Goal: Transaction & Acquisition: Obtain resource

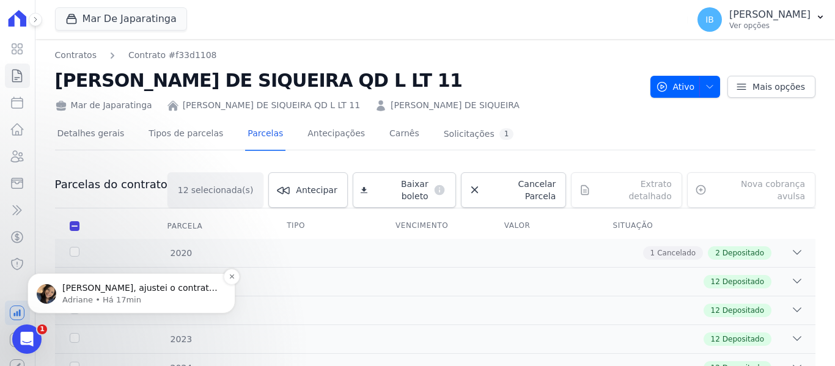
click at [122, 291] on span "[PERSON_NAME], ajustei o contrato do Iranildo." at bounding box center [139, 294] width 155 height 22
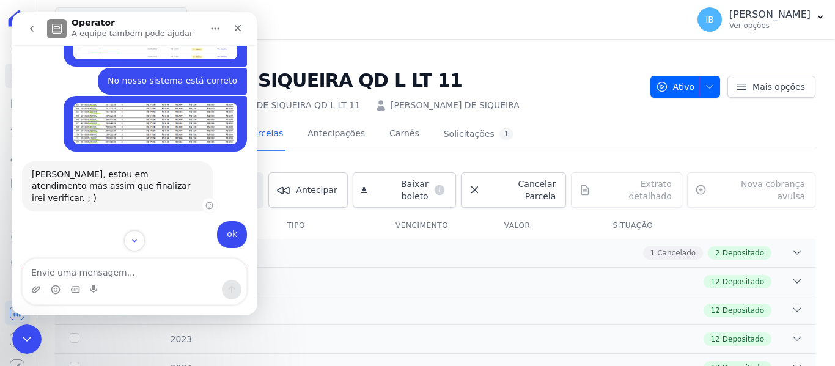
scroll to position [485, 0]
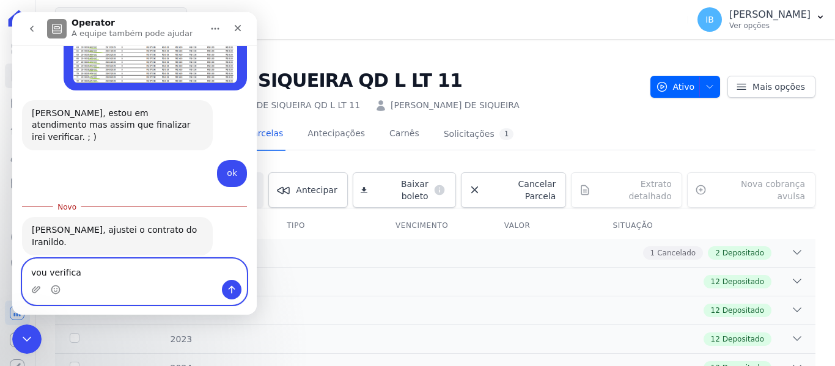
type textarea "vou verificar"
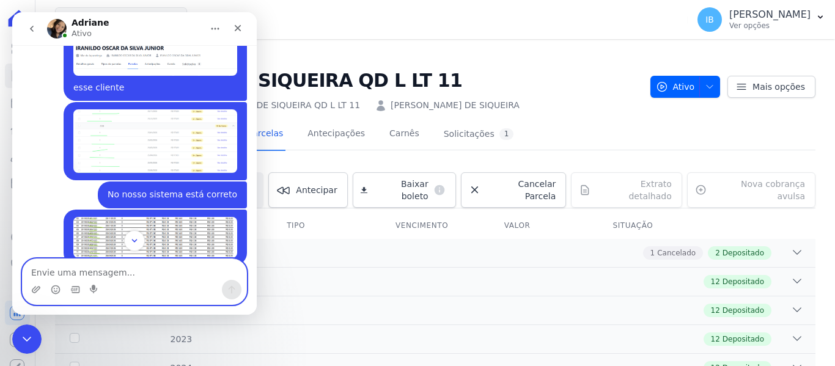
scroll to position [367, 0]
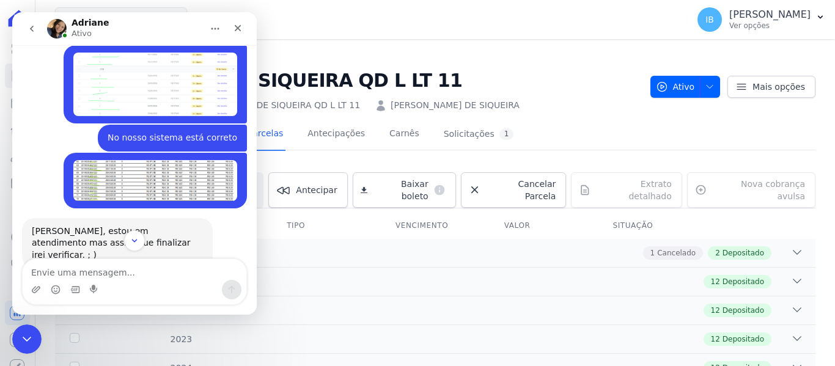
click at [147, 76] on img "Ieda diz…" at bounding box center [155, 85] width 164 height 64
click at [130, 89] on img "Ieda diz…" at bounding box center [155, 85] width 164 height 64
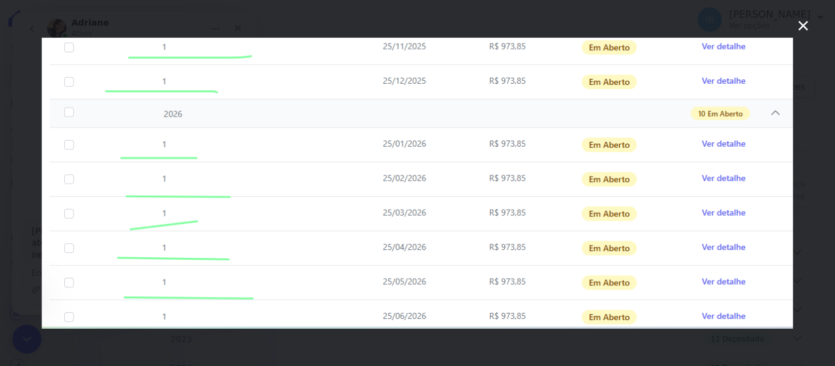
scroll to position [0, 0]
click at [808, 23] on icon "Fechar" at bounding box center [803, 25] width 15 height 15
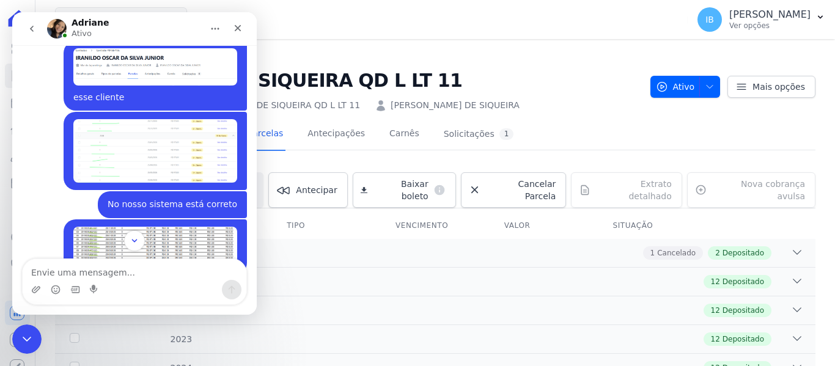
scroll to position [501, 0]
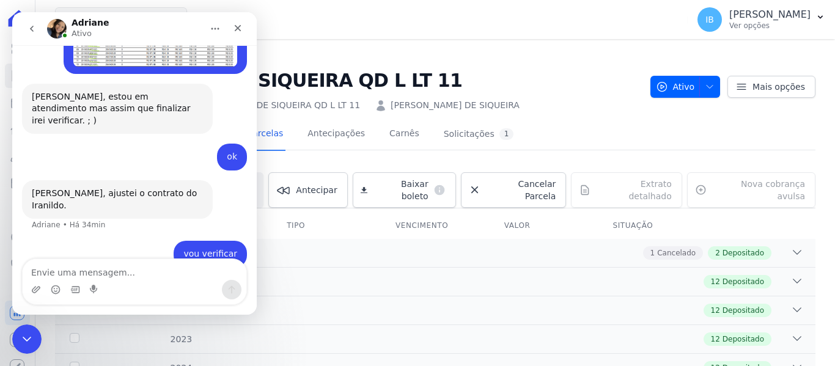
click at [519, 92] on h2 "[PERSON_NAME] [PERSON_NAME] QD L LT 11" at bounding box center [348, 81] width 586 height 28
click at [233, 27] on icon "Fechar" at bounding box center [238, 28] width 10 height 10
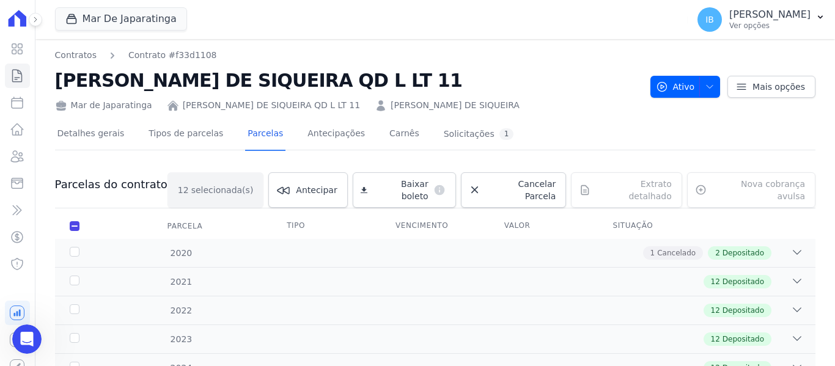
scroll to position [548, 0]
click at [35, 19] on icon at bounding box center [35, 19] width 2 height 5
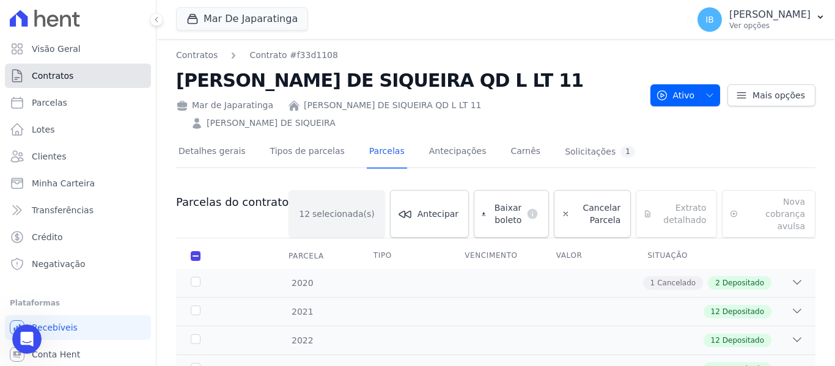
click at [42, 77] on span "Contratos" at bounding box center [53, 76] width 42 height 12
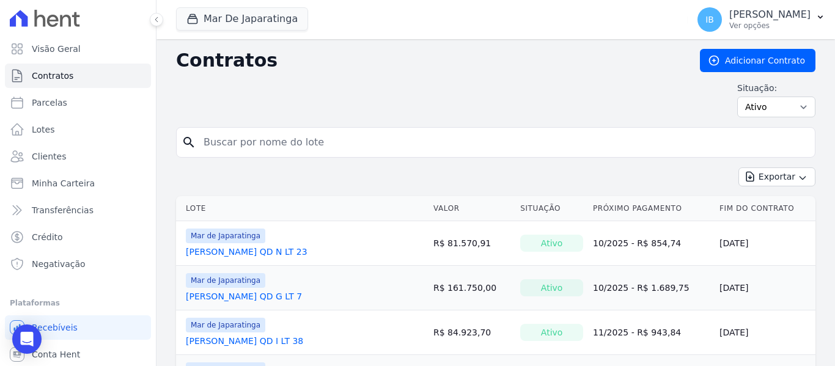
click at [219, 141] on input "search" at bounding box center [503, 142] width 614 height 24
type input "IRANILDO OSCAR DA SILVA JUNIOR"
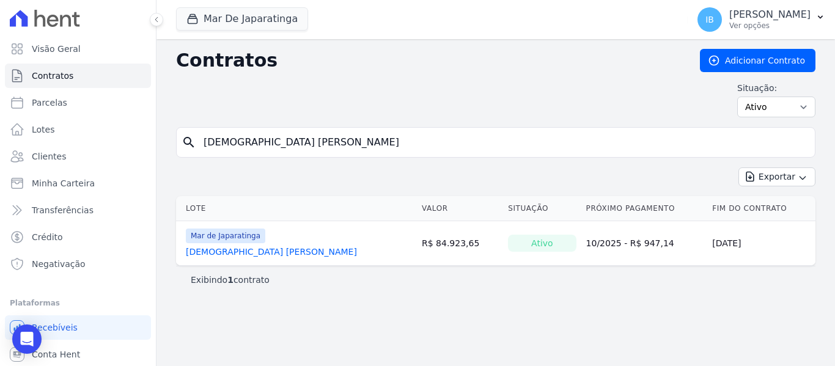
click at [271, 251] on link "IRANILDO OSCAR DA SILVA JUNIOR" at bounding box center [271, 252] width 171 height 12
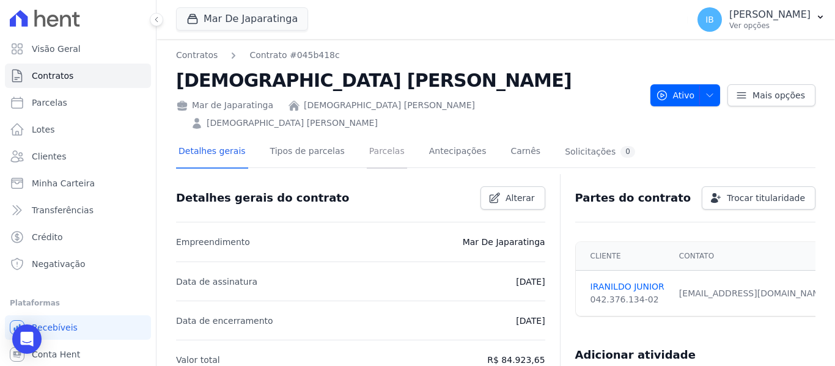
click at [371, 136] on link "Parcelas" at bounding box center [387, 152] width 40 height 32
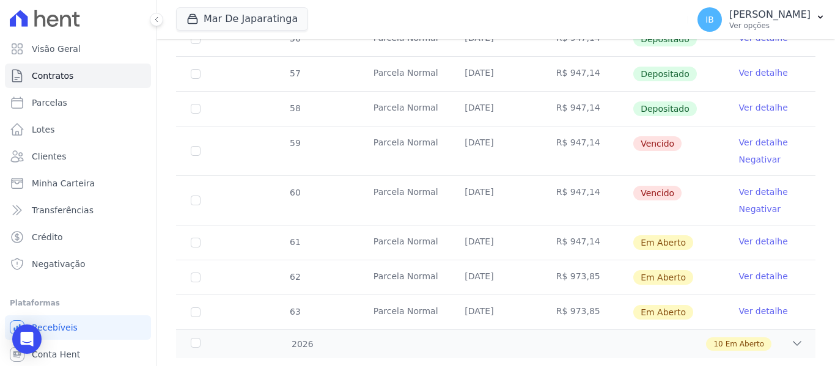
scroll to position [548, 0]
click at [199, 271] on input "checkbox" at bounding box center [196, 276] width 10 height 10
checkbox input "true"
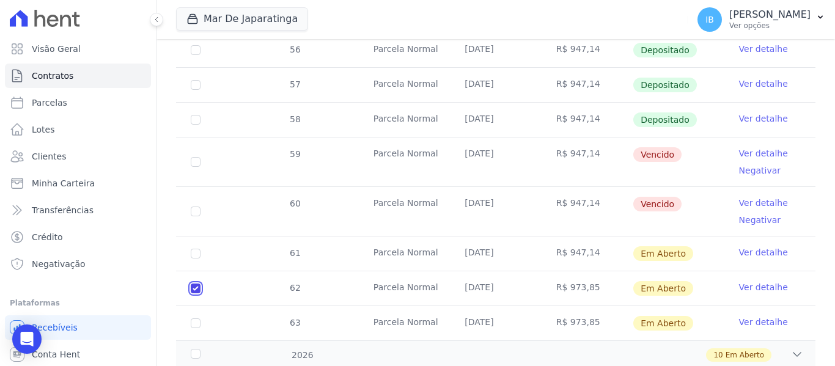
scroll to position [558, 0]
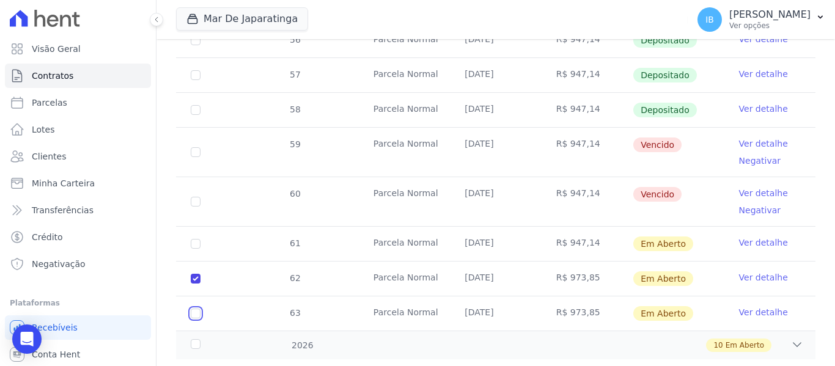
click at [197, 309] on input "checkbox" at bounding box center [196, 314] width 10 height 10
checkbox input "true"
click at [199, 339] on div "2026" at bounding box center [215, 345] width 55 height 13
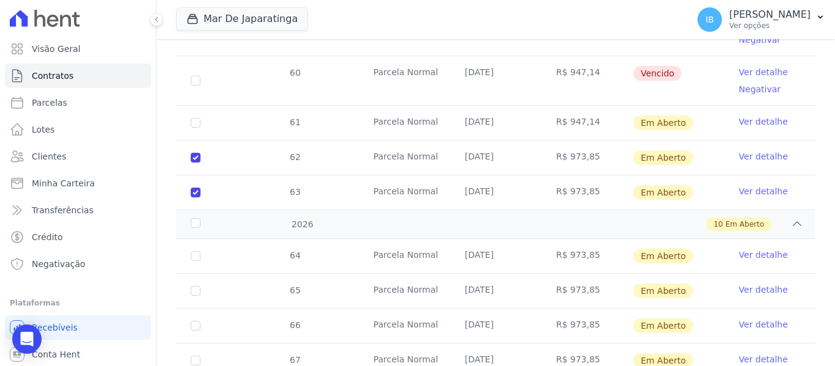
scroll to position [680, 0]
click at [198, 250] on input "checkbox" at bounding box center [196, 255] width 10 height 10
checkbox input "true"
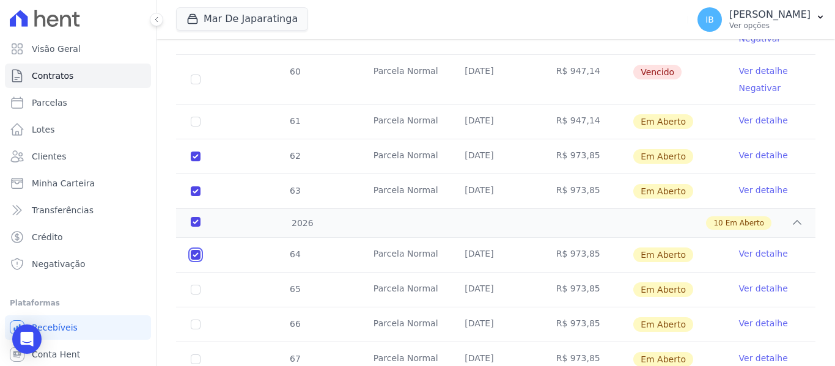
checkbox input "true"
click at [193, 285] on input "checkbox" at bounding box center [196, 290] width 10 height 10
checkbox input "true"
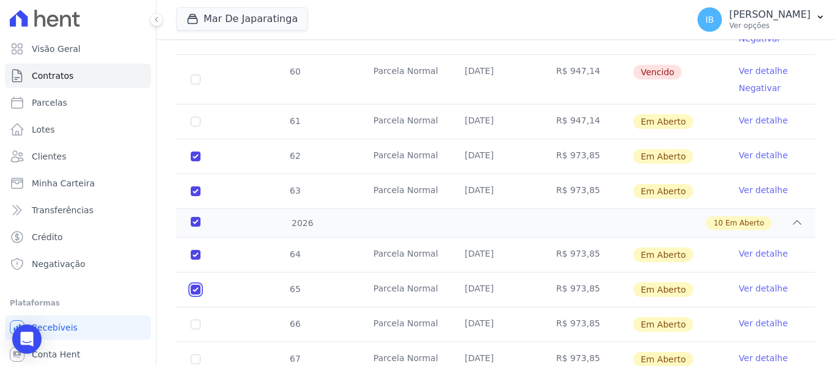
checkbox input "true"
click at [196, 320] on input "checkbox" at bounding box center [196, 325] width 10 height 10
checkbox input "true"
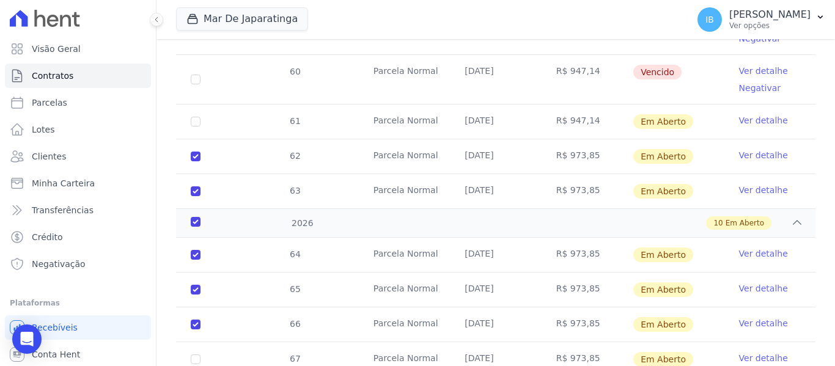
click at [199, 342] on td "67" at bounding box center [195, 359] width 39 height 34
click at [199, 355] on input "checkbox" at bounding box center [196, 360] width 10 height 10
checkbox input "true"
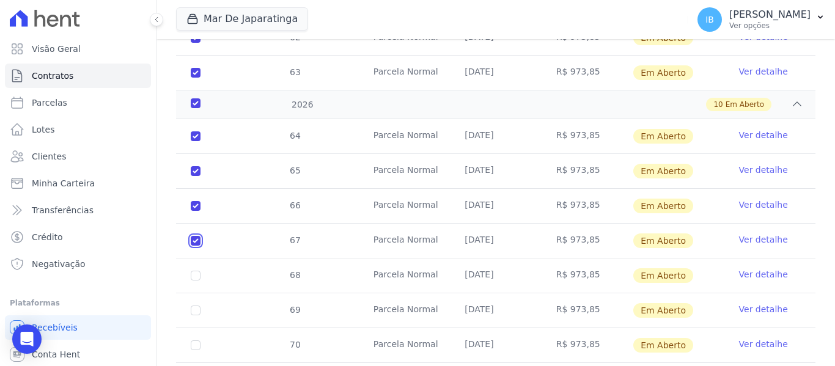
scroll to position [802, 0]
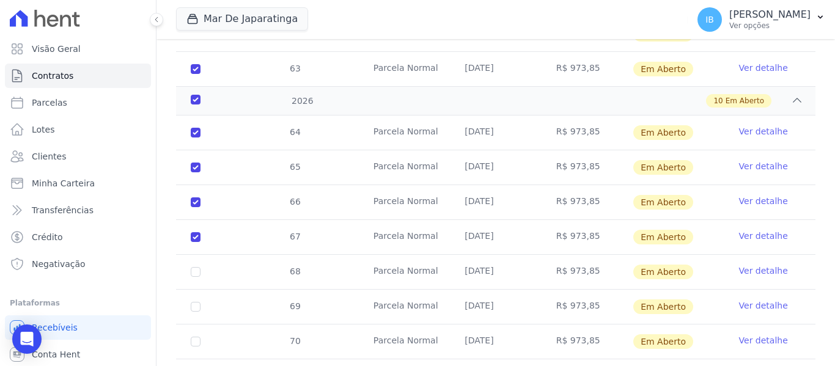
click at [201, 255] on td "68" at bounding box center [195, 272] width 39 height 34
click at [197, 267] on input "checkbox" at bounding box center [196, 272] width 10 height 10
checkbox input "true"
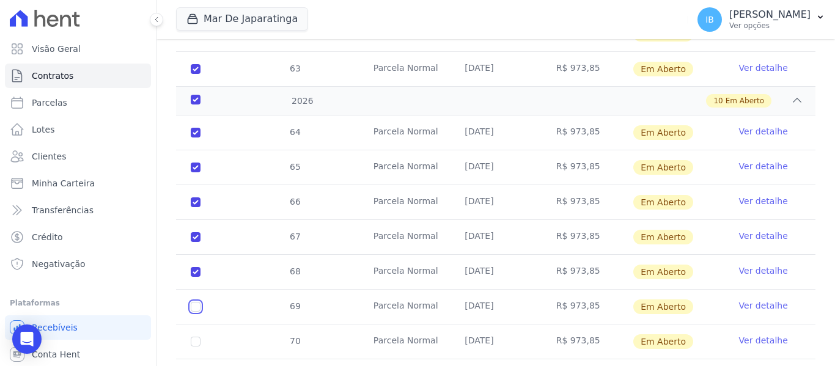
click at [196, 302] on input "checkbox" at bounding box center [196, 307] width 10 height 10
checkbox input "true"
click at [194, 337] on input "checkbox" at bounding box center [196, 342] width 10 height 10
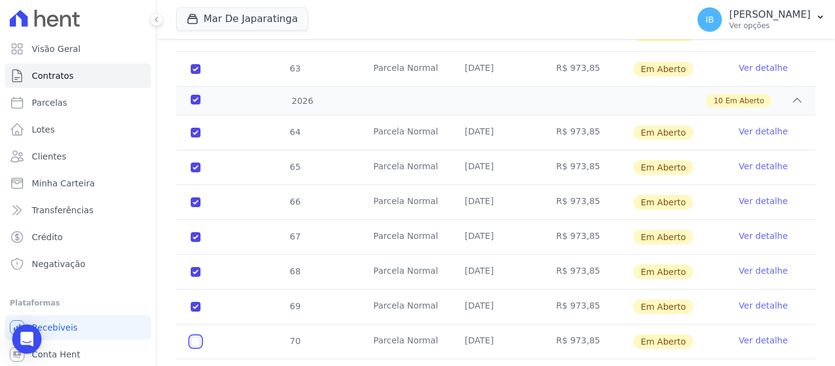
checkbox input "true"
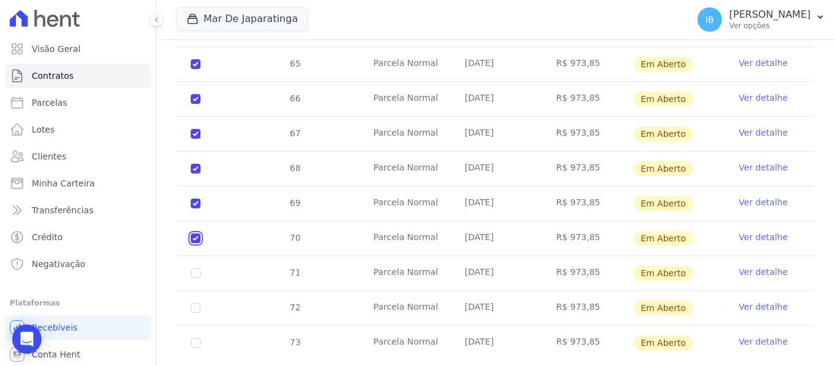
scroll to position [906, 0]
click at [198, 268] on input "checkbox" at bounding box center [196, 273] width 10 height 10
checkbox input "true"
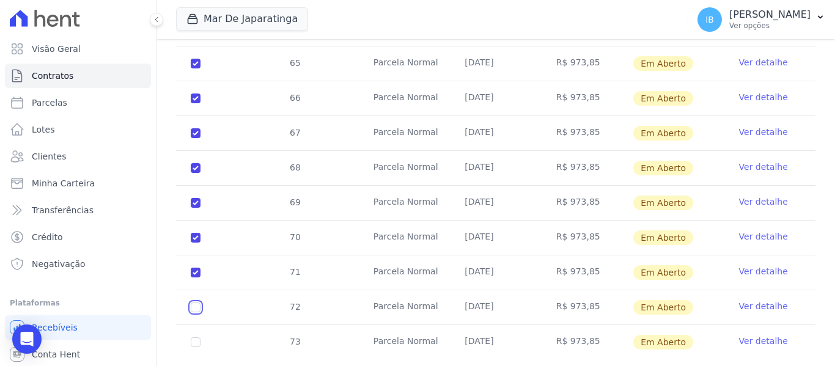
click at [194, 303] on input "checkbox" at bounding box center [196, 308] width 10 height 10
checkbox input "true"
click at [195, 337] on input "checkbox" at bounding box center [196, 342] width 10 height 10
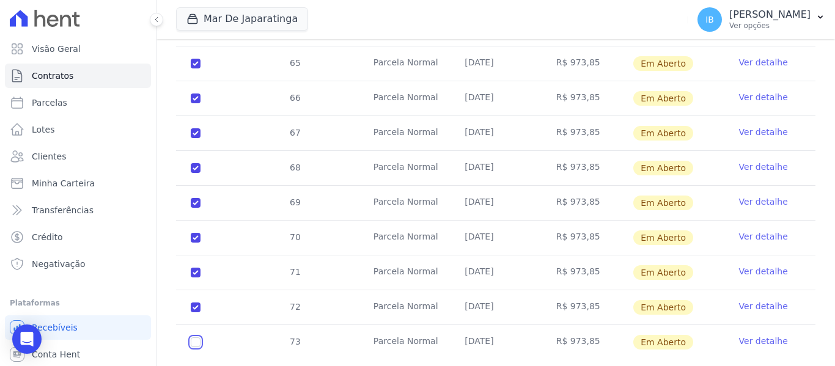
checkbox input "true"
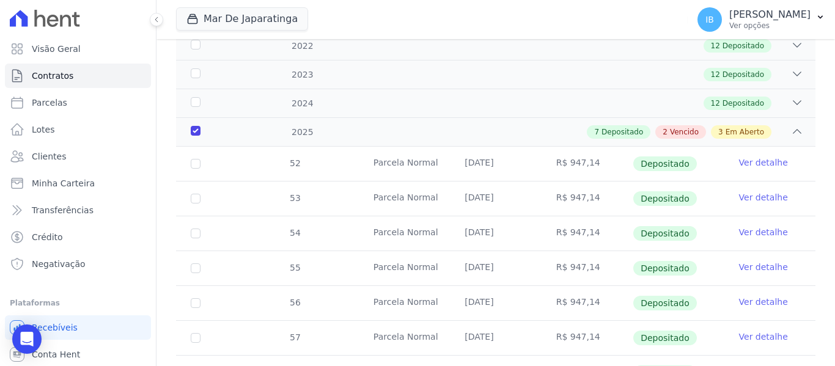
scroll to position [0, 0]
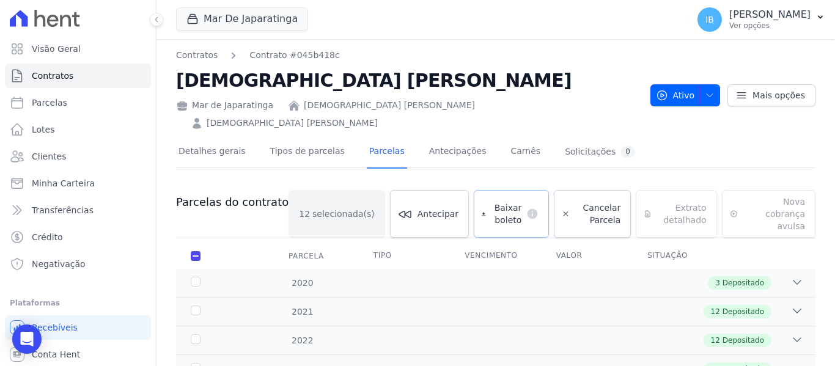
click at [491, 202] on span "Baixar boleto" at bounding box center [506, 214] width 31 height 24
click at [26, 337] on icon "Open Intercom Messenger" at bounding box center [27, 339] width 14 height 16
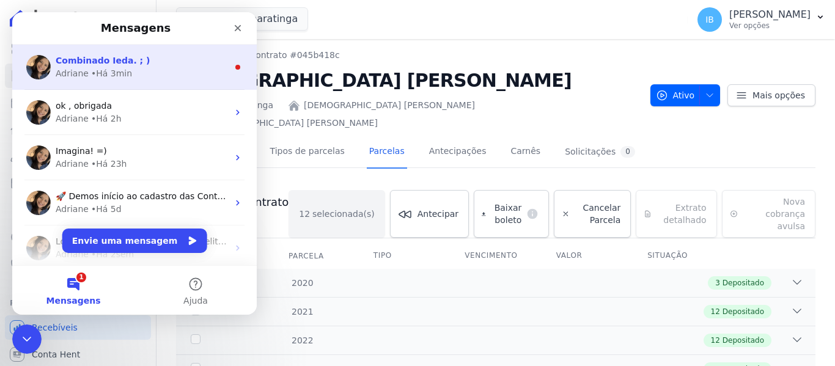
click at [137, 60] on div "Combinado Ieda. ; )" at bounding box center [142, 60] width 172 height 13
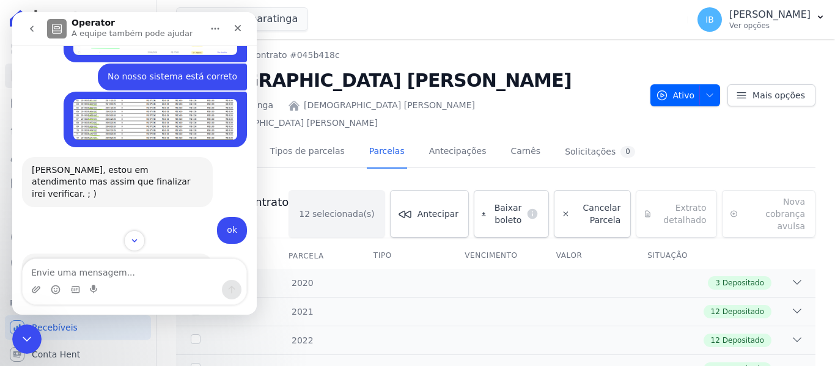
scroll to position [537, 0]
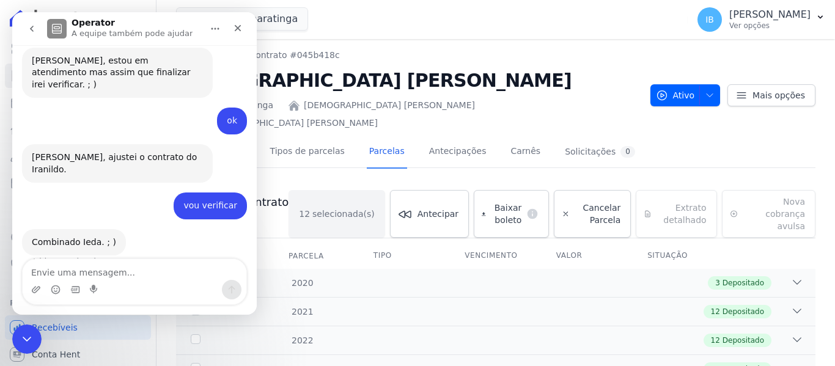
click at [69, 271] on textarea "Envie uma mensagem..." at bounding box center [135, 269] width 224 height 21
type textarea "deu certo"
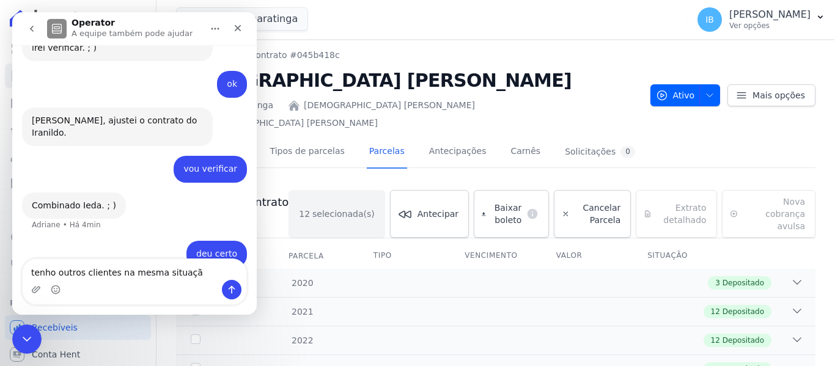
type textarea "tenho outros clientes na mesma situação"
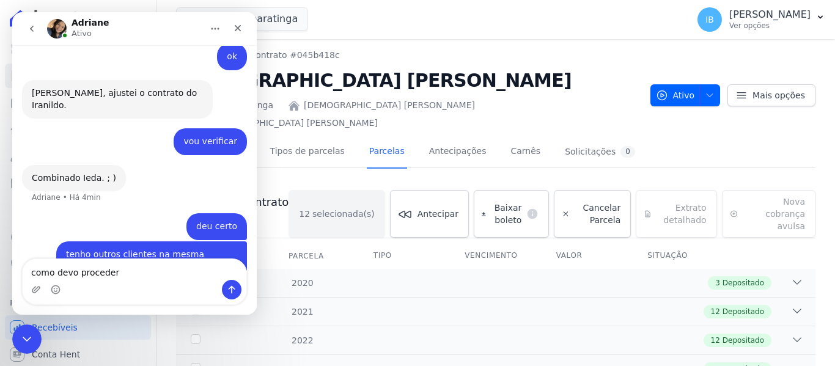
type textarea "como devo proceder?"
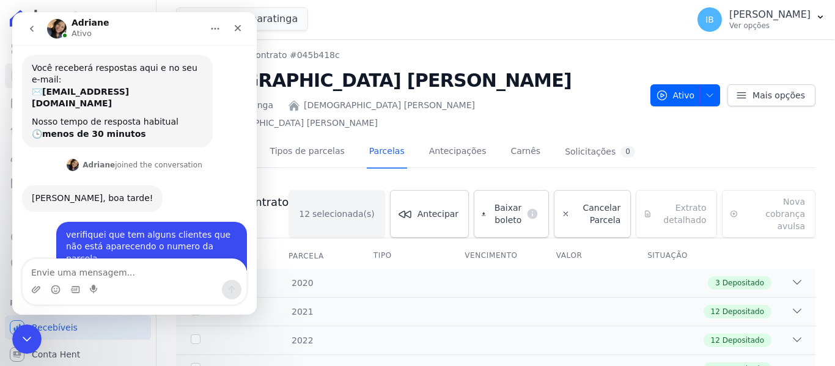
scroll to position [0, 0]
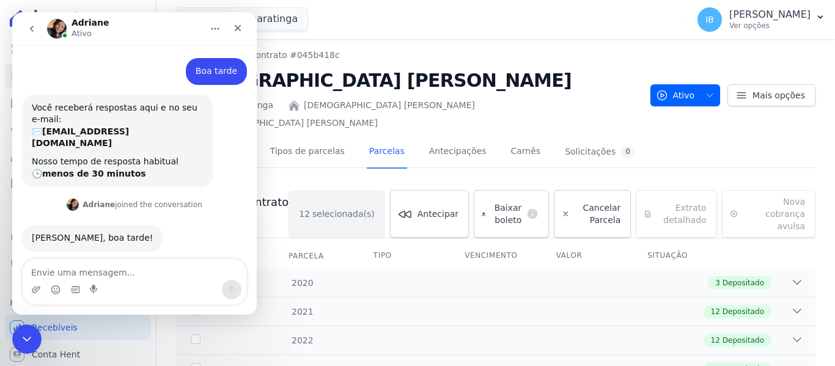
click at [33, 28] on icon "go back" at bounding box center [32, 29] width 10 height 10
click at [33, 28] on main "Adriane Ativo Boa tarde Ieda • Há 1h Você receberá respostas aqui e no seu e-ma…" at bounding box center [134, 163] width 245 height 303
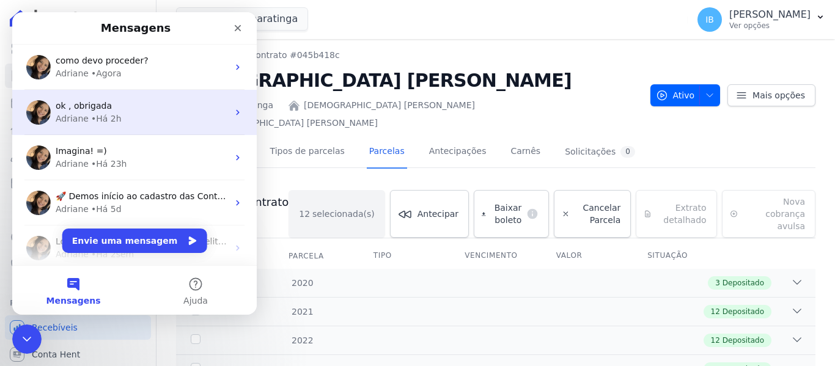
click at [174, 117] on div "Adriane • Há 2h" at bounding box center [142, 118] width 172 height 13
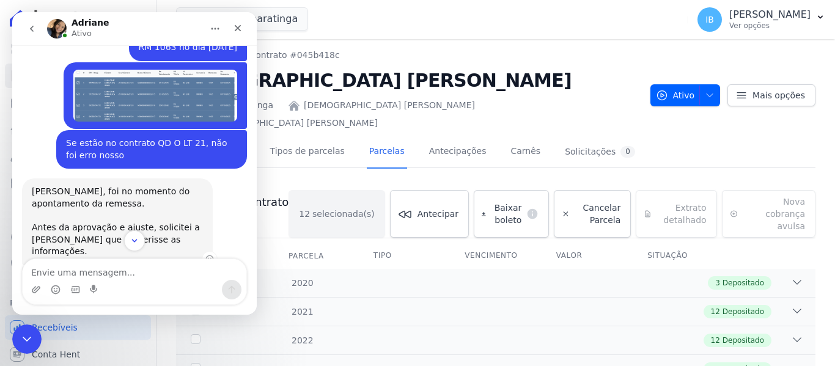
scroll to position [1479, 0]
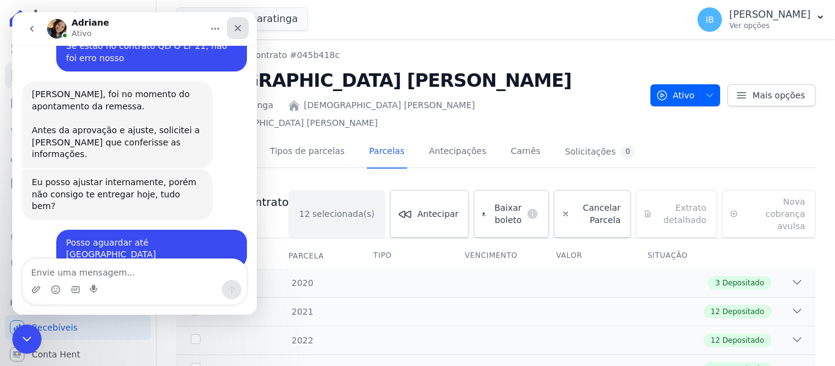
click at [236, 25] on icon "Fechar" at bounding box center [238, 28] width 10 height 10
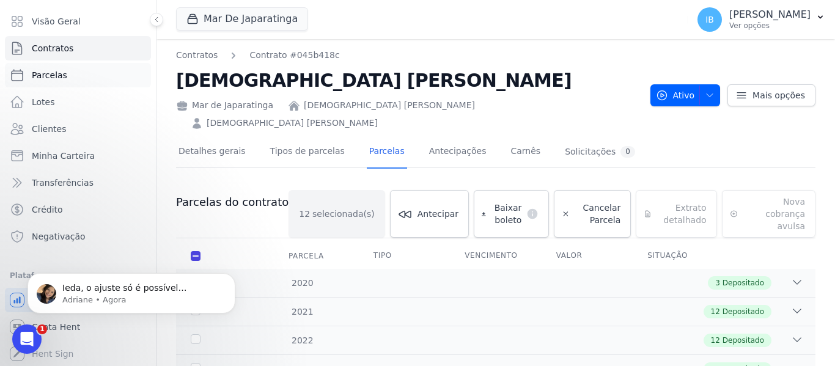
scroll to position [0, 0]
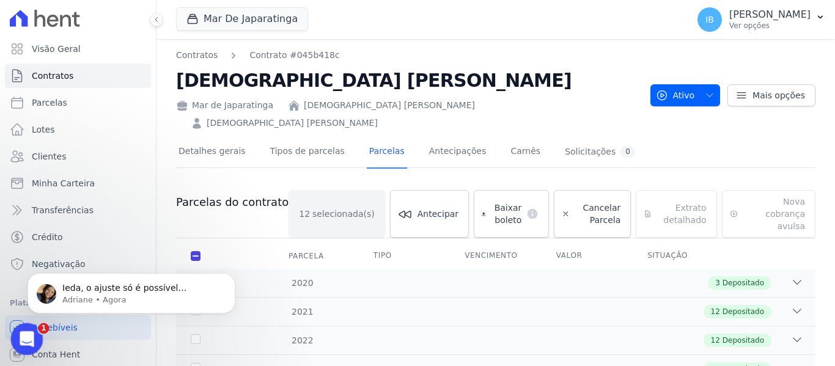
click at [26, 334] on icon "Abertura do Messenger da Intercom" at bounding box center [25, 338] width 9 height 10
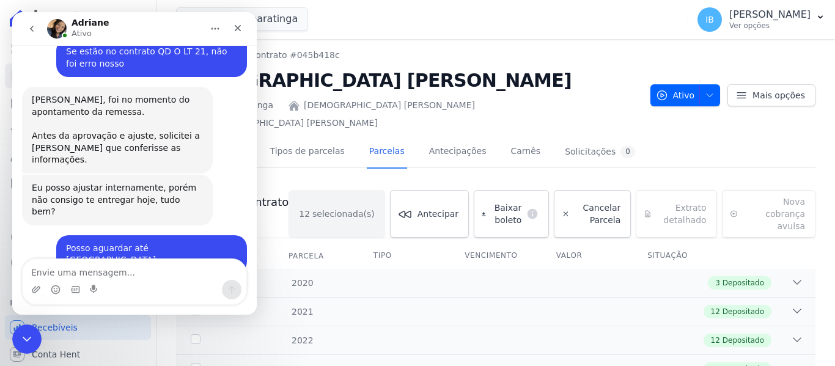
scroll to position [1479, 0]
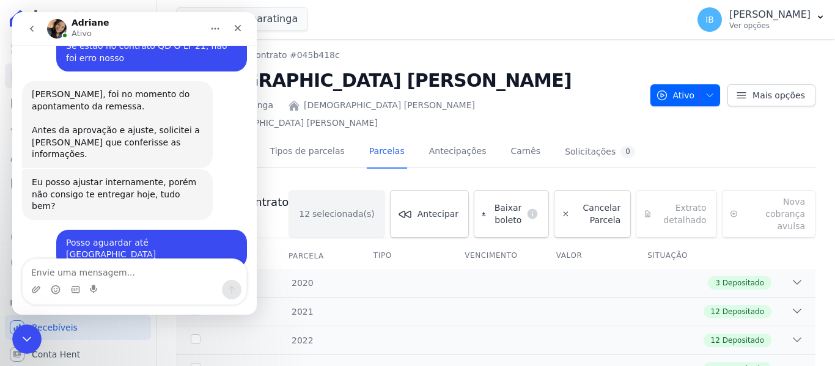
click at [31, 27] on icon "go back" at bounding box center [32, 29] width 10 height 10
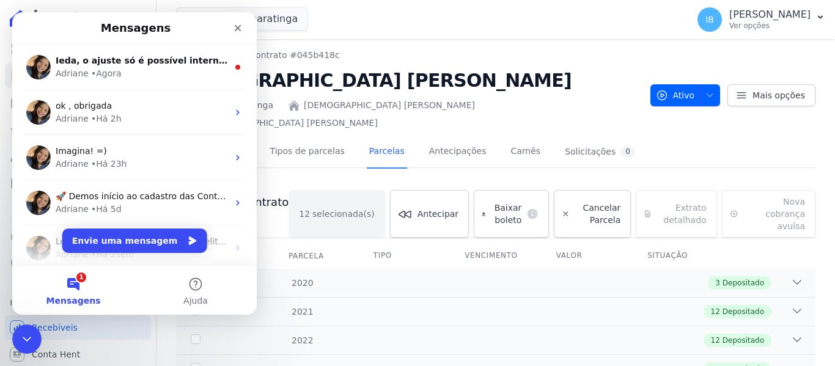
scroll to position [0, 0]
click at [74, 284] on button "1 Mensagens" at bounding box center [73, 290] width 122 height 49
click at [100, 236] on button "Envie uma mensagem" at bounding box center [134, 241] width 145 height 24
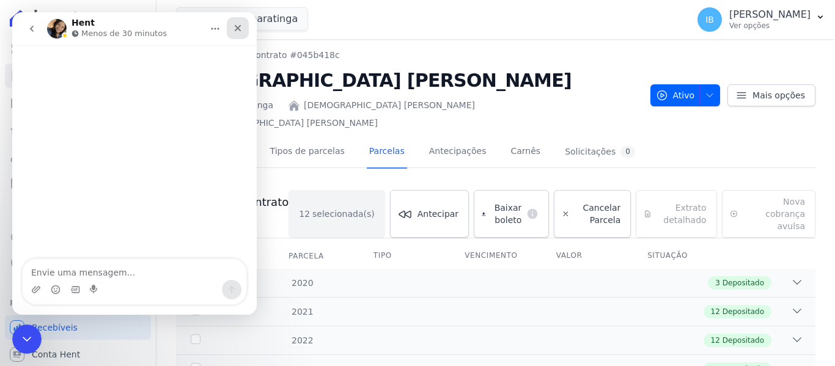
click at [246, 18] on div "Fechar" at bounding box center [238, 28] width 22 height 22
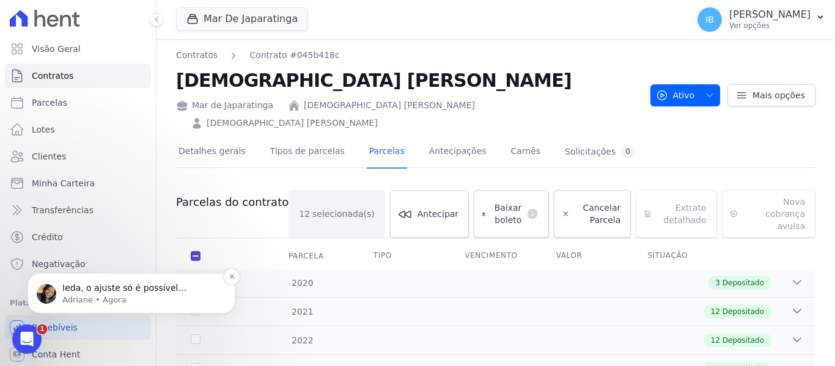
click at [64, 300] on p "Adriane • Agora" at bounding box center [141, 300] width 158 height 11
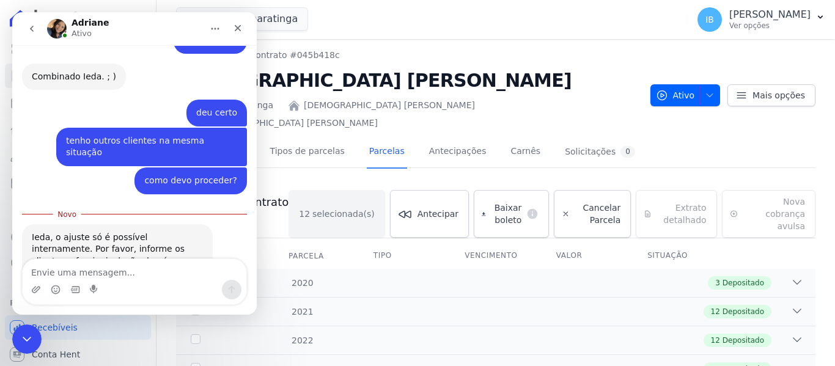
scroll to position [710, 0]
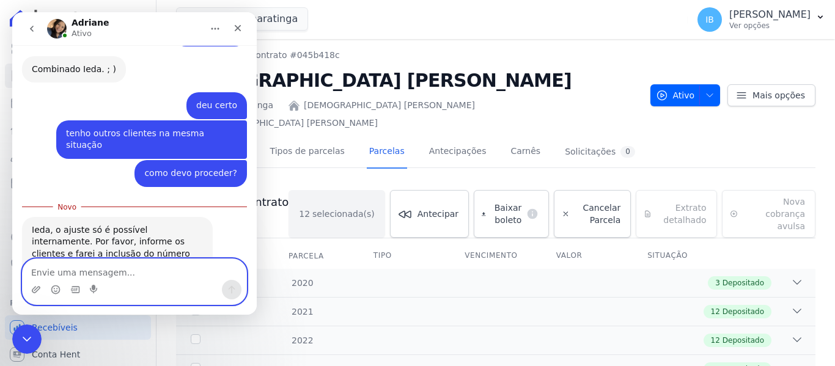
click at [52, 263] on textarea "Envie uma mensagem..." at bounding box center [135, 269] width 224 height 21
click at [50, 269] on textarea "Envie uma mensagem..." at bounding box center [135, 269] width 224 height 21
paste textarea "FABIO HENRIQUE GARCES SANTOS"
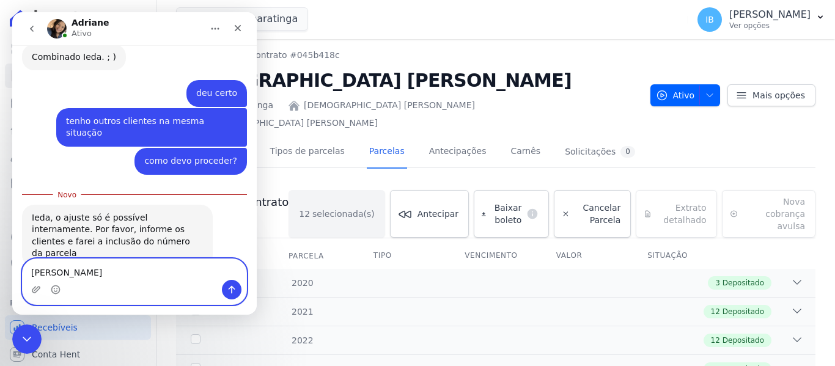
click at [171, 259] on textarea "FABIO HENRIQUE GARCES SANTOS" at bounding box center [135, 269] width 224 height 21
paste textarea "I 3"
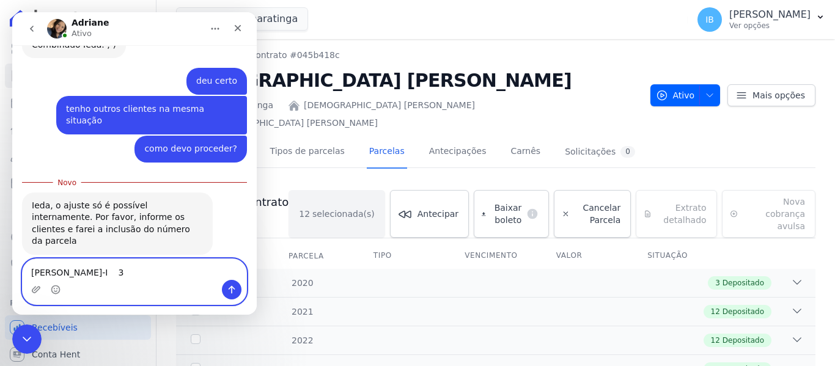
click at [168, 259] on textarea "FABIO HENRIQUE GARCES SANTOS-I 3" at bounding box center [135, 269] width 224 height 21
type textarea "[PERSON_NAME] [PERSON_NAME]- I 3"
click at [227, 291] on icon "Enviar uma mensagem" at bounding box center [232, 290] width 10 height 10
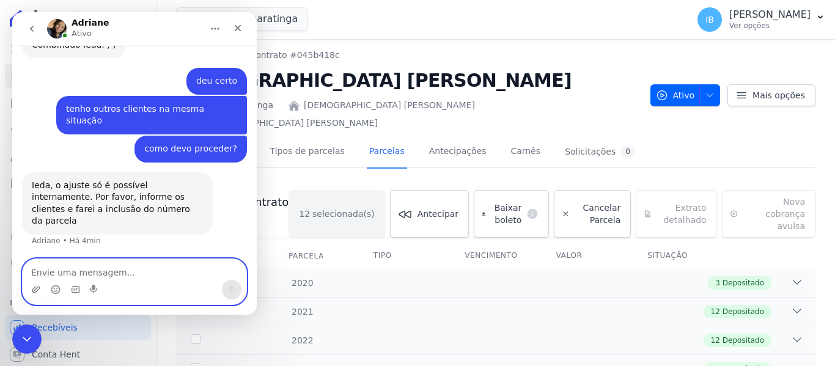
scroll to position [726, 0]
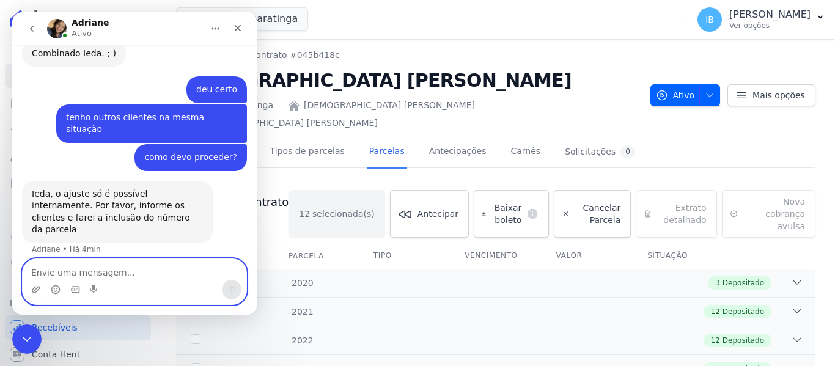
click at [50, 272] on textarea "Envie uma mensagem..." at bounding box center [135, 269] width 224 height 21
paste textarea "DJANISE LACERDA LEITE"
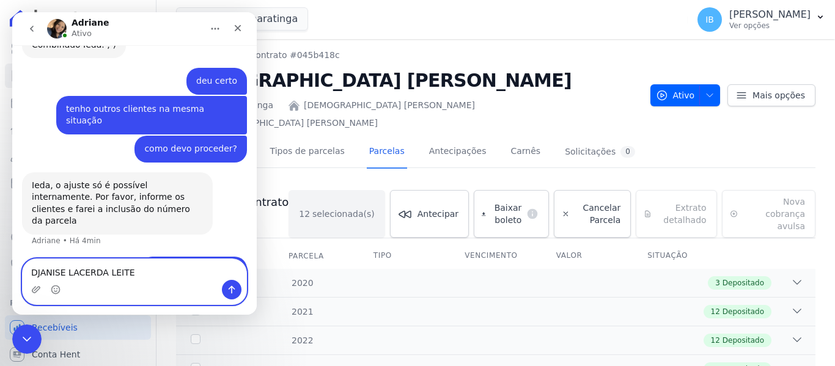
scroll to position [738, 0]
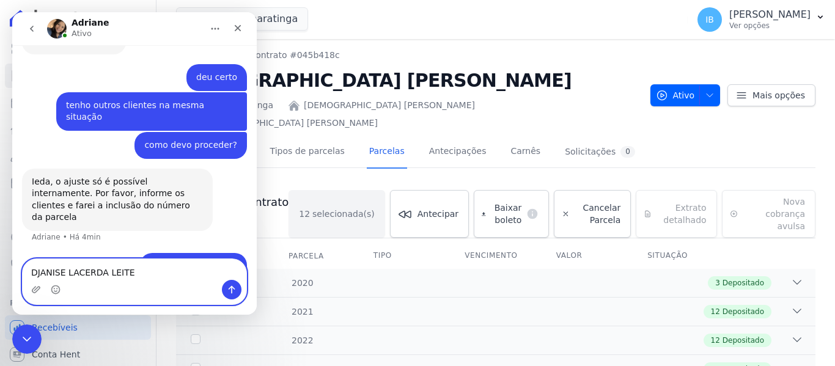
click at [126, 259] on textarea "DJANISE LACERDA LEITE" at bounding box center [135, 269] width 224 height 21
click at [138, 263] on textarea "DJANISE LACERDA LEITE" at bounding box center [135, 269] width 224 height 21
paste textarea "I 12"
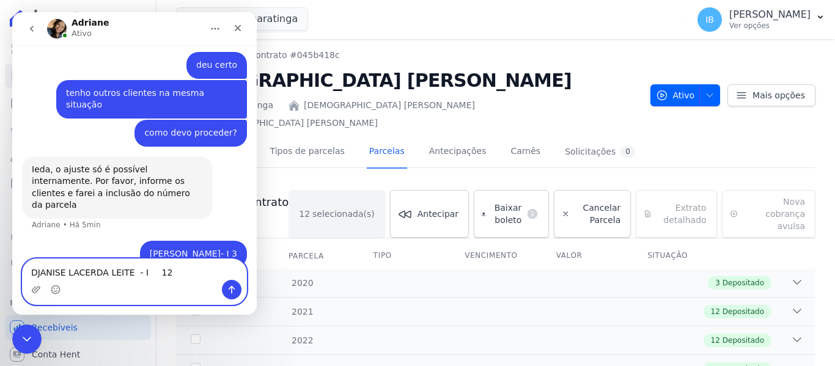
type textarea "DJANISE LACERDA LEITE - I 12"
click at [230, 289] on icon "Enviar uma mensagem" at bounding box center [232, 290] width 10 height 10
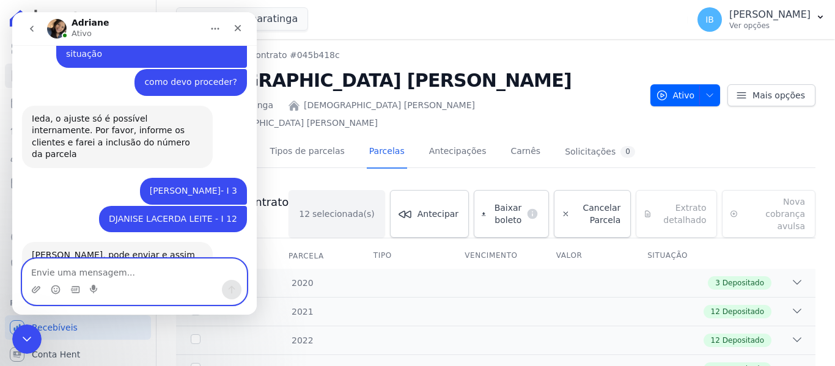
scroll to position [803, 0]
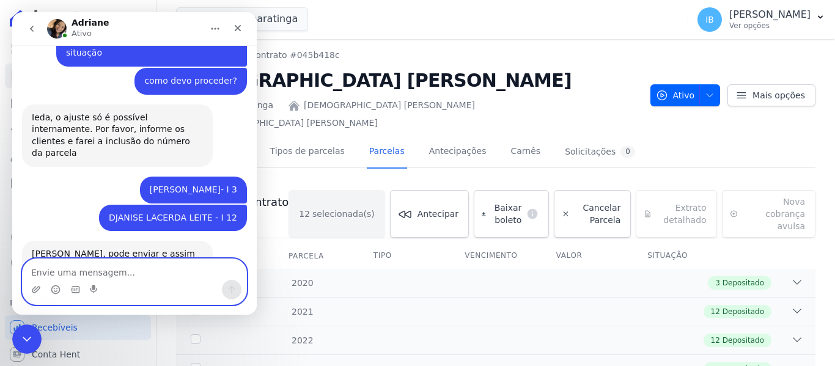
click at [45, 271] on textarea "Envie uma mensagem..." at bounding box center [135, 269] width 224 height 21
paste textarea "WALLYS XAVIER BANDEIRA"
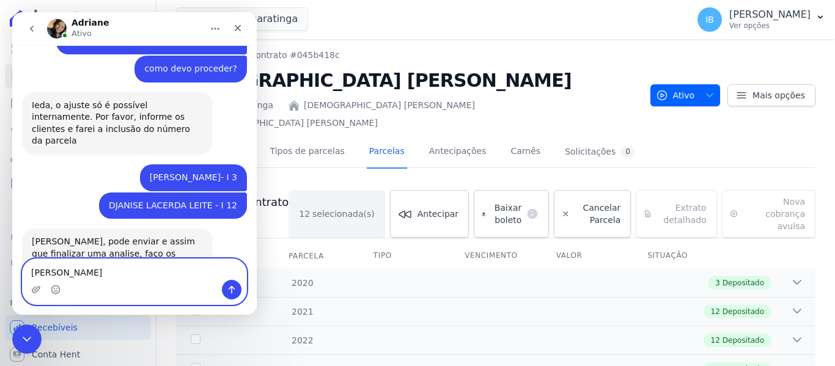
click at [136, 267] on textarea "WALLYS XAVIER BANDEIRA" at bounding box center [135, 269] width 224 height 21
click at [142, 259] on textarea "WALLYS XAVIER BANDEIRA" at bounding box center [135, 269] width 224 height 21
click at [143, 260] on textarea "WALLYS XAVIER BANDEIRA -" at bounding box center [135, 269] width 224 height 21
paste textarea "I 14"
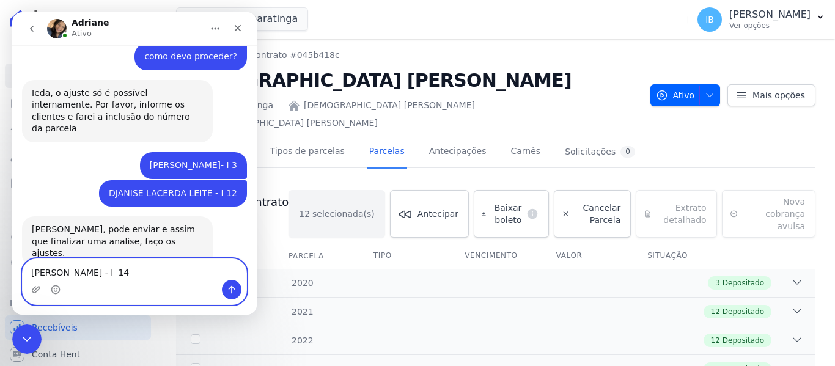
type textarea "[PERSON_NAME] - I 14"
click at [229, 289] on icon "Enviar uma mensagem" at bounding box center [232, 290] width 7 height 8
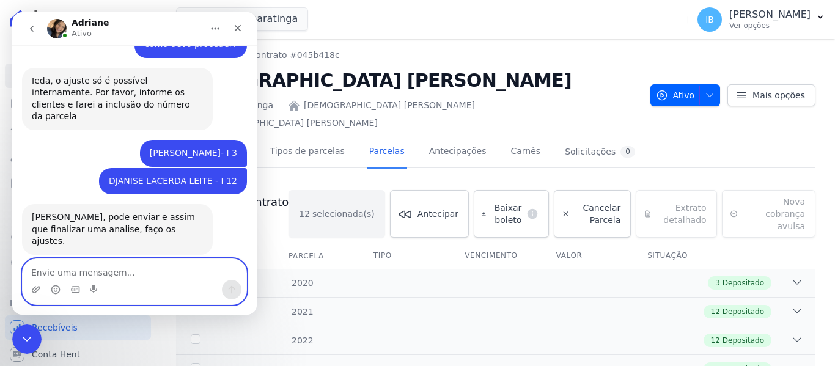
click at [69, 273] on textarea "Envie uma mensagem..." at bounding box center [135, 269] width 224 height 21
paste textarea "JHENEFER MARK SUELE VICENTE DOS SANTOS"
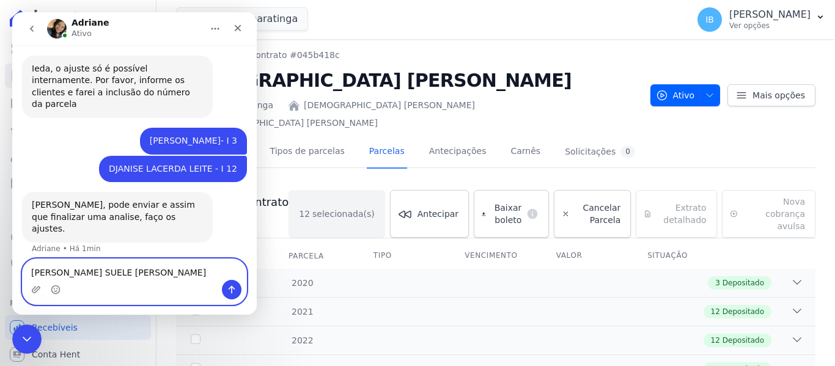
click at [221, 260] on textarea "JHENEFER MARK SUELE VICENTE DOS SANTOS" at bounding box center [135, 269] width 224 height 21
click at [229, 261] on textarea "JHENEFER MARK SUELE VICENTE DOS SANTOS -" at bounding box center [135, 269] width 224 height 21
paste textarea "I 25"
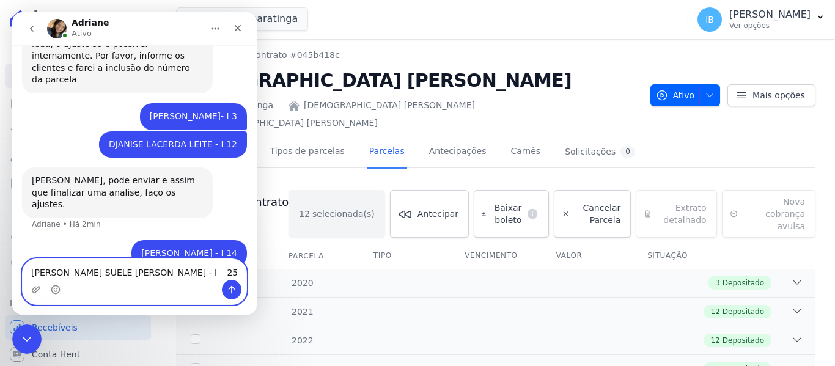
type textarea "[PERSON_NAME] SUELE [PERSON_NAME] DOS [PERSON_NAME] - I 25"
click at [235, 287] on icon "Enviar uma mensagem" at bounding box center [232, 290] width 10 height 10
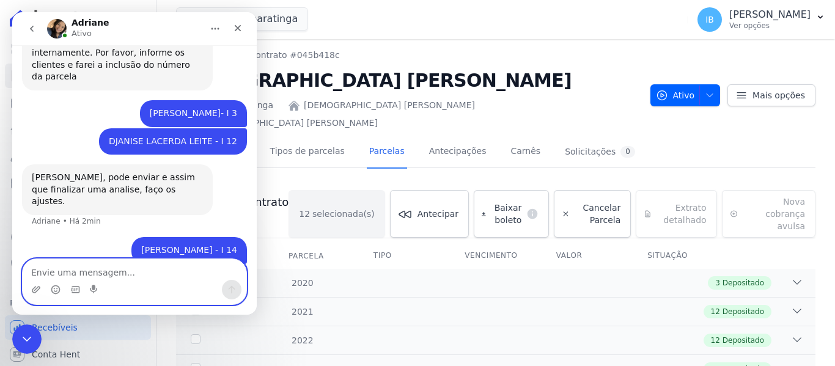
click at [62, 273] on textarea "Envie uma mensagem..." at bounding box center [135, 269] width 224 height 21
paste textarea "AMADEU PAULO DOS SANTOS AMADEU PAULO DOS SANTOS"
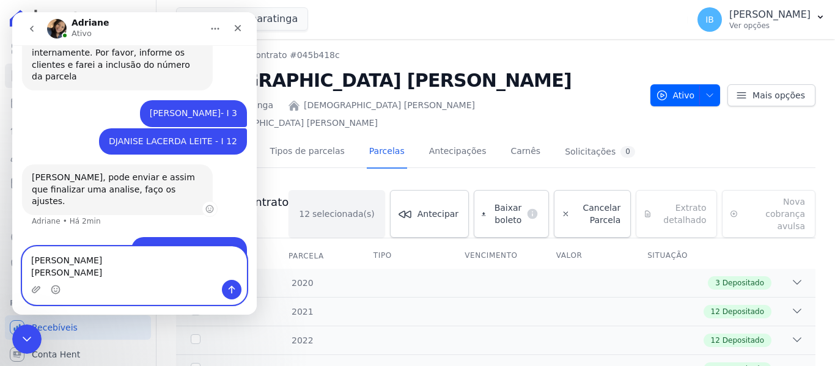
scroll to position [904, 0]
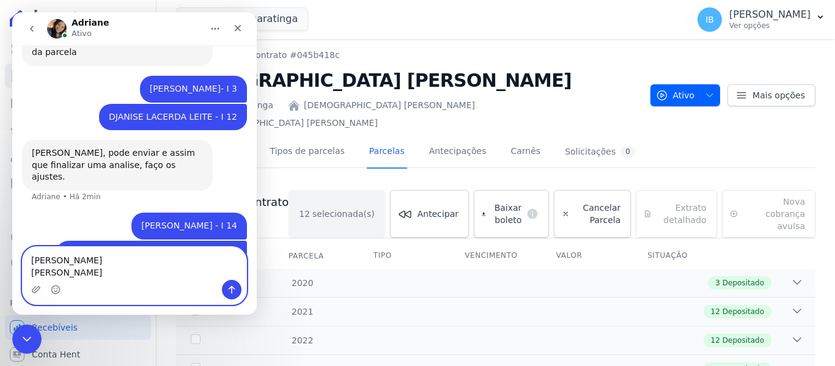
click at [164, 247] on textarea "AMADEU PAULO DOS SANTOS AMADEU PAULO DOS SANTOS" at bounding box center [135, 263] width 224 height 33
click at [169, 248] on textarea "AMADEU PAULO DOS SANTOS AMADEU PAULO DOS SANTOS" at bounding box center [135, 263] width 224 height 33
paste textarea "K 22"
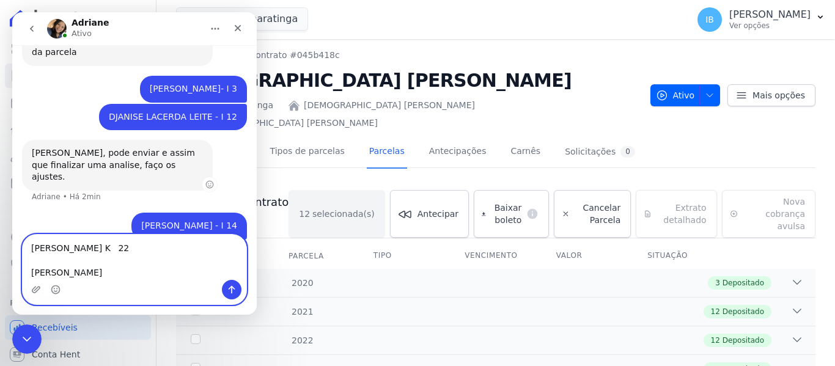
scroll to position [916, 0]
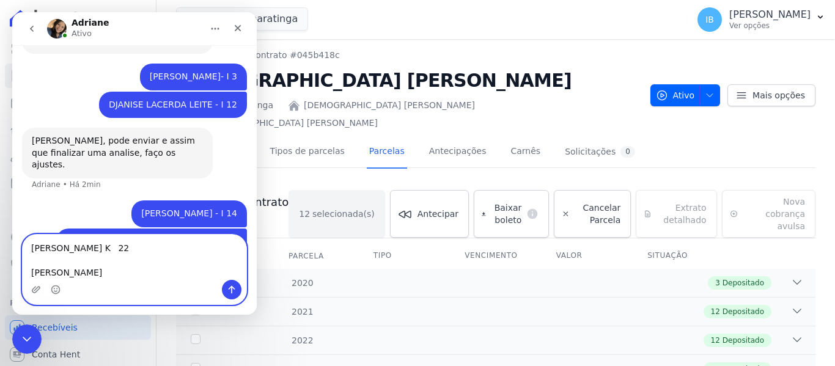
click at [161, 262] on textarea "AMADEU PAULO DOS SANTOS K 22 AMADEU PAULO DOS SANTOS" at bounding box center [135, 257] width 224 height 45
click at [164, 263] on textarea "AMADEU PAULO DOS SANTOS K 22 AMADEU PAULO DOS SANTOS" at bounding box center [135, 257] width 224 height 45
drag, startPoint x: 172, startPoint y: 254, endPoint x: 155, endPoint y: 258, distance: 17.6
click at [155, 258] on textarea "AMADEU PAULO DOS SANTOS K 22 AMADEU PAULO DOS SANTOS" at bounding box center [135, 257] width 224 height 45
paste textarea "K 23"
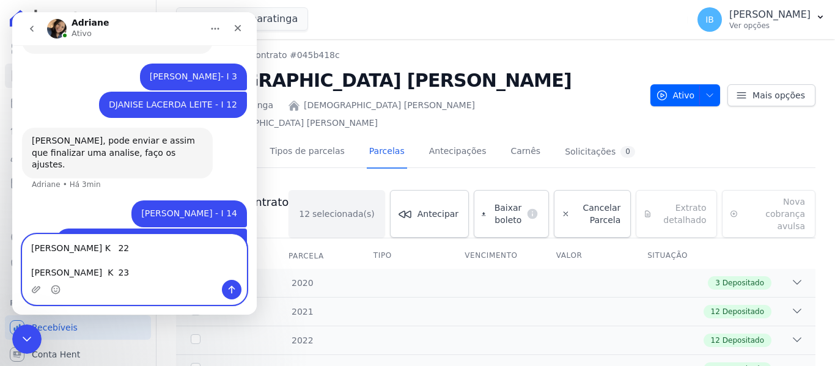
scroll to position [928, 0]
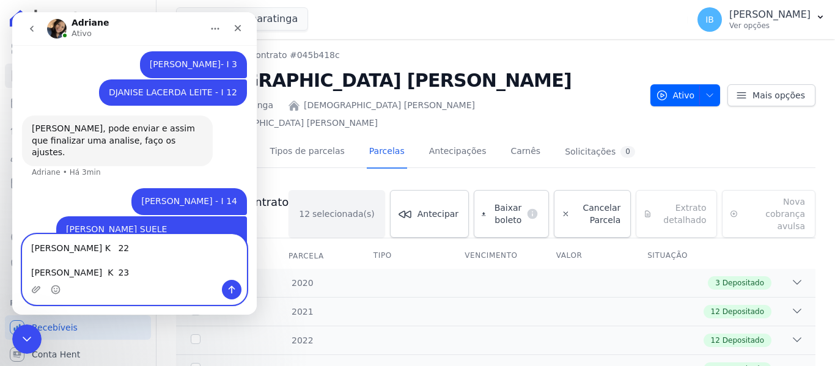
type textarea "AMADEU PAULO DOS SANTOS K 22 AMADEU PAULO DOS SANTOS K 23"
click at [232, 292] on icon "Enviar uma mensagem" at bounding box center [232, 290] width 10 height 10
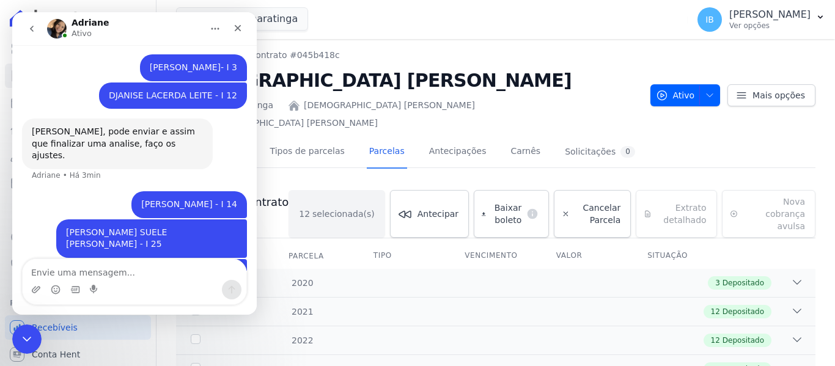
click at [392, 23] on div "Mar De Japaratinga Você possui apenas um empreendimento Aplicar" at bounding box center [429, 19] width 507 height 40
click at [239, 29] on icon "Fechar" at bounding box center [238, 28] width 7 height 7
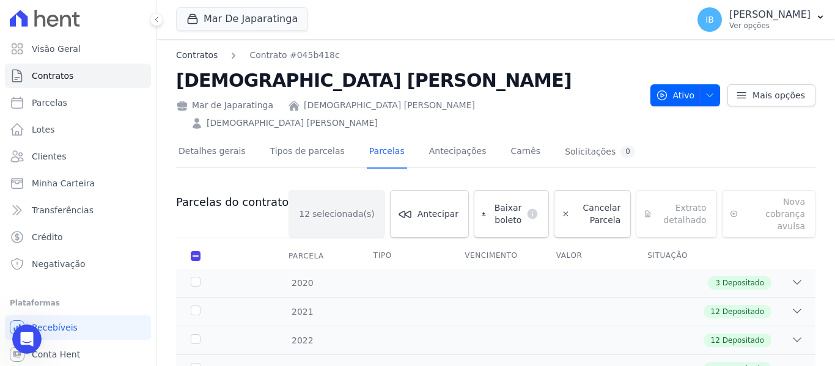
click at [195, 50] on link "Contratos" at bounding box center [197, 55] width 42 height 13
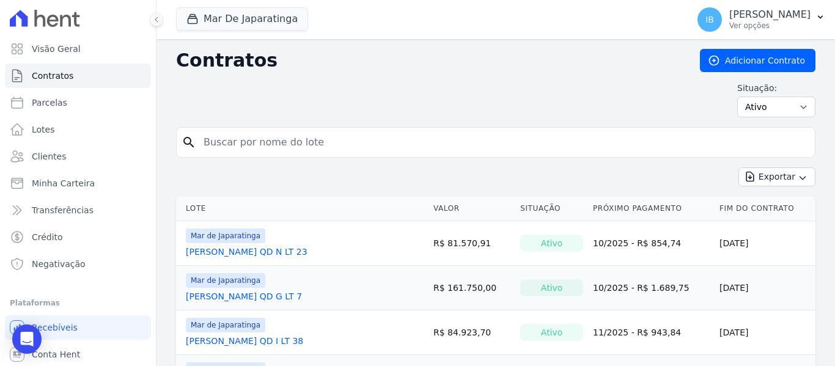
click at [228, 138] on input "search" at bounding box center [503, 142] width 614 height 24
paste input "CAMILA RIBEIRO DE SOUZA"
type input "CAMILA RIBEIRO DE SOUZA"
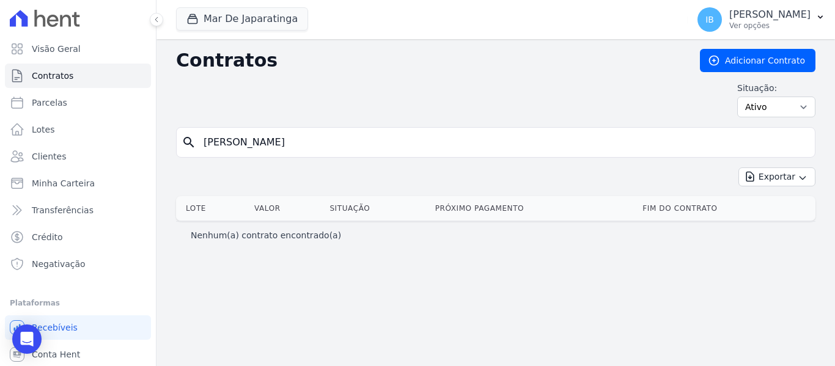
click at [200, 141] on input "CAMILA RIBEIRO DE SOUZA" at bounding box center [503, 142] width 614 height 24
drag, startPoint x: 200, startPoint y: 141, endPoint x: 325, endPoint y: 148, distance: 124.9
click at [325, 148] on input "CAMILA RIBEIRO DE SOUZA" at bounding box center [503, 142] width 614 height 24
type input "Camila Ribeiro De Souza"
click at [64, 157] on link "Clientes" at bounding box center [78, 156] width 146 height 24
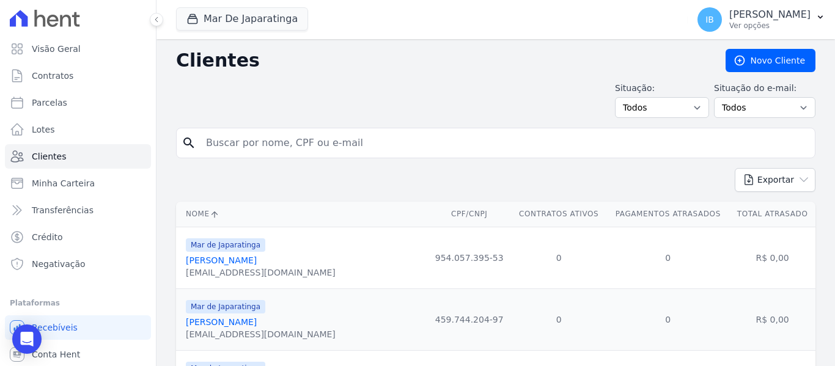
click at [271, 144] on input "search" at bounding box center [504, 143] width 611 height 24
paste input "CAMILA RIBEIRO DE SOUZA"
type input "Camila Ribeiro De Souza"
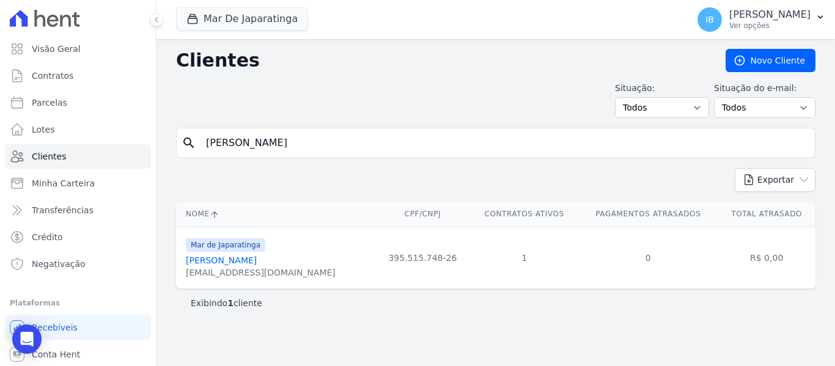
click at [225, 263] on link "Camila Ribeiro De Souza" at bounding box center [221, 261] width 71 height 10
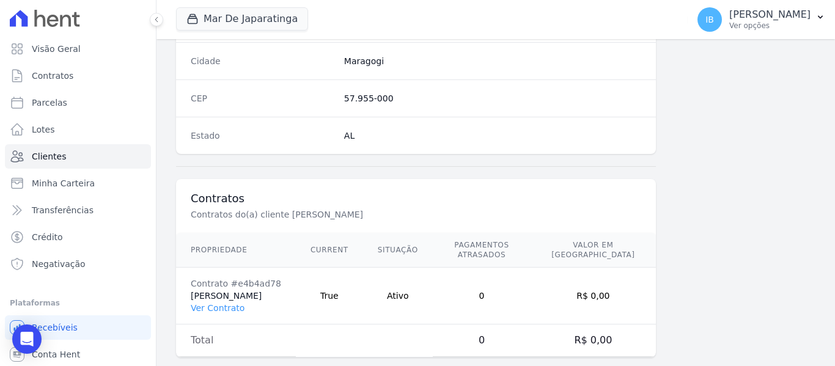
scroll to position [787, 0]
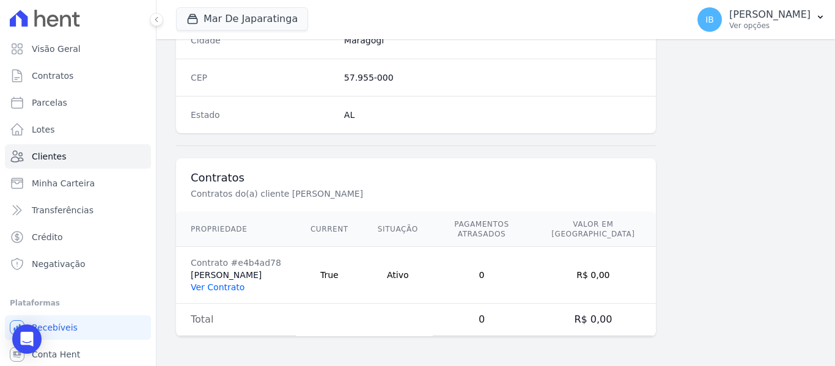
click at [223, 292] on link "Ver Contrato" at bounding box center [218, 287] width 54 height 10
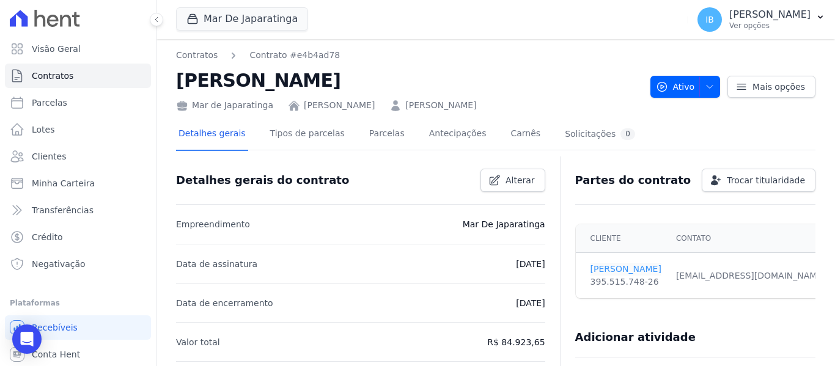
click at [595, 273] on link "CAMILA SOUZA" at bounding box center [626, 269] width 71 height 13
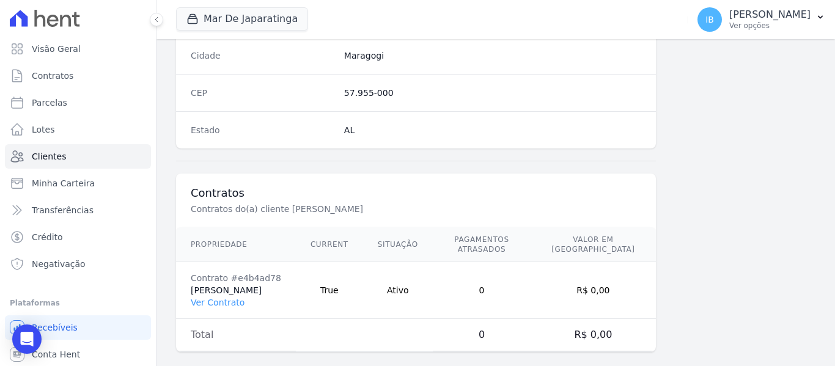
scroll to position [787, 0]
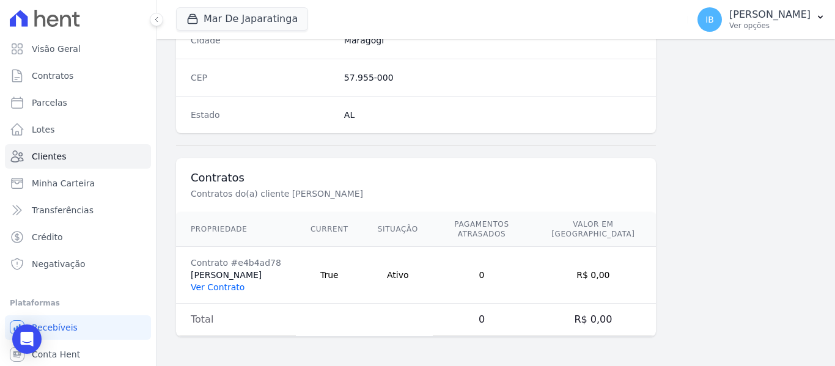
click at [233, 290] on link "Ver Contrato" at bounding box center [218, 287] width 54 height 10
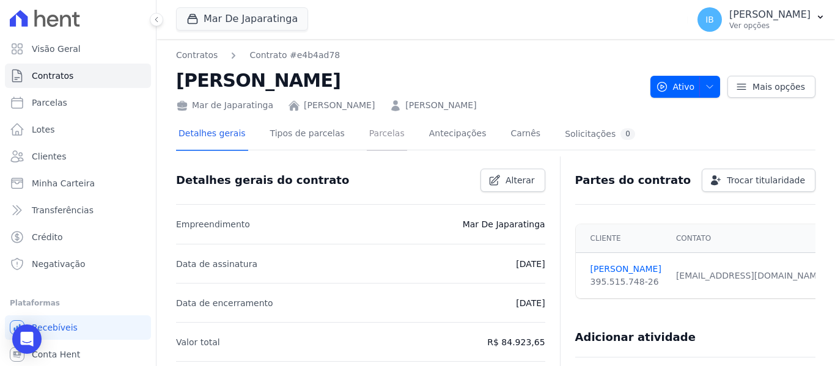
click at [367, 131] on link "Parcelas" at bounding box center [387, 135] width 40 height 32
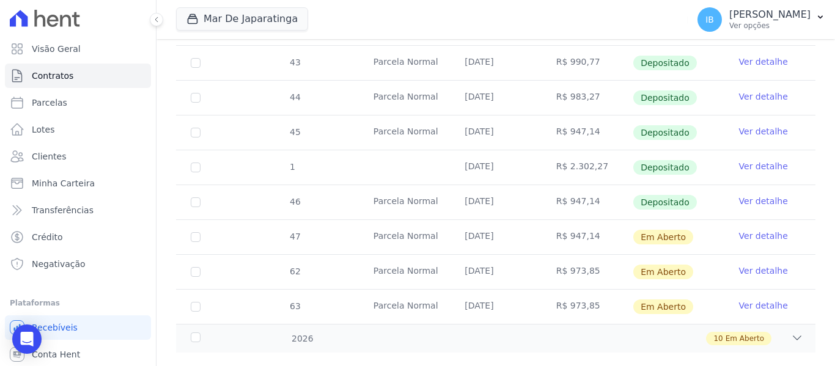
scroll to position [672, 0]
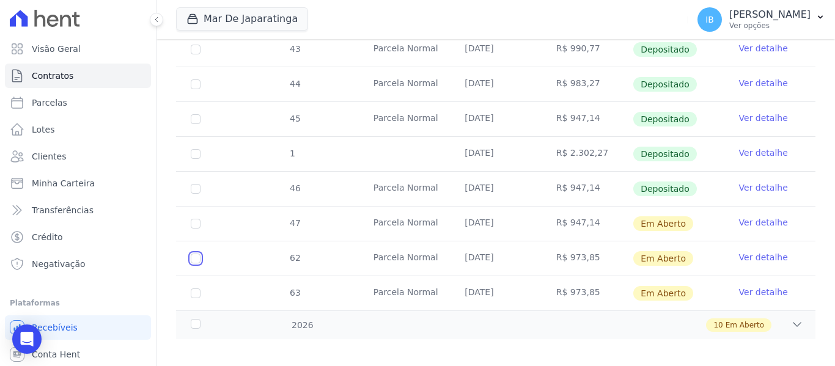
click at [200, 254] on input "checkbox" at bounding box center [196, 259] width 10 height 10
checkbox input "true"
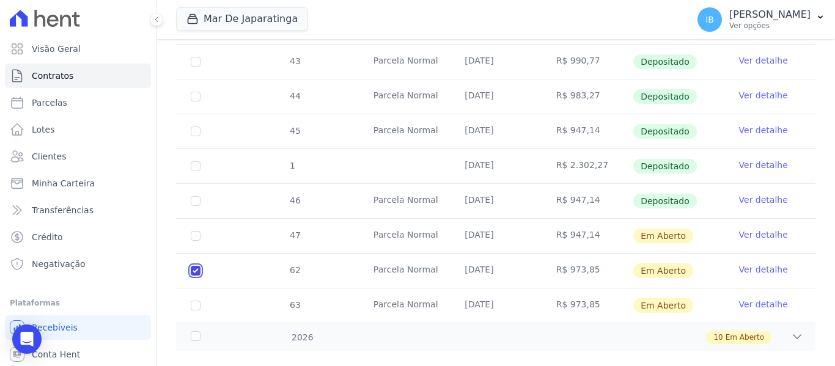
scroll to position [682, 0]
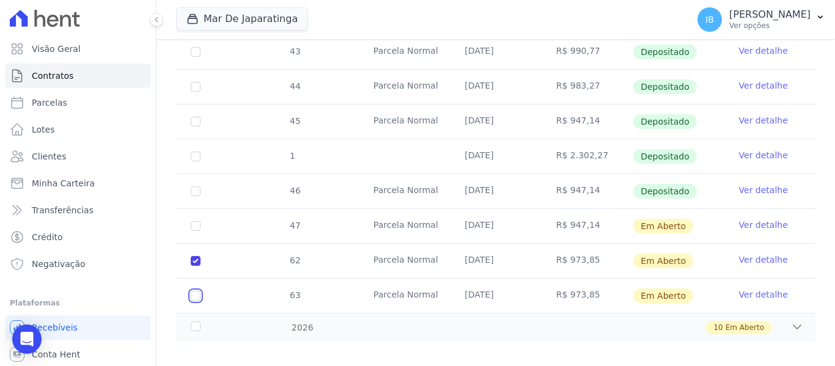
click at [196, 291] on input "checkbox" at bounding box center [196, 296] width 10 height 10
checkbox input "true"
click at [200, 322] on div "2026" at bounding box center [215, 328] width 55 height 13
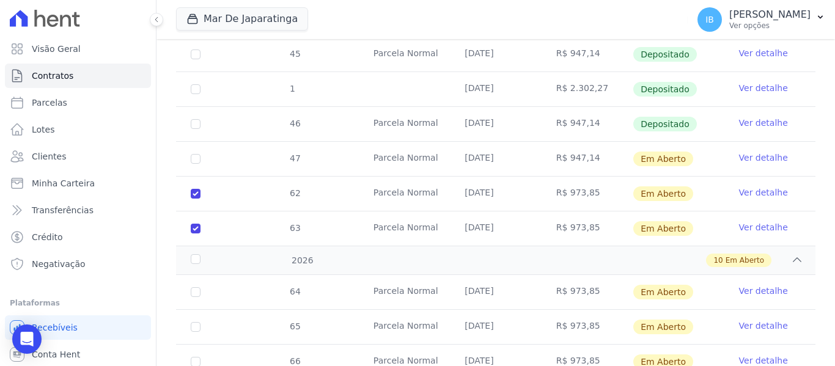
scroll to position [804, 0]
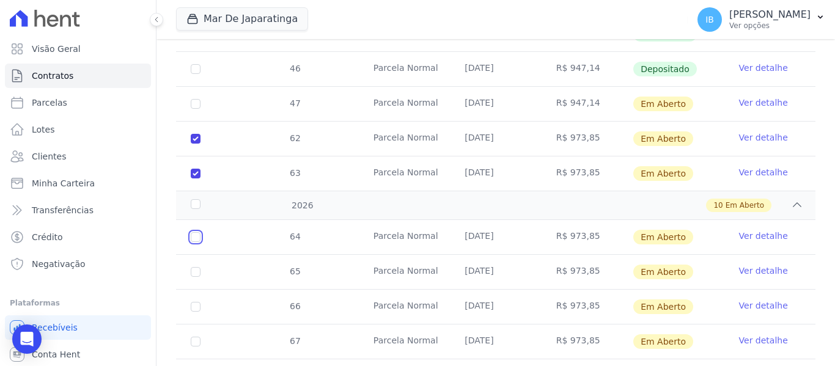
click at [200, 232] on input "checkbox" at bounding box center [196, 237] width 10 height 10
checkbox input "true"
click at [199, 267] on input "checkbox" at bounding box center [196, 272] width 10 height 10
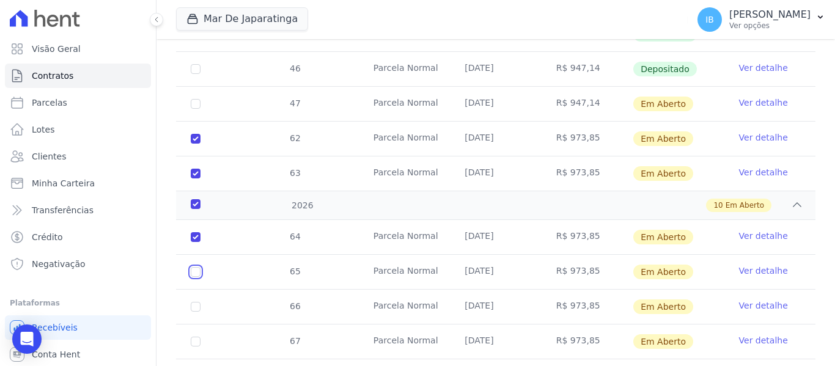
checkbox input "true"
click at [194, 302] on input "checkbox" at bounding box center [196, 307] width 10 height 10
checkbox input "true"
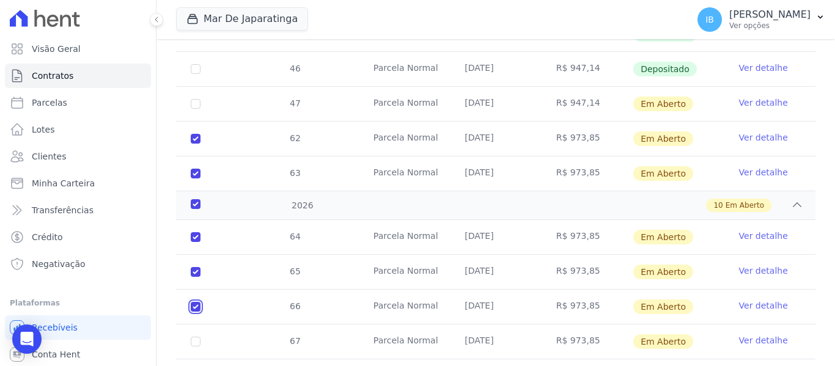
checkbox input "true"
click at [195, 337] on input "checkbox" at bounding box center [196, 342] width 10 height 10
checkbox input "true"
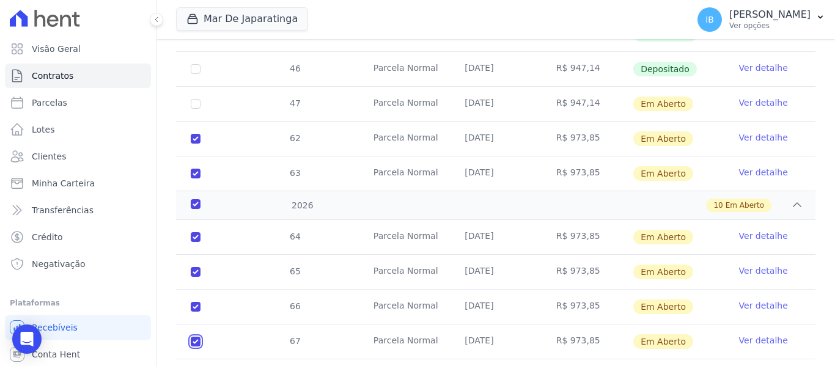
checkbox input "true"
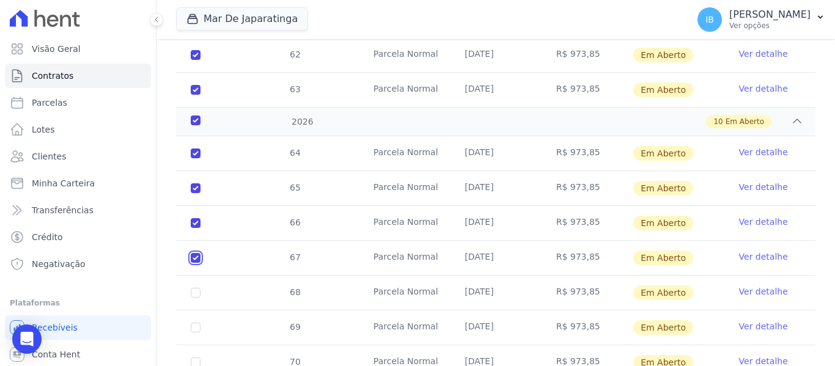
scroll to position [927, 0]
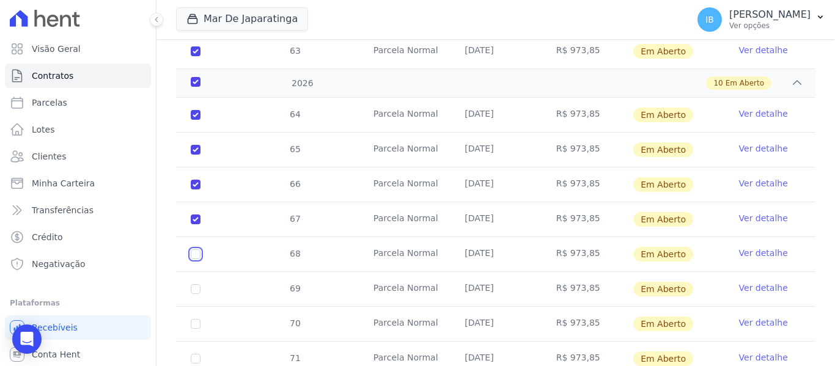
click at [197, 249] on input "checkbox" at bounding box center [196, 254] width 10 height 10
checkbox input "true"
click at [199, 284] on input "checkbox" at bounding box center [196, 289] width 10 height 10
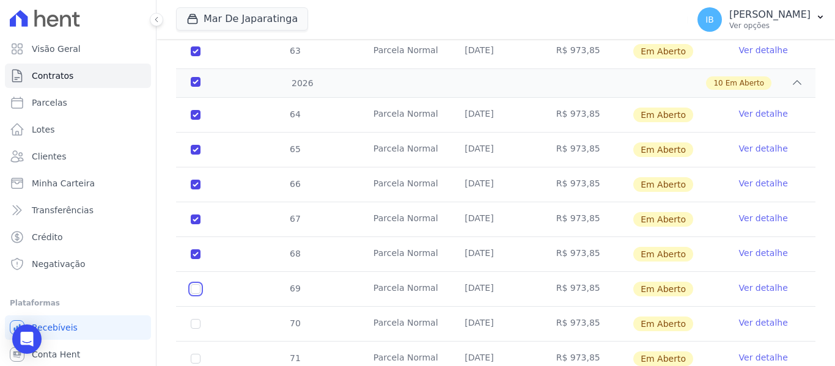
checkbox input "true"
click at [197, 319] on input "checkbox" at bounding box center [196, 324] width 10 height 10
checkbox input "true"
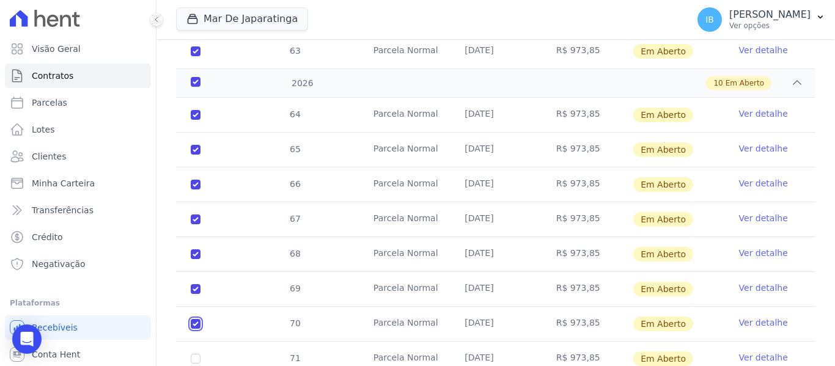
checkbox input "true"
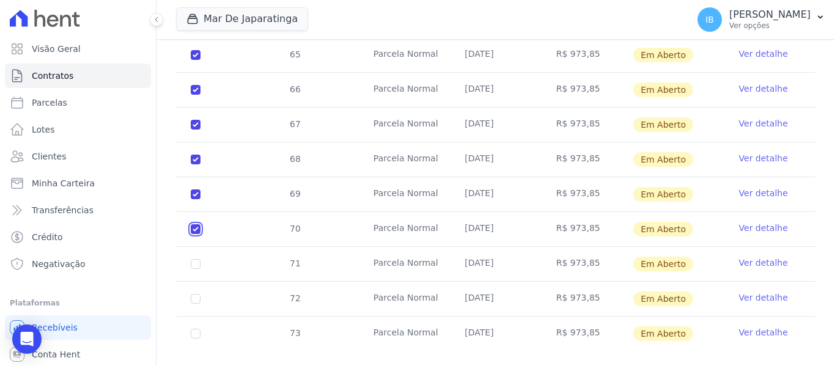
scroll to position [1031, 0]
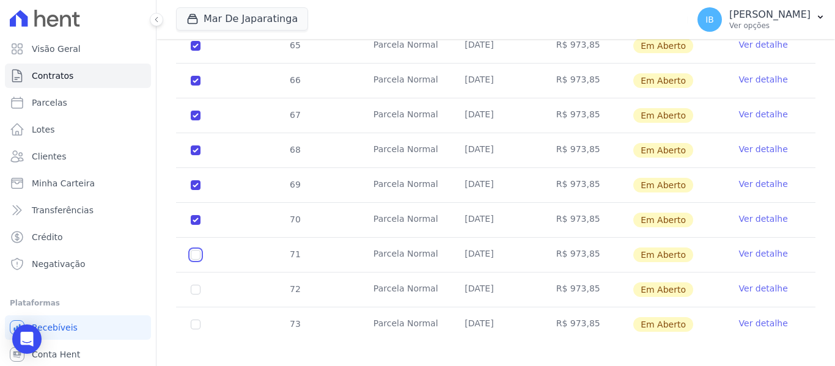
click at [195, 250] on input "checkbox" at bounding box center [196, 255] width 10 height 10
checkbox input "true"
click at [198, 285] on input "checkbox" at bounding box center [196, 290] width 10 height 10
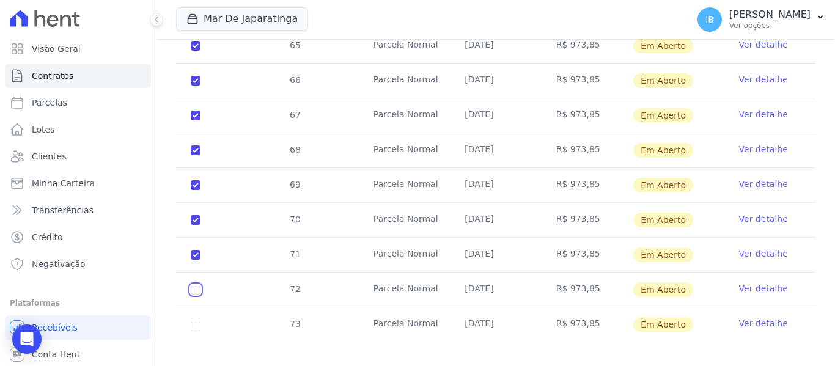
checkbox input "true"
click at [199, 320] on input "checkbox" at bounding box center [196, 325] width 10 height 10
checkbox input "true"
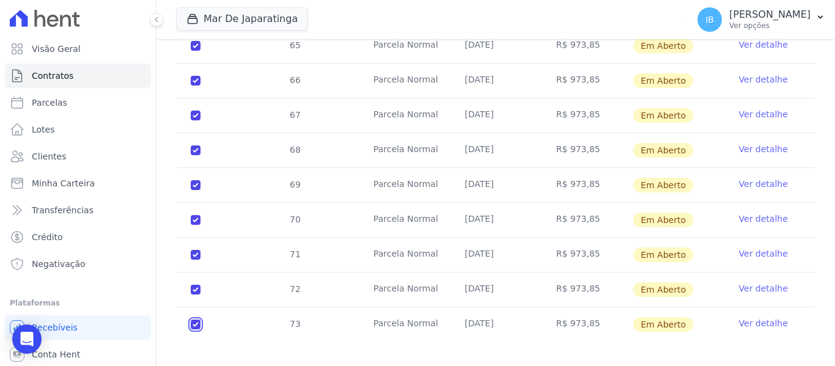
checkbox input "true"
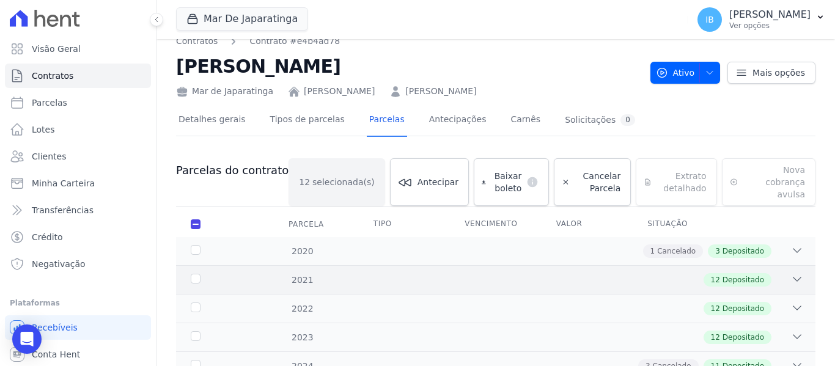
scroll to position [0, 0]
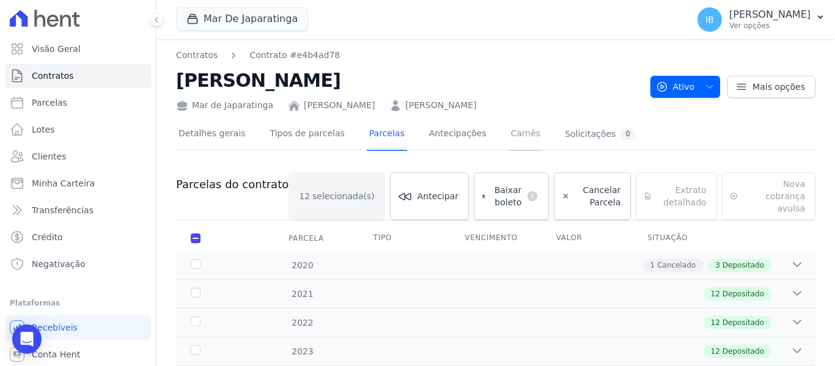
click at [508, 134] on link "Carnês" at bounding box center [525, 135] width 35 height 32
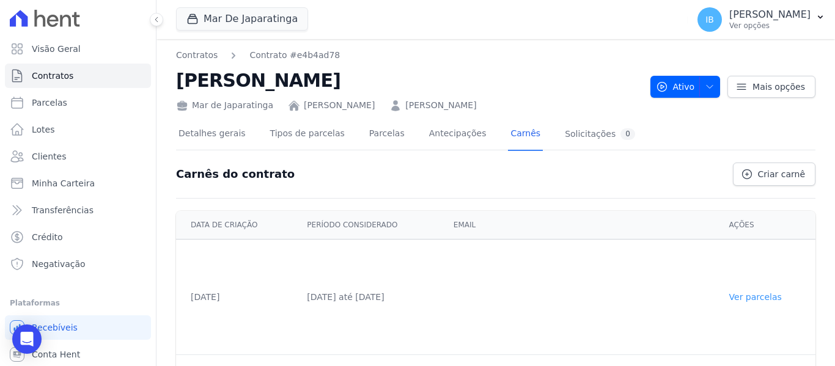
click at [751, 301] on link "Ver parcelas" at bounding box center [755, 297] width 53 height 10
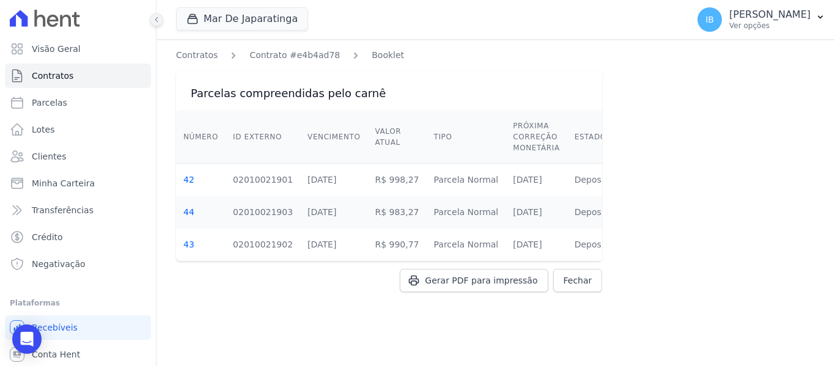
click at [153, 18] on icon at bounding box center [156, 19] width 7 height 7
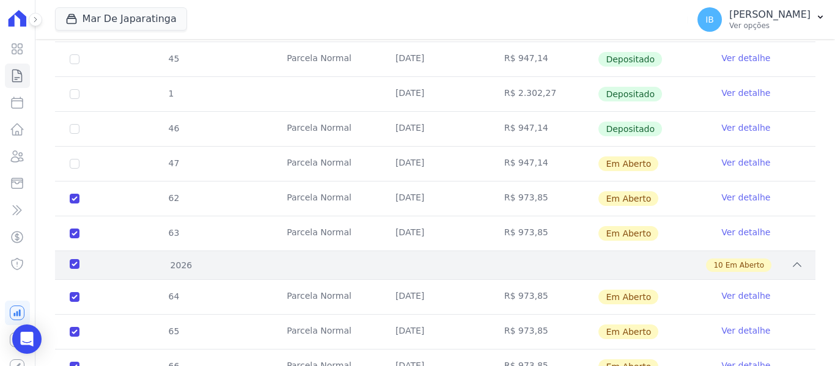
scroll to position [672, 0]
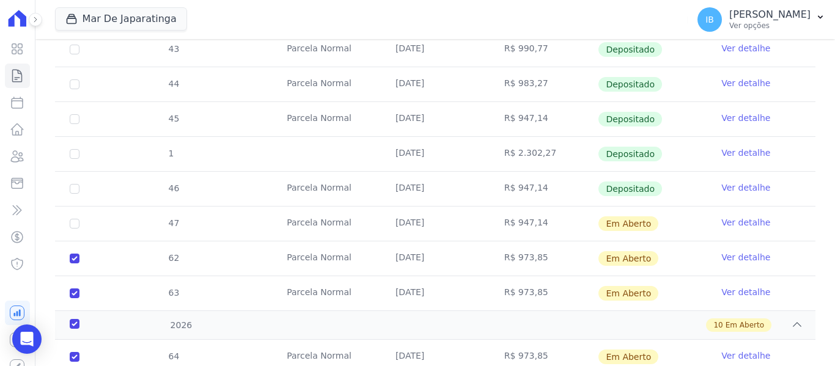
click at [737, 147] on link "Ver detalhe" at bounding box center [745, 153] width 49 height 12
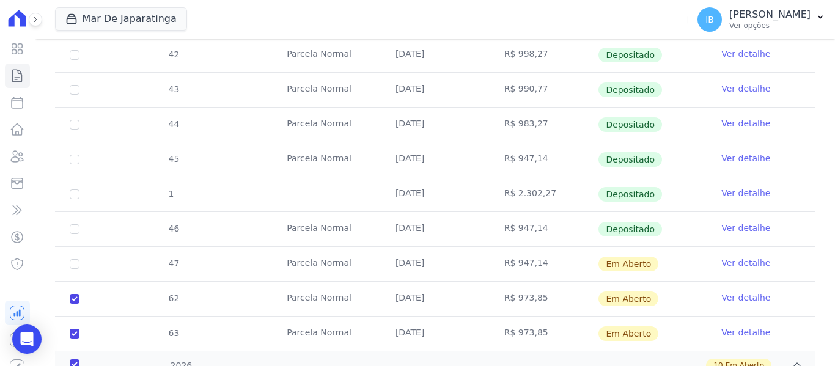
scroll to position [672, 0]
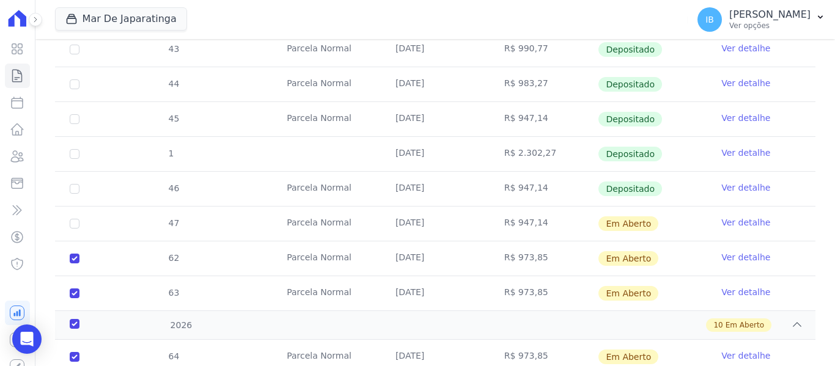
click at [724, 216] on link "Ver detalhe" at bounding box center [745, 222] width 49 height 12
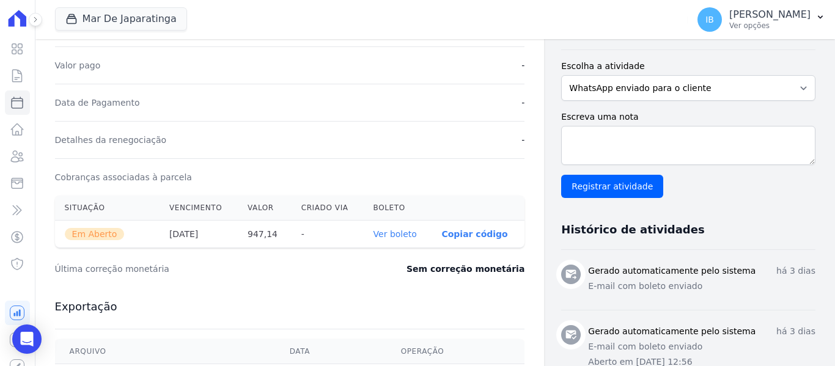
scroll to position [306, 0]
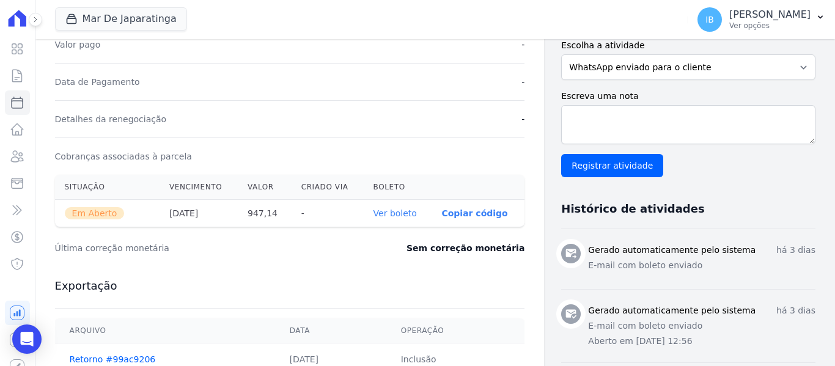
click at [388, 218] on link "Ver boleto" at bounding box center [395, 213] width 43 height 10
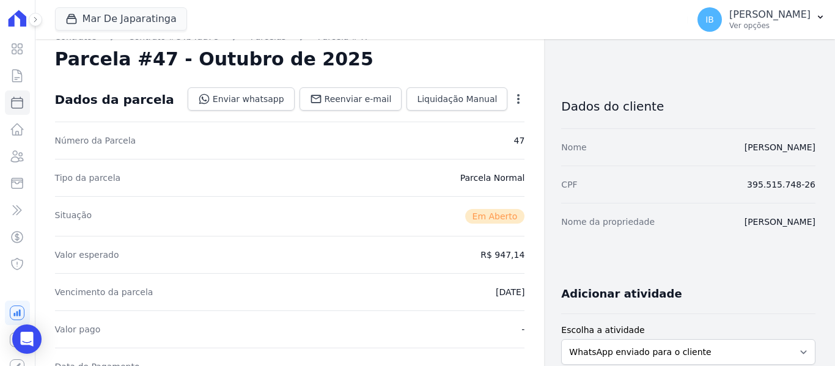
scroll to position [0, 0]
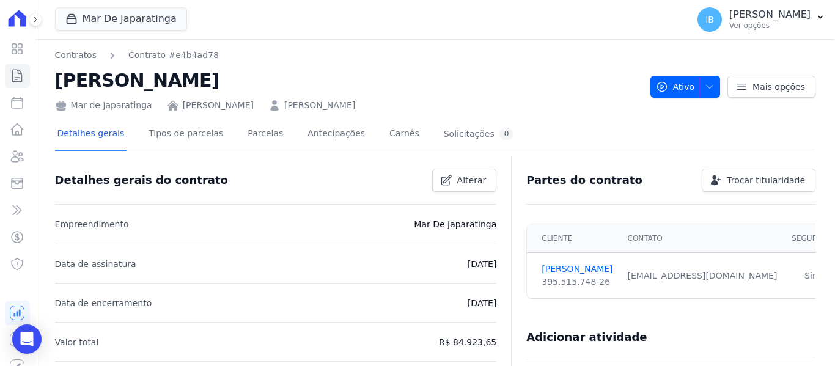
click at [345, 106] on link "CAMILA RIBEIRO DE SOUZA" at bounding box center [319, 105] width 71 height 13
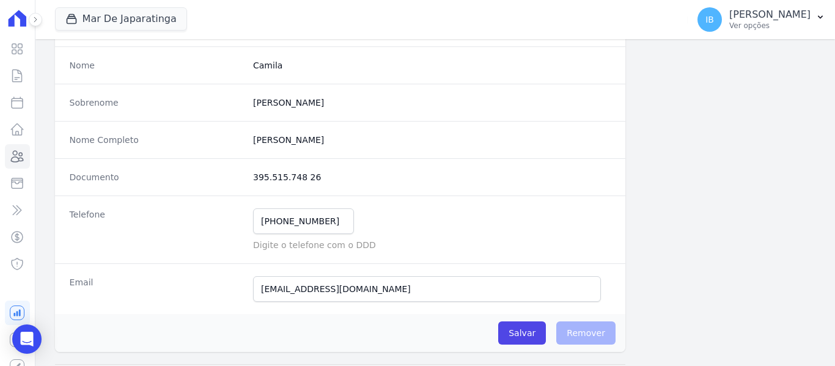
scroll to position [122, 0]
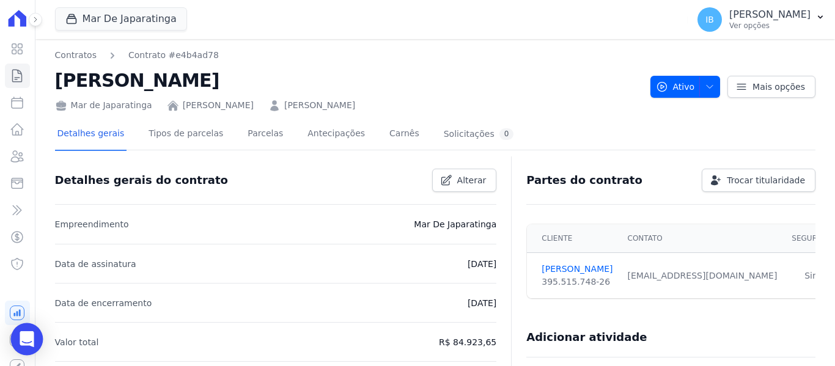
click at [26, 337] on icon "Open Intercom Messenger" at bounding box center [27, 339] width 14 height 16
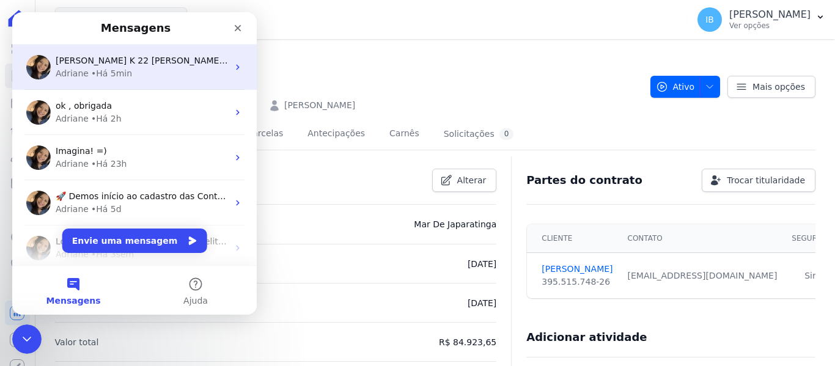
click at [132, 72] on div "Adriane • Há 5min" at bounding box center [142, 73] width 172 height 13
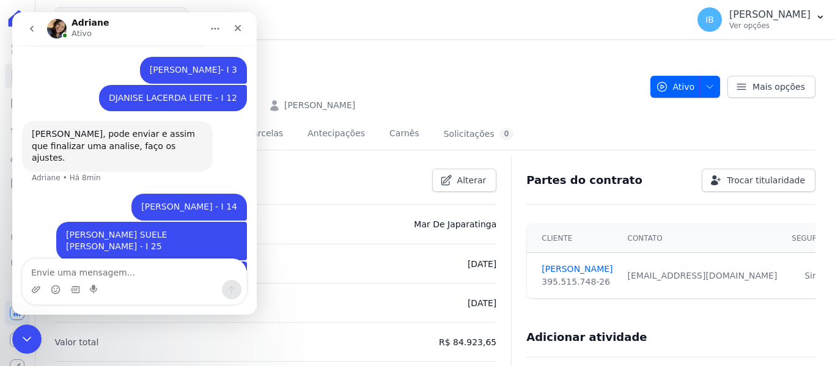
scroll to position [925, 0]
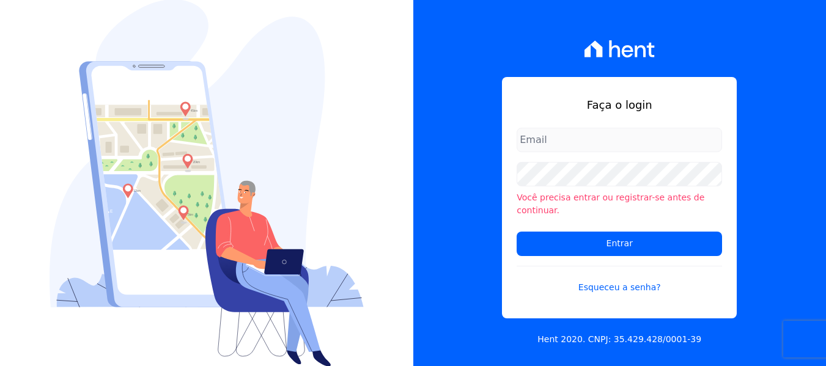
type input "[EMAIL_ADDRESS][DOMAIN_NAME]"
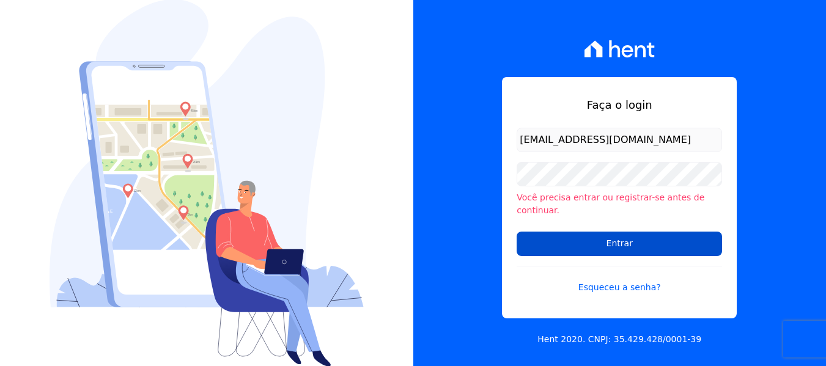
click at [586, 234] on input "Entrar" at bounding box center [619, 244] width 205 height 24
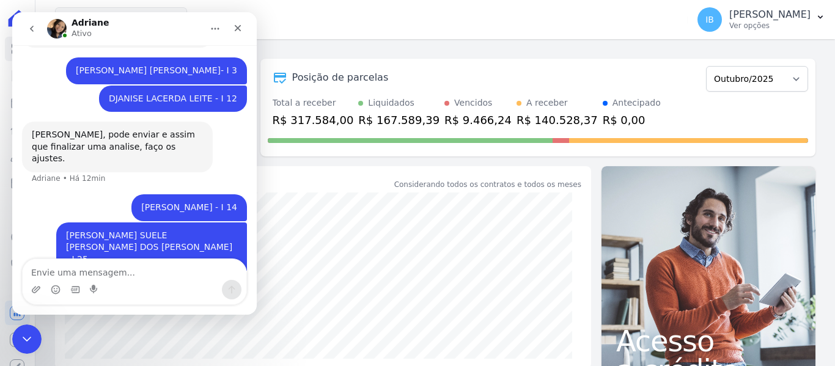
scroll to position [925, 0]
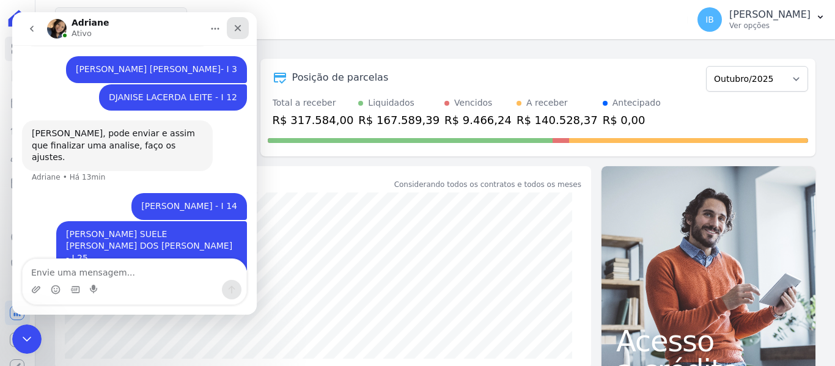
click at [239, 27] on icon "Fechar" at bounding box center [238, 28] width 7 height 7
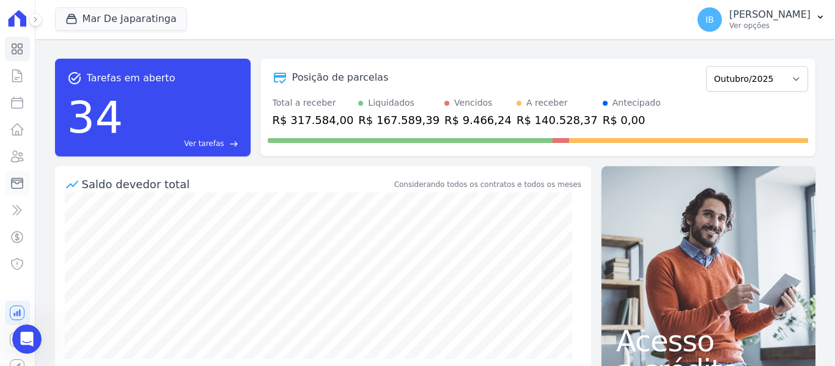
click at [13, 183] on icon at bounding box center [17, 184] width 11 height 10
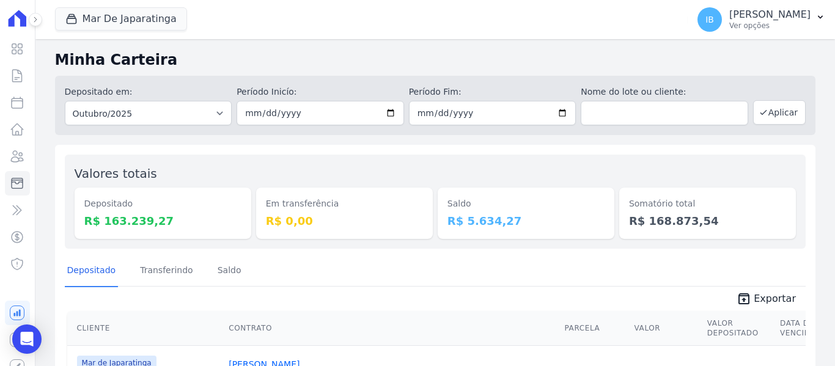
click at [13, 144] on ul "Visão Geral Contratos [GEOGRAPHIC_DATA] Lotes Clientes Minha Carteira Transferê…" at bounding box center [17, 157] width 25 height 240
click at [10, 158] on icon at bounding box center [17, 156] width 15 height 15
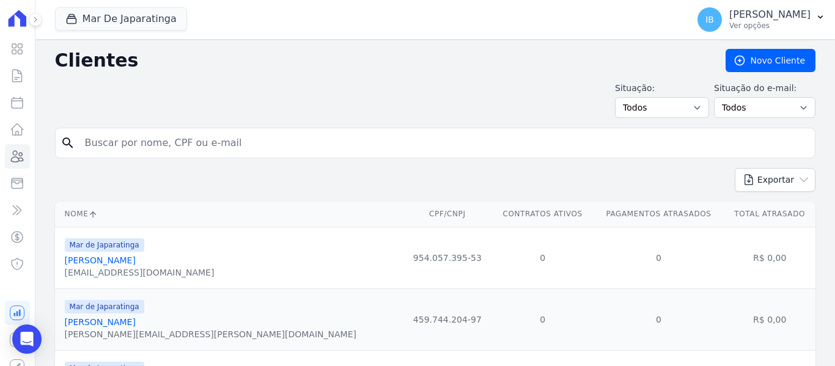
click at [96, 139] on input "search" at bounding box center [444, 143] width 732 height 24
type input "L"
type input "[PERSON_NAME] [PERSON_NAME]"
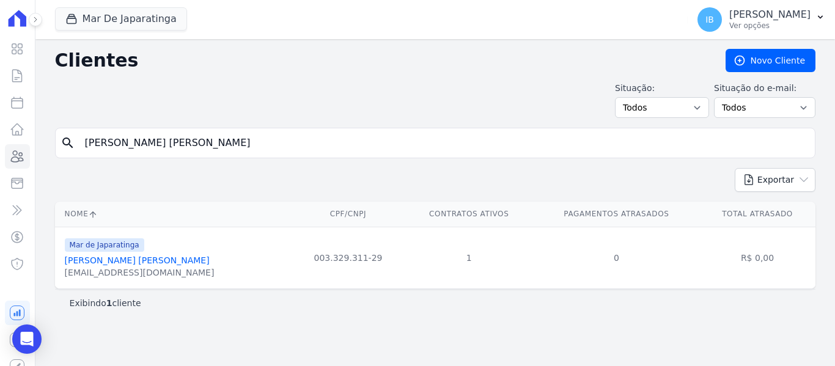
click at [86, 262] on link "[PERSON_NAME] [PERSON_NAME]" at bounding box center [137, 261] width 145 height 10
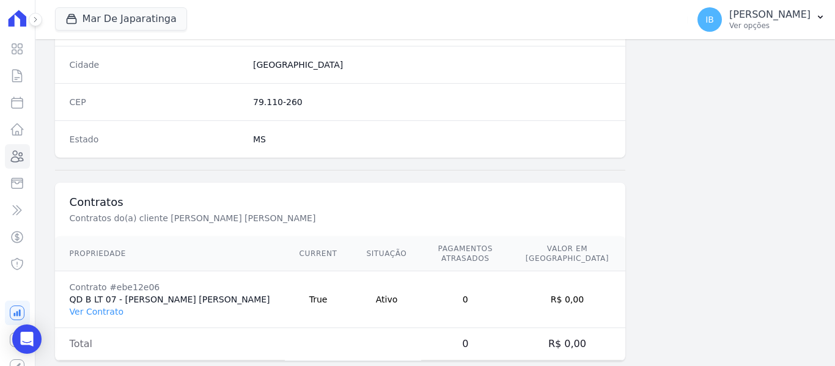
scroll to position [778, 0]
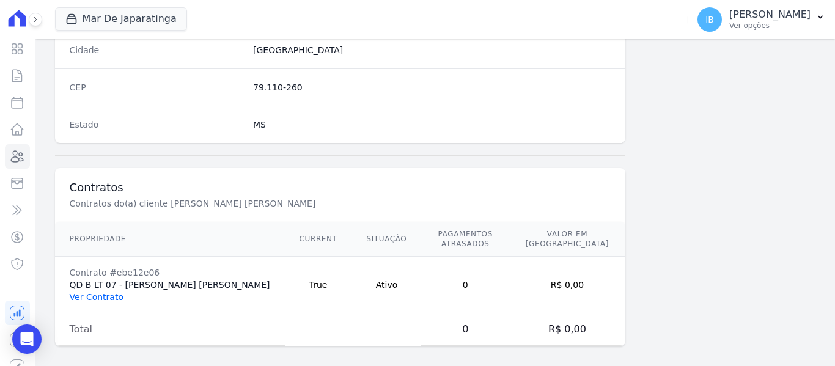
click at [90, 292] on link "Ver Contrato" at bounding box center [97, 297] width 54 height 10
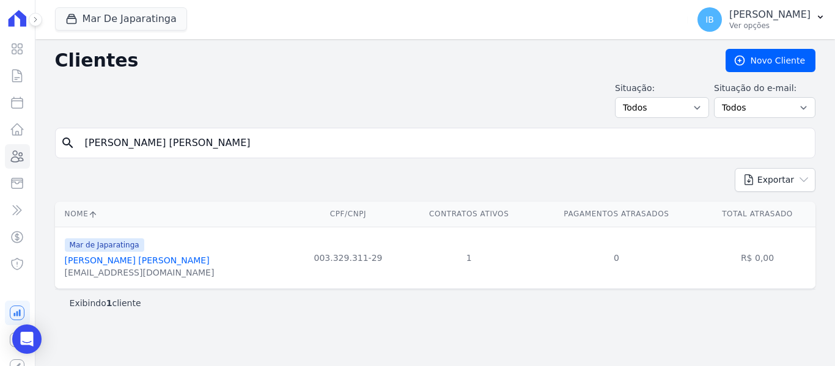
click at [204, 147] on input "[PERSON_NAME] [PERSON_NAME]" at bounding box center [444, 143] width 732 height 24
type input "L"
type input "[PERSON_NAME]"
click at [106, 260] on link "[PERSON_NAME]" at bounding box center [100, 261] width 71 height 10
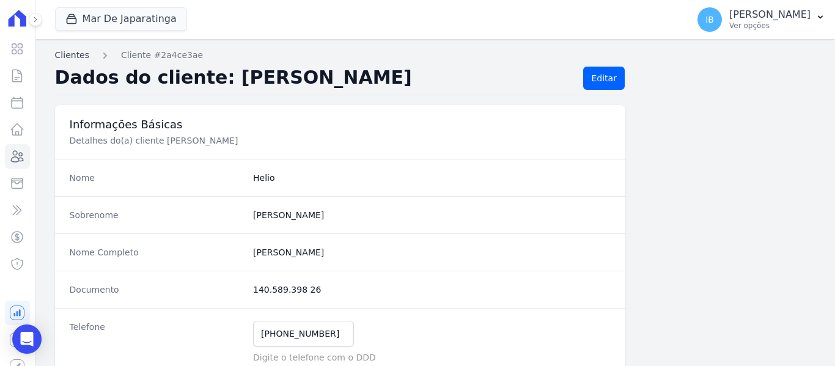
click at [65, 53] on link "Clientes" at bounding box center [72, 55] width 34 height 13
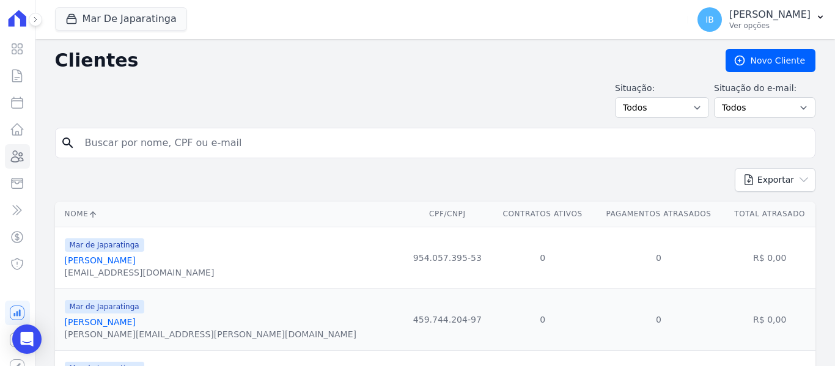
click at [140, 142] on input "search" at bounding box center [444, 143] width 732 height 24
type input "[PERSON_NAME]"
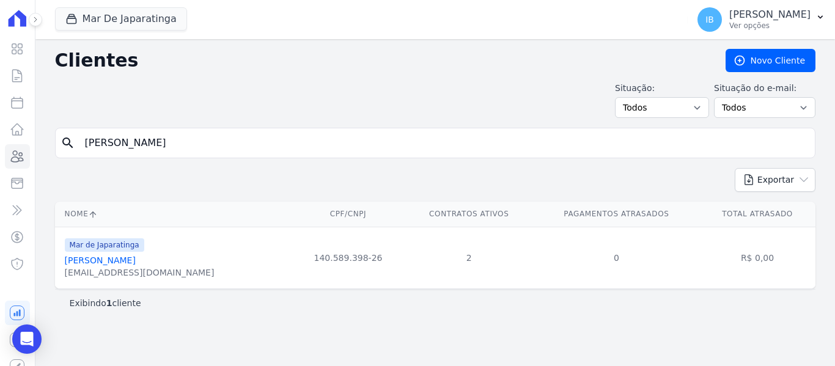
click at [84, 263] on link "[PERSON_NAME]" at bounding box center [100, 261] width 71 height 10
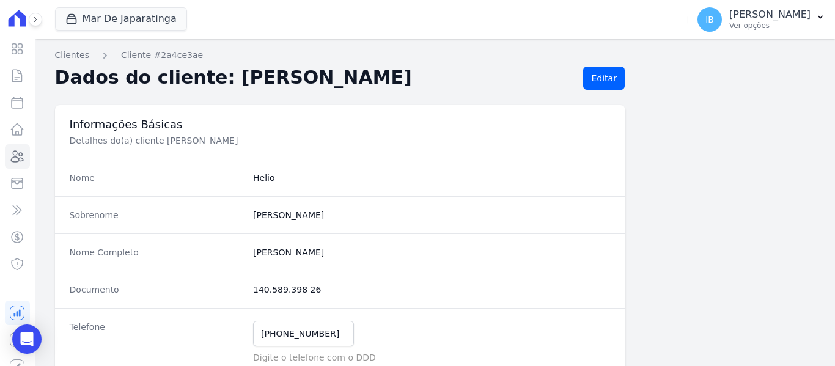
drag, startPoint x: 251, startPoint y: 251, endPoint x: 328, endPoint y: 252, distance: 77.6
click at [328, 252] on completo "[PERSON_NAME]" at bounding box center [432, 252] width 358 height 12
copy completo "[PERSON_NAME]"
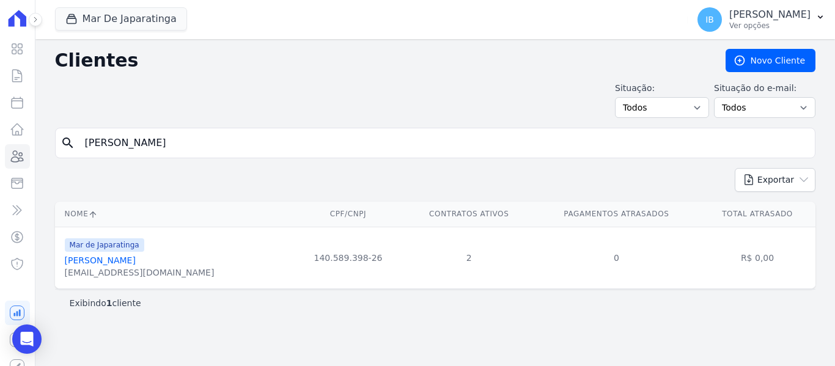
click at [152, 131] on input "[PERSON_NAME]" at bounding box center [444, 143] width 732 height 24
type input "h"
paste input "[PERSON_NAME]"
type input "[PERSON_NAME]"
click at [101, 259] on link "[PERSON_NAME]" at bounding box center [100, 261] width 71 height 10
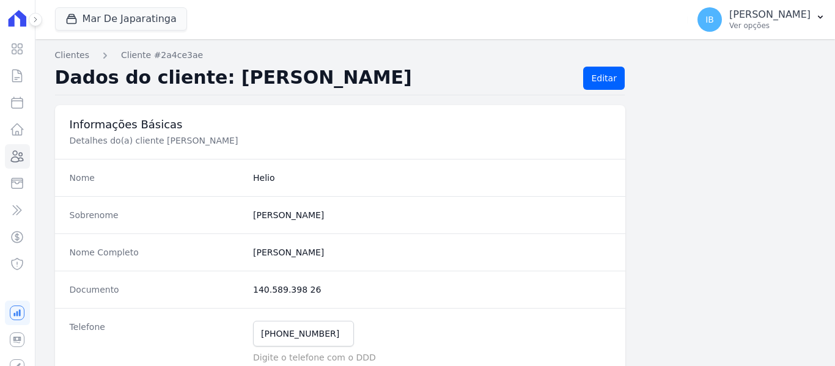
click at [101, 259] on div "Nome Completo [PERSON_NAME]" at bounding box center [340, 252] width 570 height 37
drag, startPoint x: 252, startPoint y: 252, endPoint x: 342, endPoint y: 250, distance: 90.5
click at [342, 250] on completo "[PERSON_NAME]" at bounding box center [432, 252] width 358 height 12
copy completo "[PERSON_NAME]"
click at [10, 128] on icon at bounding box center [17, 129] width 15 height 15
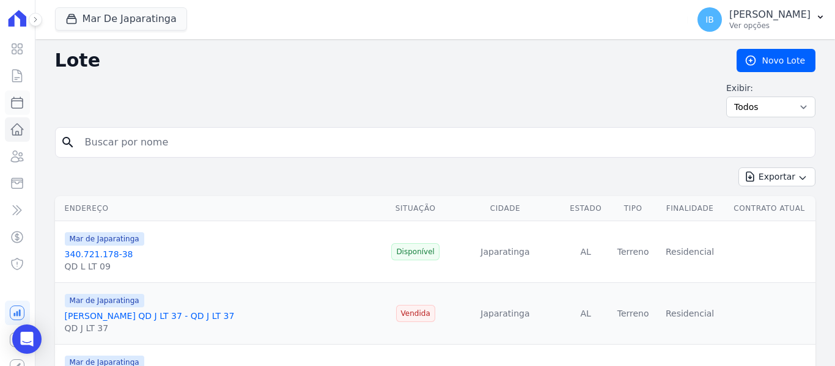
click at [12, 101] on icon at bounding box center [17, 102] width 15 height 15
select select
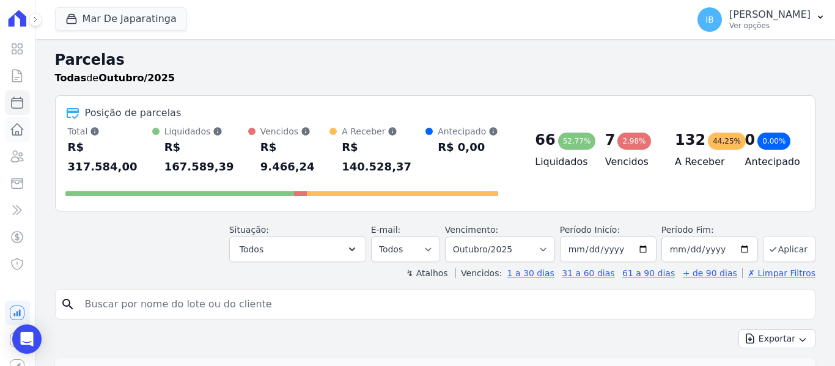
click at [16, 128] on link "Lotes" at bounding box center [17, 129] width 25 height 24
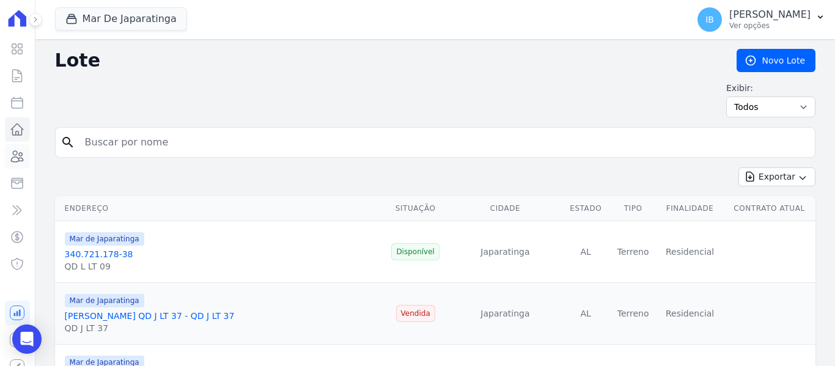
click at [12, 153] on icon at bounding box center [17, 156] width 15 height 15
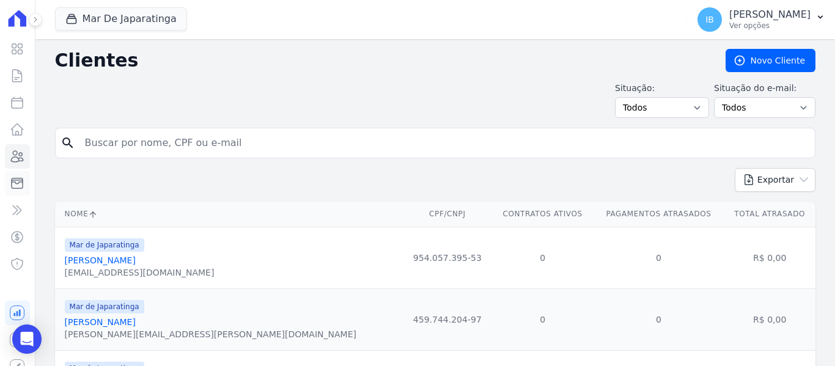
click at [14, 181] on icon at bounding box center [17, 183] width 15 height 15
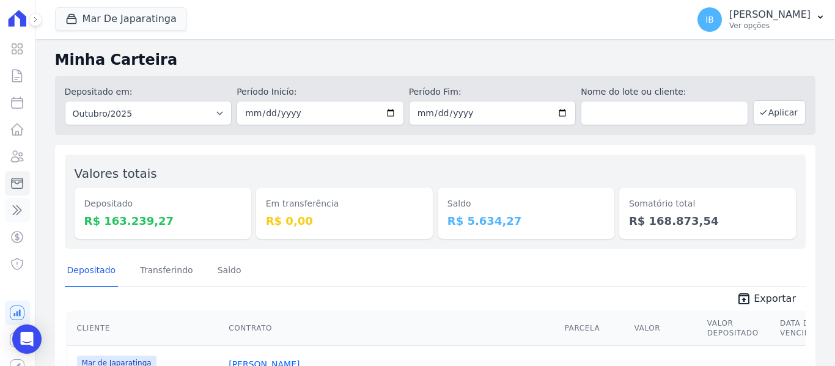
click at [8, 208] on link "Transferências" at bounding box center [17, 210] width 25 height 24
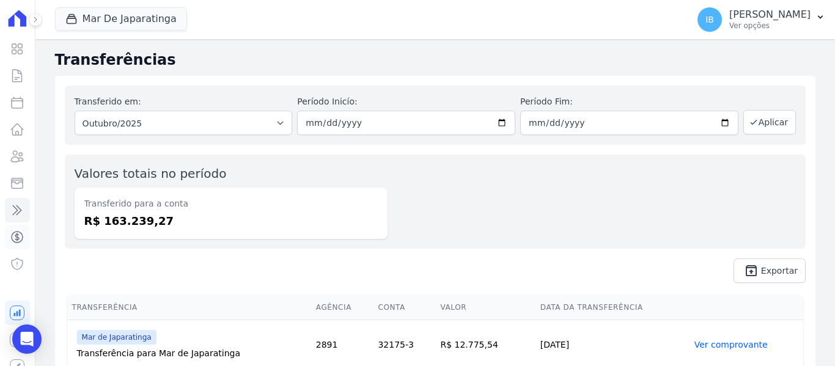
click at [10, 235] on icon at bounding box center [17, 237] width 15 height 15
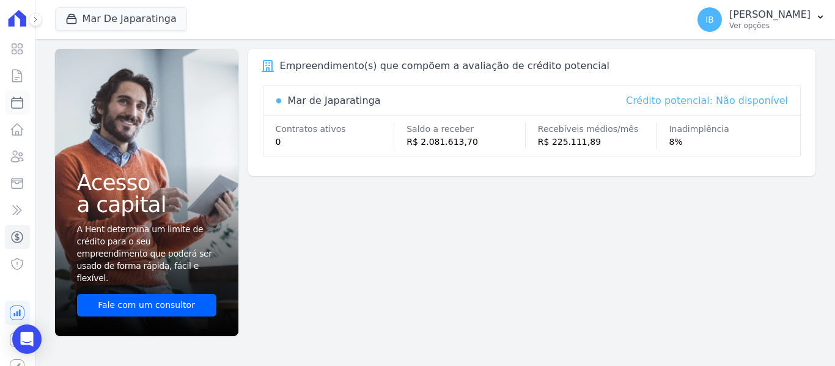
click at [13, 104] on icon at bounding box center [17, 102] width 15 height 15
select select
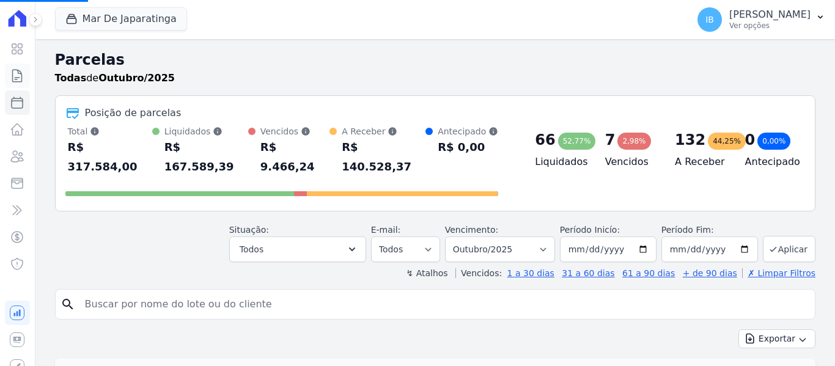
select select
click at [12, 131] on icon at bounding box center [18, 129] width 12 height 11
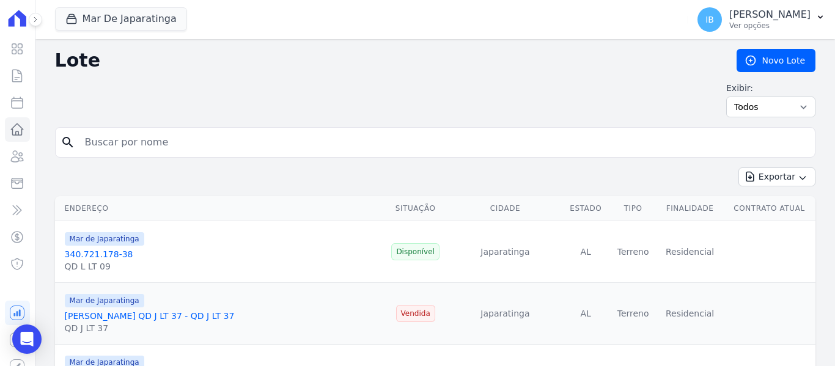
click at [93, 144] on input "search" at bounding box center [444, 142] width 732 height 24
type input "QD J LT 41"
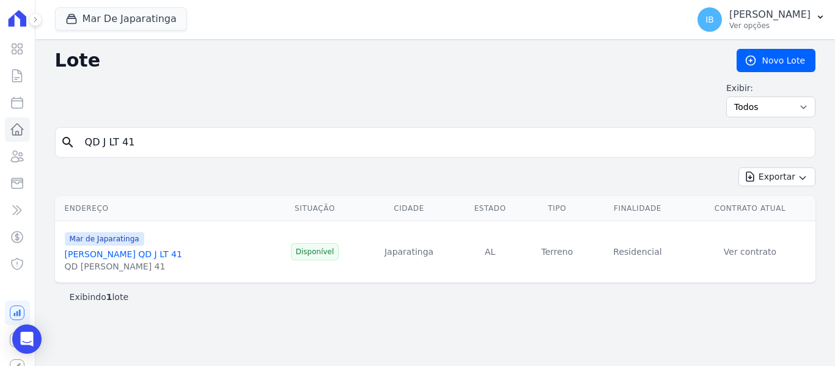
click at [161, 251] on link "[PERSON_NAME] QD J LT 41" at bounding box center [123, 254] width 117 height 10
click at [756, 252] on link "Ver contrato" at bounding box center [750, 252] width 53 height 10
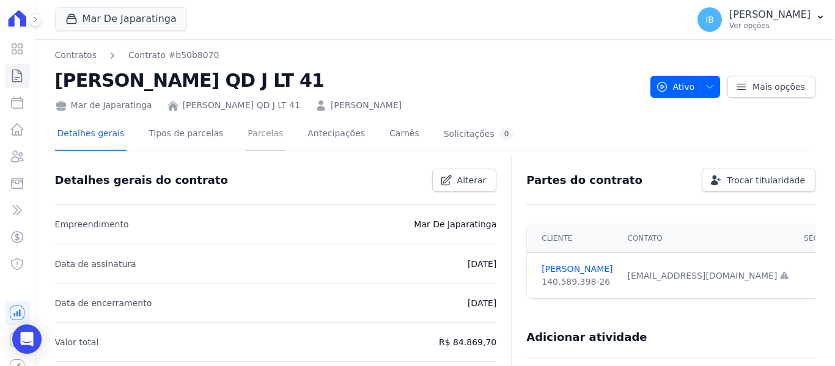
click at [250, 128] on link "Parcelas" at bounding box center [265, 135] width 40 height 32
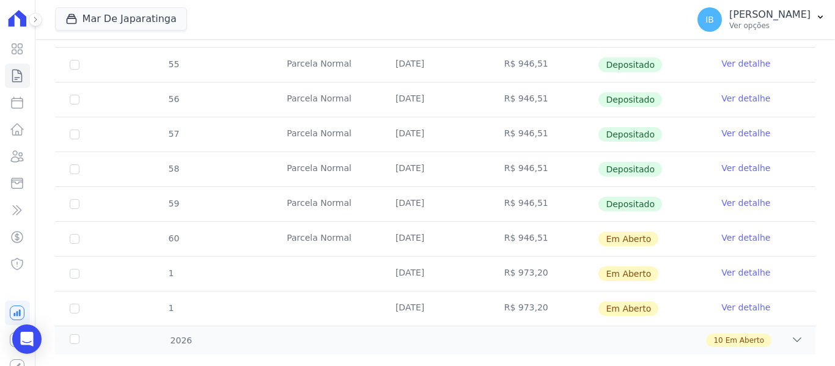
scroll to position [518, 0]
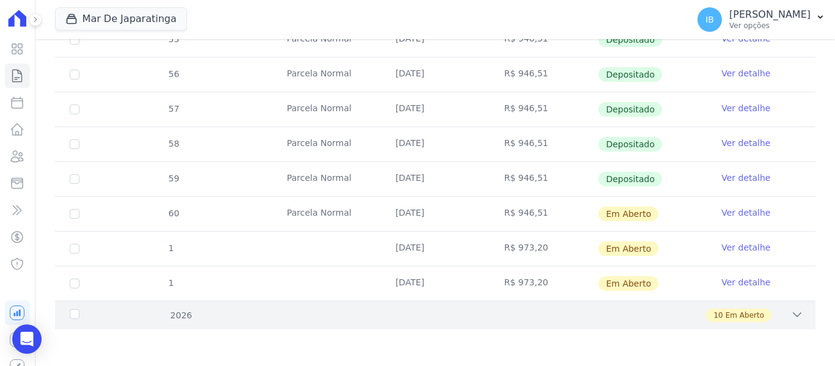
click at [77, 316] on div "2026" at bounding box center [100, 315] width 67 height 13
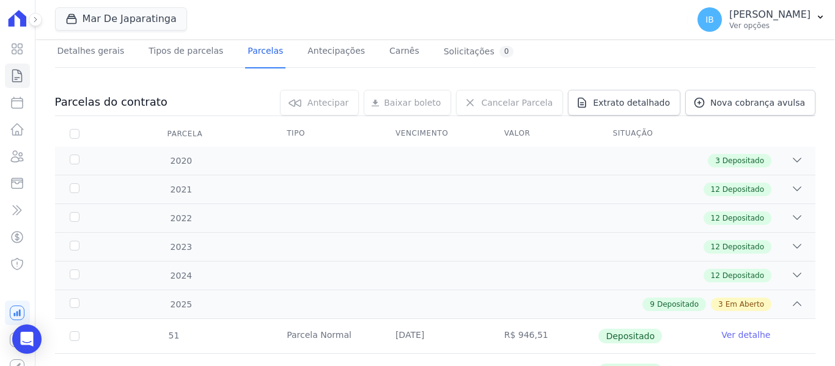
scroll to position [0, 0]
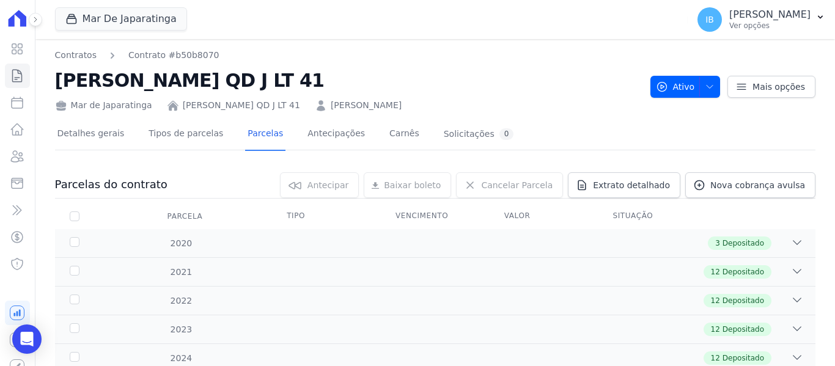
drag, startPoint x: 57, startPoint y: 77, endPoint x: 350, endPoint y: 85, distance: 293.5
click at [350, 85] on h2 "[PERSON_NAME] QD J LT 41" at bounding box center [348, 81] width 586 height 28
copy h2 "[PERSON_NAME] QD J LT 41"
click at [19, 345] on div "Open Intercom Messenger" at bounding box center [27, 339] width 32 height 32
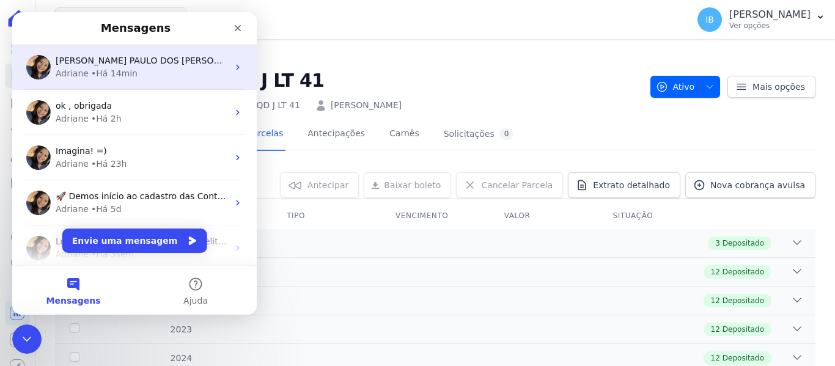
click at [103, 72] on div "• Há 14min" at bounding box center [114, 73] width 46 height 13
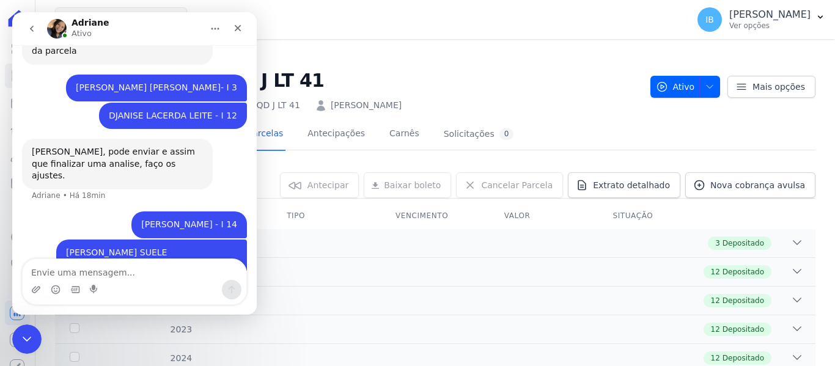
scroll to position [925, 0]
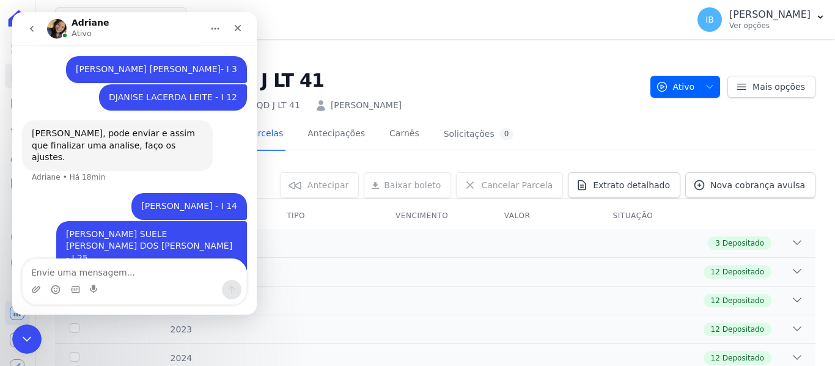
click at [69, 271] on textarea "Envie uma mensagem..." at bounding box center [135, 269] width 224 height 21
type textarea "[PERSON_NAME] QD J LT 41"
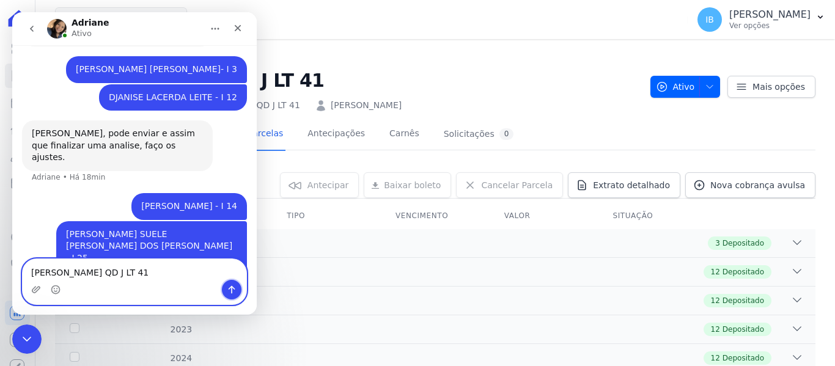
click at [231, 290] on icon "Enviar uma mensagem" at bounding box center [232, 290] width 10 height 10
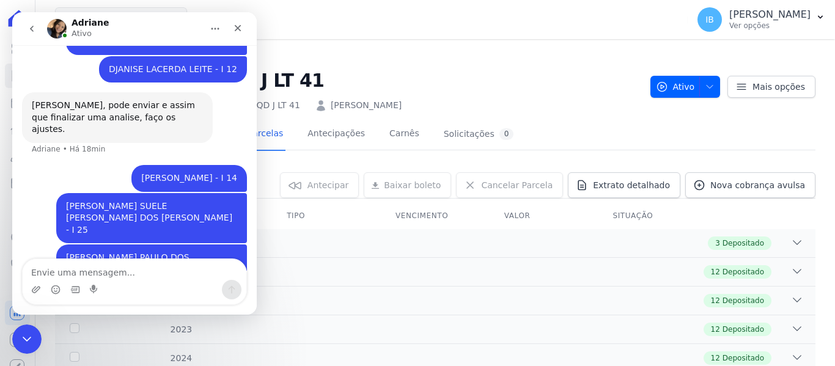
click at [153, 21] on div "[PERSON_NAME]" at bounding box center [124, 28] width 155 height 21
click at [25, 334] on icon "Encerramento do Messenger da Intercom" at bounding box center [25, 337] width 15 height 15
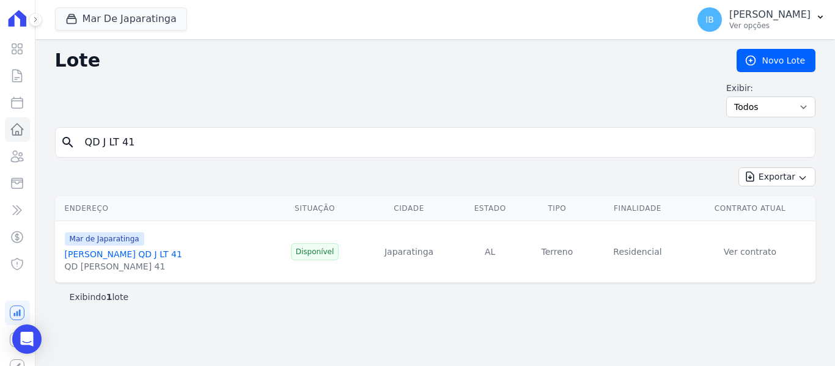
click at [150, 141] on input "QD J LT 41" at bounding box center [444, 142] width 732 height 24
click at [106, 140] on input "QD J LT 41" at bounding box center [444, 142] width 732 height 24
click at [139, 144] on input "QD K LT 41" at bounding box center [444, 142] width 732 height 24
type input "QD K LT 27"
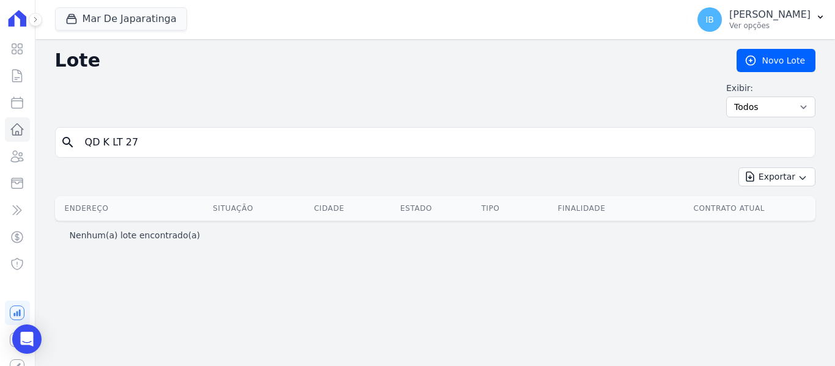
click at [139, 144] on input "QD K LT 27" at bounding box center [444, 142] width 732 height 24
type input "Q"
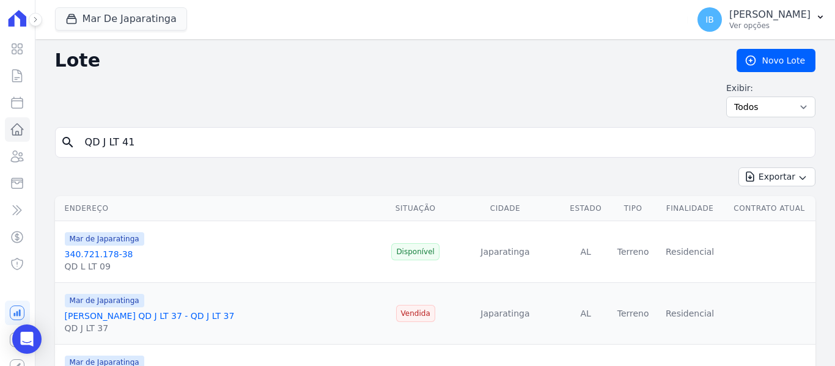
select select
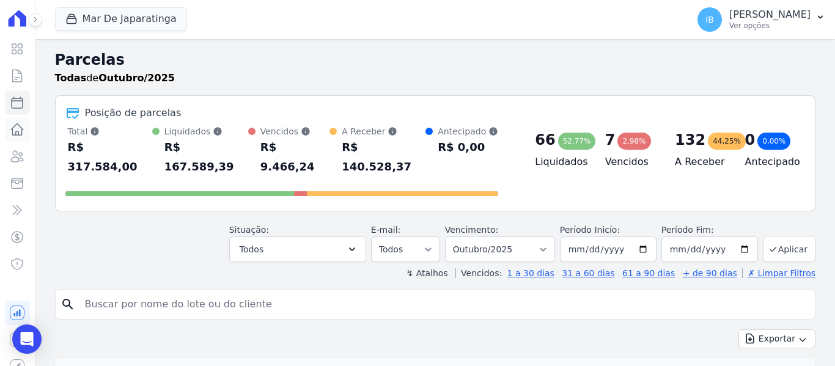
click at [13, 127] on icon at bounding box center [17, 129] width 15 height 15
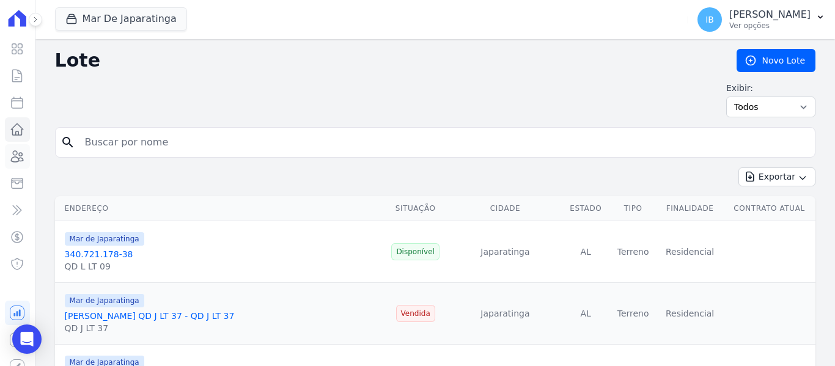
click at [10, 160] on icon at bounding box center [17, 156] width 15 height 15
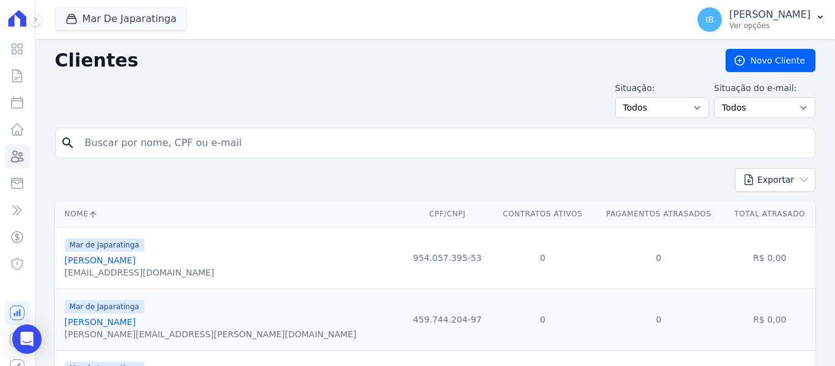
click at [97, 144] on input "search" at bounding box center [444, 143] width 732 height 24
type input "[PERSON_NAME] [PERSON_NAME]"
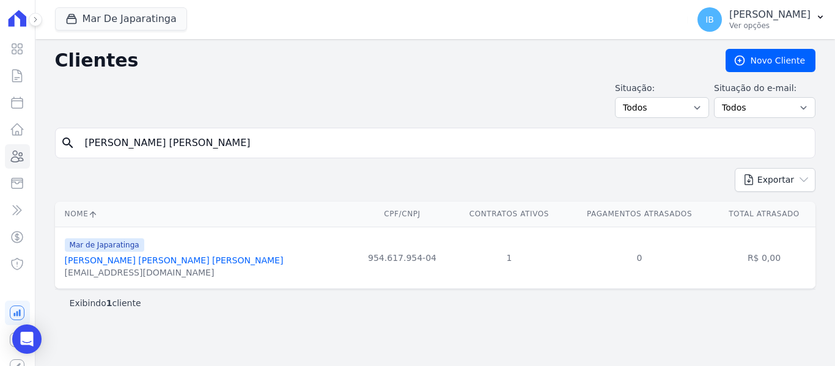
click at [114, 262] on link "[PERSON_NAME] [PERSON_NAME] [PERSON_NAME]" at bounding box center [174, 261] width 219 height 10
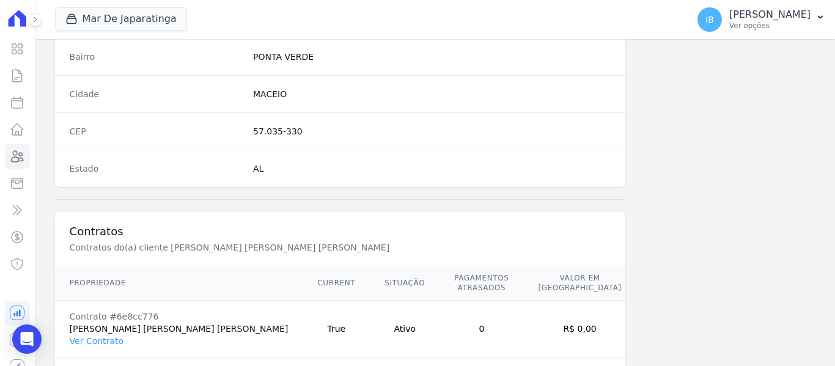
scroll to position [778, 0]
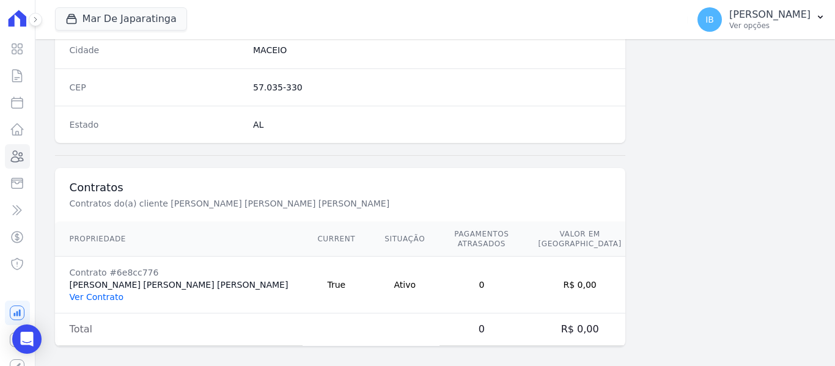
click at [105, 292] on link "Ver Contrato" at bounding box center [97, 297] width 54 height 10
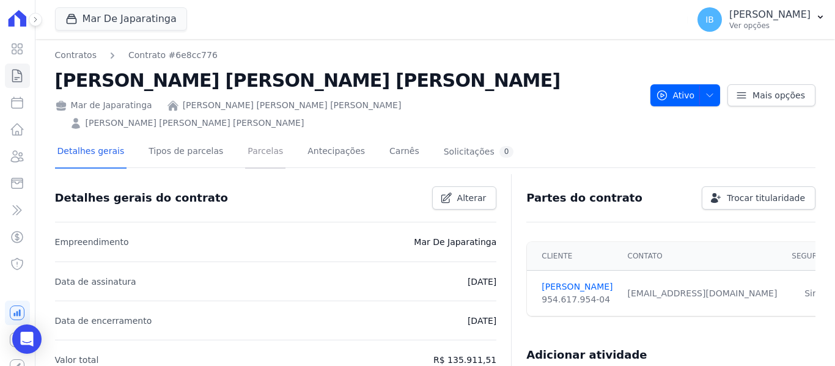
click at [255, 136] on link "Parcelas" at bounding box center [265, 152] width 40 height 32
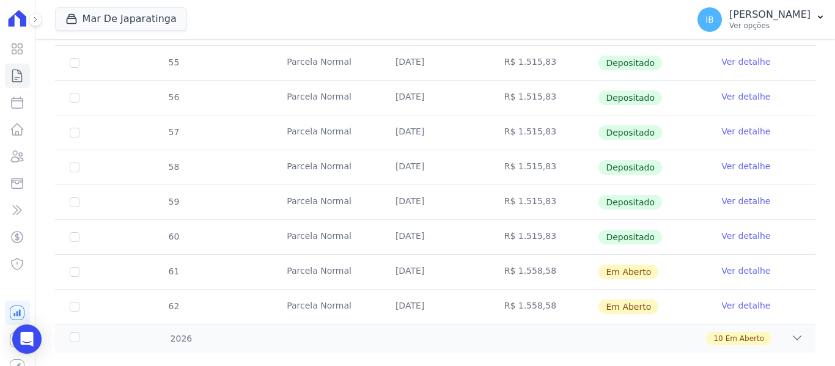
scroll to position [518, 0]
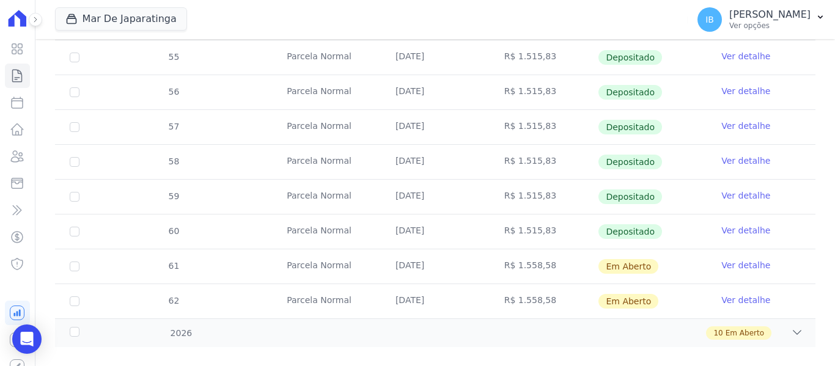
click at [79, 252] on td "61" at bounding box center [74, 266] width 39 height 34
click at [78, 262] on input "checkbox" at bounding box center [75, 267] width 10 height 10
checkbox input "true"
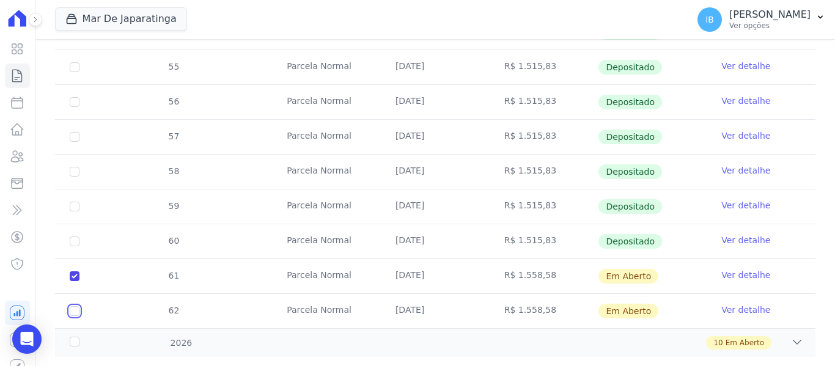
click at [76, 306] on input "checkbox" at bounding box center [75, 311] width 10 height 10
checkbox input "true"
click at [79, 337] on div "2026" at bounding box center [100, 343] width 67 height 13
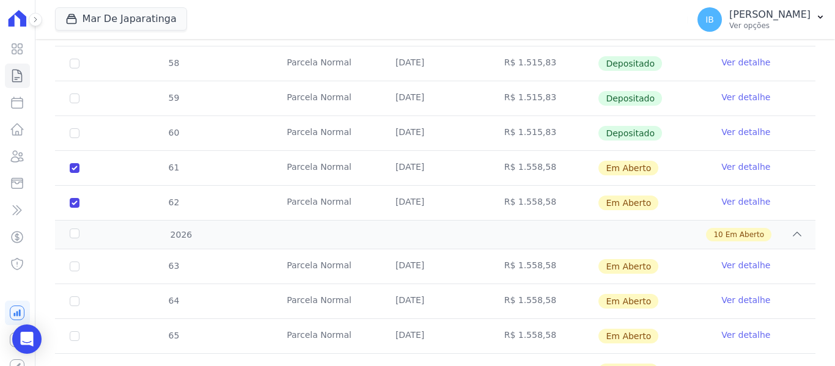
scroll to position [641, 0]
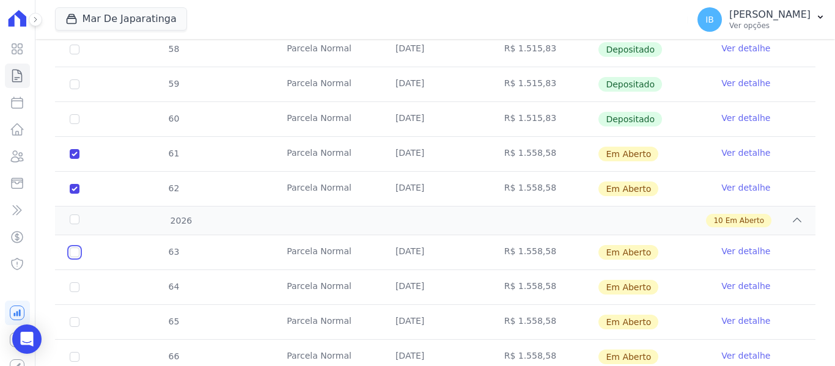
click at [75, 248] on input "checkbox" at bounding box center [75, 253] width 10 height 10
checkbox input "true"
click at [79, 270] on td "64" at bounding box center [74, 287] width 39 height 34
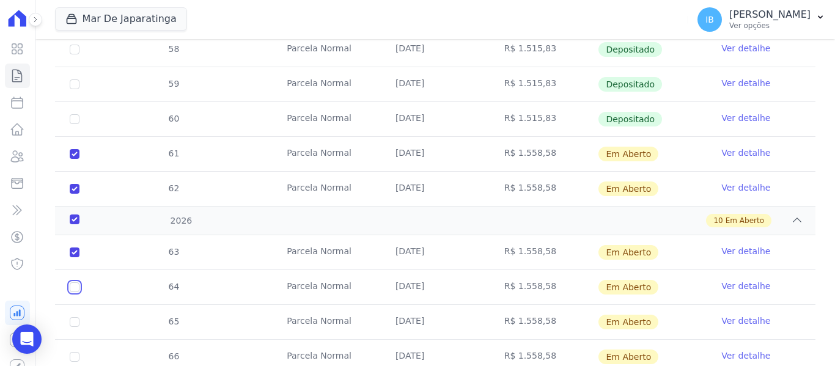
click at [77, 282] on input "checkbox" at bounding box center [75, 287] width 10 height 10
checkbox input "true"
click at [78, 317] on input "checkbox" at bounding box center [75, 322] width 10 height 10
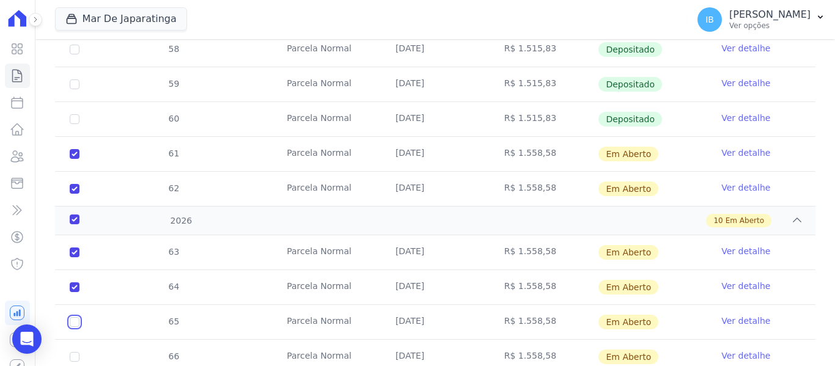
checkbox input "true"
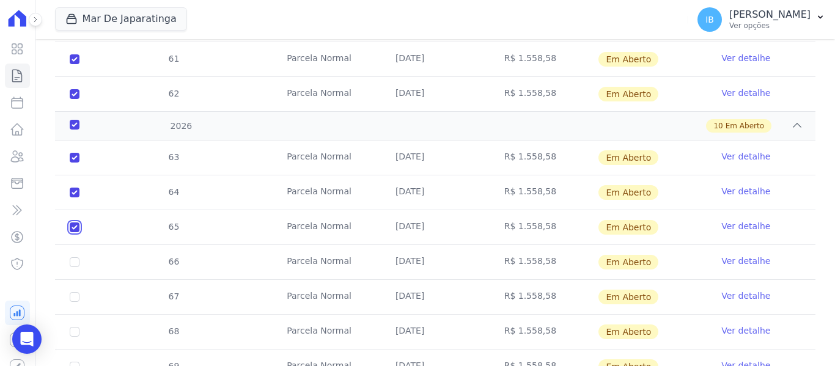
scroll to position [763, 0]
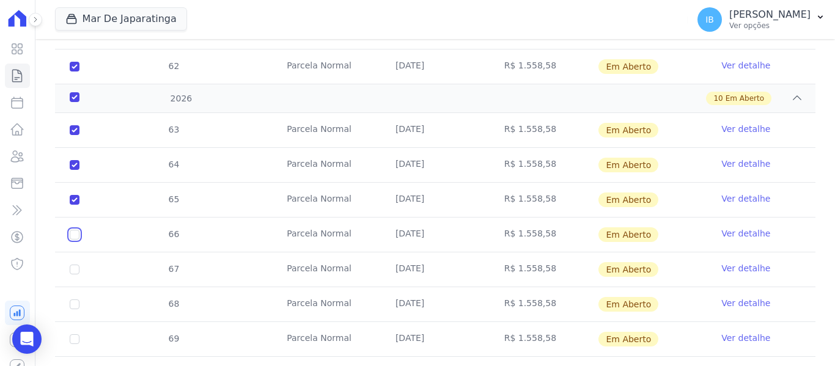
click at [78, 230] on input "checkbox" at bounding box center [75, 235] width 10 height 10
checkbox input "true"
click at [75, 265] on input "checkbox" at bounding box center [75, 270] width 10 height 10
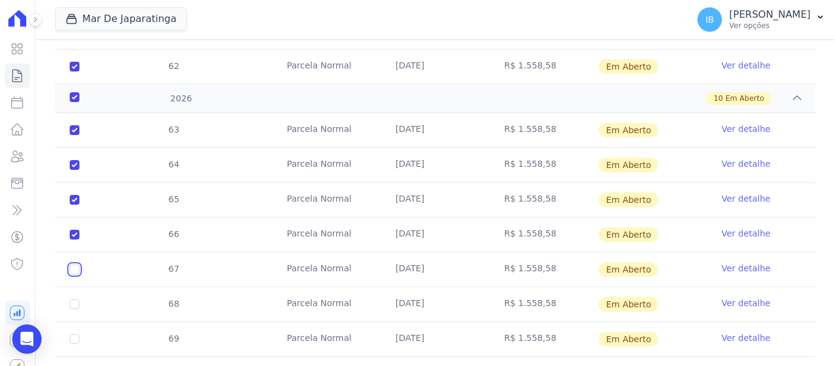
checkbox input "true"
click at [72, 300] on input "checkbox" at bounding box center [75, 305] width 10 height 10
checkbox input "true"
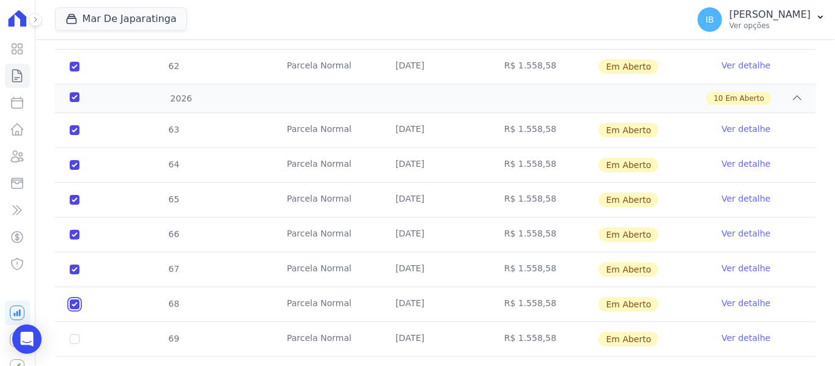
checkbox input "true"
click at [73, 334] on input "checkbox" at bounding box center [75, 339] width 10 height 10
checkbox input "true"
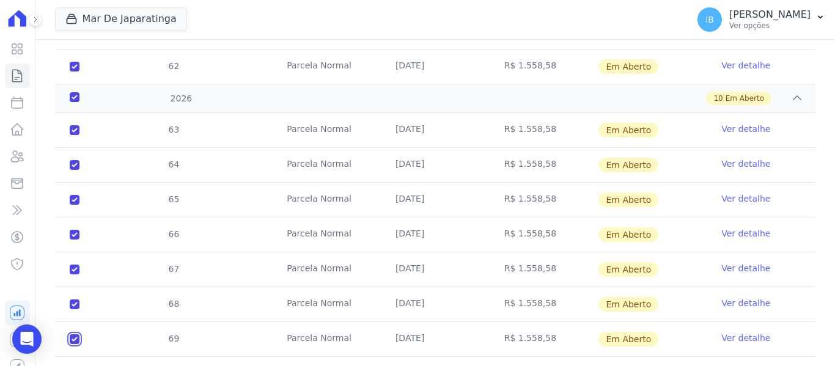
checkbox input "true"
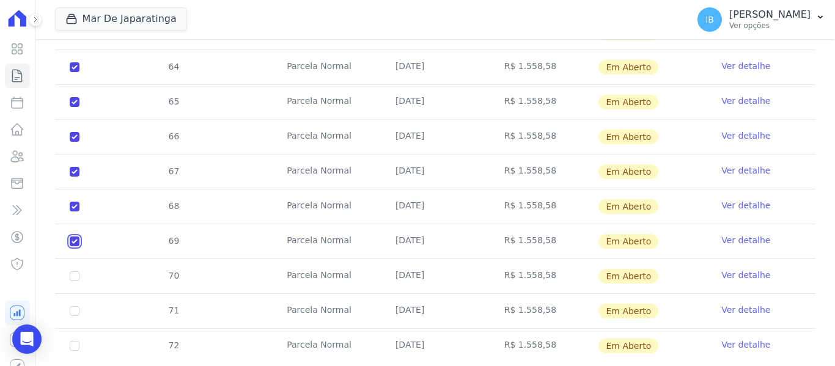
scroll to position [867, 0]
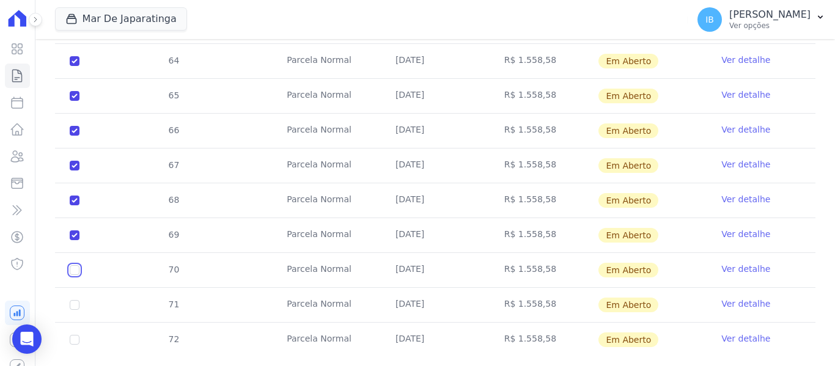
click at [78, 265] on input "checkbox" at bounding box center [75, 270] width 10 height 10
checkbox input "true"
click at [79, 300] on input "checkbox" at bounding box center [75, 305] width 10 height 10
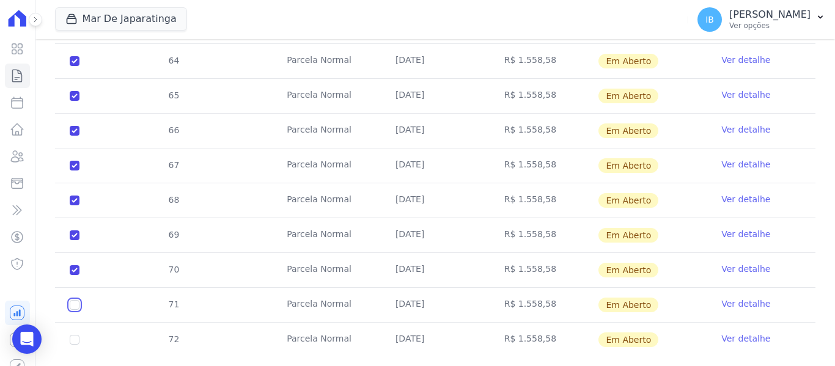
checkbox input "true"
click at [75, 323] on td "72" at bounding box center [74, 340] width 39 height 34
click at [77, 335] on input "checkbox" at bounding box center [75, 340] width 10 height 10
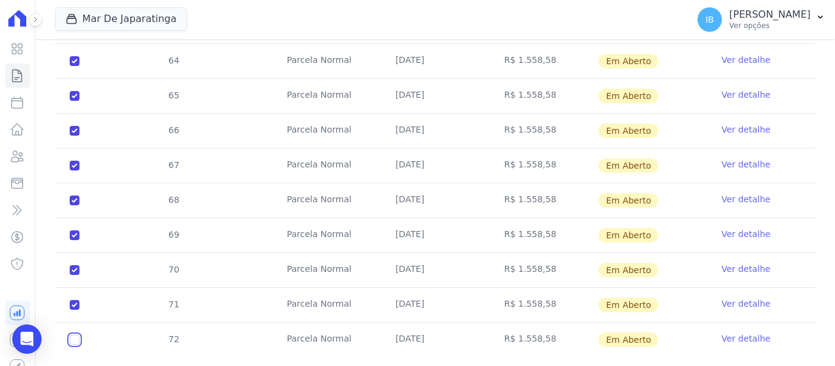
checkbox input "true"
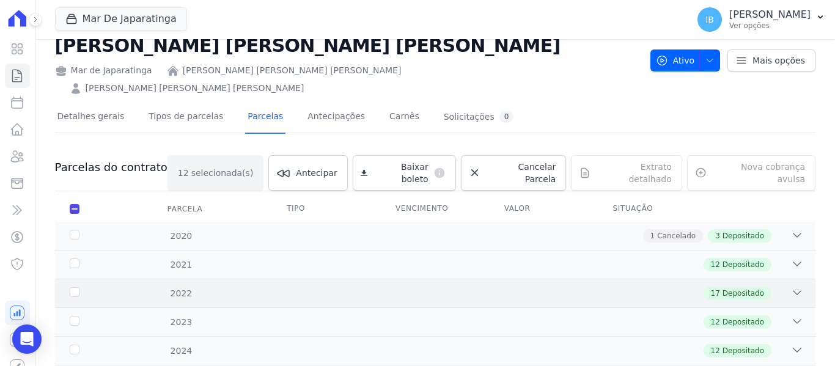
scroll to position [0, 0]
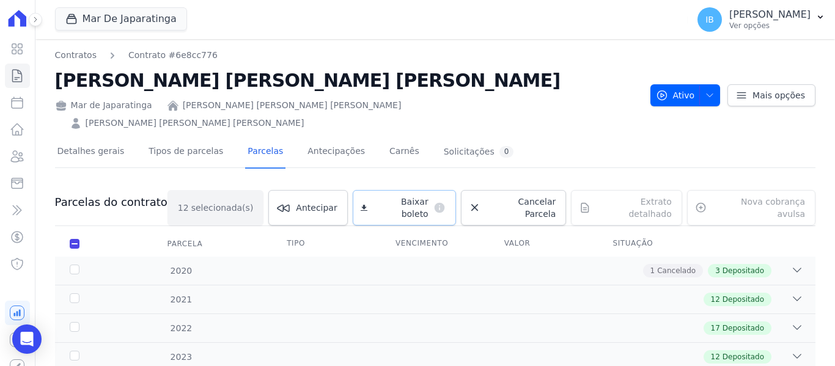
click at [397, 196] on span "Baixar boleto" at bounding box center [400, 208] width 56 height 24
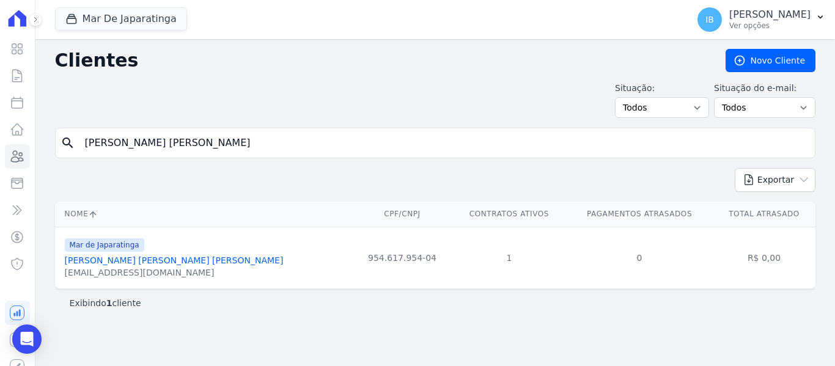
click at [208, 150] on input "[PERSON_NAME] [PERSON_NAME]" at bounding box center [444, 143] width 732 height 24
type input "M"
type input "[PERSON_NAME]"
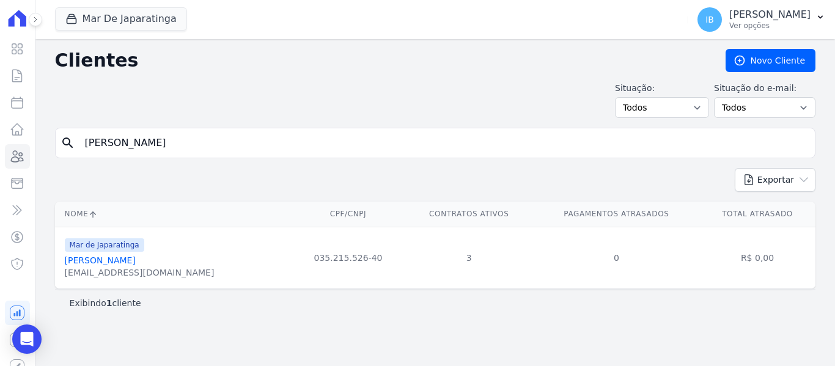
click at [112, 260] on link "[PERSON_NAME]" at bounding box center [100, 261] width 71 height 10
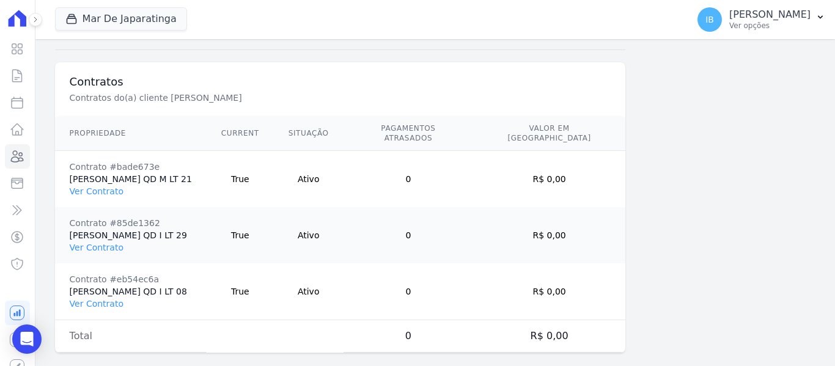
scroll to position [900, 0]
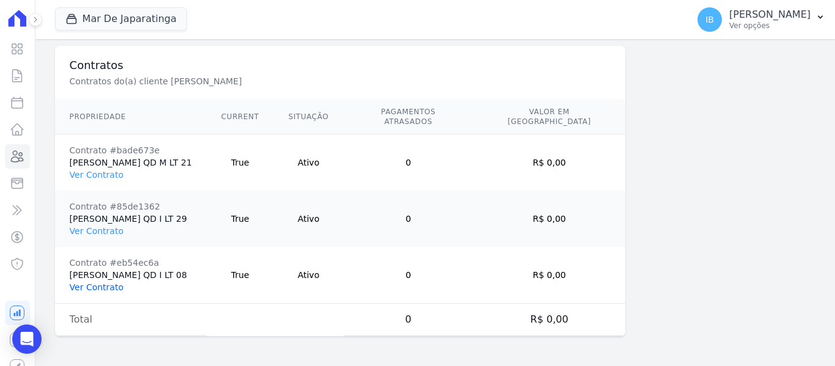
click at [98, 287] on link "Ver Contrato" at bounding box center [97, 287] width 54 height 10
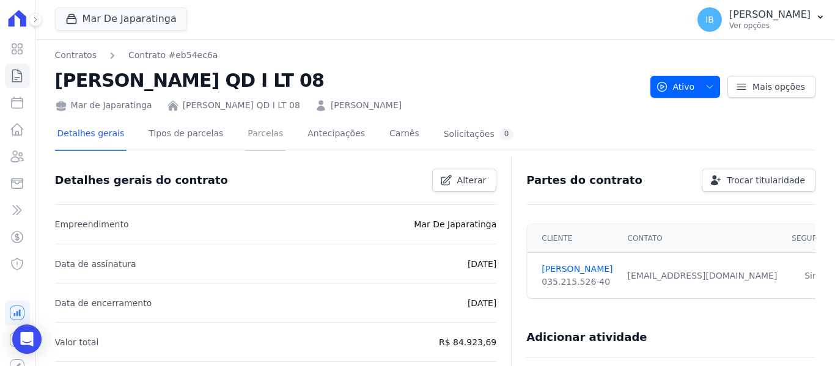
click at [245, 133] on link "Parcelas" at bounding box center [265, 135] width 40 height 32
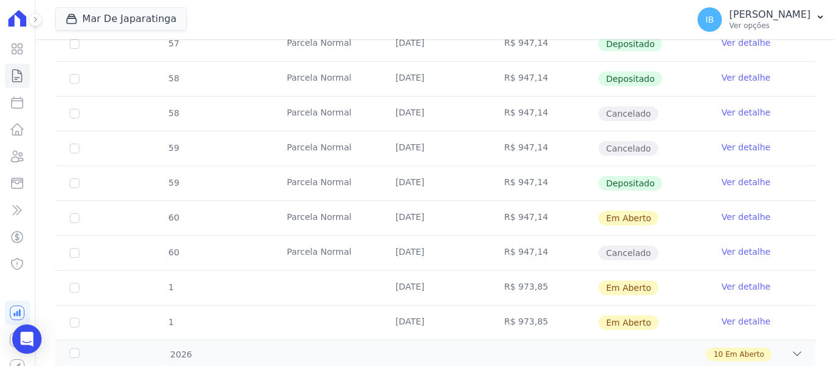
scroll to position [727, 0]
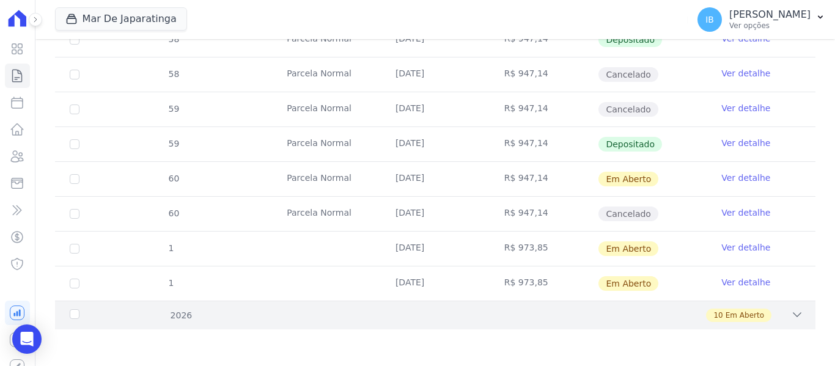
click at [78, 315] on div "2026" at bounding box center [100, 315] width 67 height 13
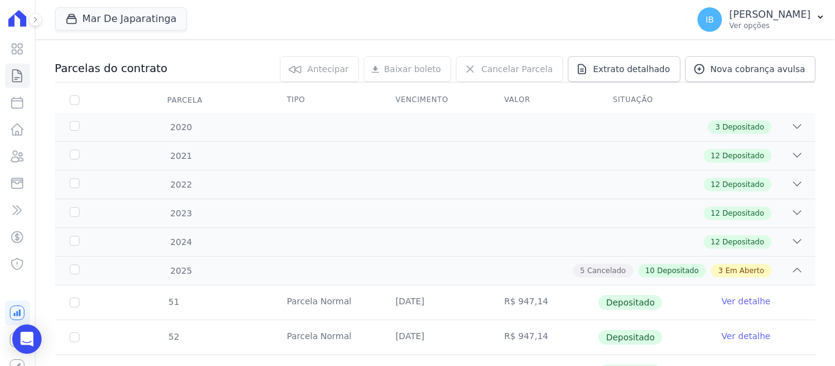
scroll to position [0, 0]
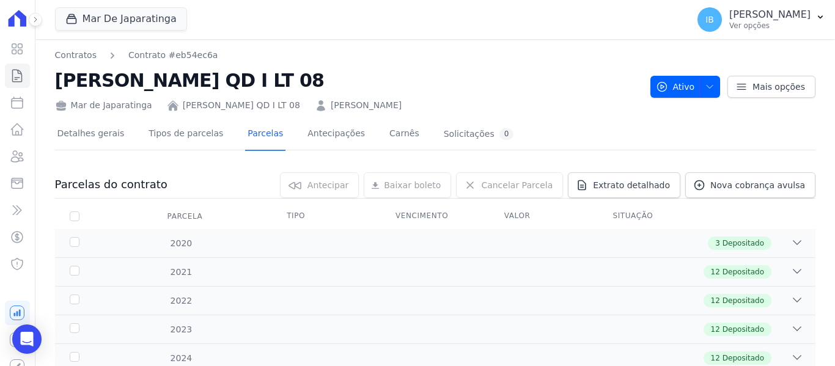
drag, startPoint x: 56, startPoint y: 76, endPoint x: 440, endPoint y: 81, distance: 383.9
click at [441, 83] on h2 "[PERSON_NAME] QD I LT 08" at bounding box center [348, 81] width 586 height 28
copy h2 "[PERSON_NAME] QD I LT 08"
click at [20, 342] on div "Open Intercom Messenger" at bounding box center [27, 339] width 32 height 32
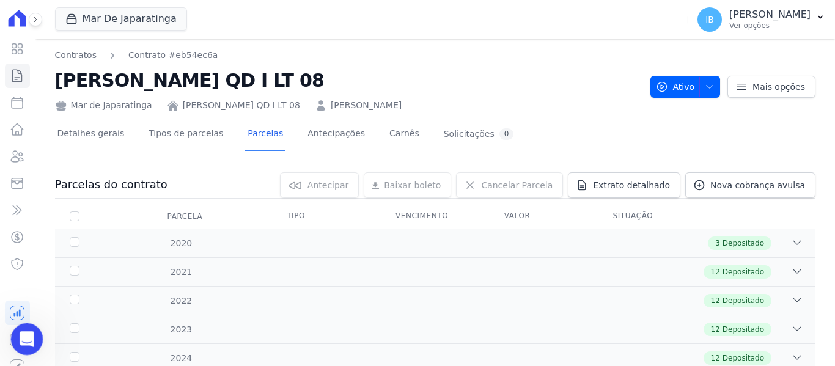
click at [28, 343] on icon "Abertura do Messenger da Intercom" at bounding box center [25, 338] width 20 height 20
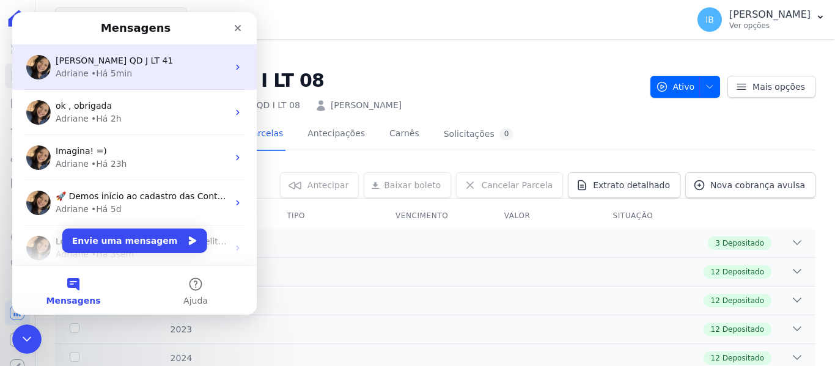
click at [115, 67] on div "[PERSON_NAME] QD J LT 41" at bounding box center [142, 60] width 172 height 13
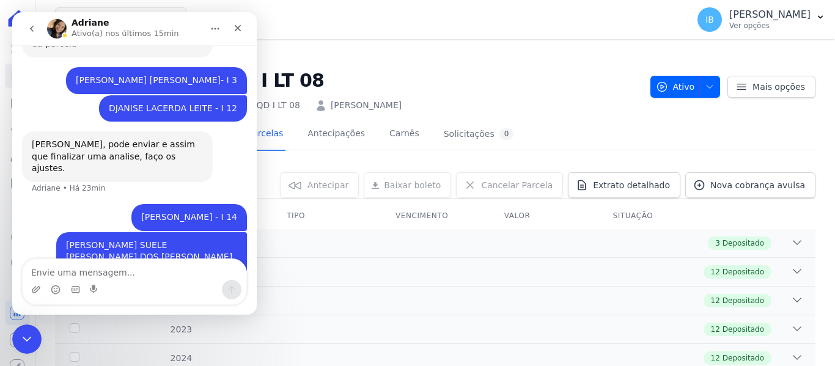
scroll to position [953, 0]
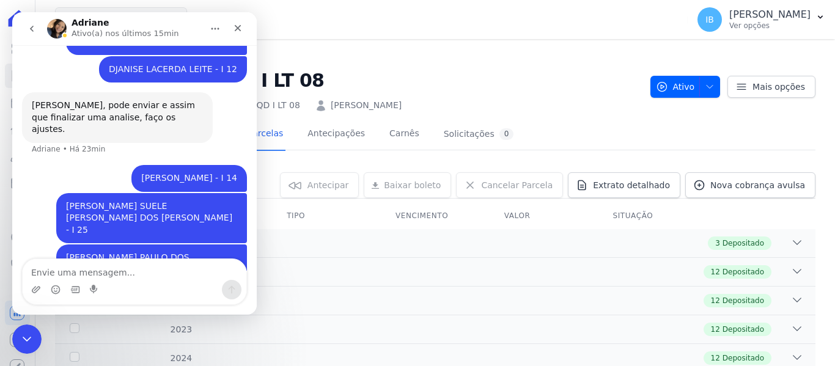
click at [76, 268] on textarea "Envie uma mensagem..." at bounding box center [135, 269] width 224 height 21
type textarea "[PERSON_NAME] QD I LT 08"
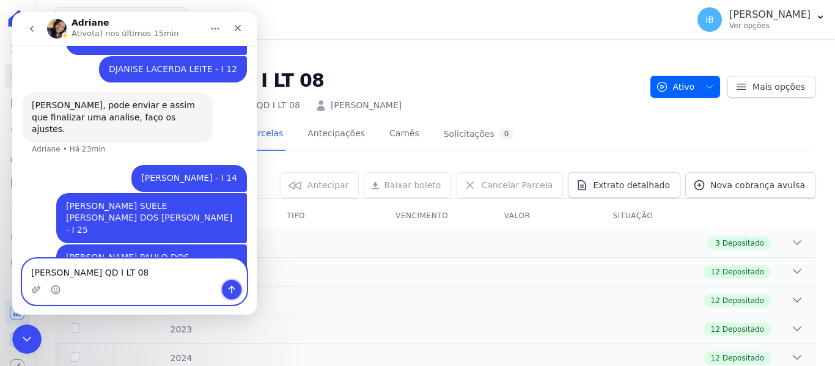
click at [232, 292] on icon "Enviar uma mensagem" at bounding box center [232, 290] width 10 height 10
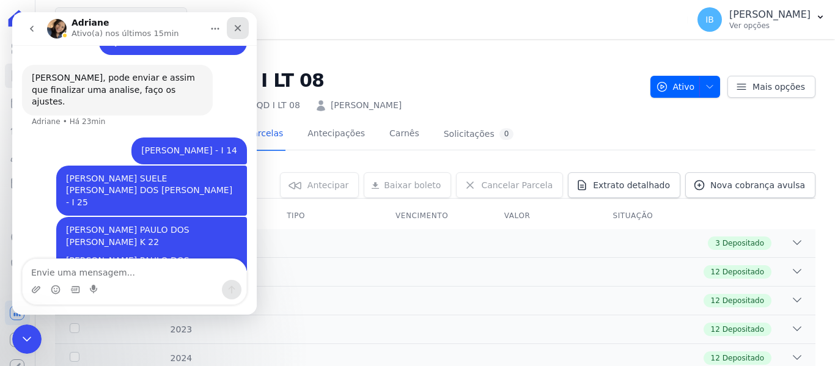
click at [237, 25] on icon "Fechar" at bounding box center [238, 28] width 10 height 10
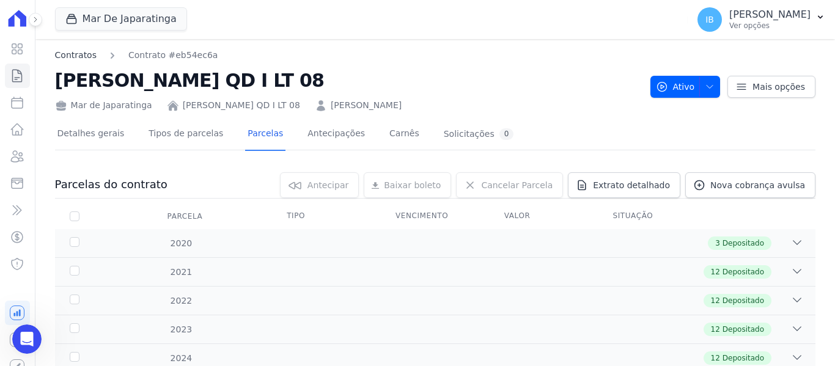
click at [85, 53] on link "Contratos" at bounding box center [76, 55] width 42 height 13
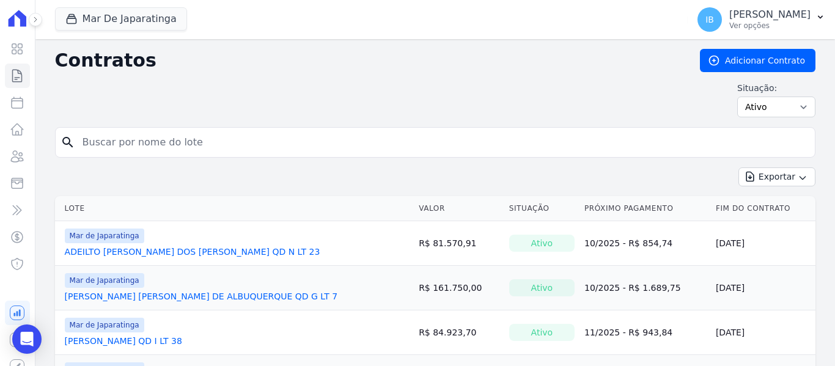
click at [134, 136] on input "search" at bounding box center [442, 142] width 735 height 24
type input "[PERSON_NAME]"
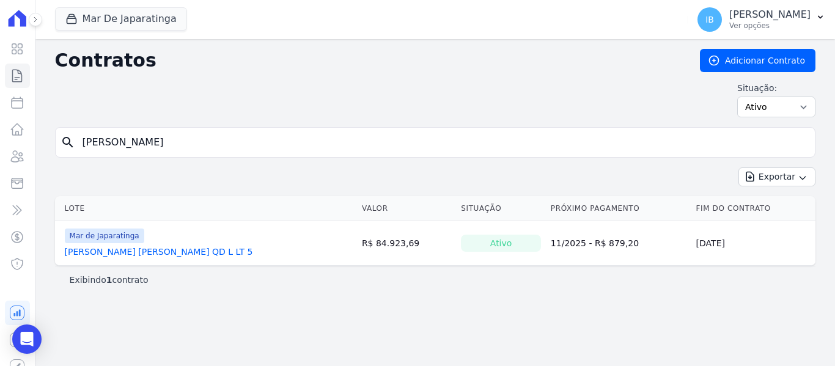
click at [149, 248] on link "[PERSON_NAME] [PERSON_NAME] QD L LT 5" at bounding box center [159, 252] width 188 height 12
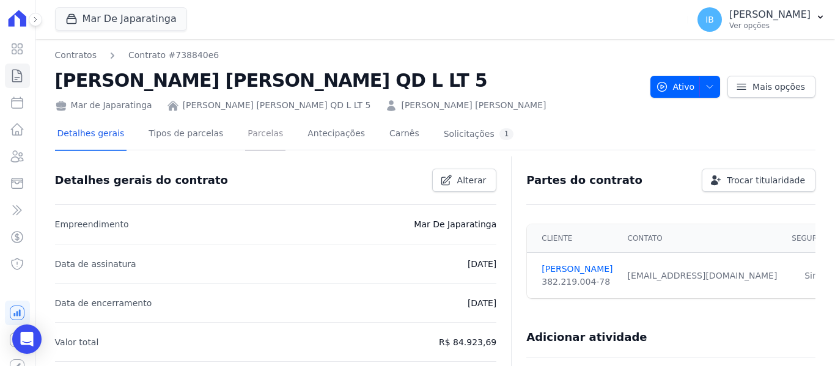
click at [245, 137] on link "Parcelas" at bounding box center [265, 135] width 40 height 32
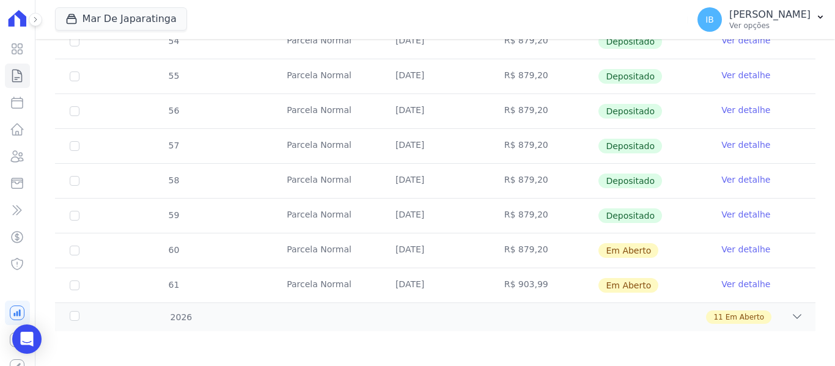
scroll to position [518, 0]
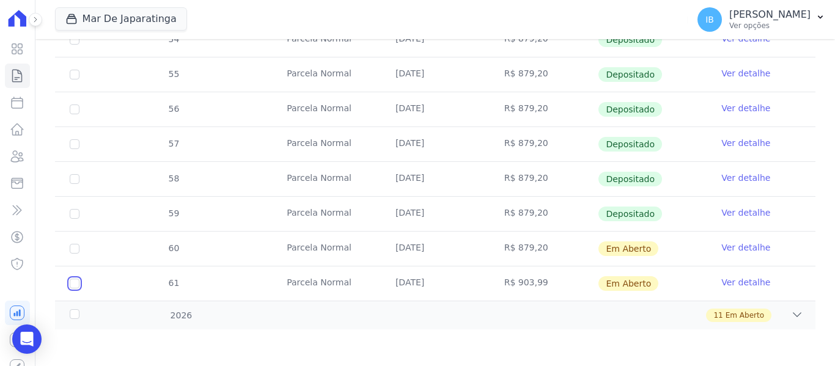
click at [78, 280] on input "checkbox" at bounding box center [75, 284] width 10 height 10
checkbox input "true"
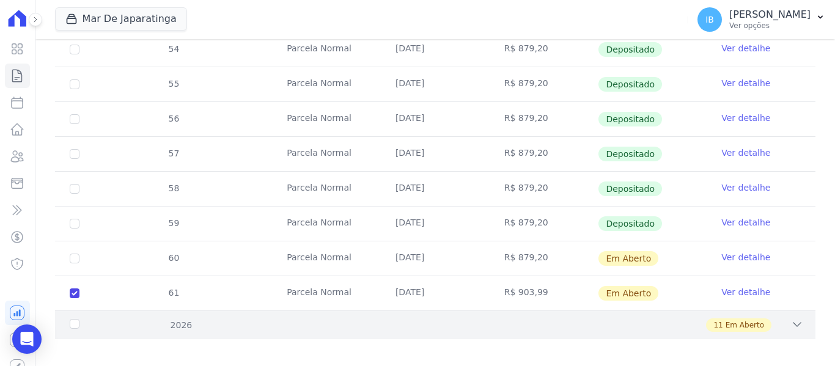
click at [70, 319] on div "2026" at bounding box center [100, 325] width 67 height 13
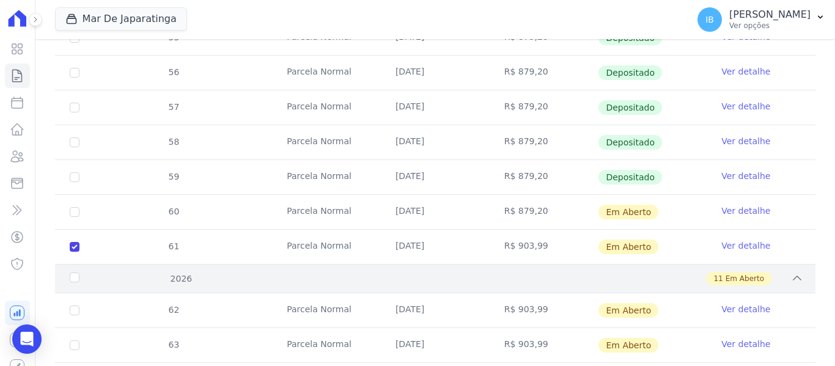
scroll to position [641, 0]
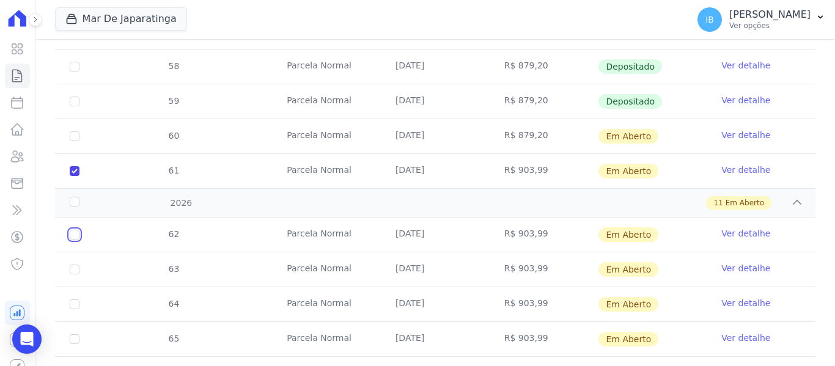
click at [73, 230] on input "checkbox" at bounding box center [75, 235] width 10 height 10
checkbox input "true"
click at [75, 265] on input "checkbox" at bounding box center [75, 270] width 10 height 10
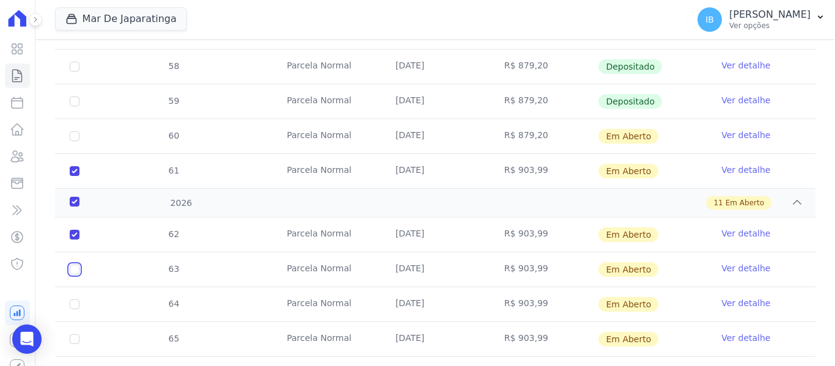
checkbox input "true"
click at [78, 300] on input "checkbox" at bounding box center [75, 305] width 10 height 10
checkbox input "true"
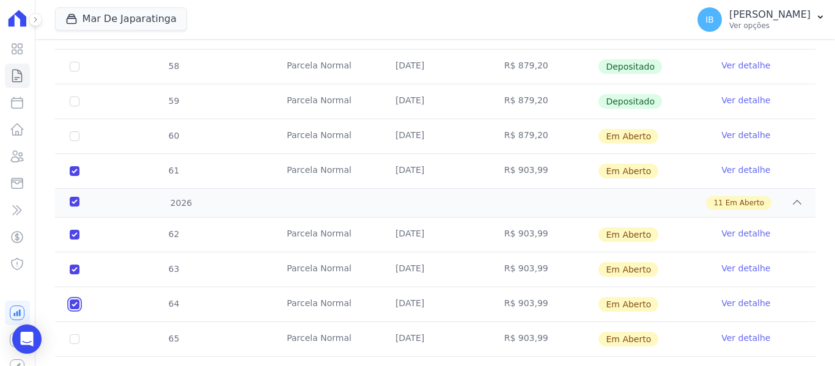
checkbox input "true"
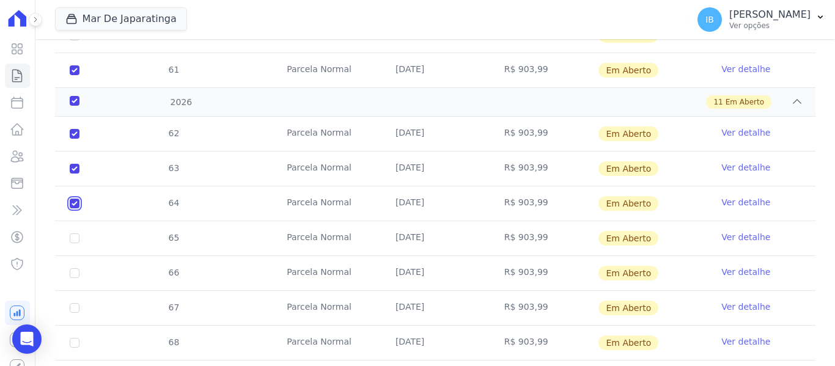
scroll to position [763, 0]
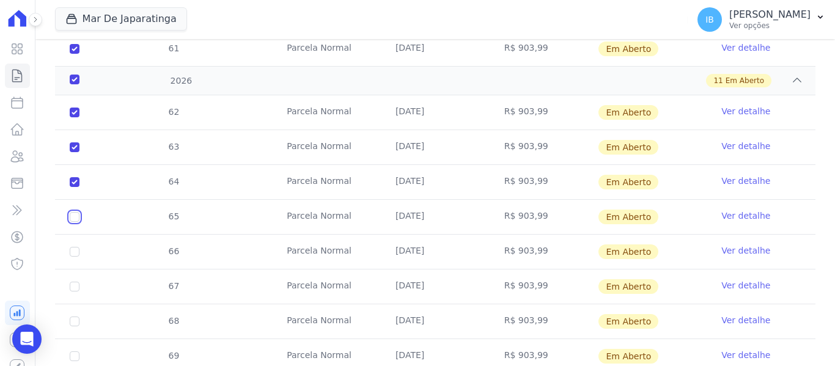
click at [76, 212] on input "checkbox" at bounding box center [75, 217] width 10 height 10
checkbox input "true"
click at [78, 247] on input "checkbox" at bounding box center [75, 252] width 10 height 10
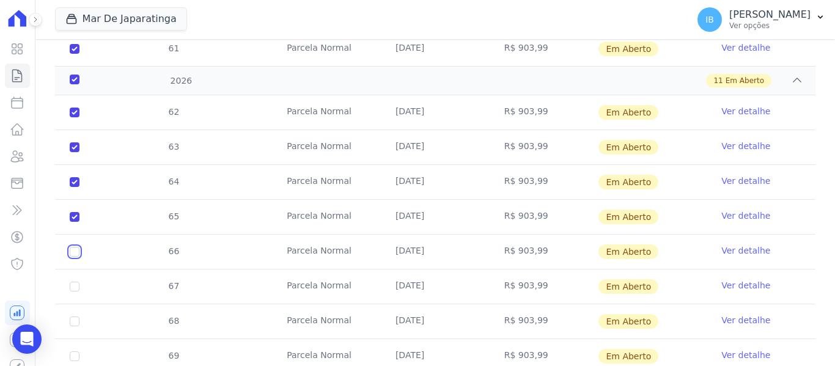
checkbox input "true"
click at [75, 282] on input "checkbox" at bounding box center [75, 287] width 10 height 10
checkbox input "true"
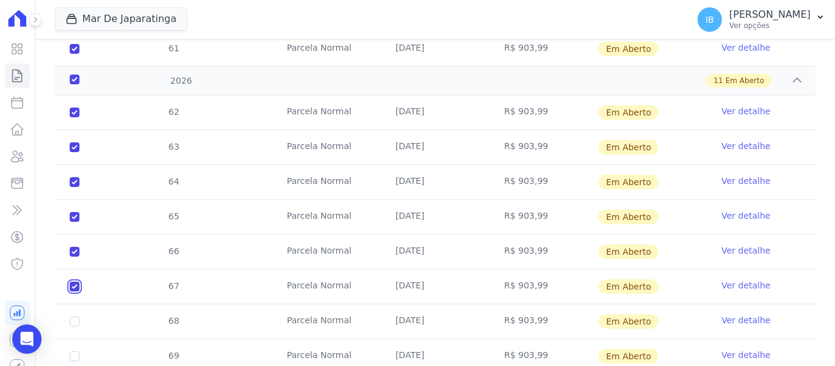
checkbox input "true"
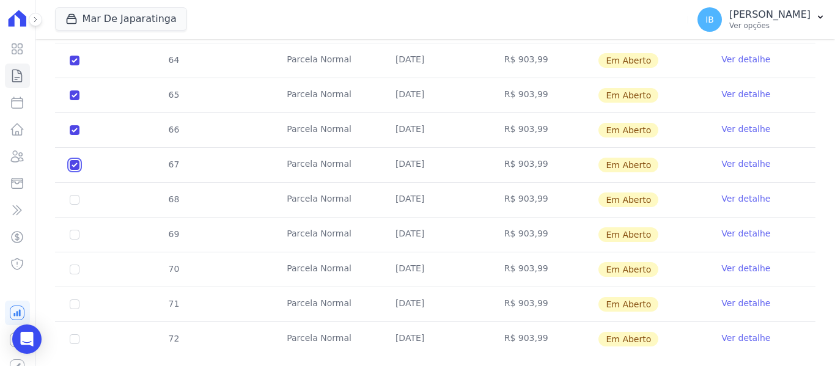
scroll to position [885, 0]
click at [78, 194] on input "checkbox" at bounding box center [75, 199] width 10 height 10
checkbox input "true"
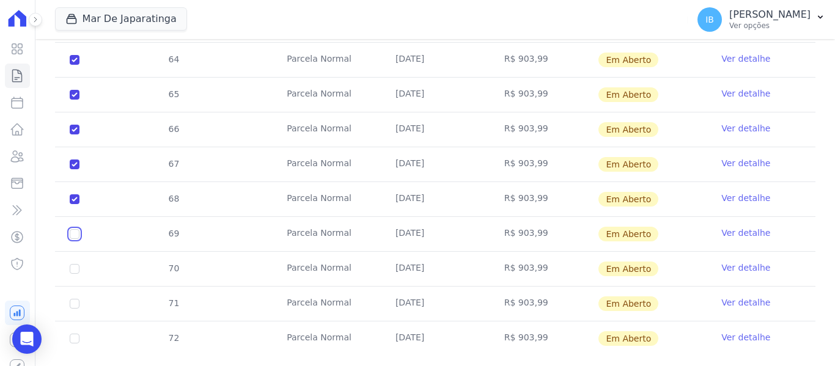
click at [77, 229] on input "checkbox" at bounding box center [75, 234] width 10 height 10
checkbox input "true"
click at [79, 264] on input "checkbox" at bounding box center [75, 269] width 10 height 10
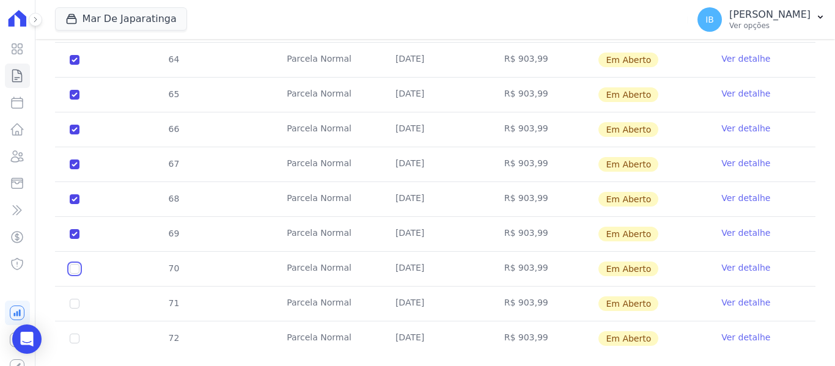
checkbox input "true"
click at [79, 299] on input "checkbox" at bounding box center [75, 304] width 10 height 10
checkbox input "true"
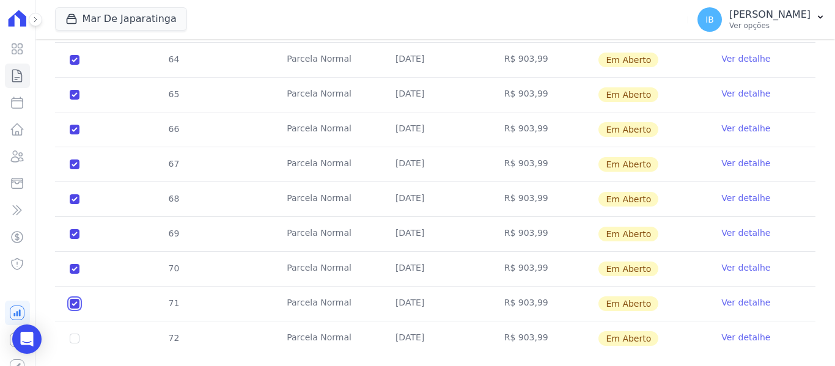
checkbox input "true"
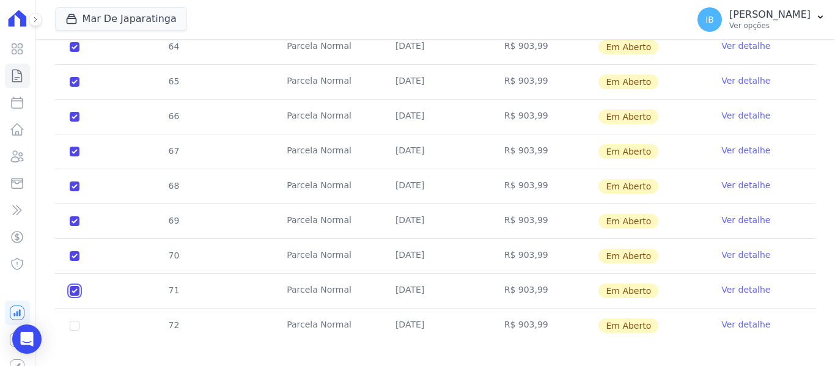
scroll to position [902, 0]
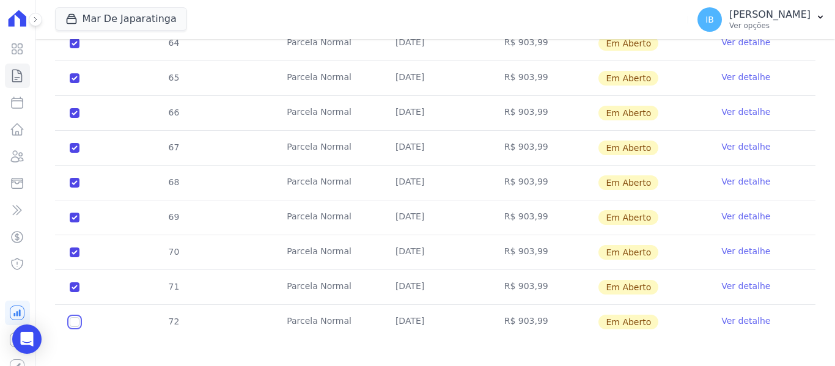
click at [79, 317] on input "checkbox" at bounding box center [75, 322] width 10 height 10
checkbox input "true"
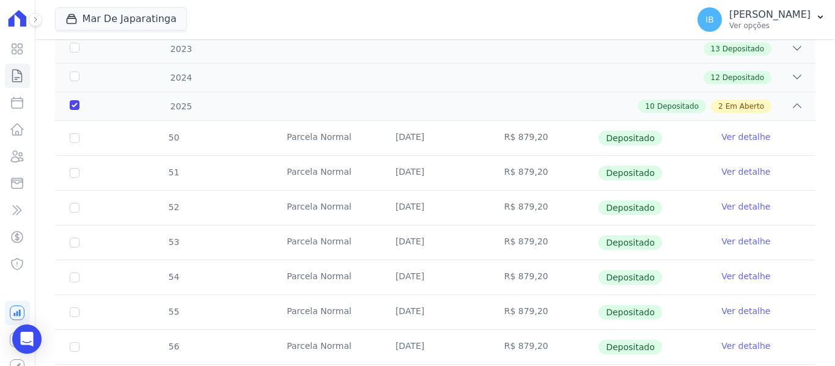
scroll to position [0, 0]
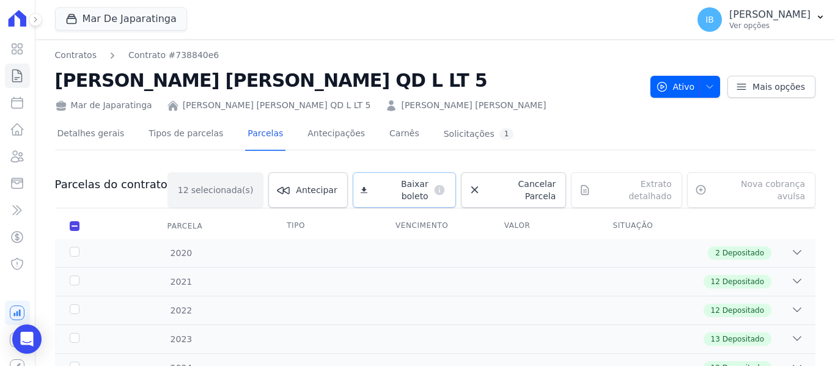
click at [407, 189] on span "Baixar boleto" at bounding box center [400, 190] width 56 height 24
click at [67, 55] on link "Contratos" at bounding box center [76, 55] width 42 height 13
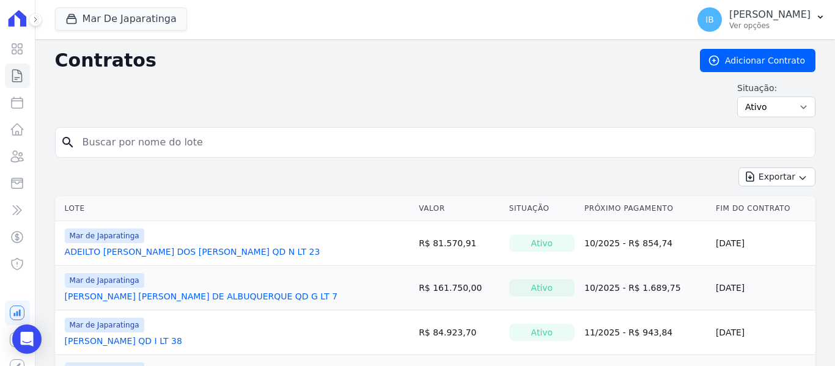
click at [174, 136] on input "search" at bounding box center [442, 142] width 735 height 24
type input "E"
type input "ERMERSON"
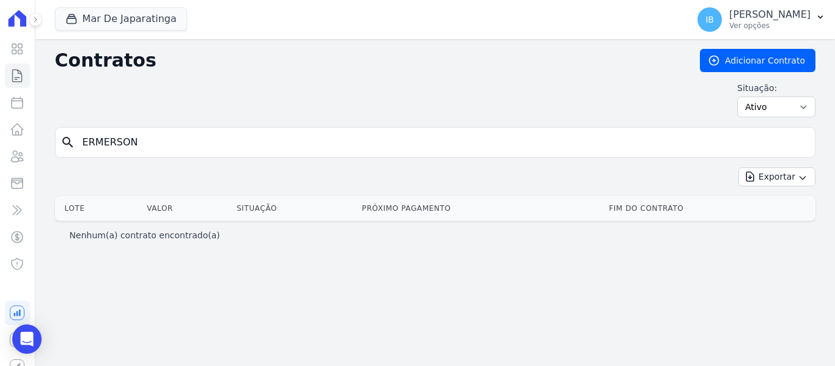
click at [177, 139] on input "ERMERSON" at bounding box center [442, 142] width 735 height 24
type input "ERMERSON [PERSON_NAME]"
click at [93, 139] on input "ERMERSON [PERSON_NAME]" at bounding box center [442, 142] width 735 height 24
type input "[PERSON_NAME] [PERSON_NAME]"
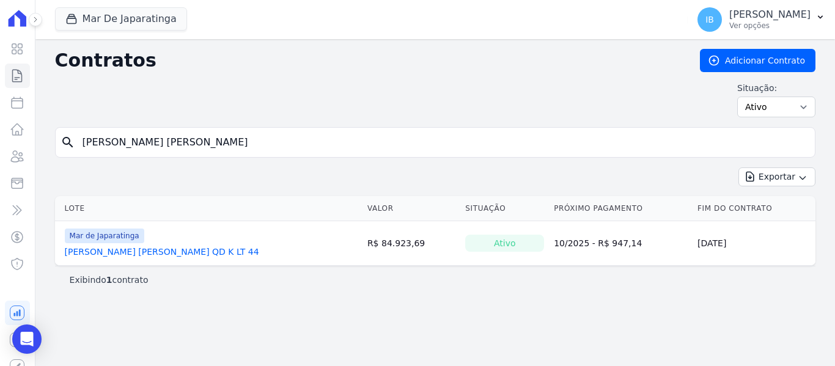
click at [149, 251] on link "[PERSON_NAME] [PERSON_NAME] QD K LT 44" at bounding box center [162, 252] width 194 height 12
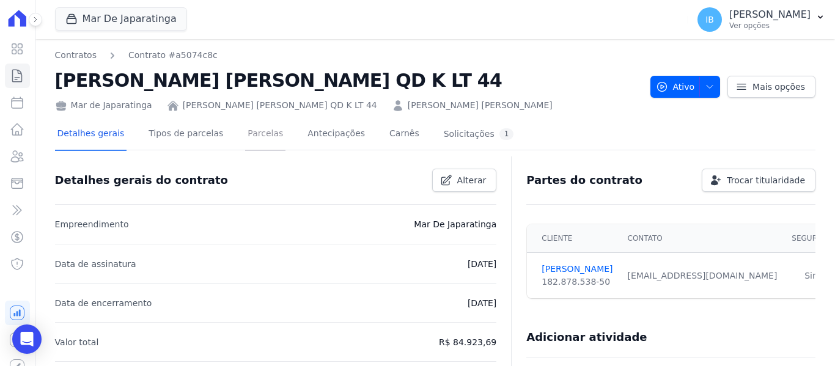
click at [245, 133] on link "Parcelas" at bounding box center [265, 135] width 40 height 32
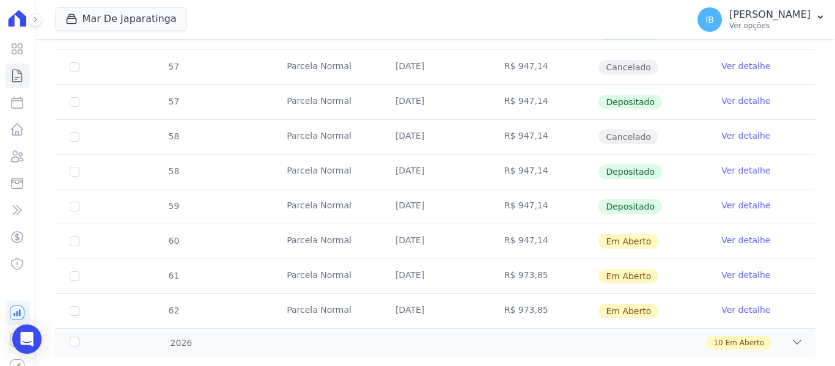
scroll to position [588, 0]
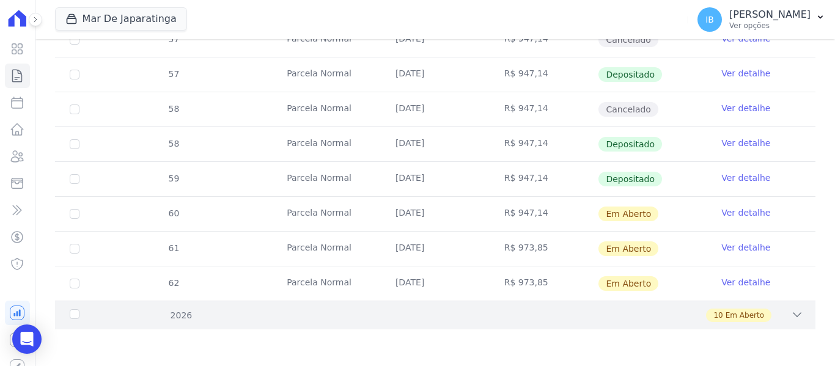
click at [72, 315] on div "2026" at bounding box center [100, 315] width 67 height 13
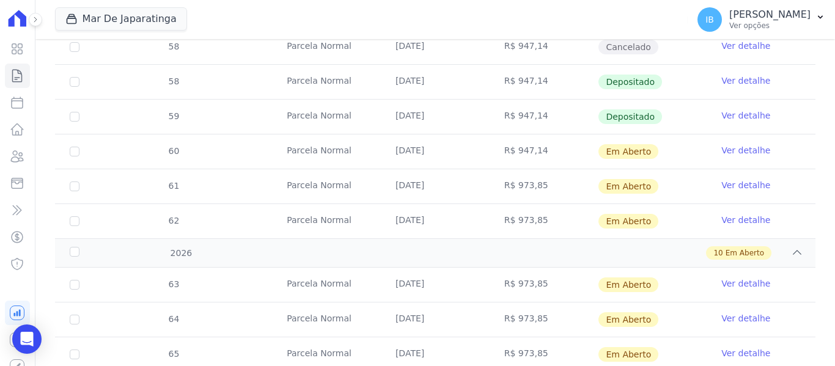
scroll to position [649, 0]
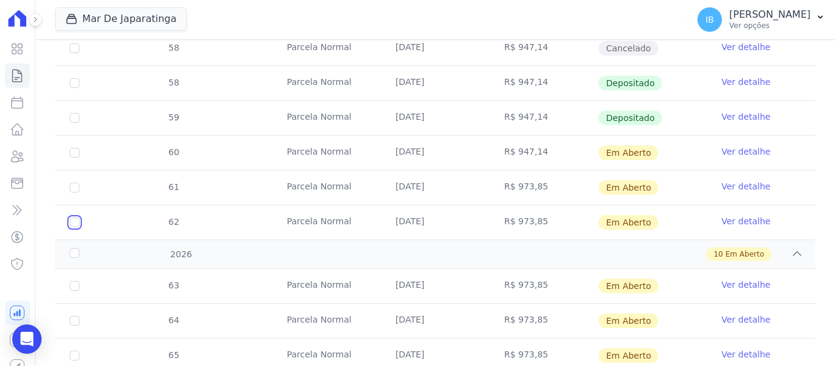
click at [79, 223] on input "checkbox" at bounding box center [75, 223] width 10 height 10
checkbox input "true"
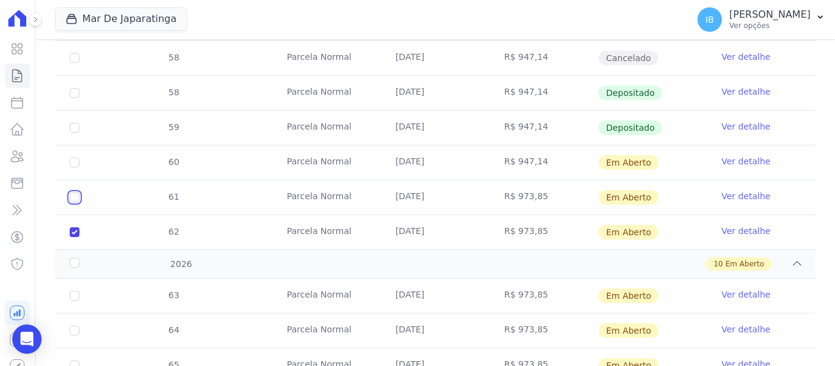
click at [72, 193] on input "checkbox" at bounding box center [75, 198] width 10 height 10
checkbox input "true"
click at [73, 258] on div "2026" at bounding box center [100, 264] width 67 height 13
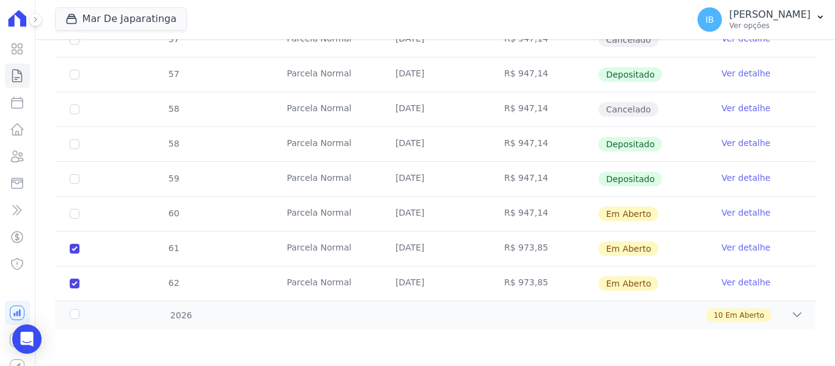
scroll to position [588, 0]
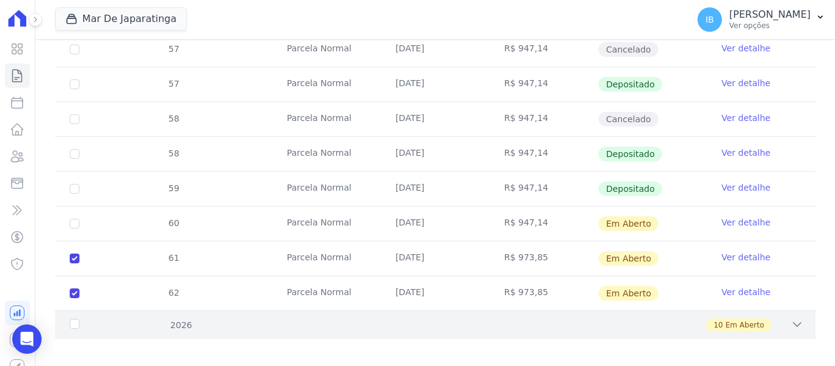
click at [72, 319] on div "2026" at bounding box center [100, 325] width 67 height 13
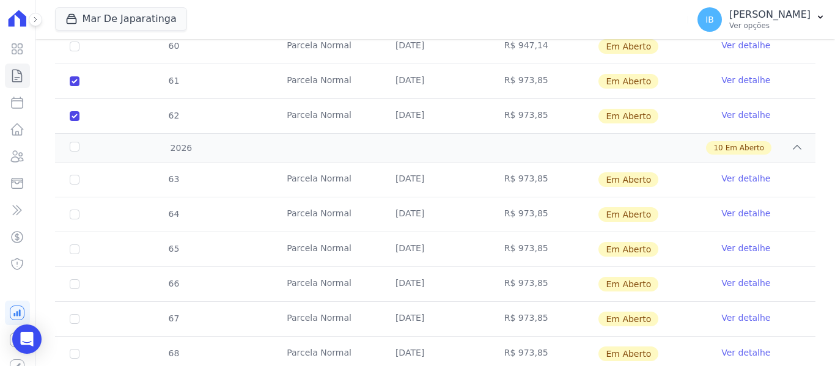
scroll to position [771, 0]
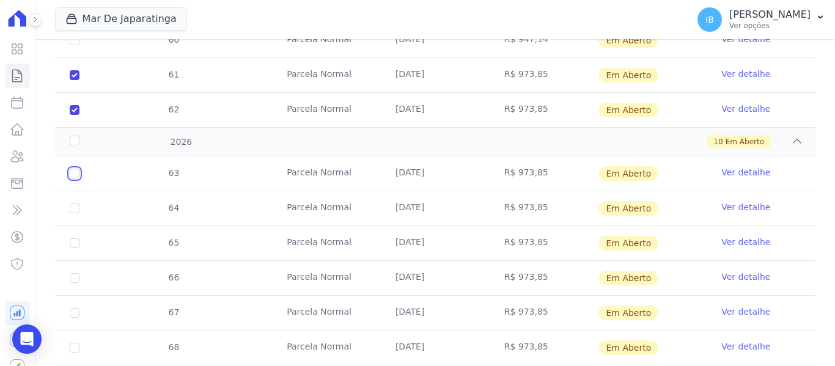
click at [78, 169] on input "checkbox" at bounding box center [75, 174] width 10 height 10
checkbox input "true"
click at [73, 204] on input "checkbox" at bounding box center [75, 209] width 10 height 10
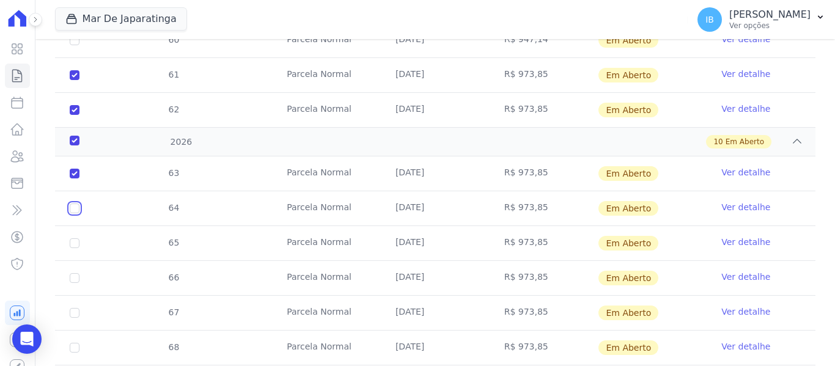
checkbox input "true"
click at [78, 238] on input "checkbox" at bounding box center [75, 243] width 10 height 10
checkbox input "true"
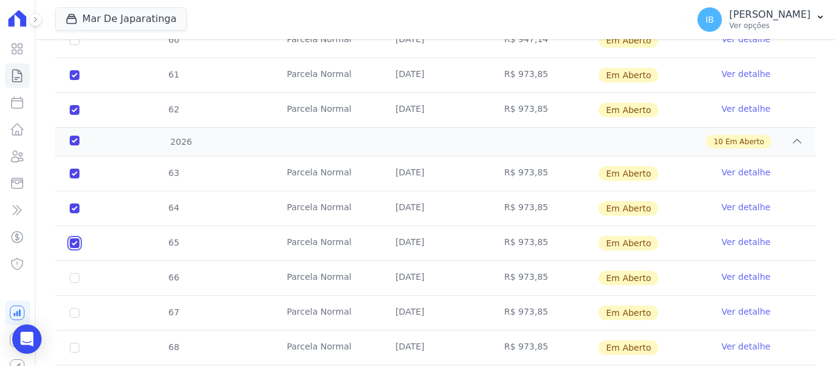
checkbox input "true"
click at [75, 273] on input "checkbox" at bounding box center [75, 278] width 10 height 10
checkbox input "true"
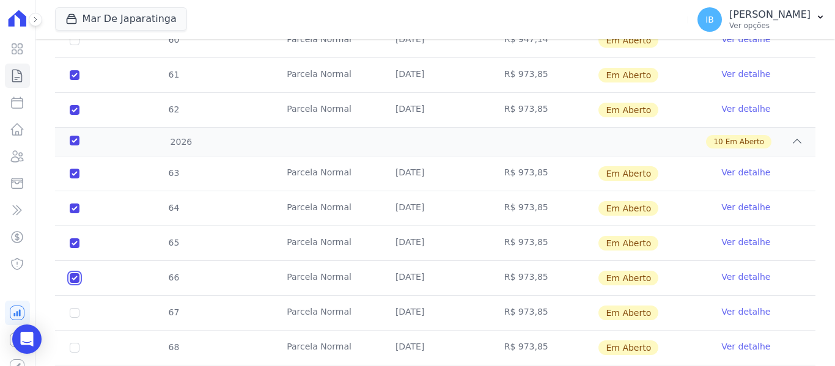
checkbox input "true"
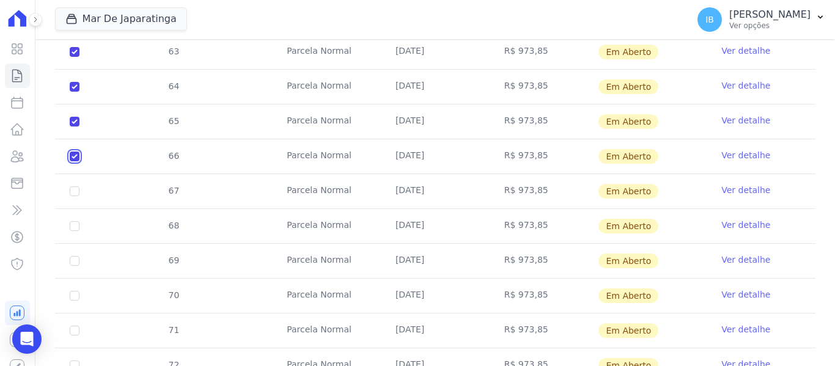
scroll to position [894, 0]
click at [76, 186] on input "checkbox" at bounding box center [75, 191] width 10 height 10
checkbox input "true"
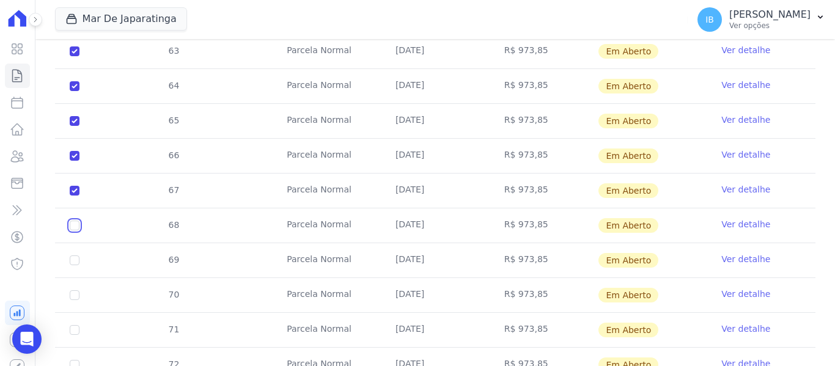
click at [76, 221] on input "checkbox" at bounding box center [75, 226] width 10 height 10
checkbox input "true"
click at [75, 256] on input "checkbox" at bounding box center [75, 261] width 10 height 10
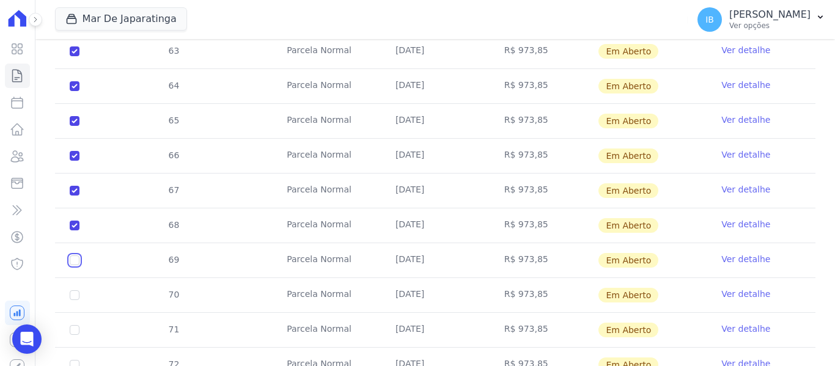
checkbox input "true"
click at [78, 290] on input "checkbox" at bounding box center [75, 295] width 10 height 10
checkbox input "true"
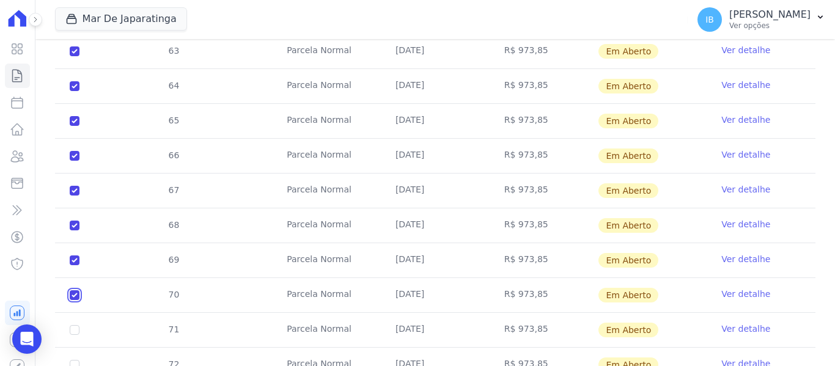
checkbox input "true"
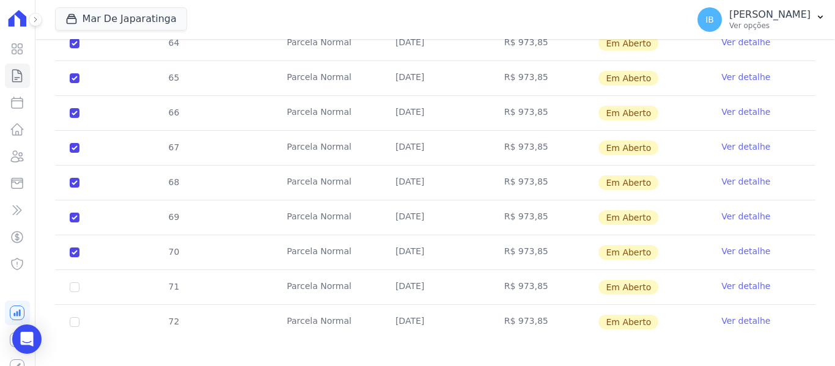
click at [68, 278] on td "71" at bounding box center [74, 287] width 39 height 34
click at [73, 270] on td "71" at bounding box center [74, 287] width 39 height 34
click at [80, 279] on td "71" at bounding box center [74, 287] width 39 height 34
click at [75, 282] on input "checkbox" at bounding box center [75, 287] width 10 height 10
checkbox input "true"
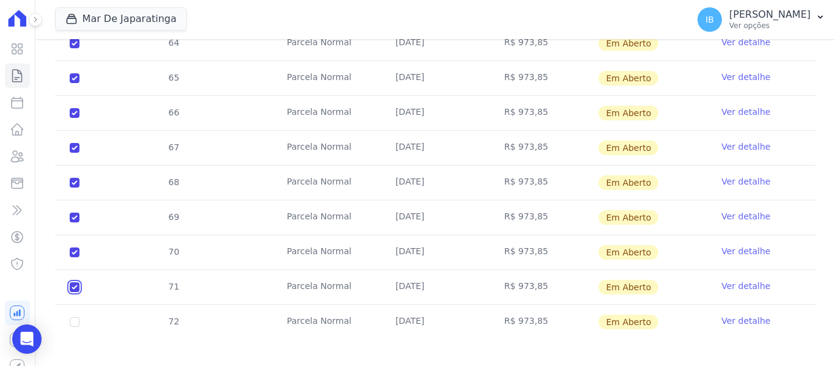
checkbox input "true"
click at [79, 312] on td "72" at bounding box center [74, 322] width 39 height 34
click at [70, 317] on input "checkbox" at bounding box center [75, 322] width 10 height 10
checkbox input "true"
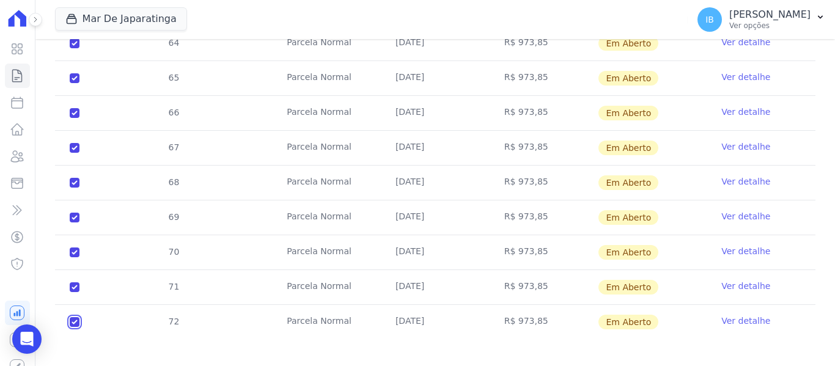
checkbox input "true"
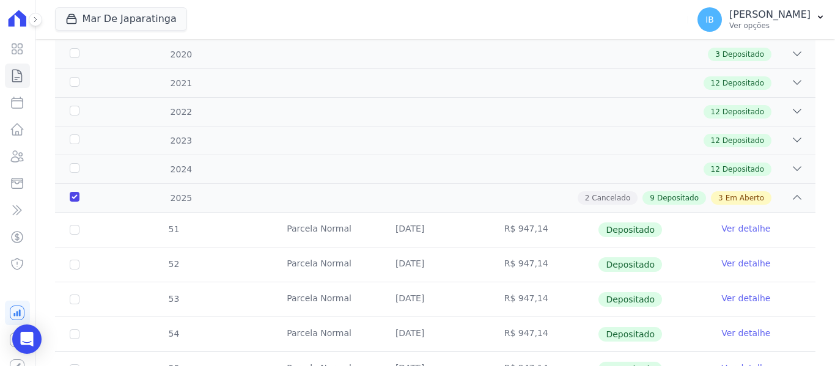
scroll to position [0, 0]
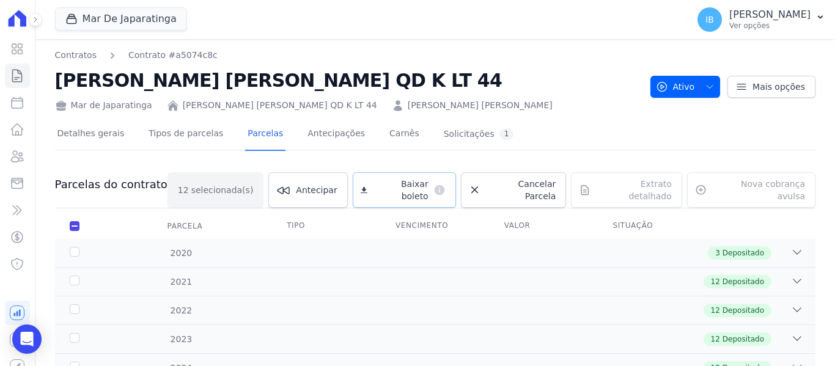
click at [416, 182] on span "Baixar boleto" at bounding box center [400, 190] width 56 height 24
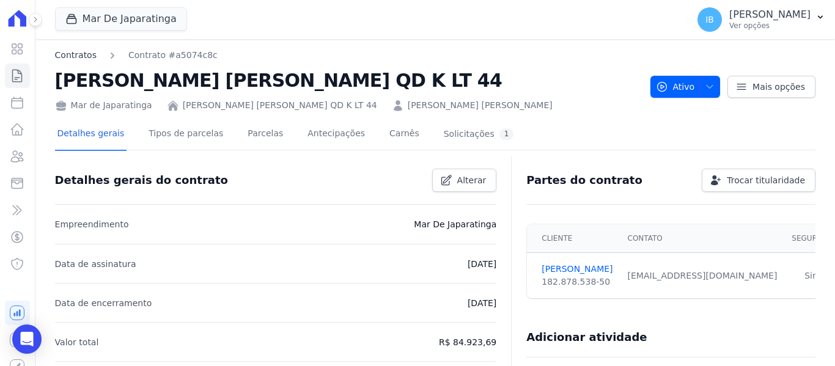
click at [66, 51] on link "Contratos" at bounding box center [76, 55] width 42 height 13
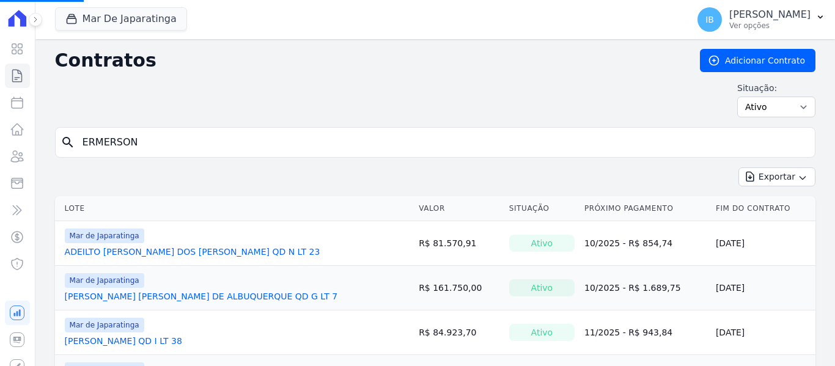
click at [180, 147] on input "ERMERSON" at bounding box center [442, 142] width 735 height 24
click at [179, 144] on input "search" at bounding box center [442, 142] width 735 height 24
type input "[PERSON_NAME]"
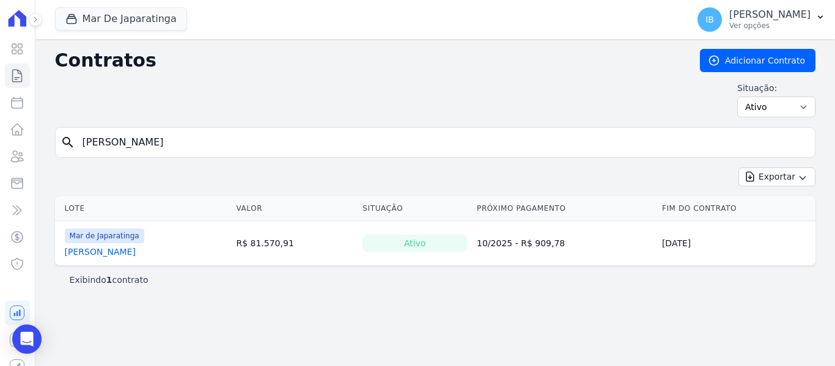
click at [108, 256] on link "[PERSON_NAME]" at bounding box center [100, 252] width 71 height 12
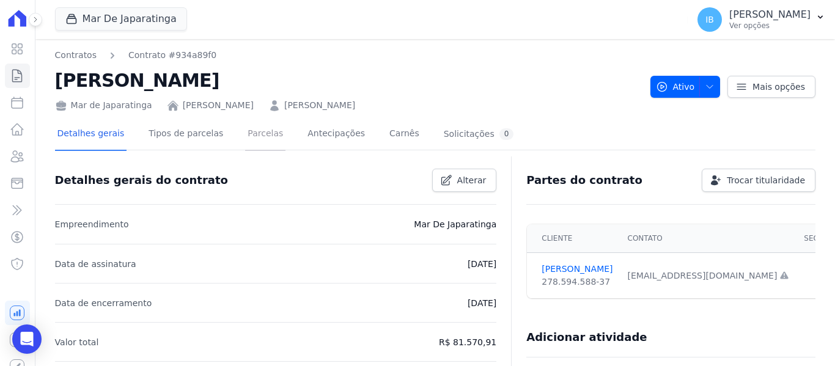
click at [245, 133] on link "Parcelas" at bounding box center [265, 135] width 40 height 32
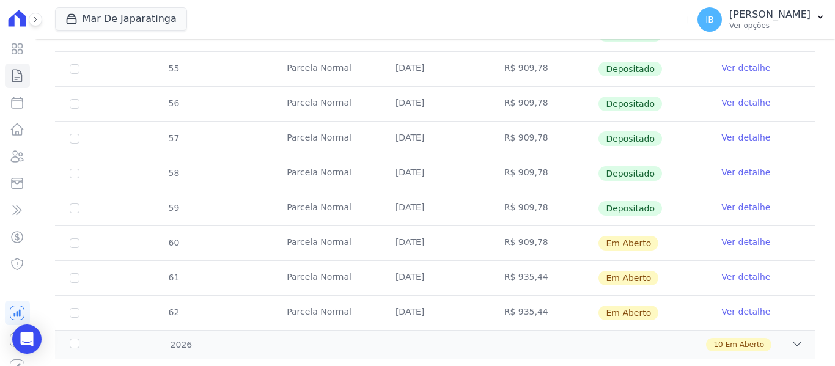
scroll to position [518, 0]
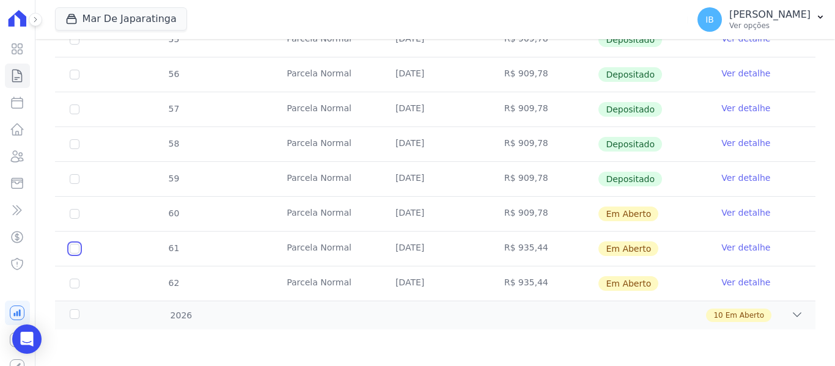
click at [75, 251] on input "checkbox" at bounding box center [75, 249] width 10 height 10
checkbox input "true"
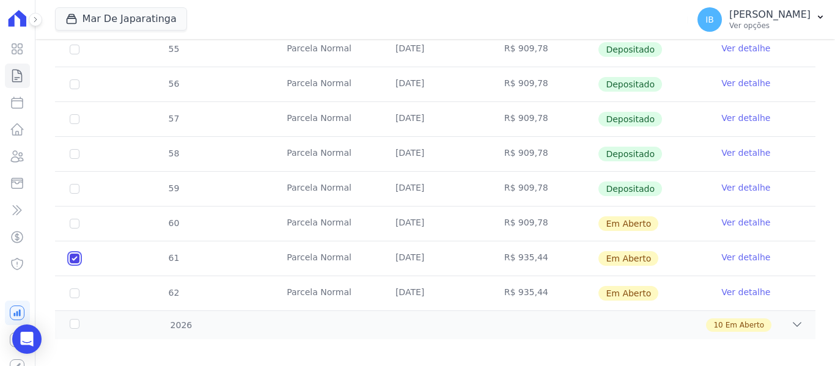
click at [75, 254] on input "checkbox" at bounding box center [75, 259] width 10 height 10
checkbox input "false"
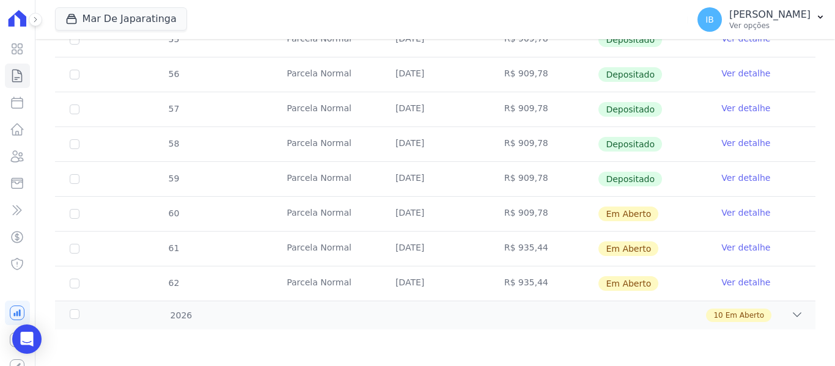
click at [68, 249] on td "61" at bounding box center [74, 249] width 39 height 34
click at [75, 252] on input "checkbox" at bounding box center [75, 249] width 10 height 10
checkbox input "true"
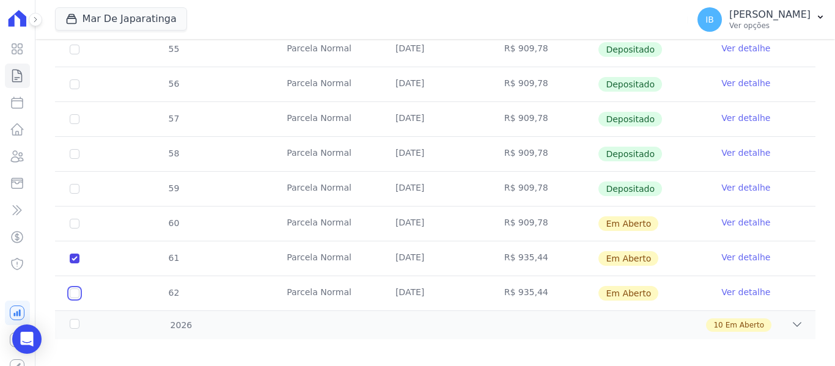
click at [78, 289] on input "checkbox" at bounding box center [75, 294] width 10 height 10
checkbox input "true"
click at [77, 319] on div "2026" at bounding box center [100, 325] width 67 height 13
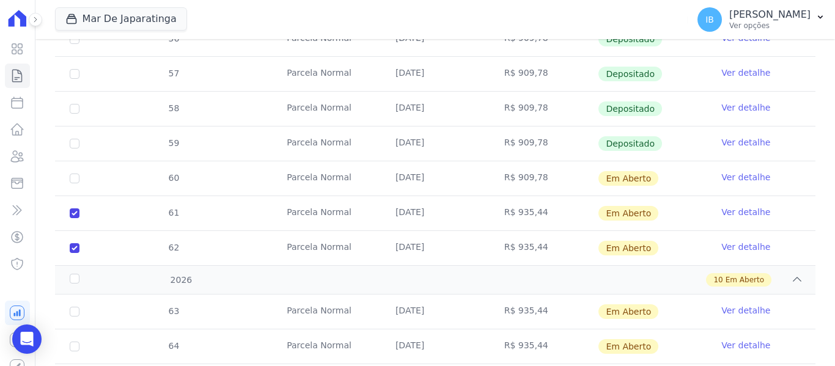
scroll to position [641, 0]
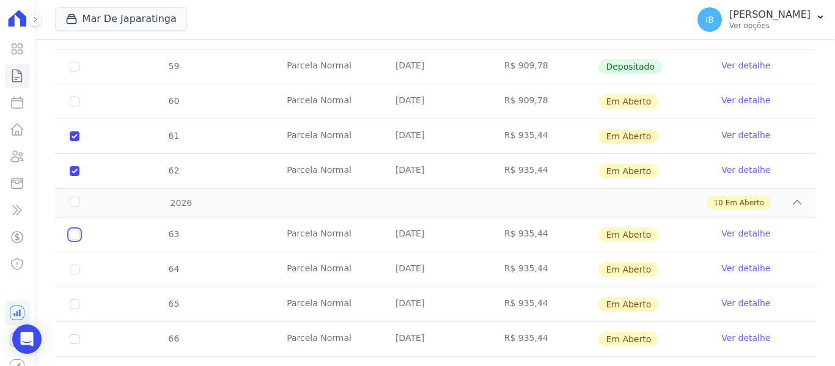
click at [73, 230] on input "checkbox" at bounding box center [75, 235] width 10 height 10
checkbox input "true"
click at [71, 254] on td "64" at bounding box center [74, 269] width 39 height 34
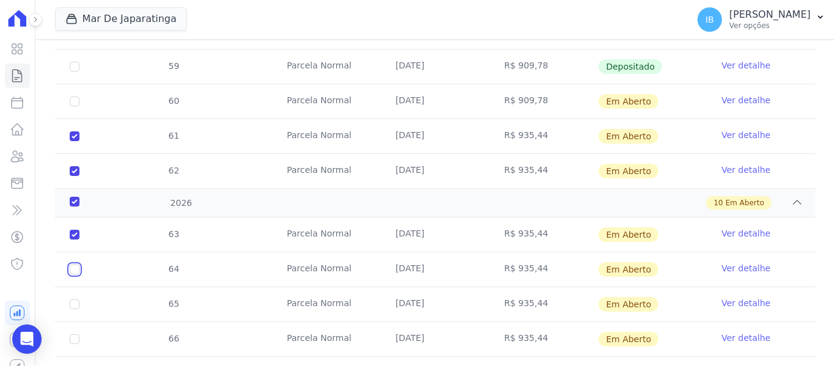
click at [76, 265] on input "checkbox" at bounding box center [75, 270] width 10 height 10
checkbox input "true"
click at [79, 300] on input "checkbox" at bounding box center [75, 305] width 10 height 10
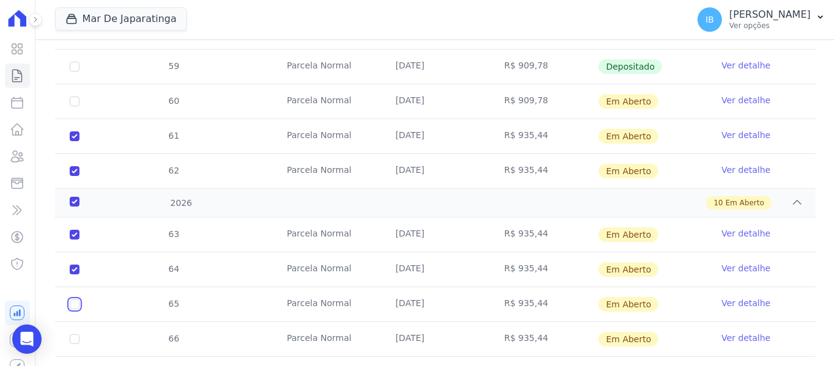
checkbox input "true"
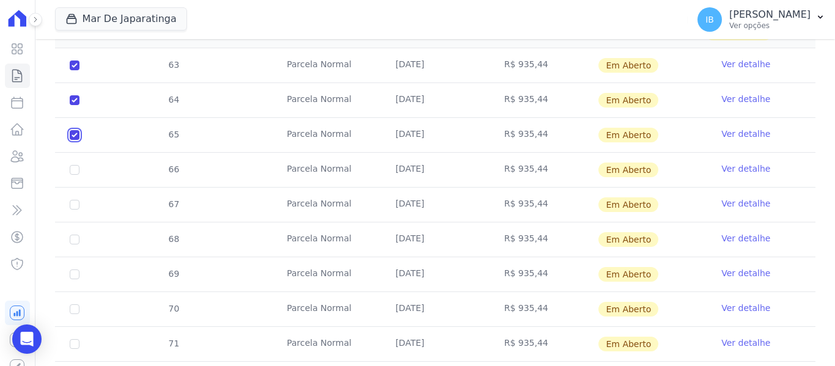
scroll to position [824, 0]
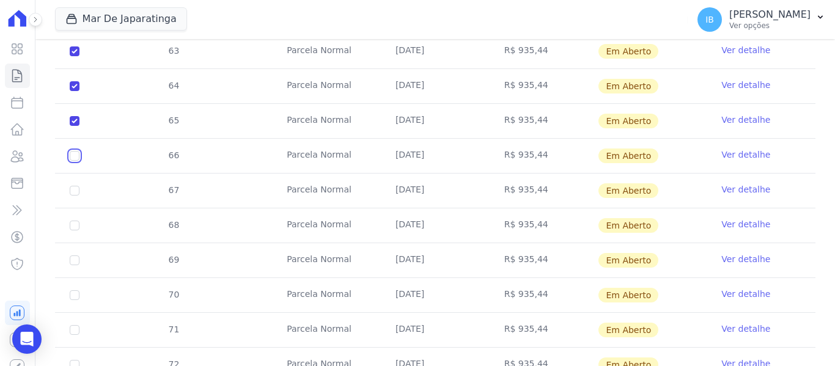
click at [76, 151] on input "checkbox" at bounding box center [75, 156] width 10 height 10
checkbox input "true"
click at [72, 186] on input "checkbox" at bounding box center [75, 191] width 10 height 10
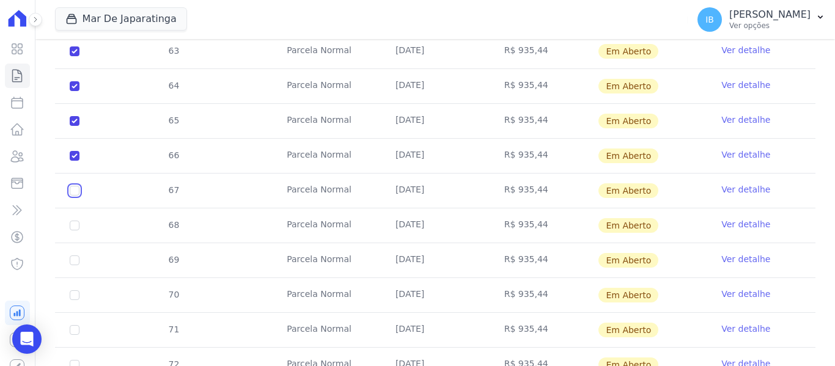
checkbox input "true"
click at [76, 221] on input "checkbox" at bounding box center [75, 226] width 10 height 10
checkbox input "true"
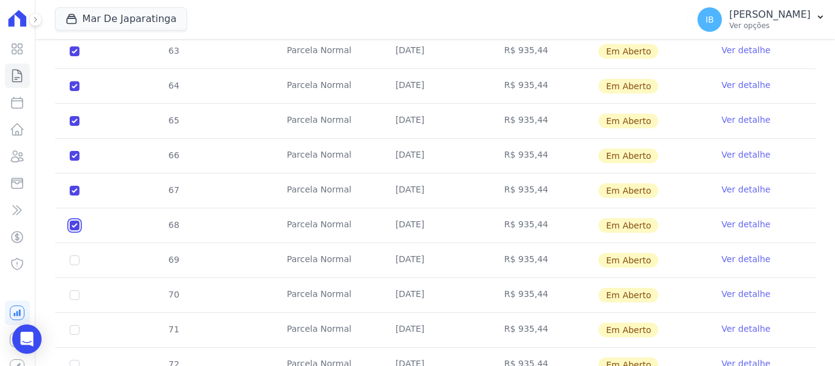
checkbox input "true"
click at [73, 256] on input "checkbox" at bounding box center [75, 261] width 10 height 10
checkbox input "true"
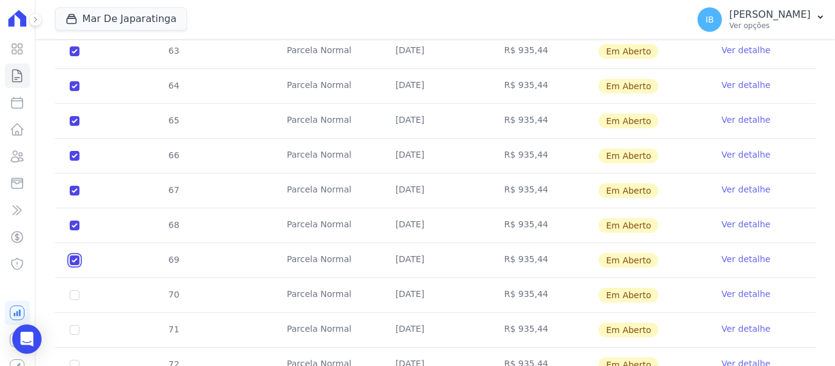
checkbox input "true"
click at [72, 290] on input "checkbox" at bounding box center [75, 295] width 10 height 10
checkbox input "true"
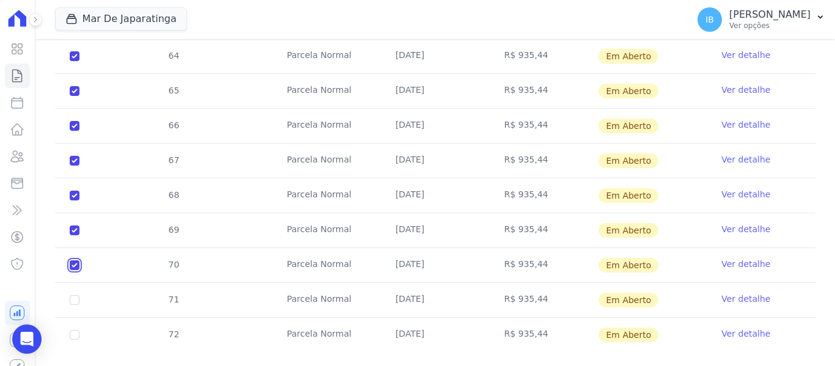
scroll to position [867, 0]
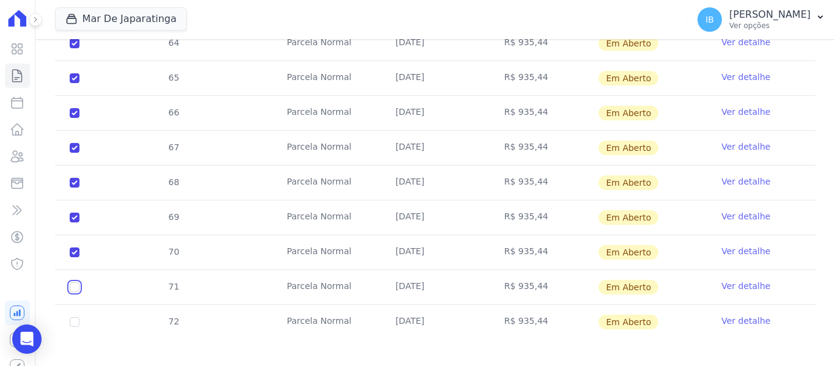
click at [77, 282] on input "checkbox" at bounding box center [75, 287] width 10 height 10
checkbox input "true"
click at [73, 317] on input "checkbox" at bounding box center [75, 322] width 10 height 10
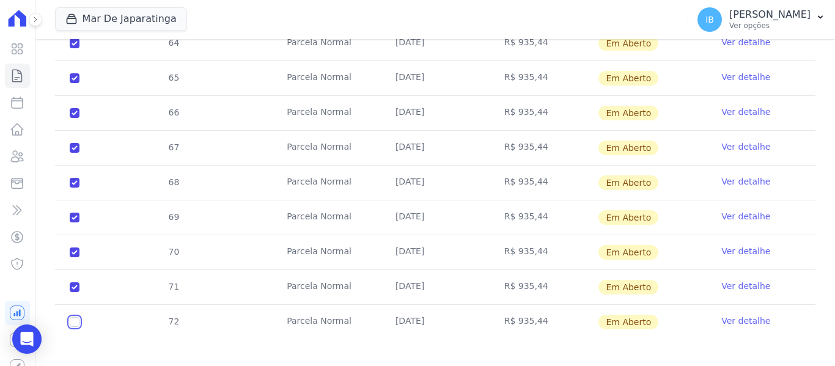
checkbox input "true"
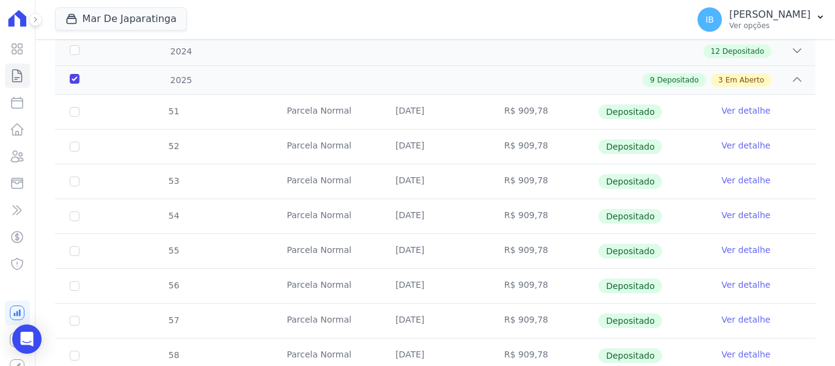
scroll to position [0, 0]
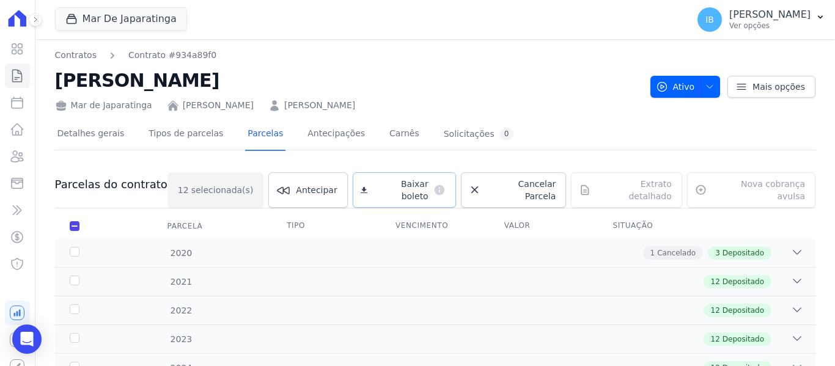
click at [388, 182] on link "Baixar boleto default" at bounding box center [404, 189] width 103 height 35
click at [76, 56] on link "Contratos" at bounding box center [76, 55] width 42 height 13
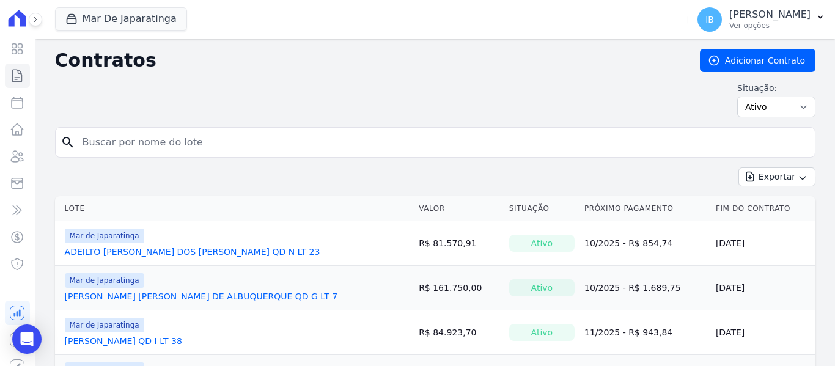
click at [166, 145] on input "search" at bounding box center [442, 142] width 735 height 24
type input "[PERSON_NAME] [PERSON_NAME]"
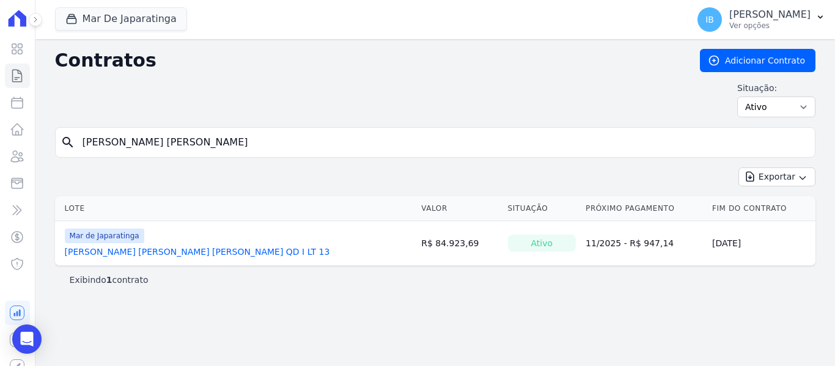
click at [183, 255] on link "[PERSON_NAME] [PERSON_NAME] [PERSON_NAME] QD I LT 13" at bounding box center [197, 252] width 265 height 12
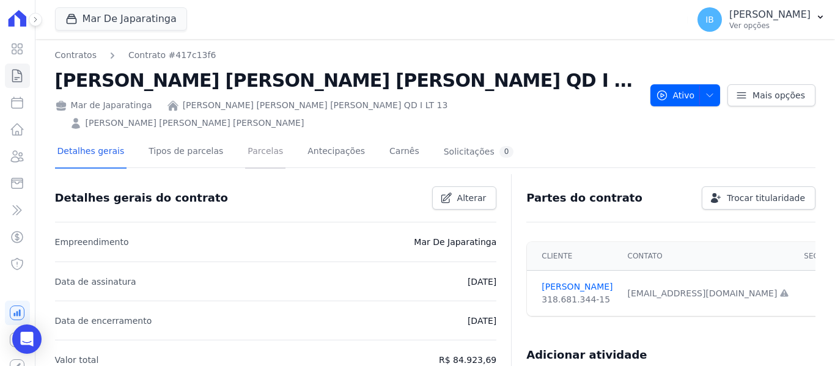
click at [257, 136] on link "Parcelas" at bounding box center [265, 152] width 40 height 32
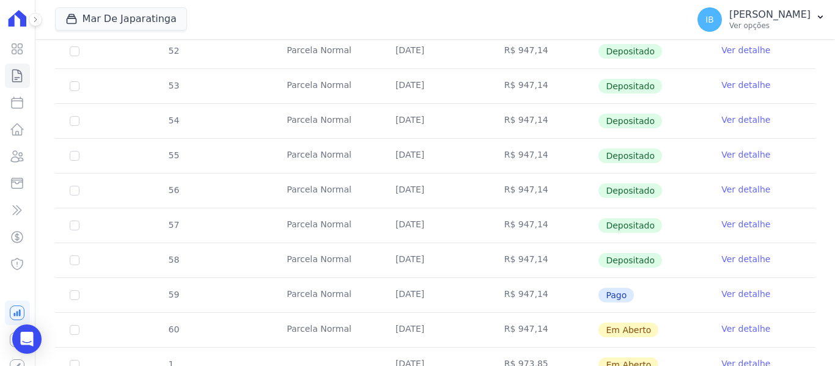
scroll to position [518, 0]
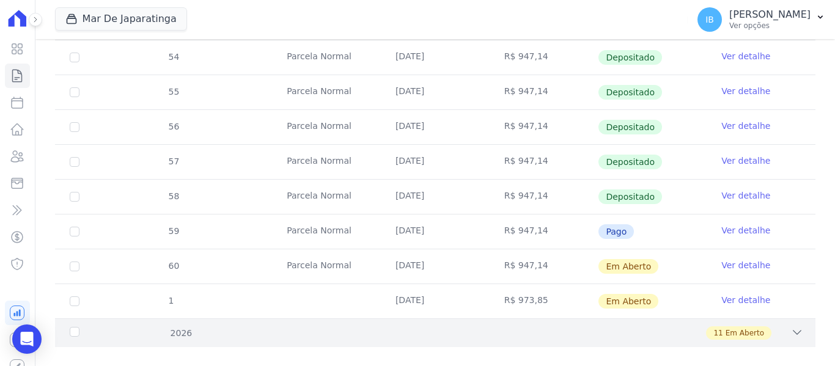
click at [80, 327] on div "2026" at bounding box center [100, 333] width 67 height 13
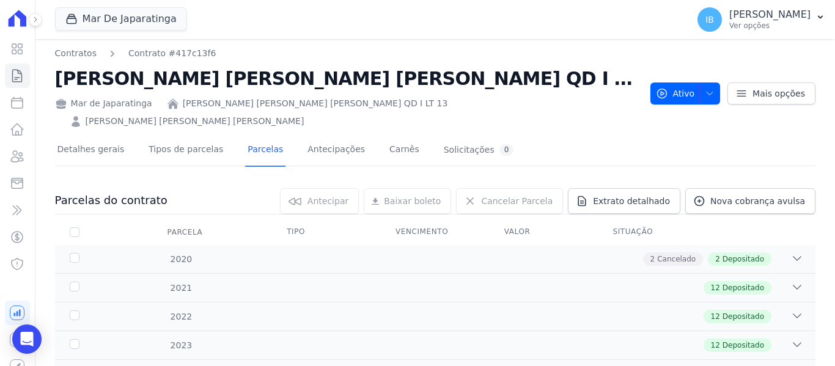
scroll to position [0, 0]
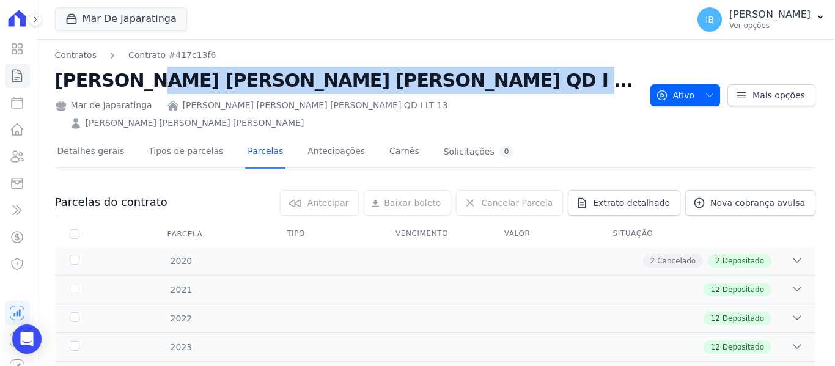
drag, startPoint x: 59, startPoint y: 79, endPoint x: 452, endPoint y: 84, distance: 393.7
click at [452, 84] on h2 "[PERSON_NAME] [PERSON_NAME] [PERSON_NAME] QD I LT 13" at bounding box center [348, 81] width 586 height 28
copy h2 "[PERSON_NAME] [PERSON_NAME] [PERSON_NAME] QD I LT 13"
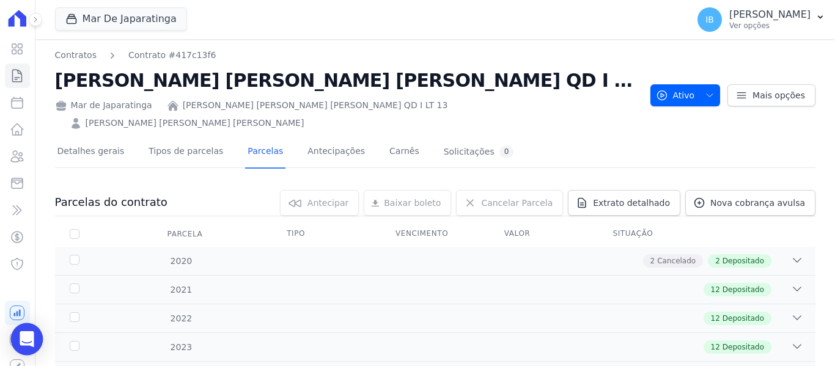
click at [37, 345] on div "Open Intercom Messenger" at bounding box center [27, 339] width 32 height 32
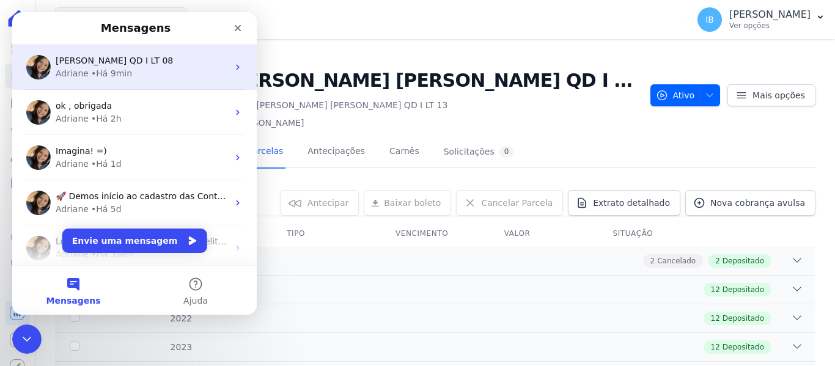
click at [142, 69] on div "Adriane • Há 9min" at bounding box center [142, 73] width 172 height 13
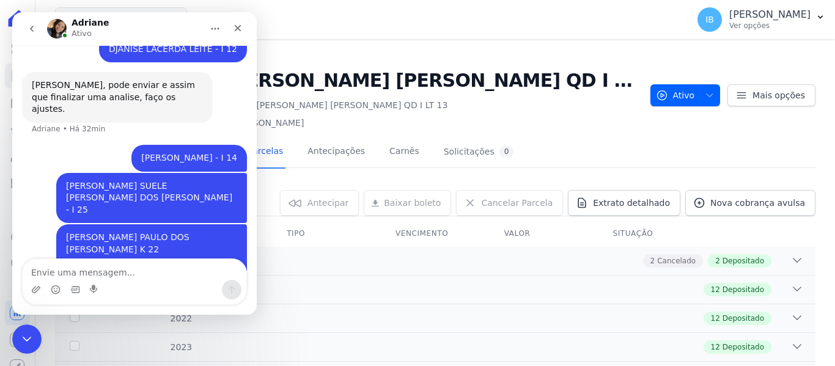
scroll to position [981, 0]
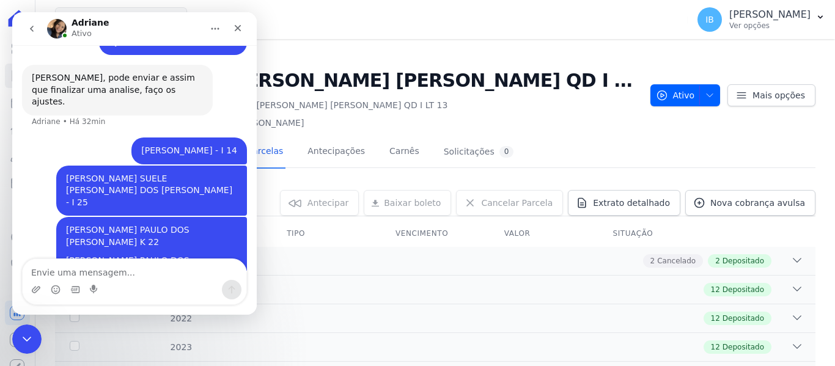
click at [53, 270] on textarea "Envie uma mensagem..." at bounding box center [135, 269] width 224 height 21
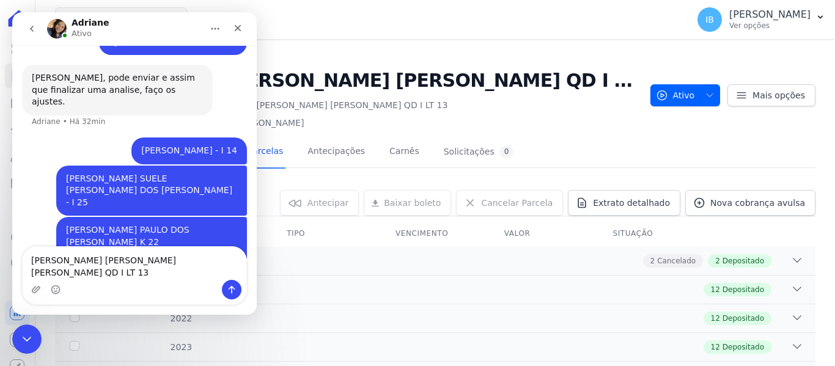
type textarea "[PERSON_NAME] [PERSON_NAME] [PERSON_NAME] QD I LT 13"
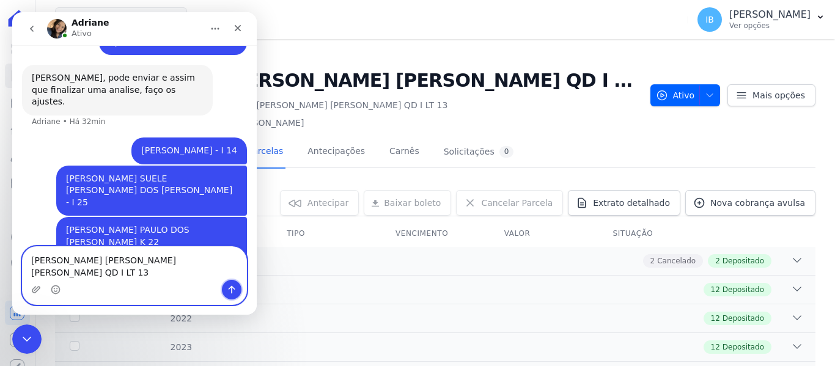
click at [235, 289] on icon "Enviar uma mensagem" at bounding box center [232, 290] width 10 height 10
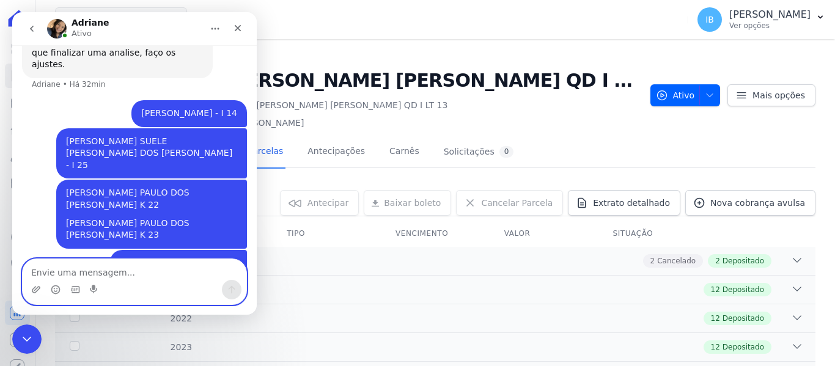
scroll to position [1020, 0]
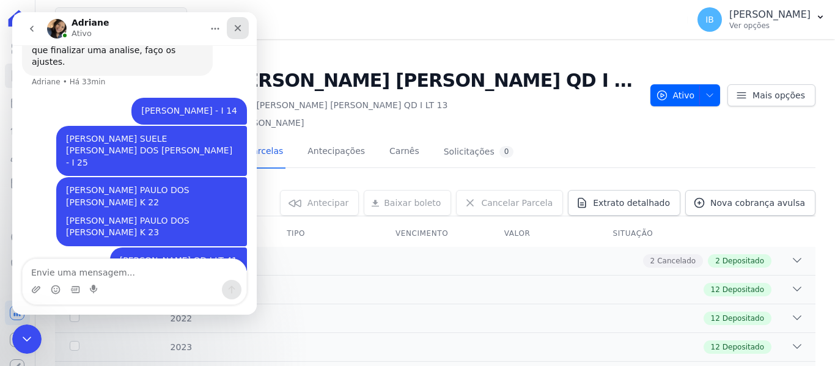
click at [235, 25] on icon "Fechar" at bounding box center [238, 28] width 7 height 7
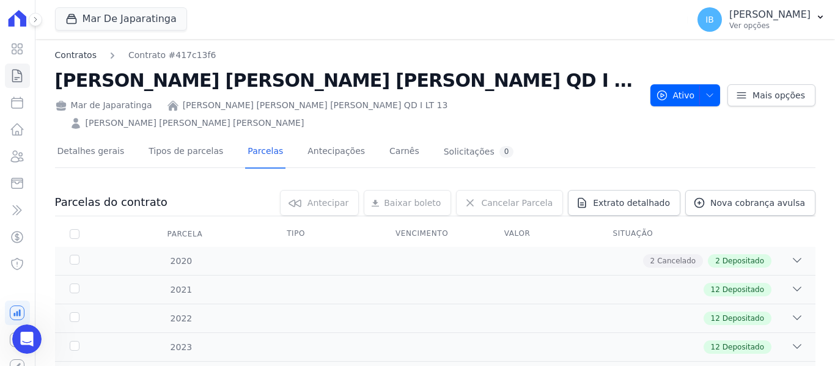
click at [75, 53] on link "Contratos" at bounding box center [76, 55] width 42 height 13
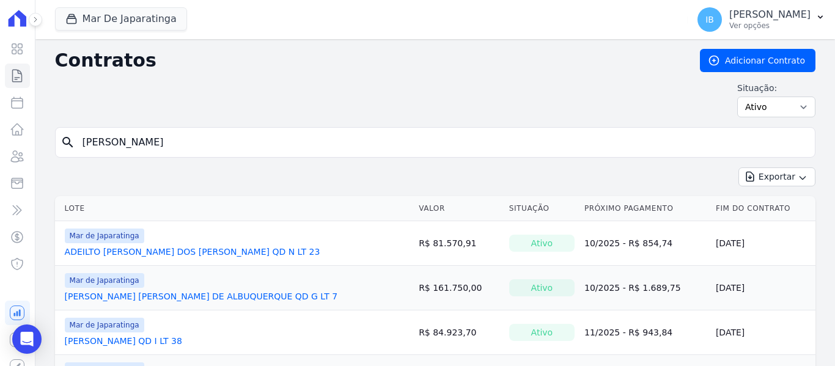
type input "[PERSON_NAME]"
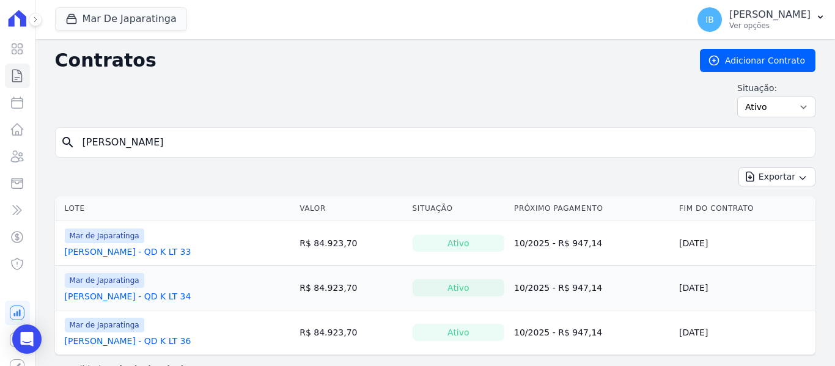
click at [95, 295] on link "[PERSON_NAME] - QD K LT 34" at bounding box center [128, 296] width 127 height 12
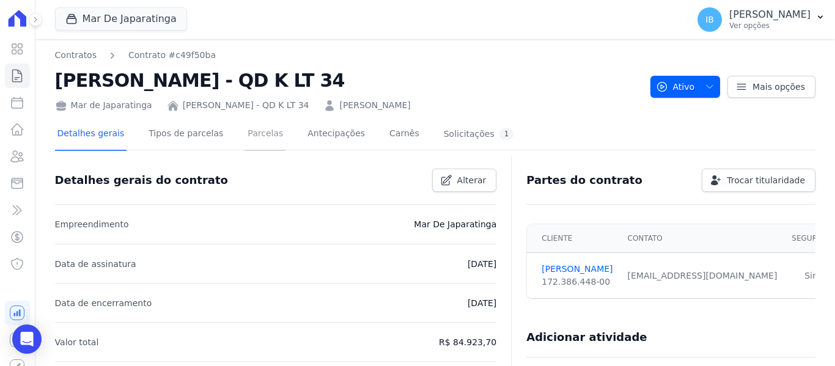
click at [257, 134] on link "Parcelas" at bounding box center [265, 135] width 40 height 32
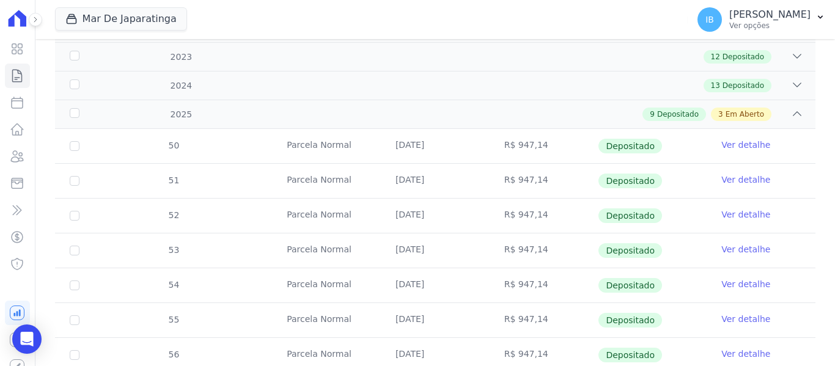
scroll to position [245, 0]
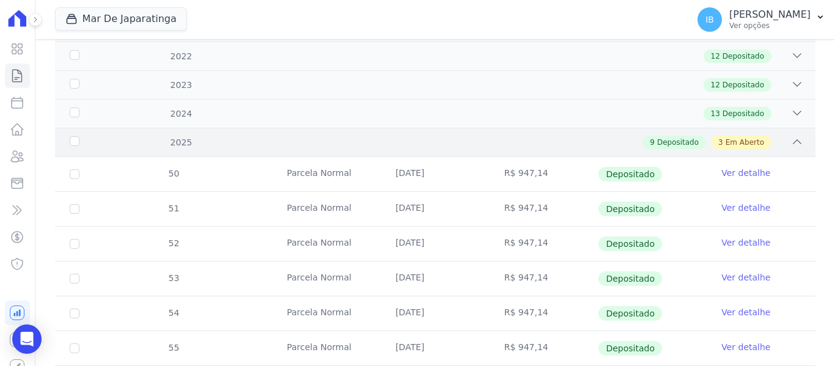
click at [79, 142] on div "2025" at bounding box center [100, 142] width 67 height 13
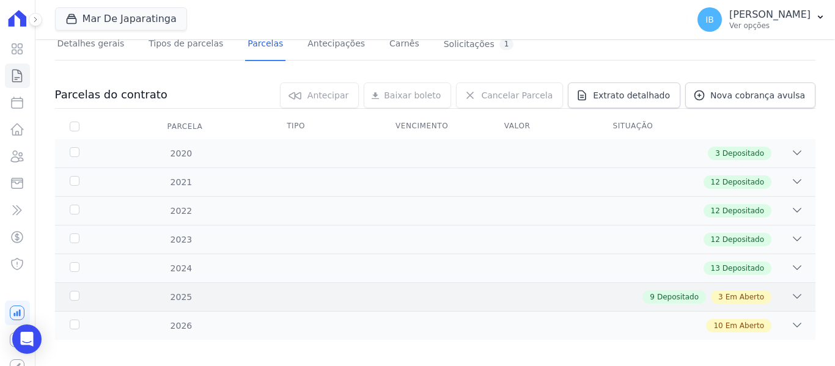
scroll to position [100, 0]
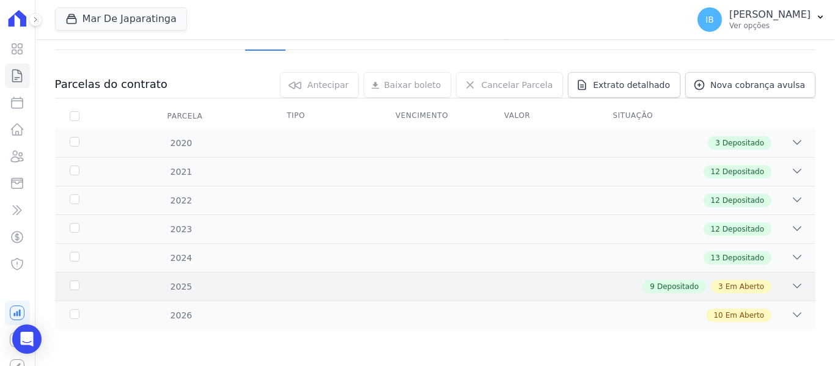
click at [78, 285] on div "2025" at bounding box center [100, 287] width 67 height 13
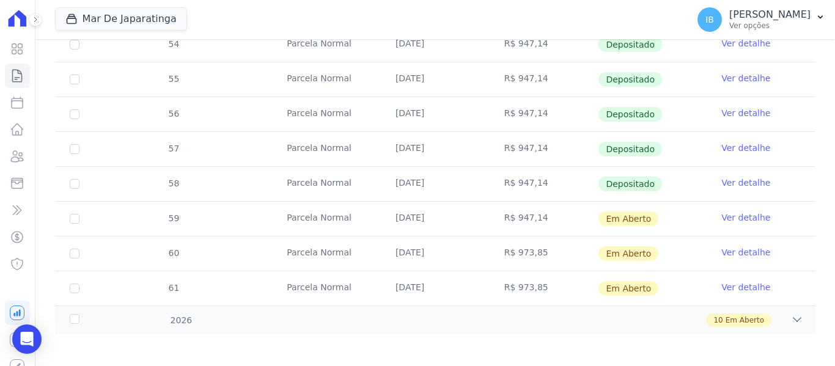
scroll to position [518, 0]
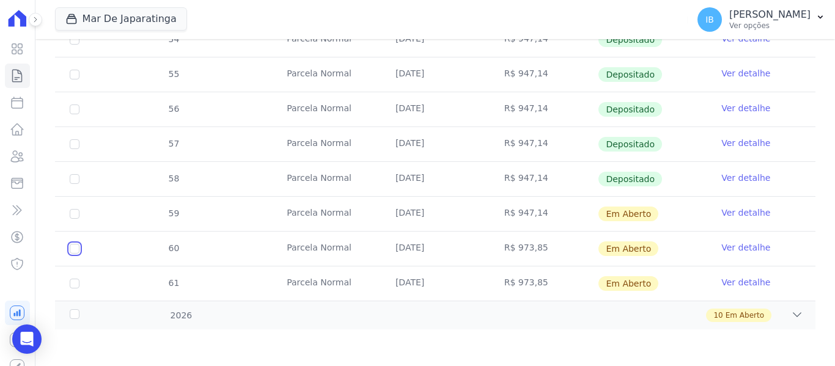
click at [74, 248] on input "checkbox" at bounding box center [75, 249] width 10 height 10
checkbox input "true"
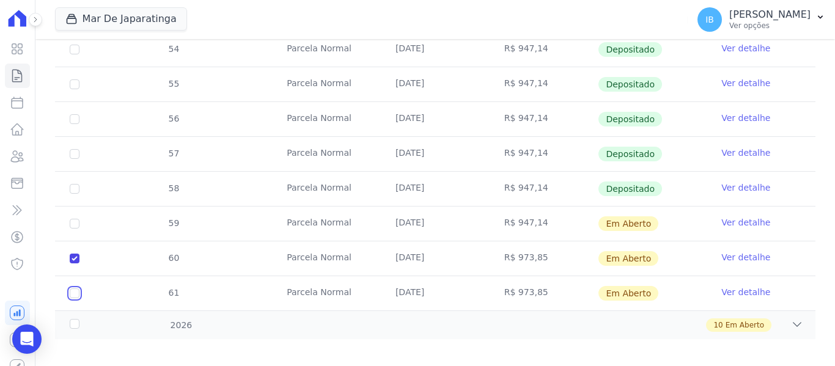
click at [73, 289] on input "checkbox" at bounding box center [75, 294] width 10 height 10
checkbox input "true"
click at [75, 319] on div "2026" at bounding box center [100, 325] width 67 height 13
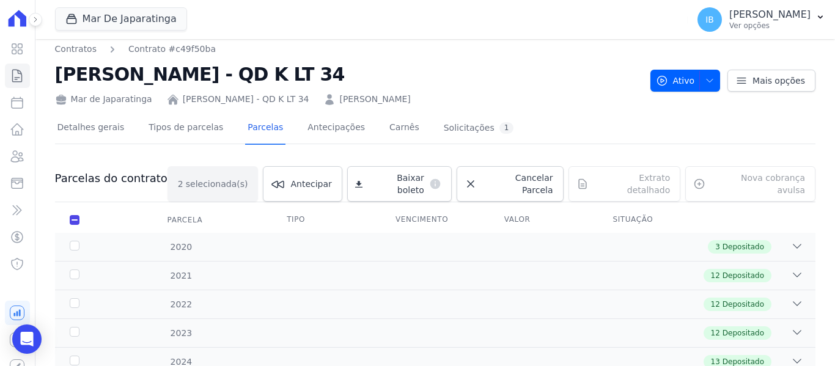
scroll to position [0, 0]
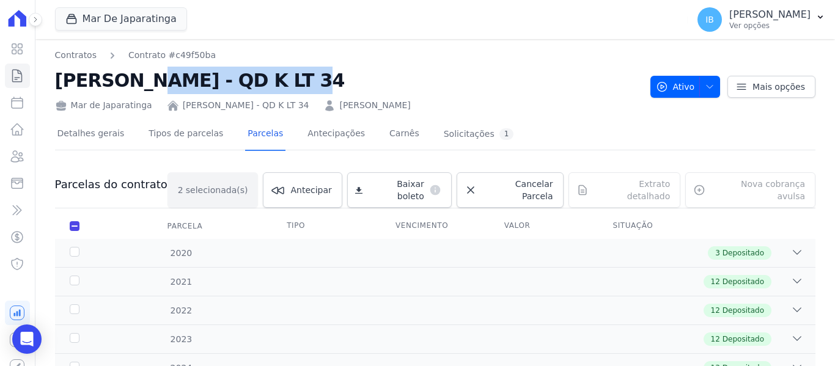
drag, startPoint x: 56, startPoint y: 77, endPoint x: 245, endPoint y: 83, distance: 189.6
click at [228, 83] on h2 "[PERSON_NAME] - QD K LT 34" at bounding box center [348, 81] width 586 height 28
drag, startPoint x: 245, startPoint y: 83, endPoint x: 350, endPoint y: 74, distance: 105.5
click at [353, 85] on h2 "[PERSON_NAME] - QD K LT 34" at bounding box center [348, 81] width 586 height 28
click at [352, 70] on h2 "[PERSON_NAME] - QD K LT 34" at bounding box center [348, 81] width 586 height 28
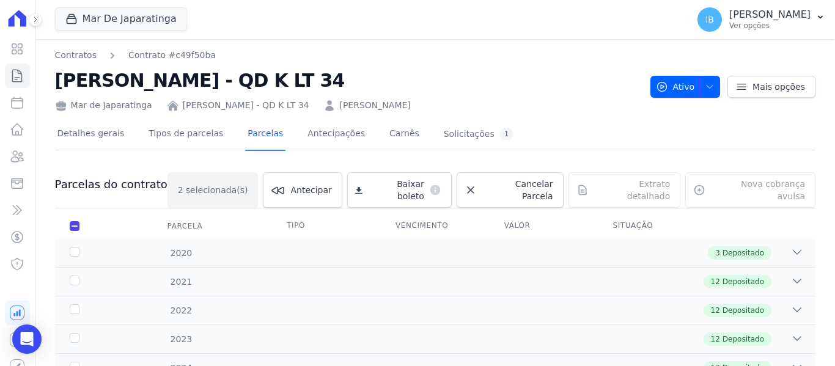
drag, startPoint x: 57, startPoint y: 77, endPoint x: 335, endPoint y: 84, distance: 278.2
click at [335, 84] on h2 "[PERSON_NAME] - QD K LT 34" at bounding box center [348, 81] width 586 height 28
copy h2 "[PERSON_NAME] - QD K LT 34"
click at [31, 336] on icon "Open Intercom Messenger" at bounding box center [27, 339] width 14 height 16
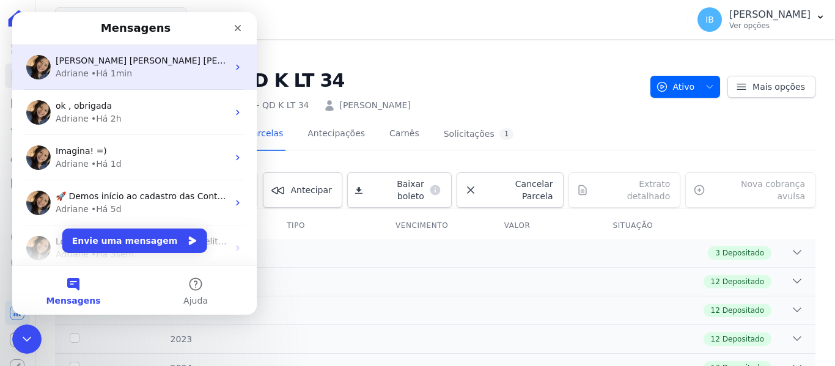
click at [118, 70] on div "• Há 1min" at bounding box center [111, 73] width 41 height 13
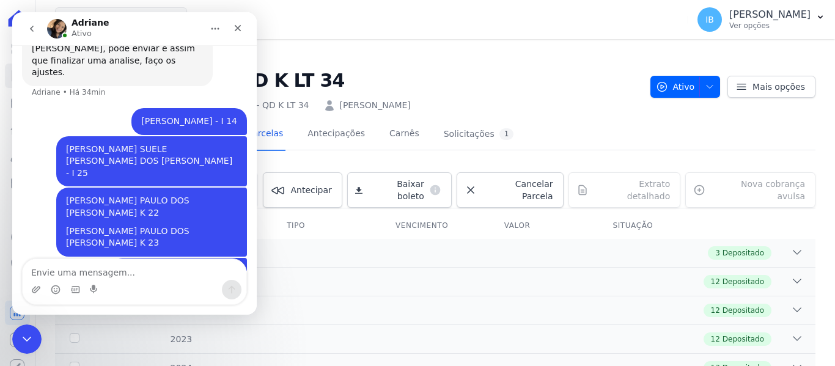
scroll to position [1020, 0]
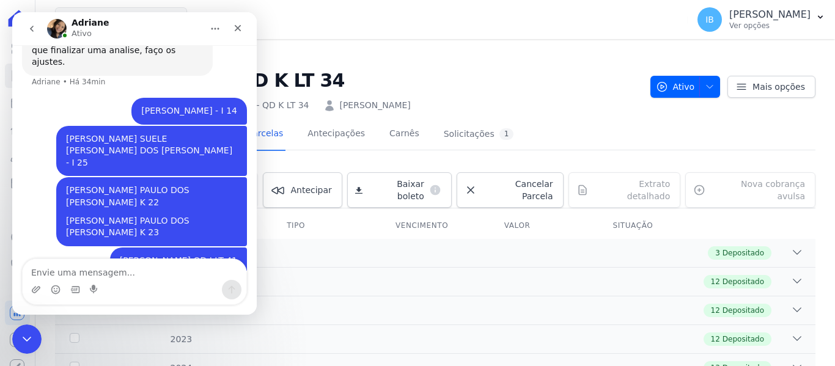
click at [56, 267] on textarea "Envie uma mensagem..." at bounding box center [135, 269] width 224 height 21
type textarea "[PERSON_NAME] - QD K LT 34"
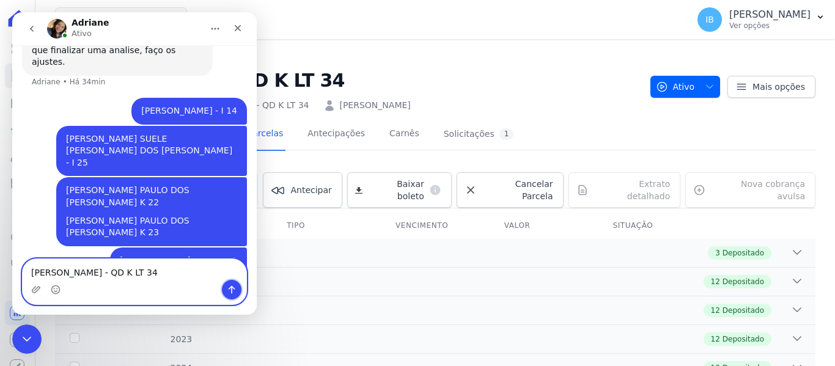
click at [234, 287] on icon "Enviar uma mensagem" at bounding box center [232, 290] width 10 height 10
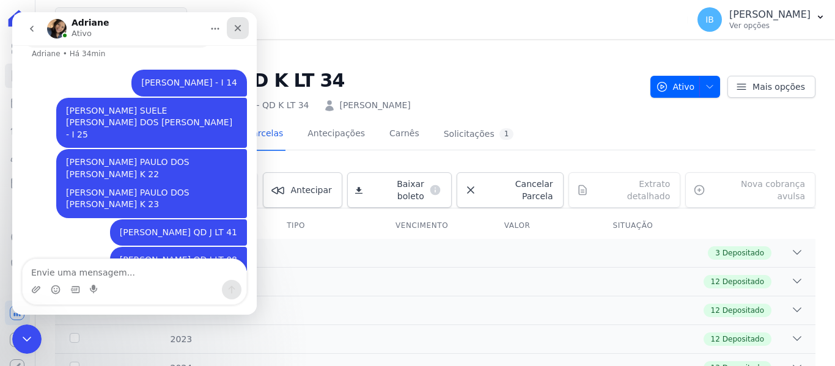
click at [245, 27] on div "Fechar" at bounding box center [238, 28] width 22 height 22
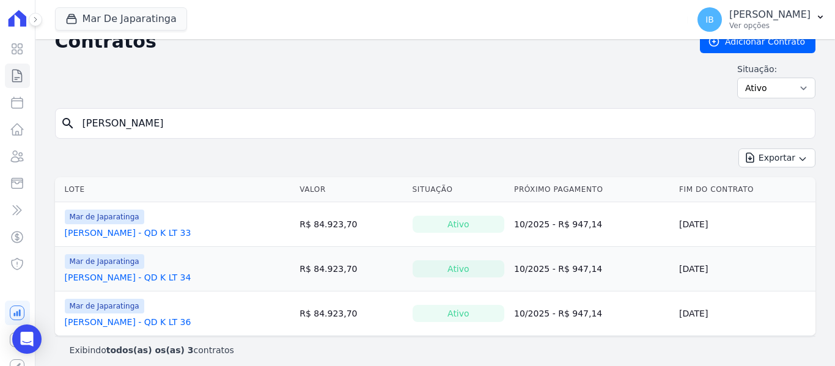
scroll to position [26, 0]
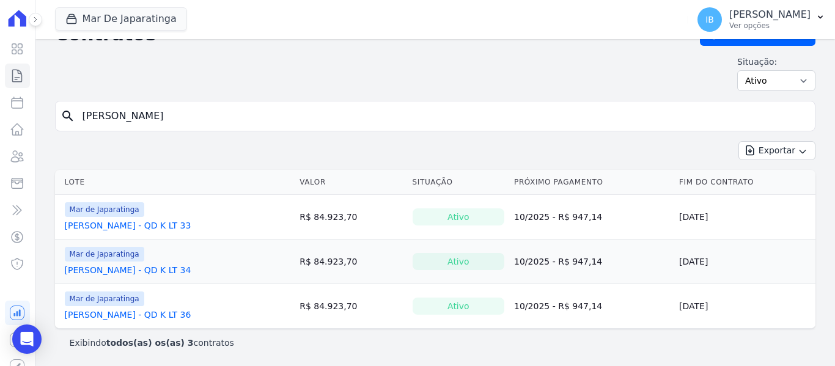
click at [169, 313] on link "[PERSON_NAME] - QD K LT 36" at bounding box center [128, 315] width 127 height 12
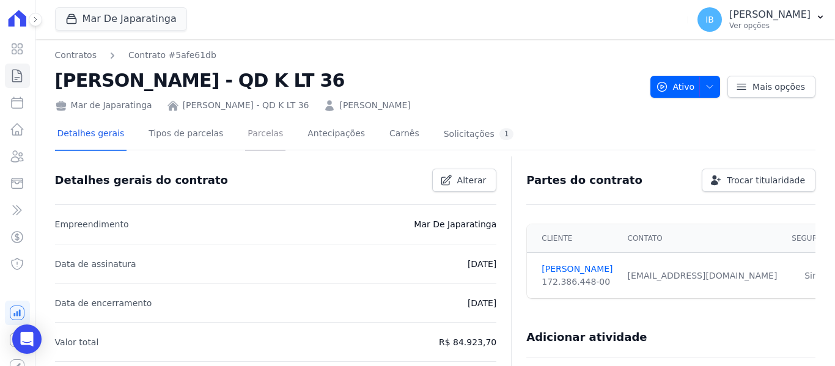
click at [252, 131] on link "Parcelas" at bounding box center [265, 135] width 40 height 32
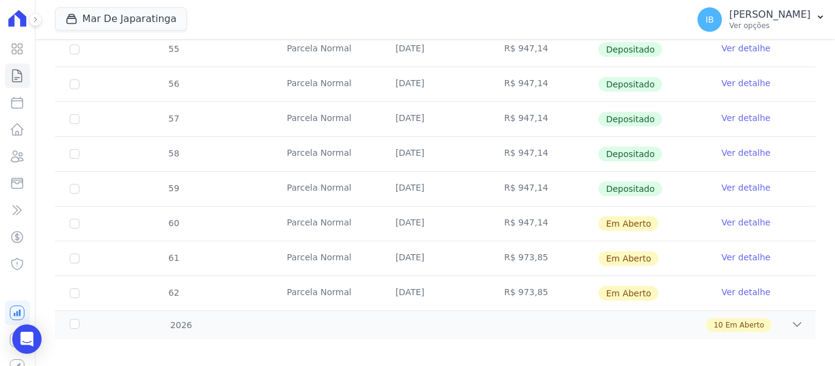
scroll to position [518, 0]
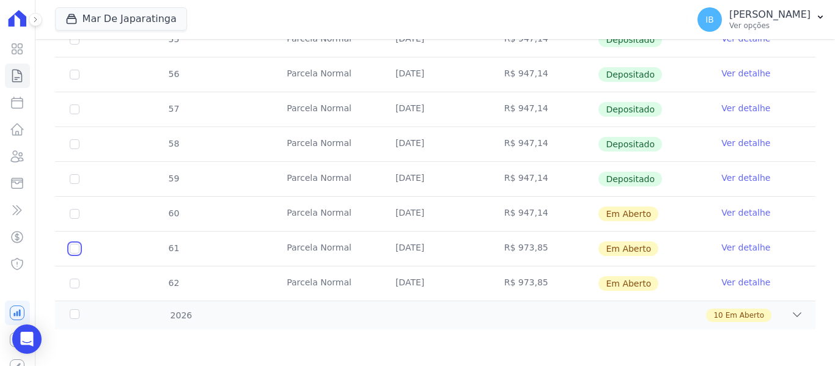
click at [73, 248] on input "checkbox" at bounding box center [75, 249] width 10 height 10
checkbox input "true"
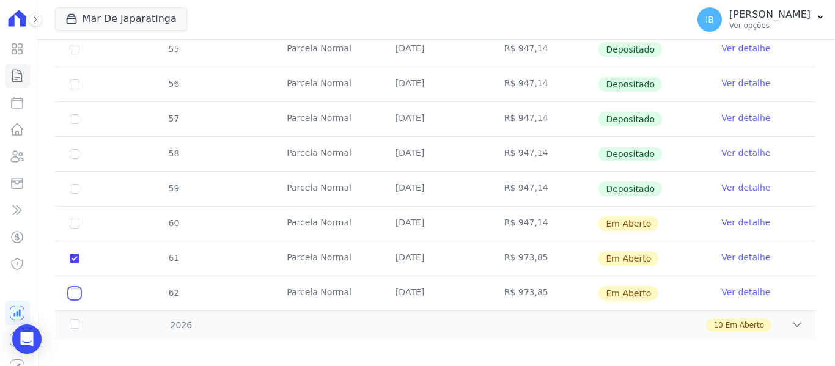
click at [75, 289] on input "checkbox" at bounding box center [75, 294] width 10 height 10
checkbox input "true"
click at [76, 319] on div "2026" at bounding box center [100, 325] width 67 height 13
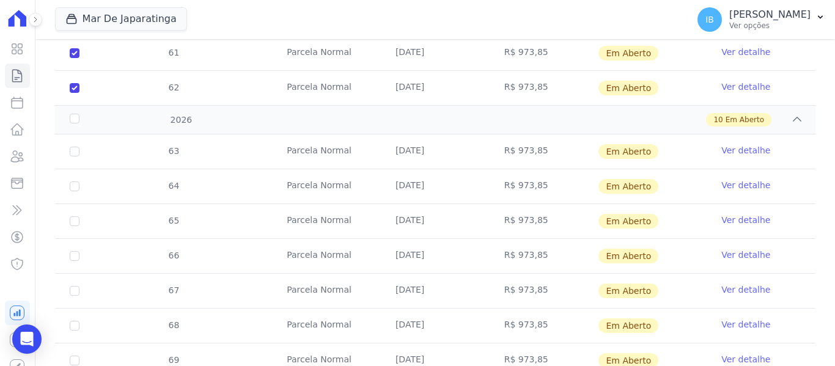
scroll to position [702, 0]
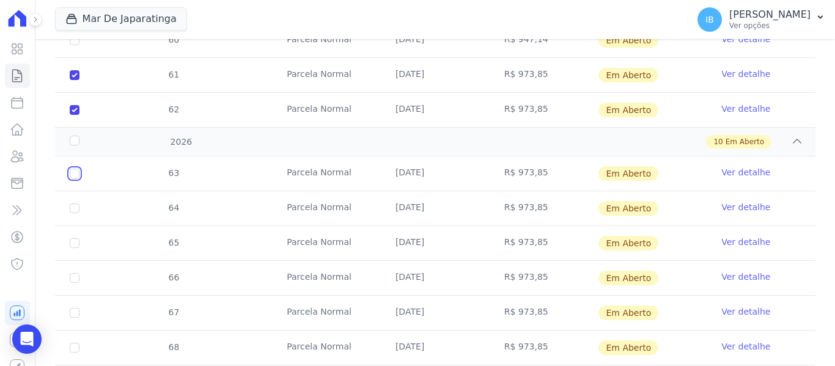
click at [75, 169] on input "checkbox" at bounding box center [75, 174] width 10 height 10
checkbox input "true"
click at [74, 204] on input "checkbox" at bounding box center [75, 209] width 10 height 10
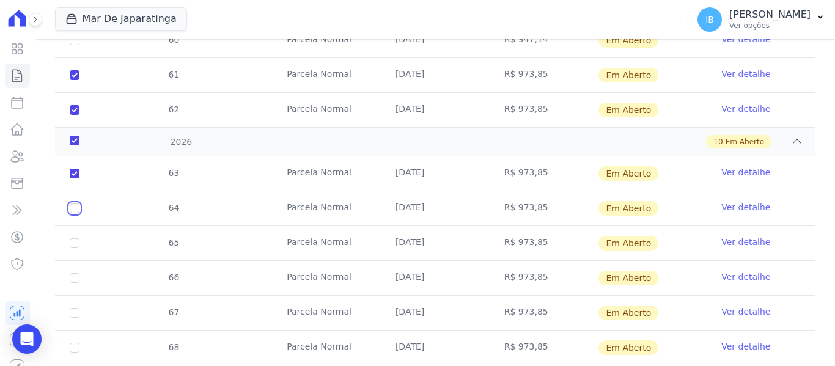
checkbox input "true"
click at [75, 238] on input "checkbox" at bounding box center [75, 243] width 10 height 10
checkbox input "true"
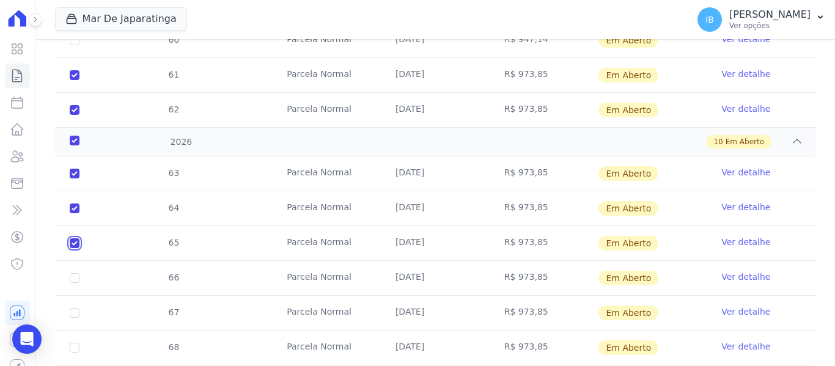
checkbox input "true"
click at [72, 273] on input "checkbox" at bounding box center [75, 278] width 10 height 10
click at [76, 308] on input "checkbox" at bounding box center [75, 313] width 10 height 10
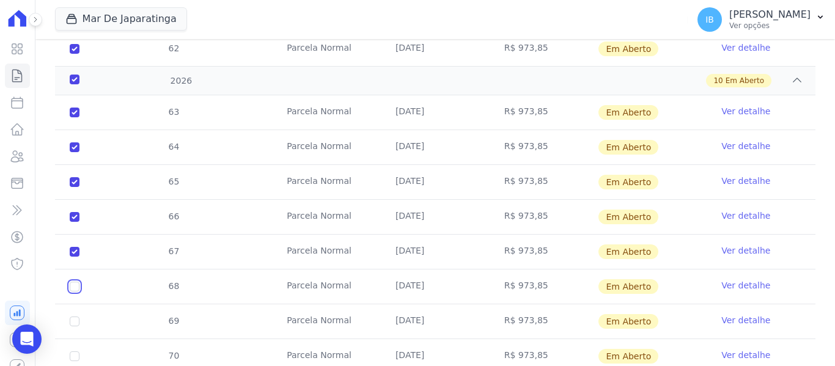
click at [76, 282] on input "checkbox" at bounding box center [75, 287] width 10 height 10
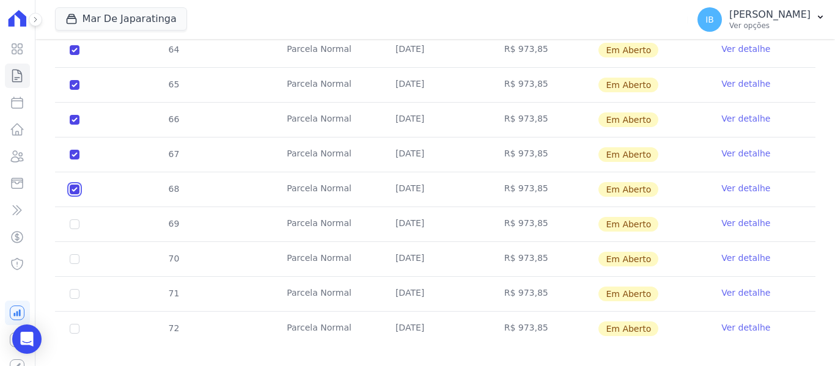
scroll to position [867, 0]
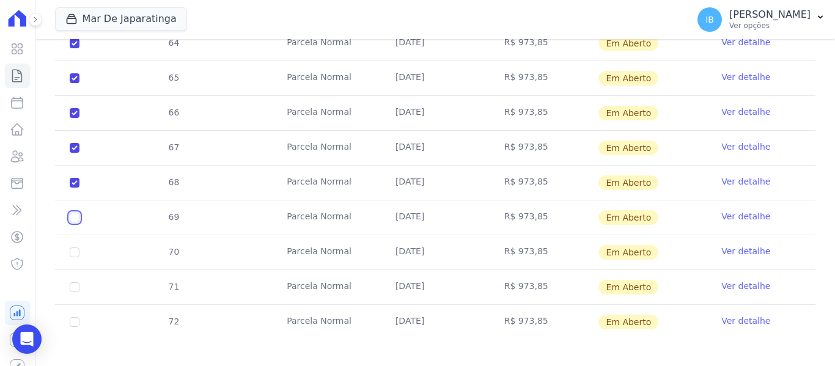
click at [70, 213] on input "checkbox" at bounding box center [75, 218] width 10 height 10
click at [77, 248] on input "checkbox" at bounding box center [75, 253] width 10 height 10
click at [73, 282] on input "checkbox" at bounding box center [75, 287] width 10 height 10
click at [75, 317] on input "checkbox" at bounding box center [75, 322] width 10 height 10
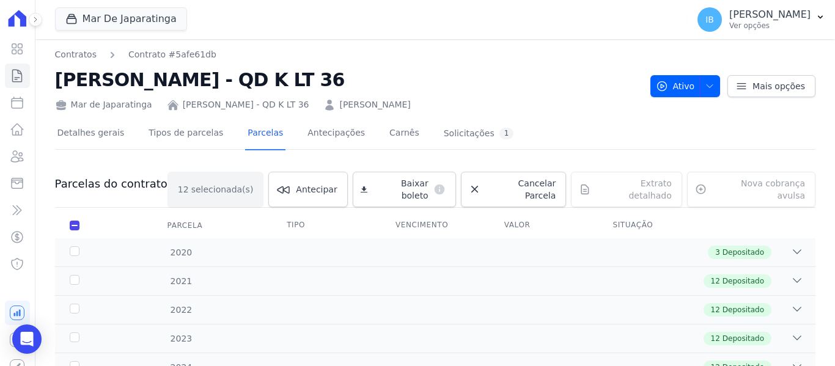
scroll to position [0, 0]
click at [386, 184] on link "Baixar boleto default" at bounding box center [404, 189] width 103 height 35
click at [69, 57] on link "Contratos" at bounding box center [76, 55] width 42 height 13
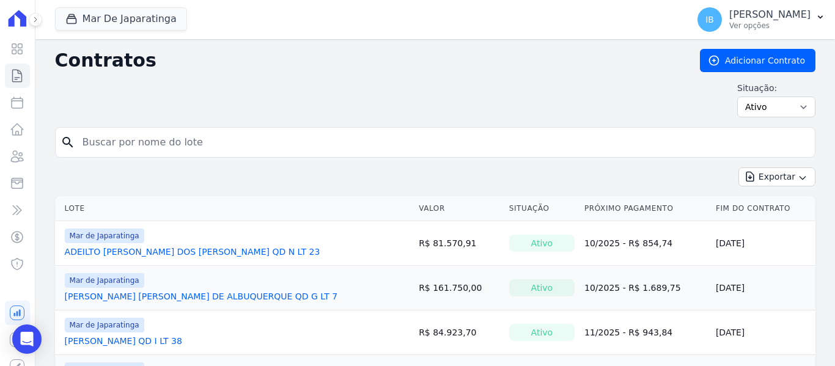
drag, startPoint x: 138, startPoint y: 157, endPoint x: 148, endPoint y: 145, distance: 16.0
click at [148, 145] on input "search" at bounding box center [442, 142] width 735 height 24
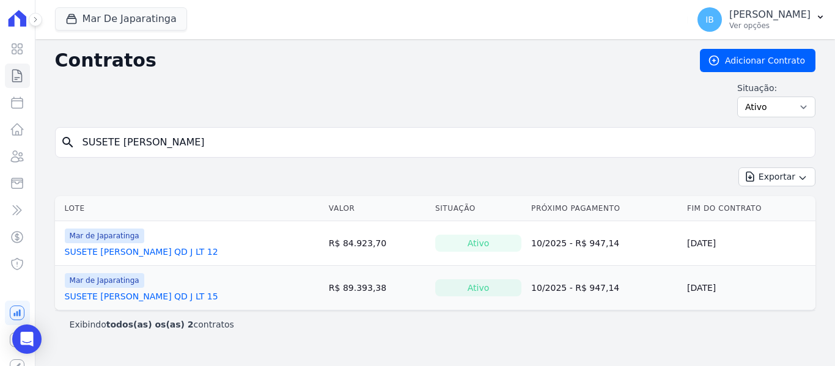
click at [108, 250] on link "SUSETE [PERSON_NAME] QD J LT 12" at bounding box center [141, 252] width 153 height 12
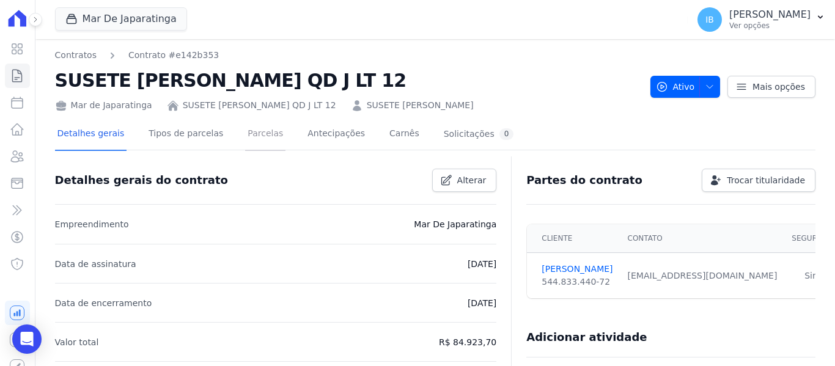
click at [255, 128] on link "Parcelas" at bounding box center [265, 135] width 40 height 32
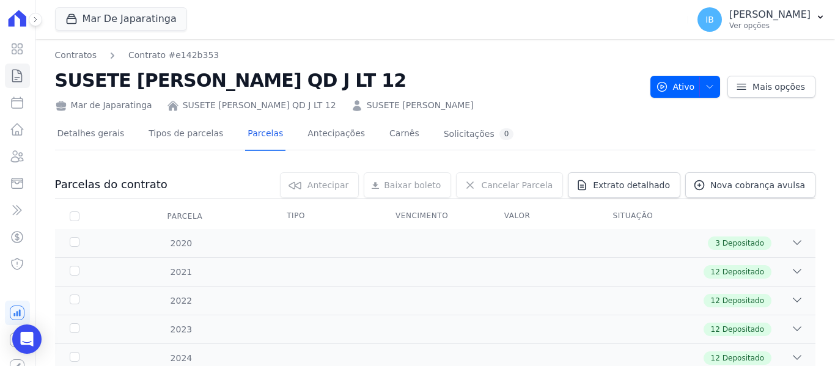
click at [412, 187] on div "Baixar boleto [GEOGRAPHIC_DATA] default" at bounding box center [407, 185] width 87 height 26
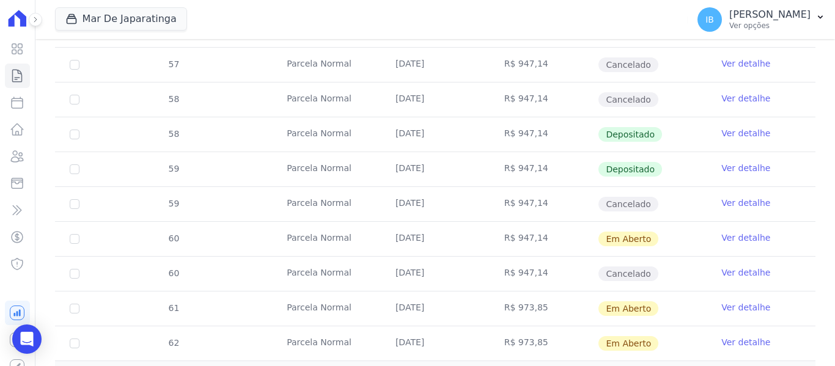
scroll to position [727, 0]
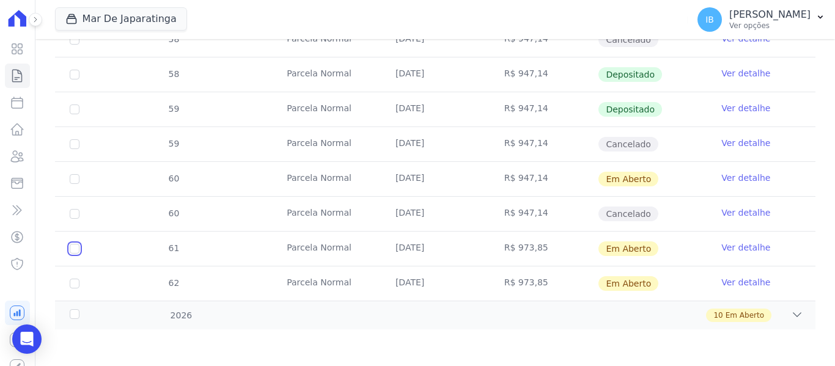
click at [75, 245] on input "checkbox" at bounding box center [75, 249] width 10 height 10
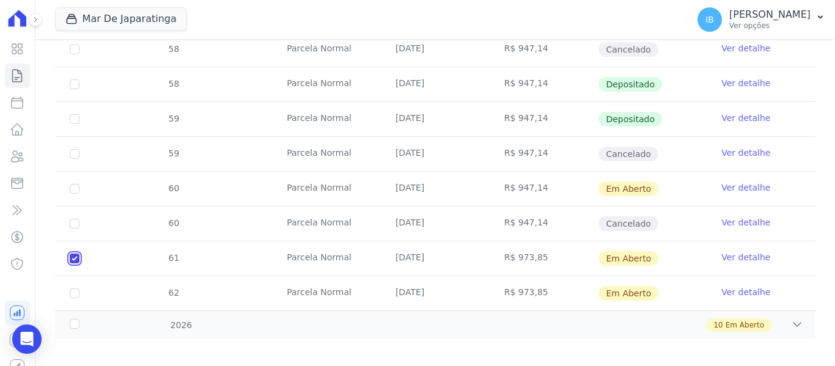
drag, startPoint x: 75, startPoint y: 245, endPoint x: 76, endPoint y: 268, distance: 23.3
click at [75, 254] on input "checkbox" at bounding box center [75, 259] width 10 height 10
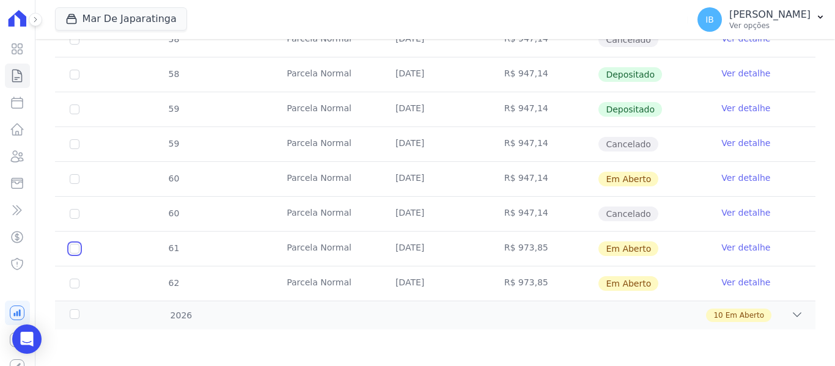
click at [78, 246] on input "checkbox" at bounding box center [75, 249] width 10 height 10
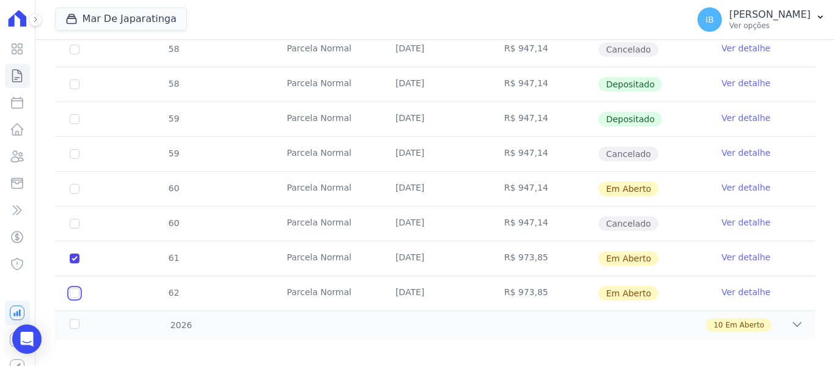
click at [72, 289] on input "checkbox" at bounding box center [75, 294] width 10 height 10
click at [76, 319] on div "2026" at bounding box center [100, 325] width 67 height 13
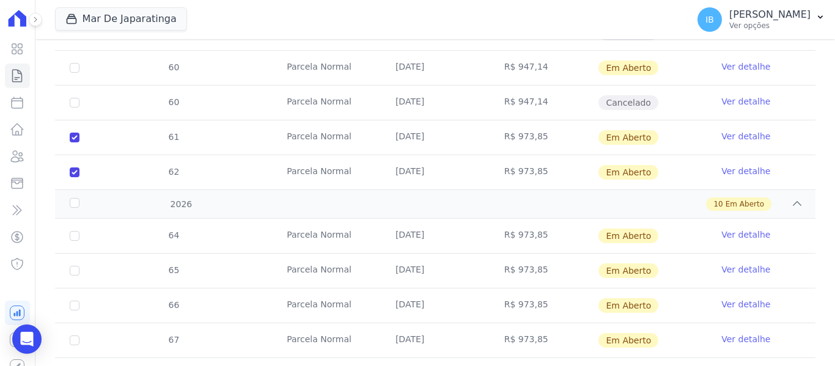
scroll to position [850, 0]
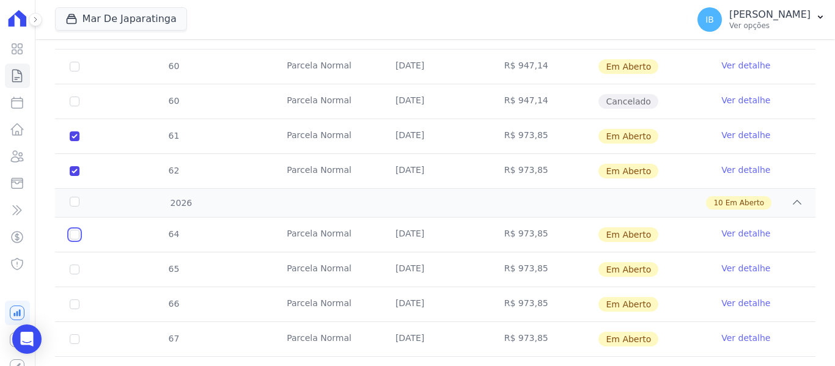
click at [77, 230] on input "checkbox" at bounding box center [75, 235] width 10 height 10
click at [75, 265] on input "checkbox" at bounding box center [75, 270] width 10 height 10
click at [77, 300] on input "checkbox" at bounding box center [75, 305] width 10 height 10
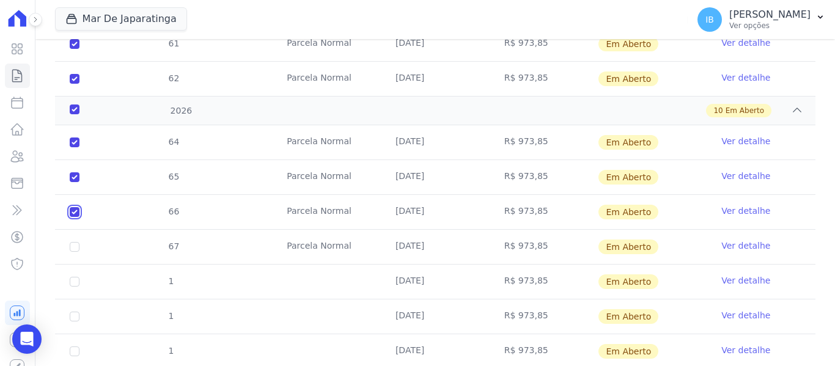
scroll to position [1033, 0]
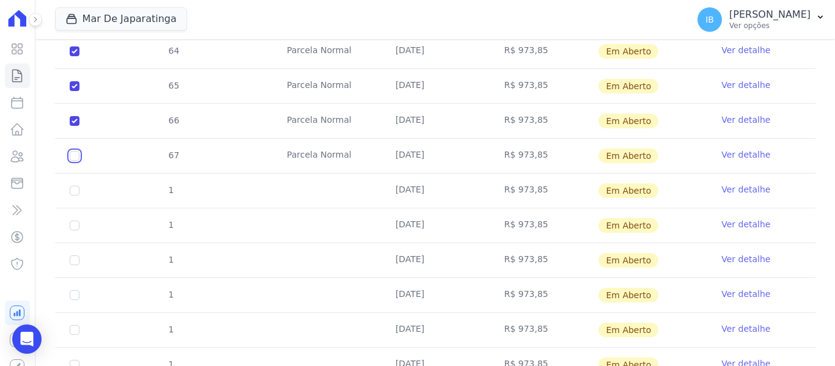
click at [73, 151] on input "checkbox" at bounding box center [75, 156] width 10 height 10
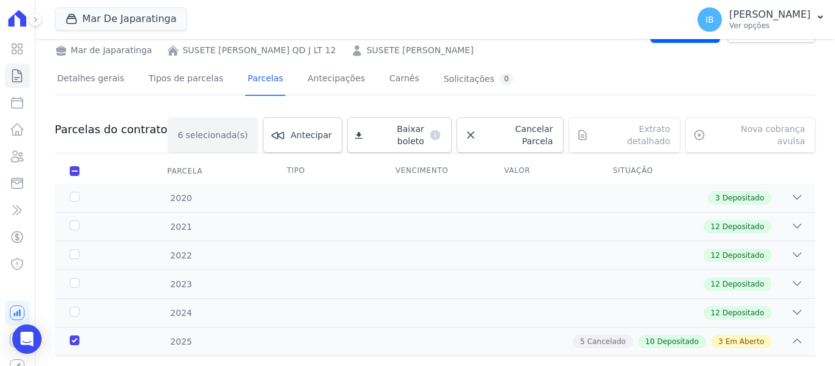
scroll to position [0, 0]
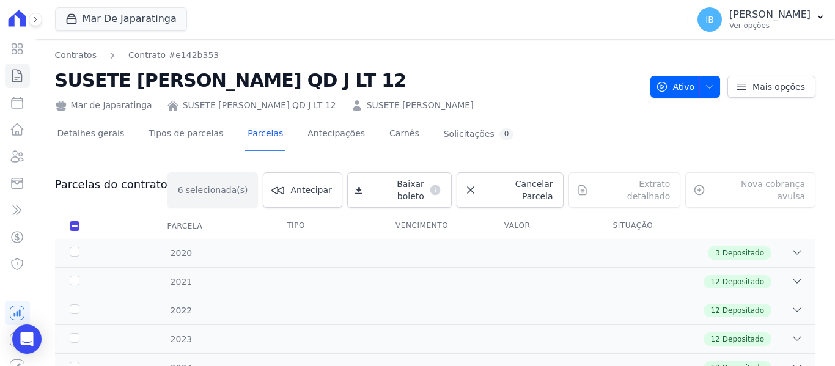
drag, startPoint x: 55, startPoint y: 76, endPoint x: 358, endPoint y: 80, distance: 303.2
click at [358, 80] on h2 "SUSETE [PERSON_NAME] QD J LT 12" at bounding box center [348, 81] width 586 height 28
copy h2 "SUSETE [PERSON_NAME] QD J LT 12"
click at [29, 345] on icon "Open Intercom Messenger" at bounding box center [27, 339] width 16 height 16
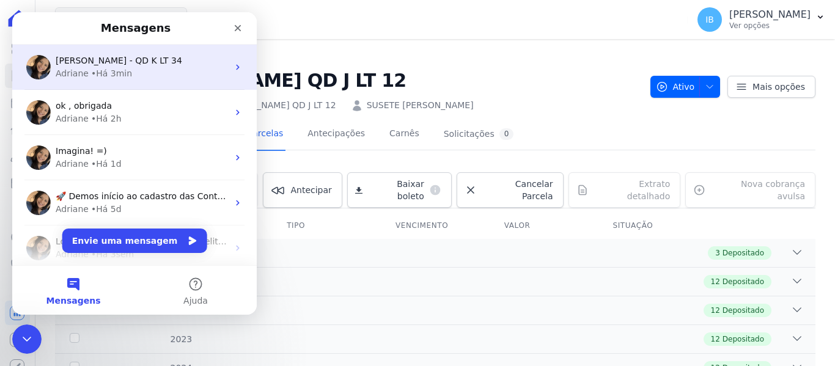
click at [146, 65] on span "[PERSON_NAME] - QD K LT 34" at bounding box center [119, 61] width 127 height 10
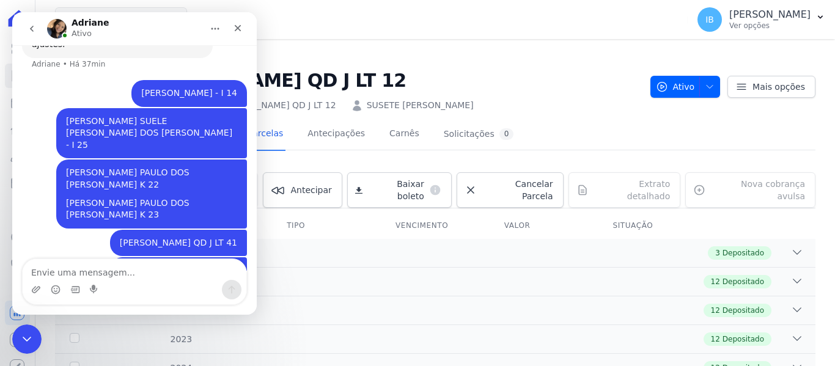
scroll to position [1048, 0]
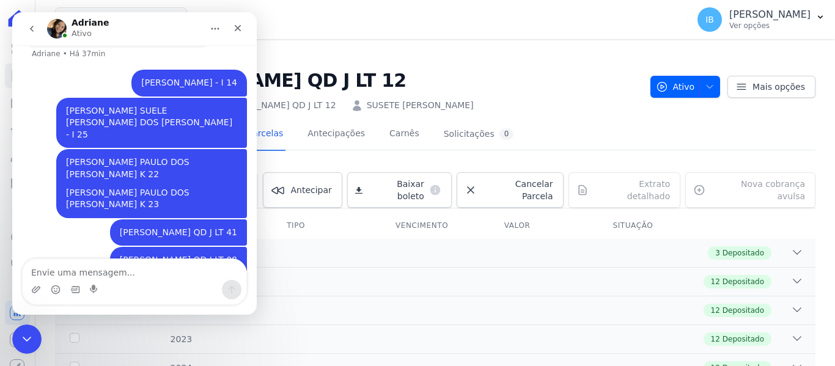
click at [48, 271] on textarea "Envie uma mensagem..." at bounding box center [135, 269] width 224 height 21
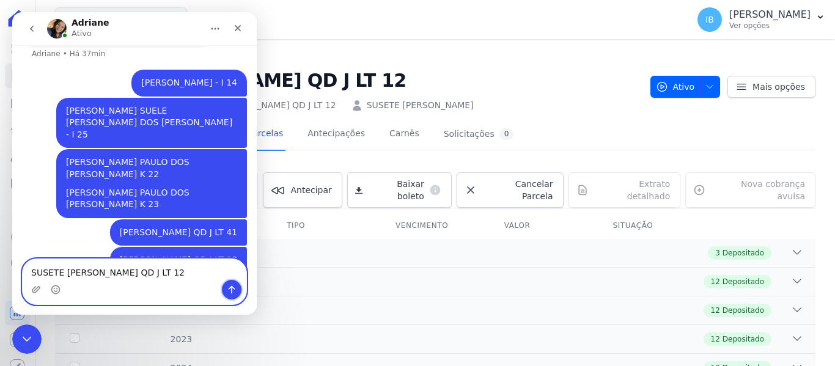
click at [236, 289] on icon "Enviar uma mensagem" at bounding box center [232, 290] width 10 height 10
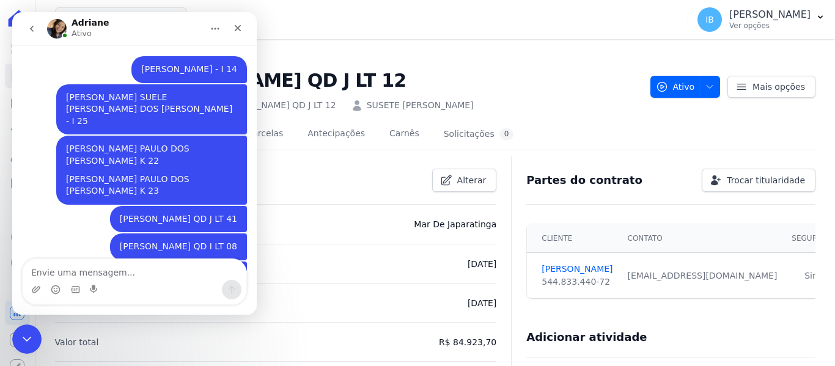
scroll to position [1077, 0]
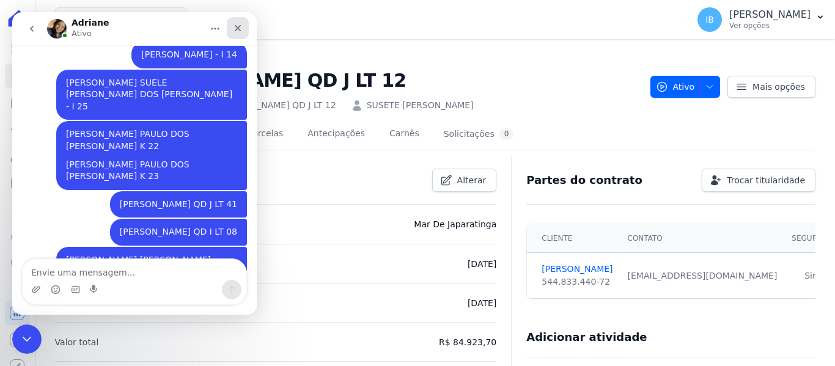
click at [241, 28] on icon "Fechar" at bounding box center [238, 28] width 10 height 10
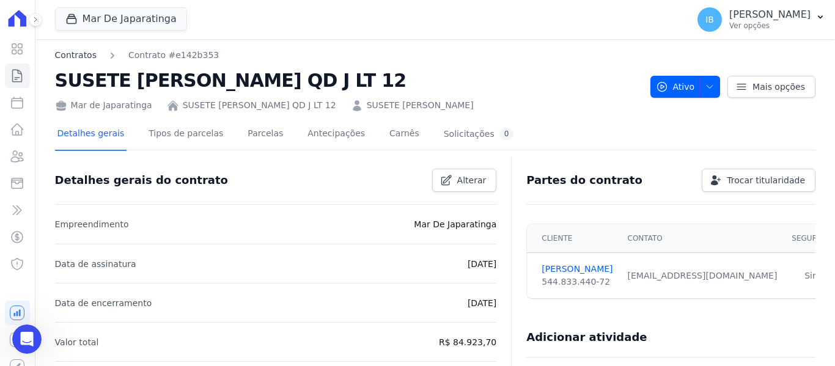
click at [70, 56] on link "Contratos" at bounding box center [76, 55] width 42 height 13
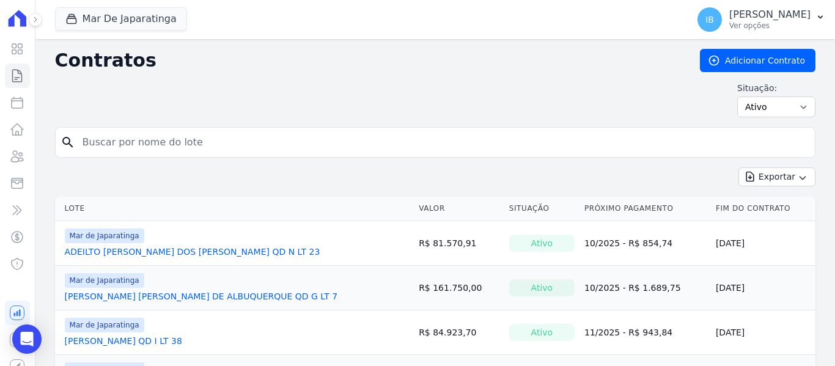
click at [127, 141] on input "search" at bounding box center [442, 142] width 735 height 24
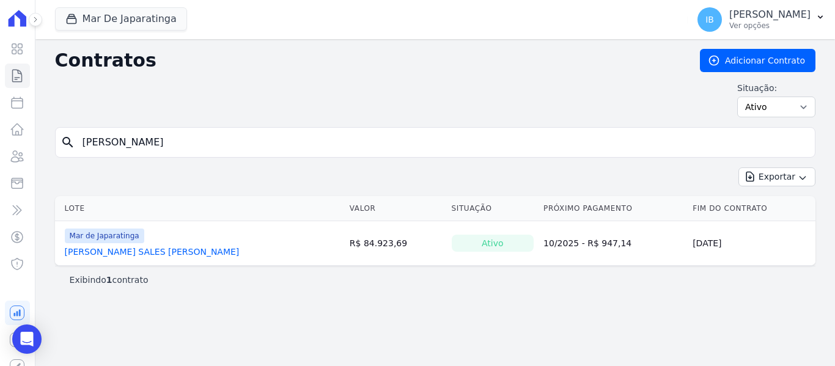
click at [87, 255] on link "[PERSON_NAME] SALES [PERSON_NAME]" at bounding box center [152, 252] width 175 height 12
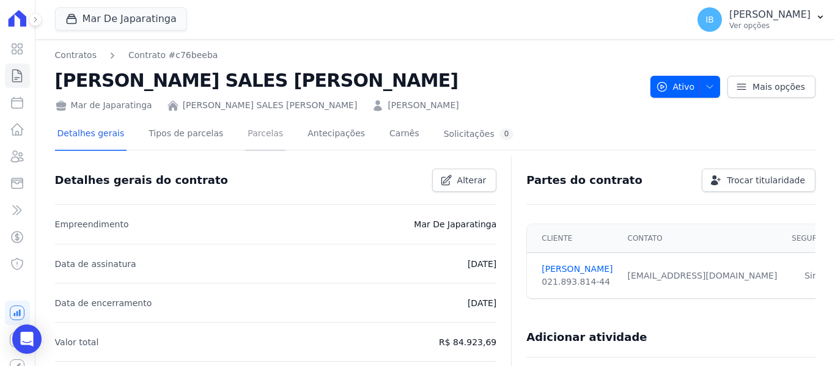
click at [260, 132] on link "Parcelas" at bounding box center [265, 135] width 40 height 32
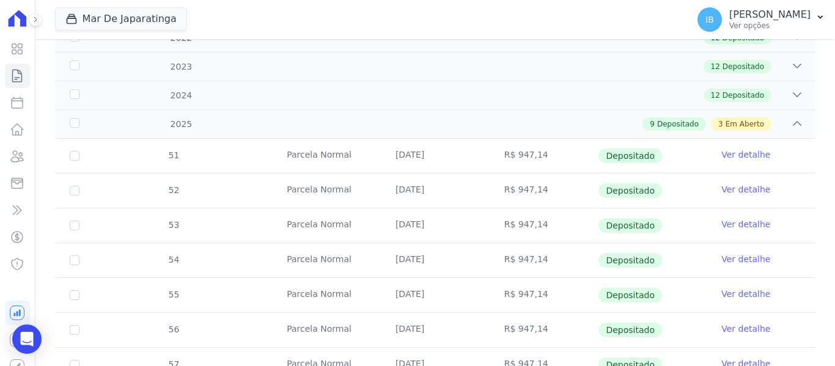
scroll to position [245, 0]
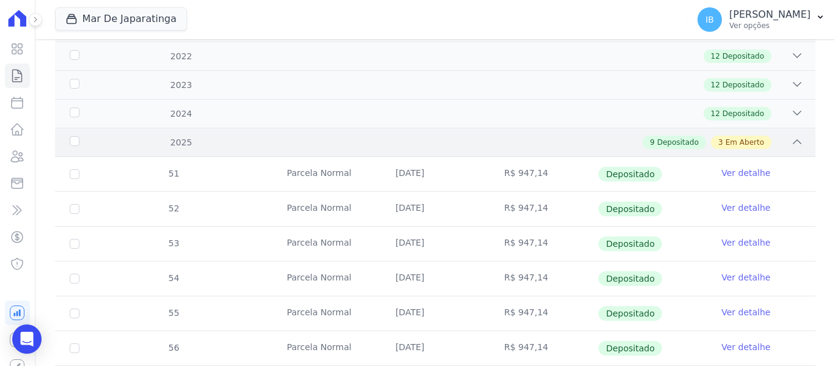
click at [73, 143] on div "2025" at bounding box center [100, 142] width 67 height 13
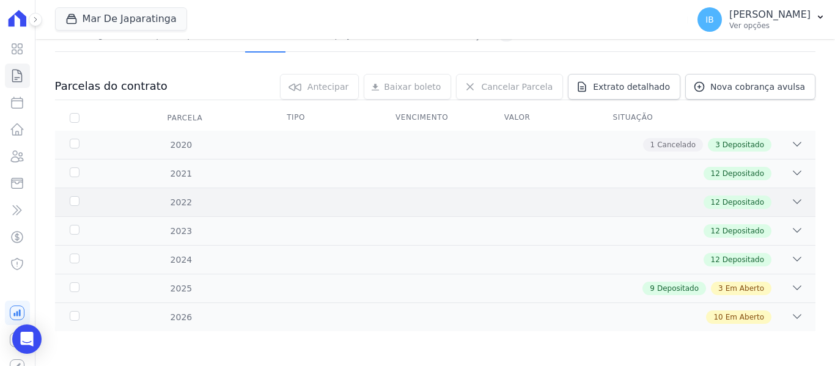
scroll to position [100, 0]
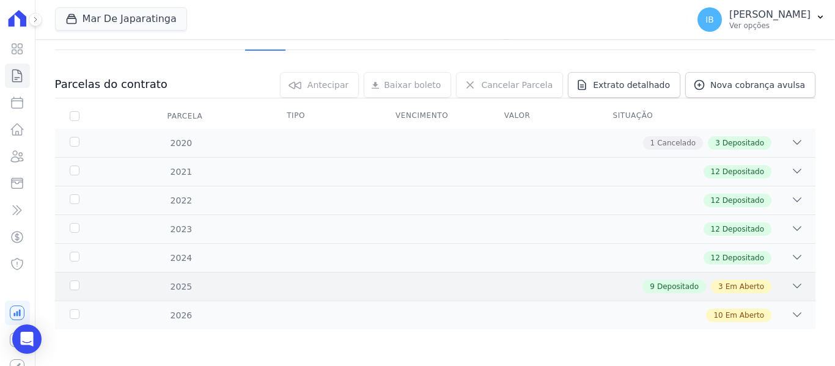
click at [72, 289] on div "2025" at bounding box center [100, 287] width 67 height 13
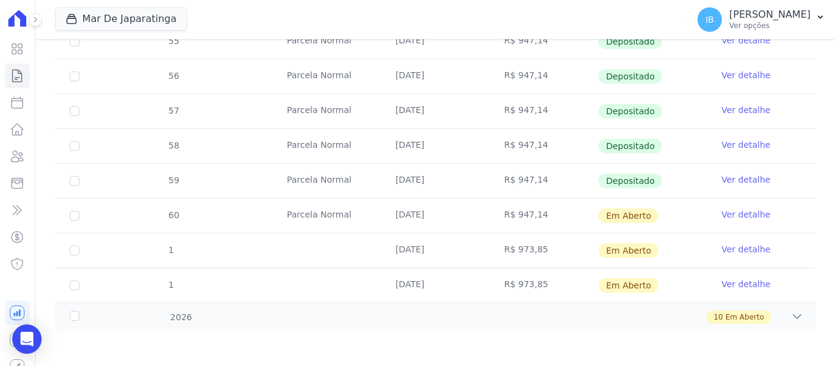
scroll to position [518, 0]
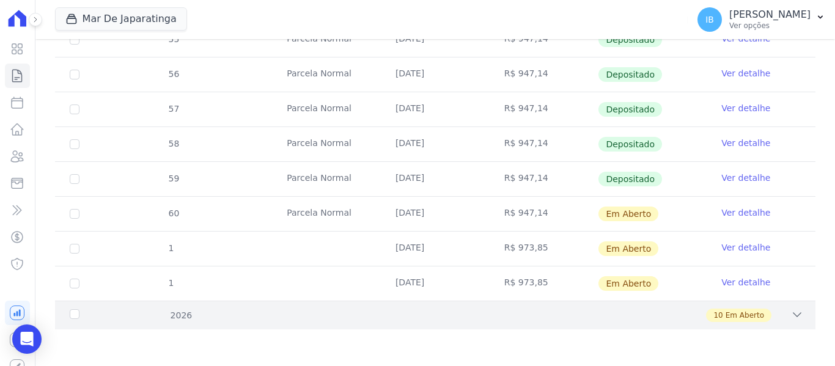
click at [70, 316] on div "2026" at bounding box center [100, 315] width 67 height 13
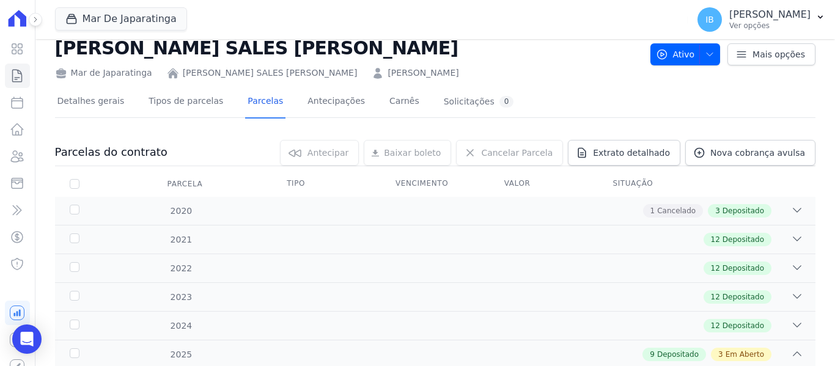
scroll to position [0, 0]
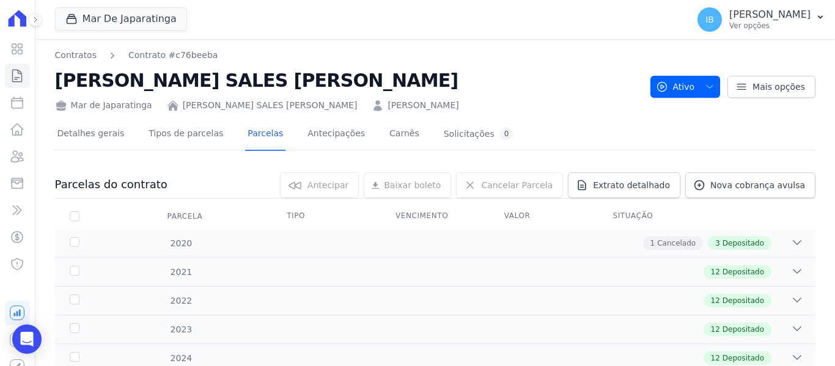
drag, startPoint x: 55, startPoint y: 70, endPoint x: 376, endPoint y: 80, distance: 321.1
click at [376, 80] on h2 "[PERSON_NAME] SALES [PERSON_NAME]" at bounding box center [348, 81] width 586 height 28
copy h2 "[PERSON_NAME] SALES [PERSON_NAME]"
click at [34, 332] on div "Open Intercom Messenger" at bounding box center [27, 339] width 32 height 32
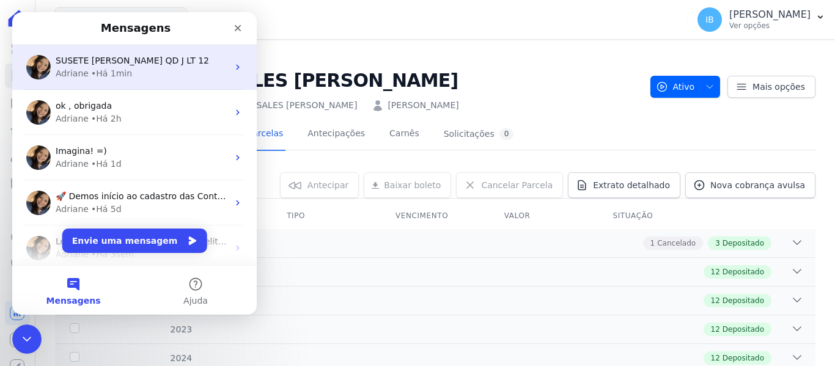
click at [136, 74] on div "Adriane • Há 1min" at bounding box center [142, 73] width 172 height 13
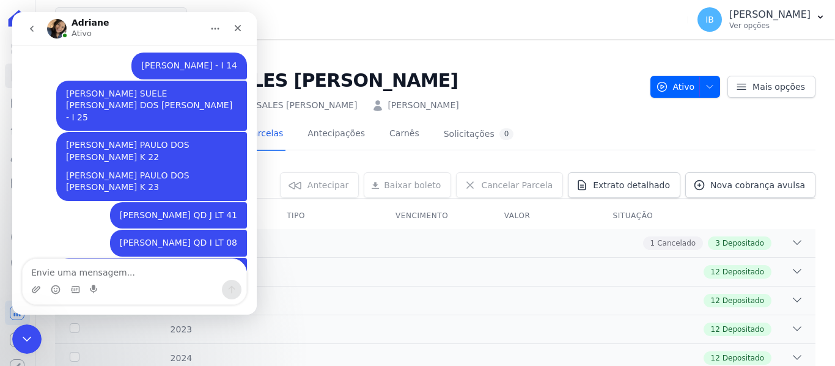
scroll to position [1077, 0]
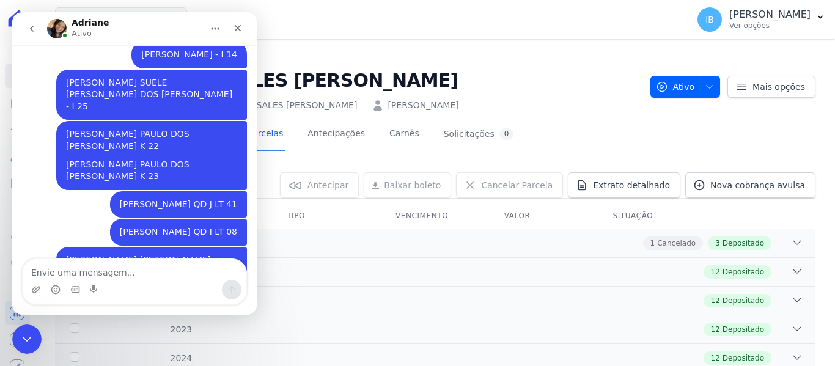
click at [46, 272] on textarea "Envie uma mensagem..." at bounding box center [135, 269] width 224 height 21
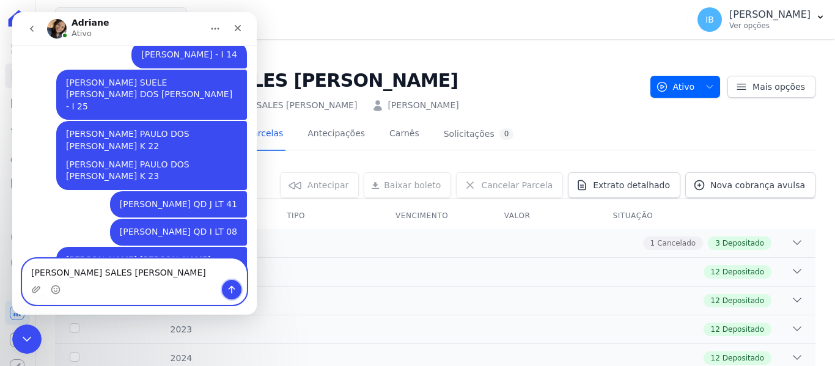
click at [234, 295] on button "Enviar uma mensagem" at bounding box center [232, 290] width 20 height 20
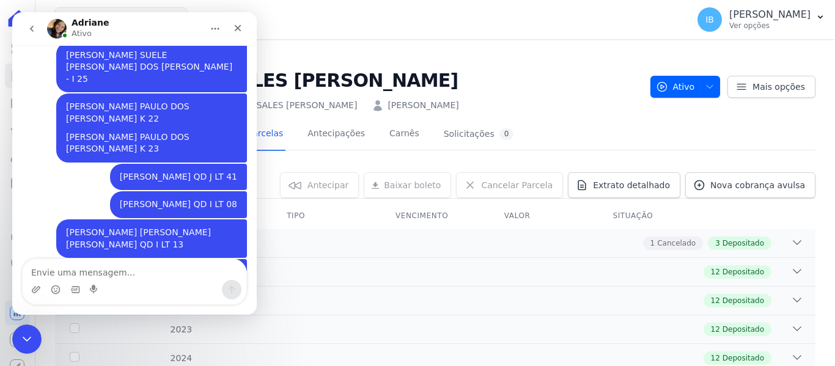
click at [372, 17] on div "Mar De Japaratinga Você possui apenas um empreendimento Aplicar" at bounding box center [369, 19] width 628 height 40
click at [237, 23] on icon "Fechar" at bounding box center [238, 28] width 10 height 10
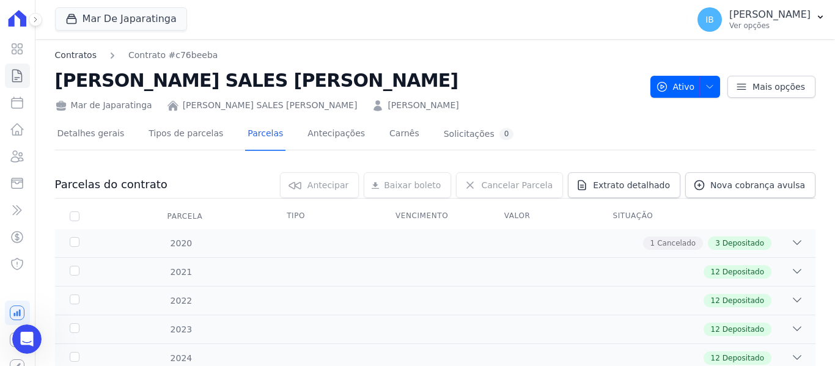
click at [66, 56] on link "Contratos" at bounding box center [76, 55] width 42 height 13
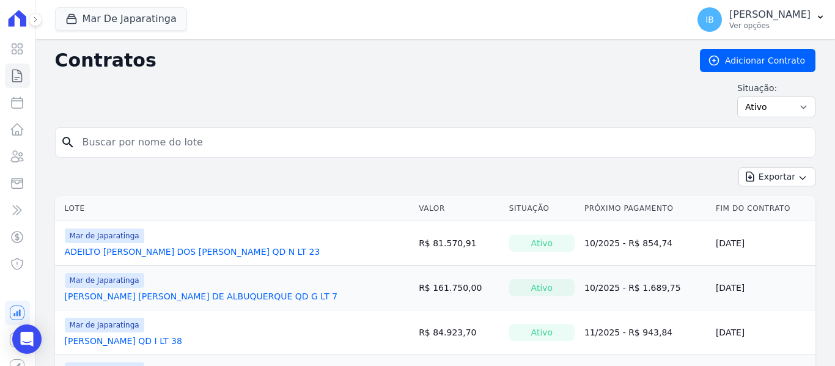
click at [185, 143] on input "search" at bounding box center [442, 142] width 735 height 24
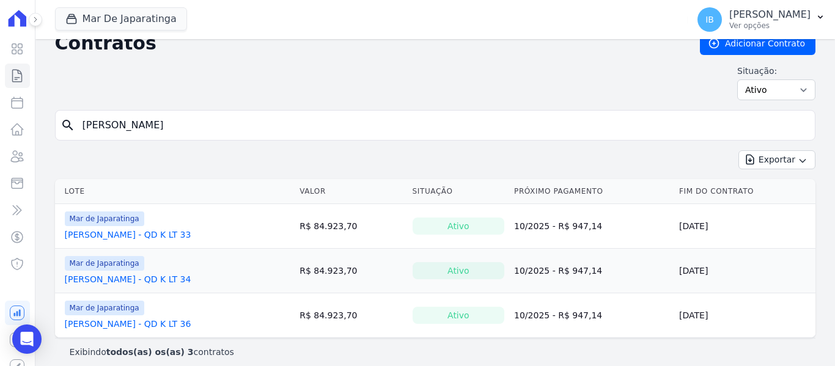
scroll to position [26, 0]
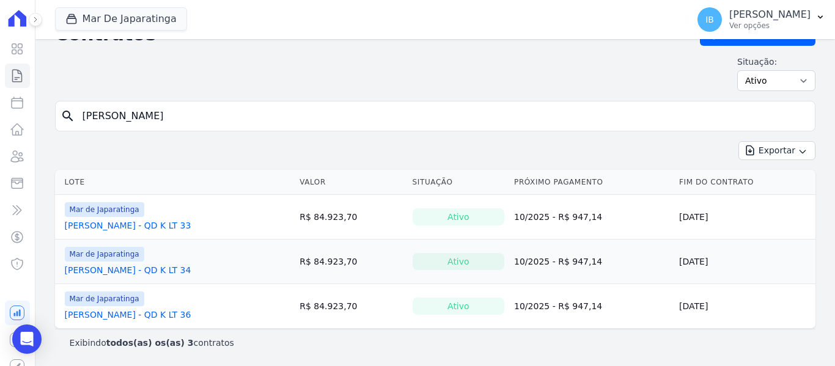
click at [155, 229] on link "[PERSON_NAME] - QD K LT 33" at bounding box center [128, 225] width 127 height 12
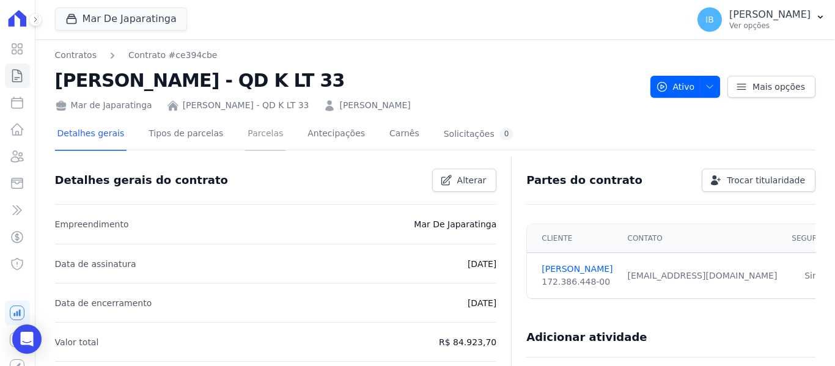
click at [247, 128] on link "Parcelas" at bounding box center [265, 135] width 40 height 32
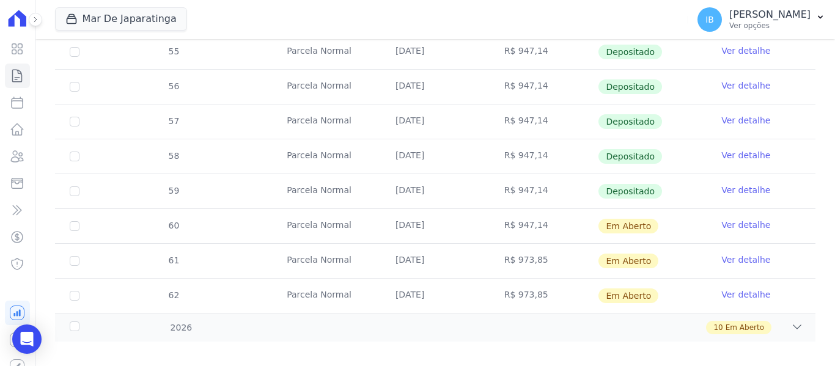
scroll to position [518, 0]
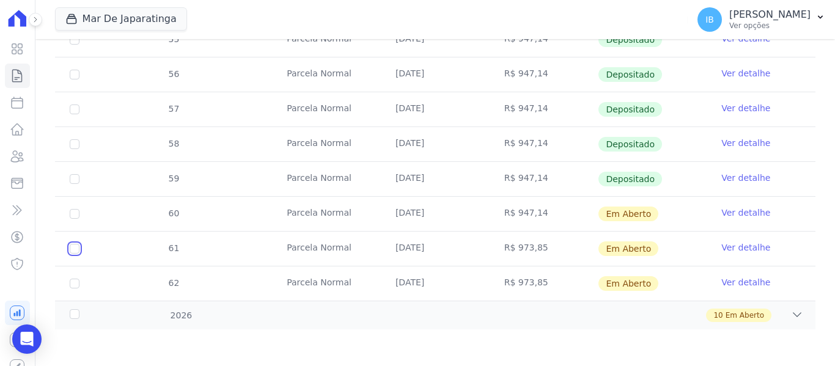
click at [78, 248] on input "checkbox" at bounding box center [75, 249] width 10 height 10
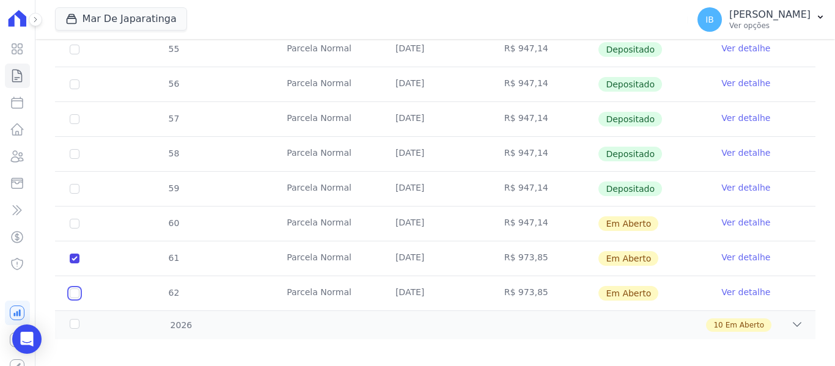
click at [76, 289] on input "checkbox" at bounding box center [75, 294] width 10 height 10
click at [78, 319] on div "2026" at bounding box center [100, 325] width 67 height 13
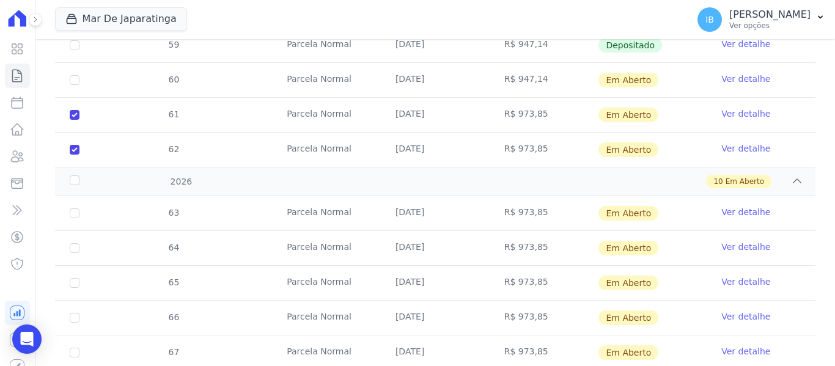
scroll to position [702, 0]
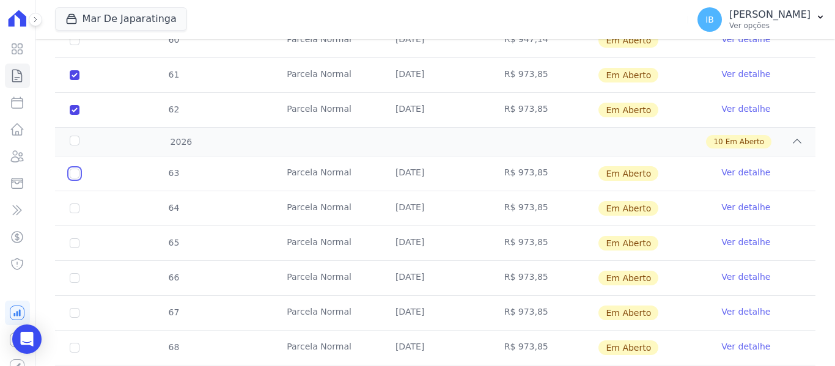
click at [75, 169] on input "checkbox" at bounding box center [75, 174] width 10 height 10
click at [78, 204] on input "checkbox" at bounding box center [75, 209] width 10 height 10
click at [81, 230] on td "65" at bounding box center [74, 243] width 39 height 34
click at [78, 238] on input "checkbox" at bounding box center [75, 243] width 10 height 10
click at [76, 273] on input "checkbox" at bounding box center [75, 278] width 10 height 10
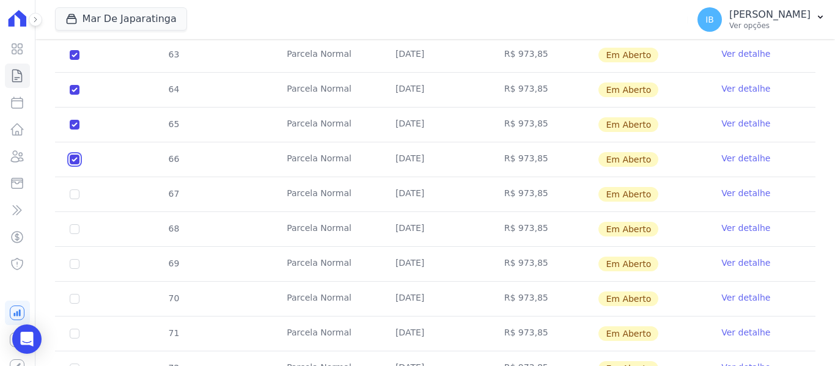
scroll to position [824, 0]
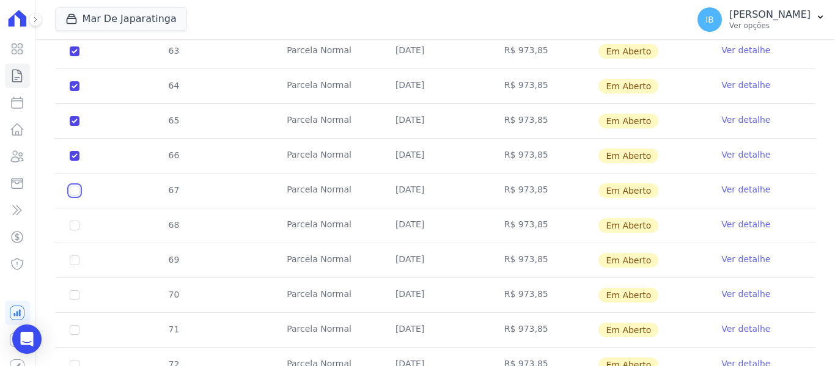
click at [75, 186] on input "checkbox" at bounding box center [75, 191] width 10 height 10
click at [73, 221] on input "checkbox" at bounding box center [75, 226] width 10 height 10
click at [73, 256] on input "checkbox" at bounding box center [75, 261] width 10 height 10
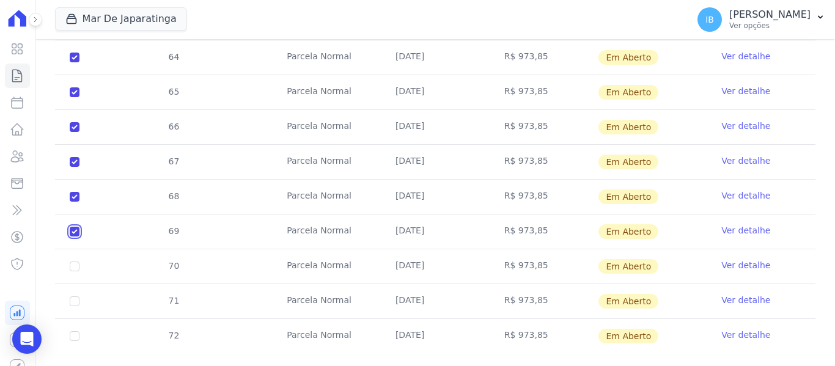
scroll to position [867, 0]
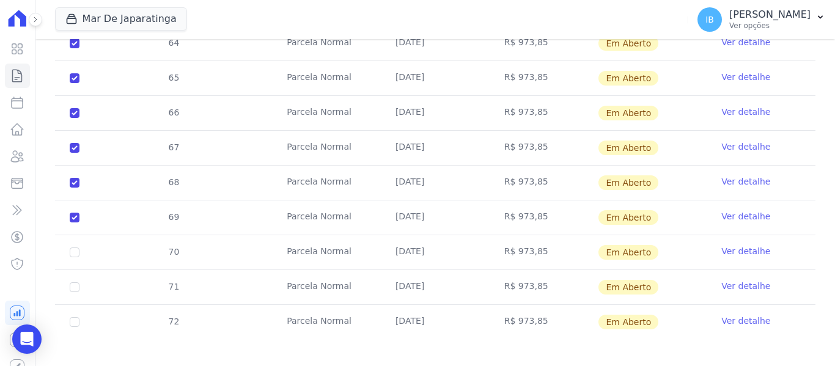
click at [80, 243] on td "70" at bounding box center [74, 252] width 39 height 34
click at [76, 248] on input "checkbox" at bounding box center [75, 253] width 10 height 10
click at [75, 282] on input "checkbox" at bounding box center [75, 287] width 10 height 10
click at [75, 317] on input "checkbox" at bounding box center [75, 322] width 10 height 10
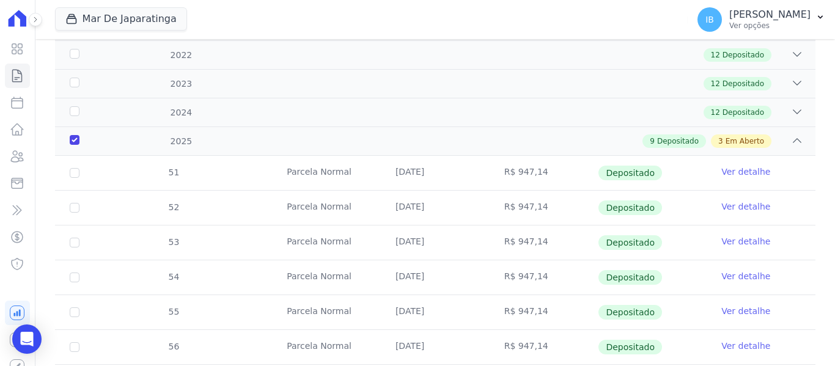
scroll to position [0, 0]
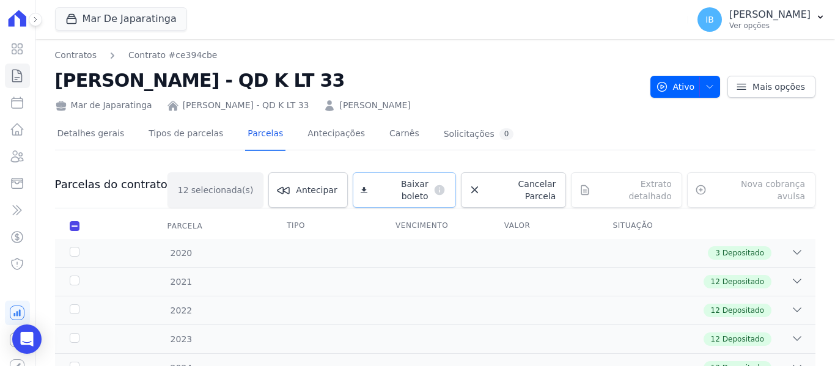
click at [401, 186] on span "Baixar boleto" at bounding box center [400, 190] width 56 height 24
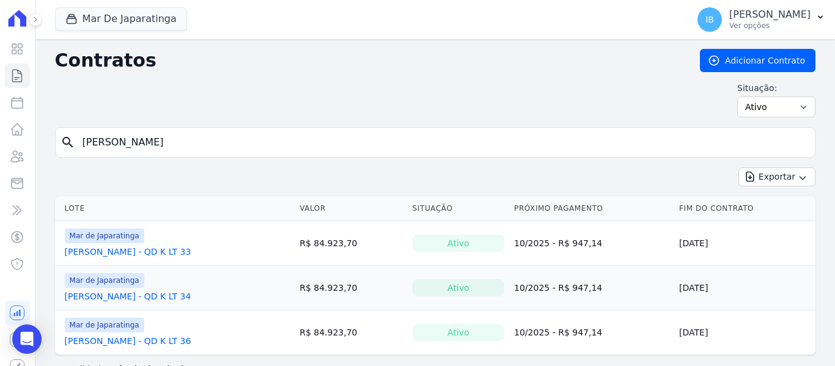
click at [155, 134] on input "[PERSON_NAME]" at bounding box center [442, 142] width 735 height 24
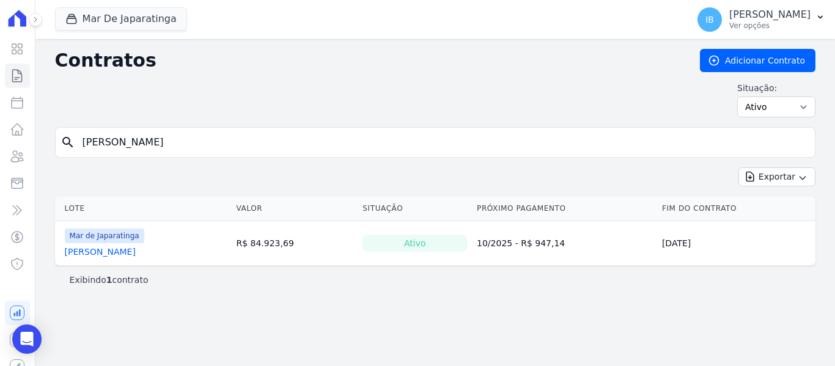
click at [136, 249] on link "[PERSON_NAME]" at bounding box center [100, 252] width 71 height 12
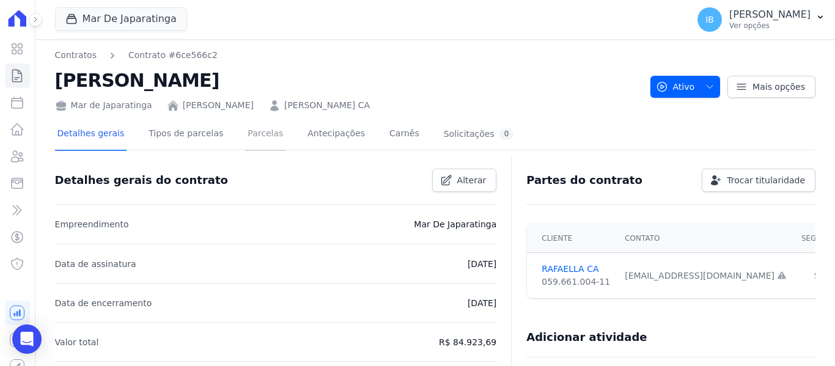
click at [252, 129] on link "Parcelas" at bounding box center [265, 135] width 40 height 32
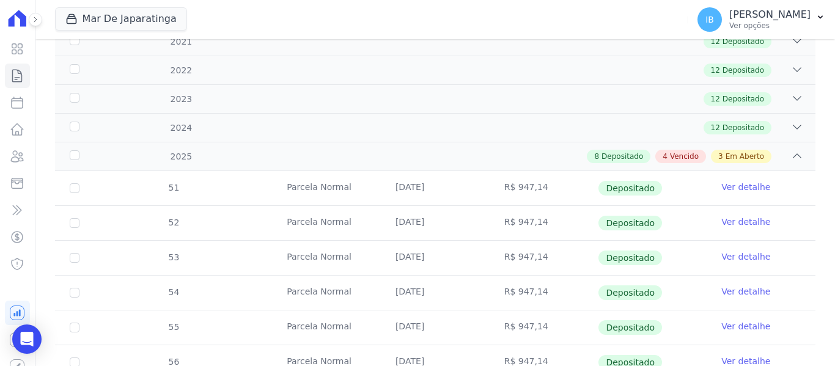
scroll to position [245, 0]
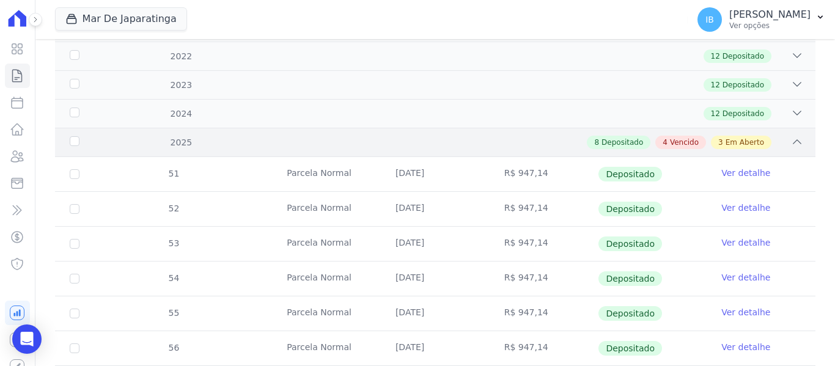
click at [73, 143] on div "2025" at bounding box center [100, 142] width 67 height 13
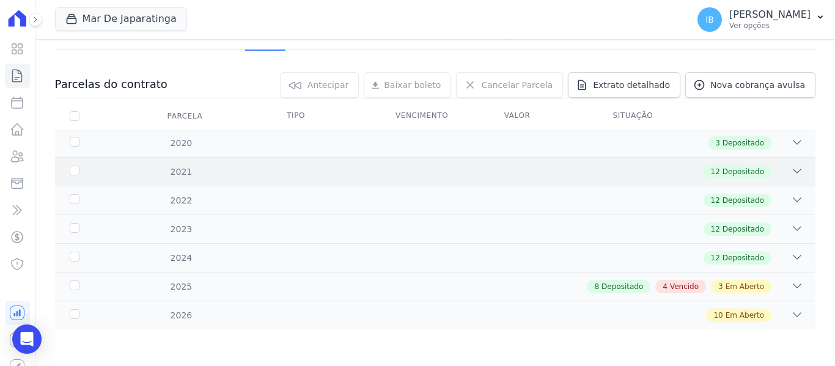
scroll to position [100, 0]
click at [74, 282] on div "2025" at bounding box center [100, 287] width 67 height 13
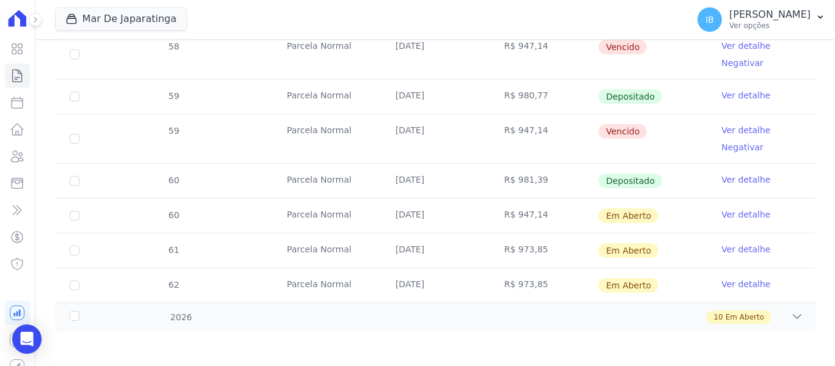
scroll to position [682, 0]
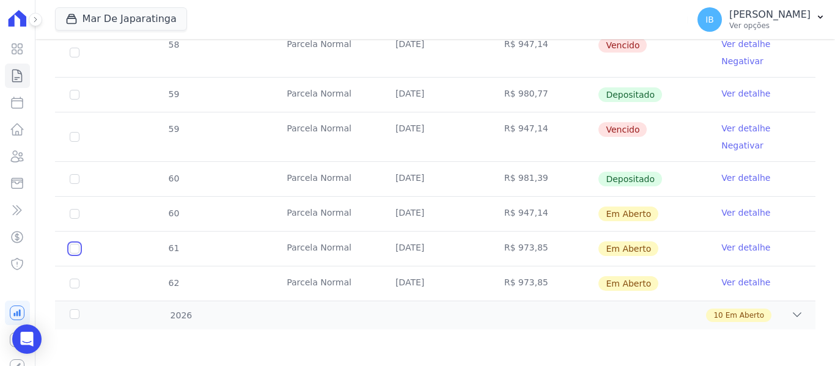
click at [77, 246] on input "checkbox" at bounding box center [75, 249] width 10 height 10
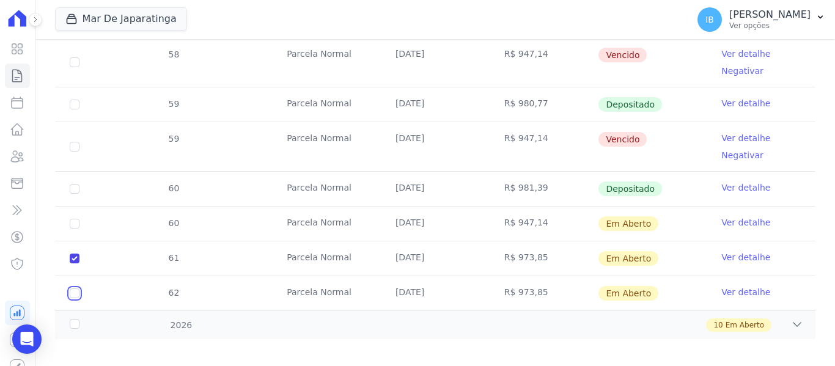
click at [72, 289] on input "checkbox" at bounding box center [75, 294] width 10 height 10
click at [71, 319] on div "2026" at bounding box center [100, 325] width 67 height 13
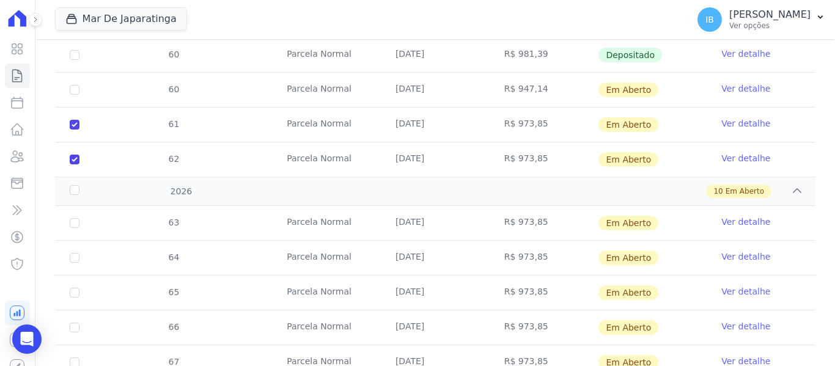
scroll to position [865, 0]
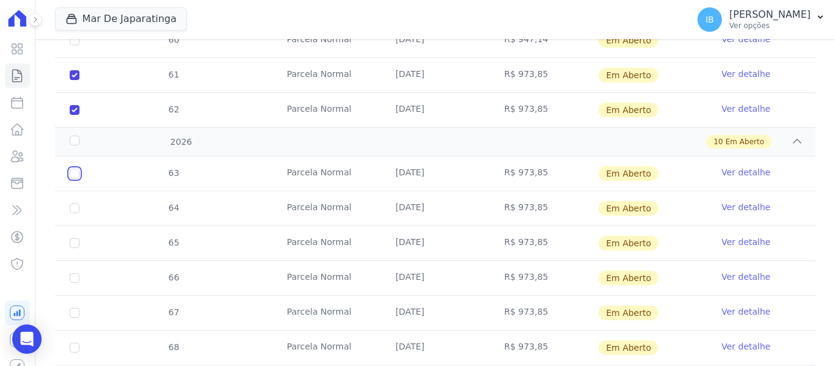
click at [74, 169] on input "checkbox" at bounding box center [75, 174] width 10 height 10
click at [78, 205] on td "64" at bounding box center [74, 208] width 39 height 34
click at [75, 204] on input "checkbox" at bounding box center [75, 209] width 10 height 10
click at [76, 238] on input "checkbox" at bounding box center [75, 243] width 10 height 10
click at [73, 273] on input "checkbox" at bounding box center [75, 278] width 10 height 10
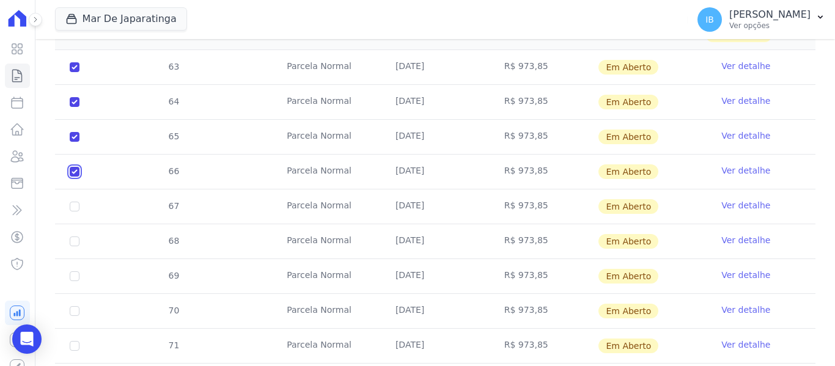
scroll to position [987, 0]
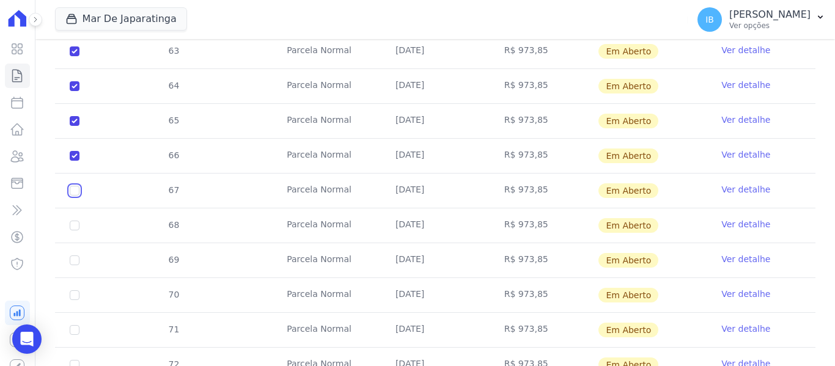
click at [75, 186] on input "checkbox" at bounding box center [75, 191] width 10 height 10
click at [73, 221] on input "checkbox" at bounding box center [75, 226] width 10 height 10
click at [76, 256] on input "checkbox" at bounding box center [75, 261] width 10 height 10
click at [79, 290] on input "checkbox" at bounding box center [75, 295] width 10 height 10
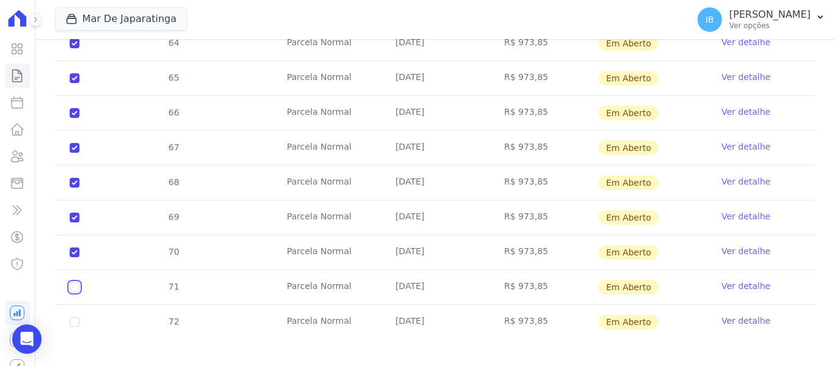
click at [76, 282] on input "checkbox" at bounding box center [75, 287] width 10 height 10
click at [76, 317] on input "checkbox" at bounding box center [75, 322] width 10 height 10
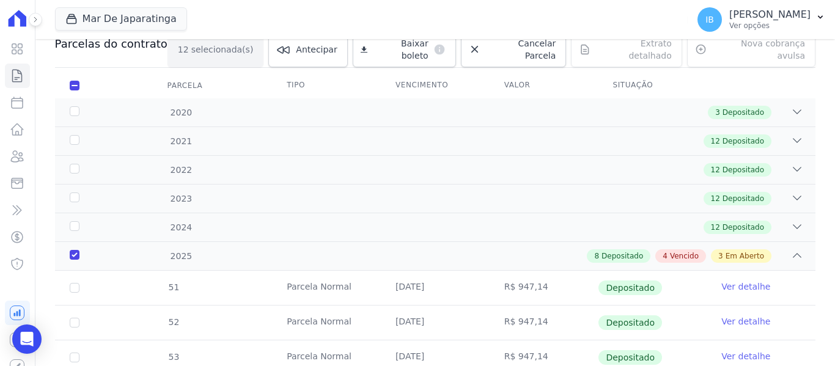
scroll to position [52, 0]
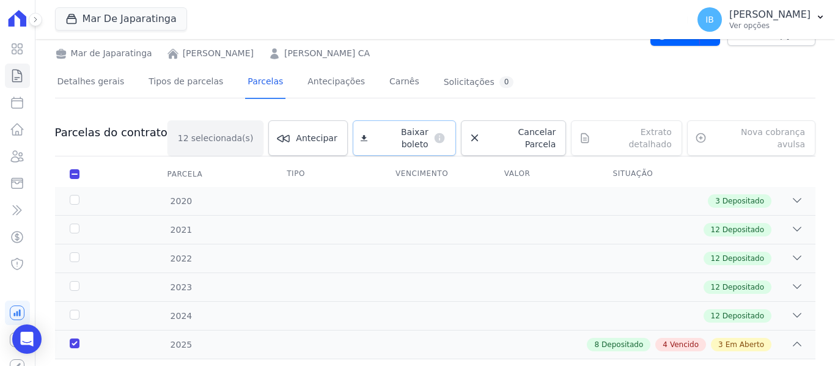
click at [399, 131] on span "Baixar boleto" at bounding box center [400, 138] width 56 height 24
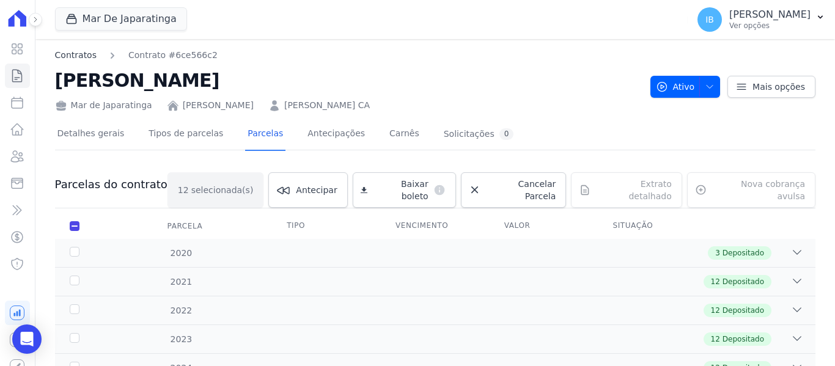
click at [58, 50] on link "Contratos" at bounding box center [76, 55] width 42 height 13
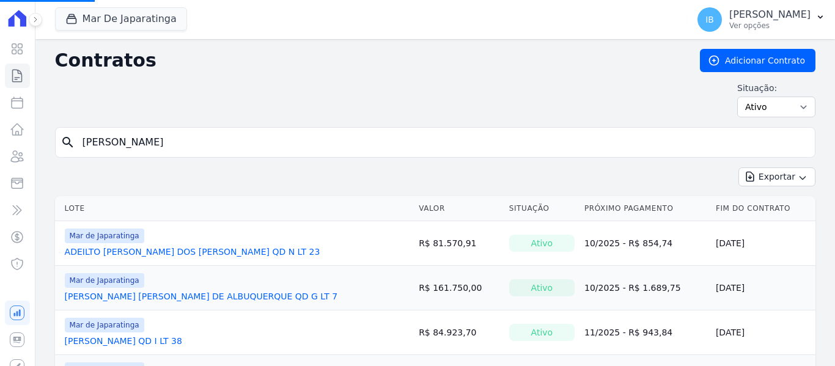
click at [153, 128] on div "search [PERSON_NAME]" at bounding box center [435, 142] width 760 height 31
click at [145, 141] on input "[PERSON_NAME]" at bounding box center [442, 142] width 735 height 24
click at [144, 142] on input "search" at bounding box center [442, 142] width 735 height 24
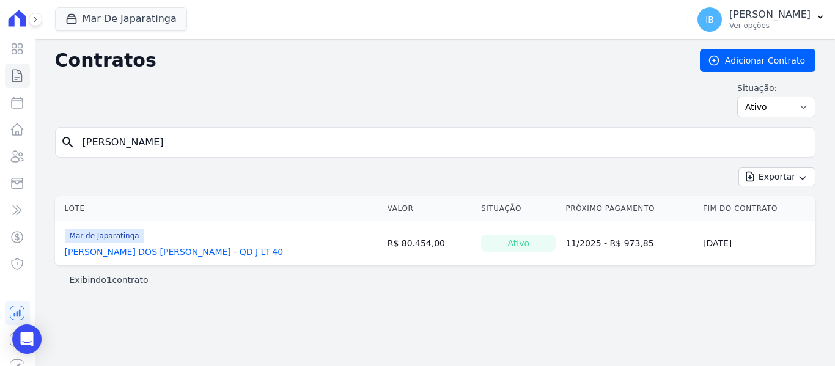
click at [142, 250] on link "[PERSON_NAME] DOS [PERSON_NAME] - QD J LT 40" at bounding box center [174, 252] width 219 height 12
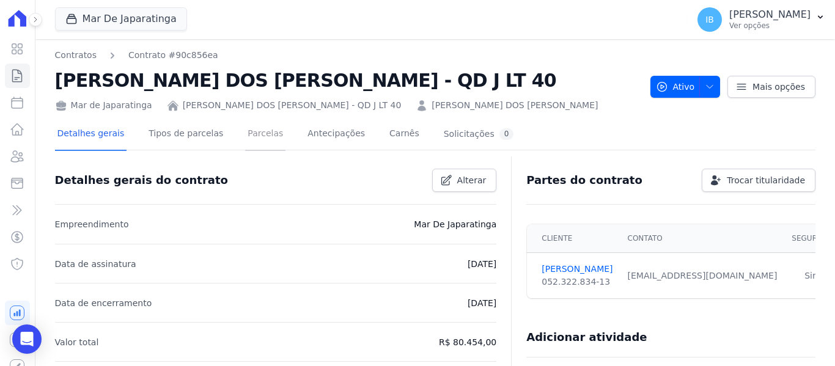
click at [245, 133] on link "Parcelas" at bounding box center [265, 135] width 40 height 32
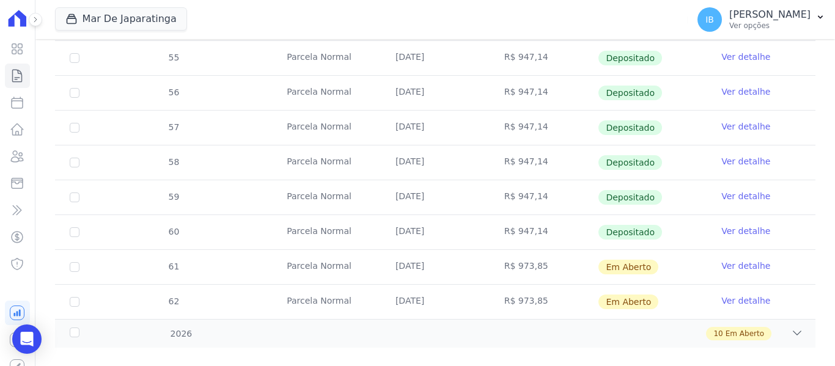
scroll to position [518, 0]
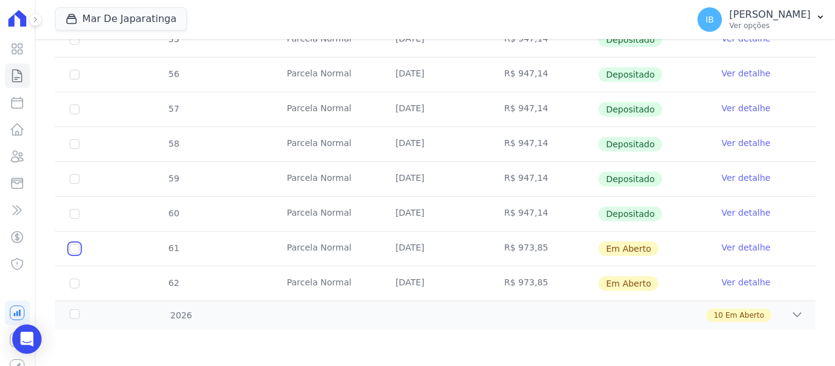
click at [78, 248] on input "checkbox" at bounding box center [75, 249] width 10 height 10
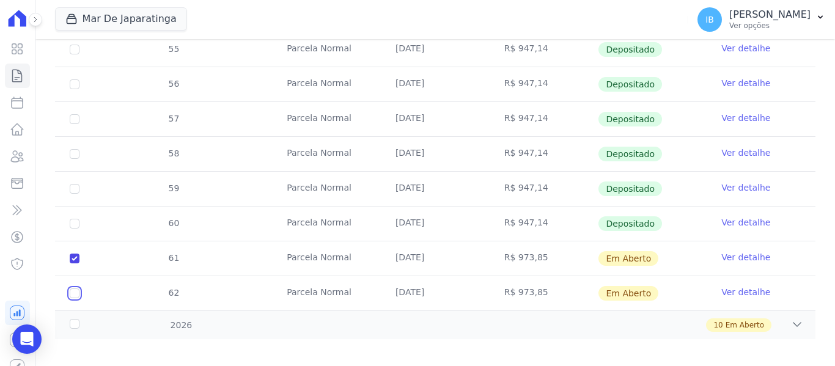
click at [76, 289] on input "checkbox" at bounding box center [75, 294] width 10 height 10
click at [75, 319] on div "2026" at bounding box center [100, 325] width 67 height 13
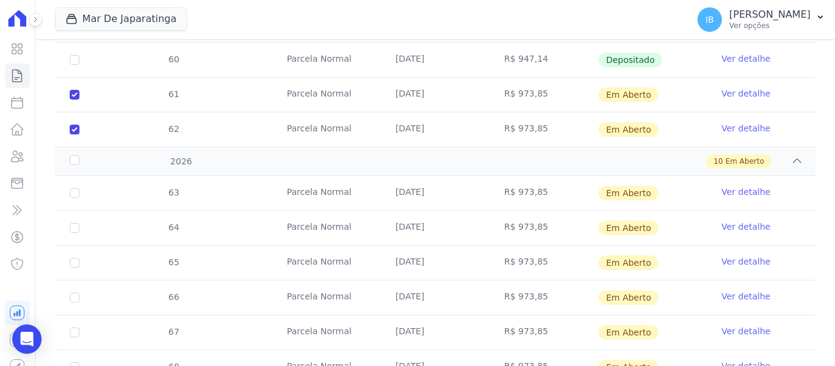
scroll to position [702, 0]
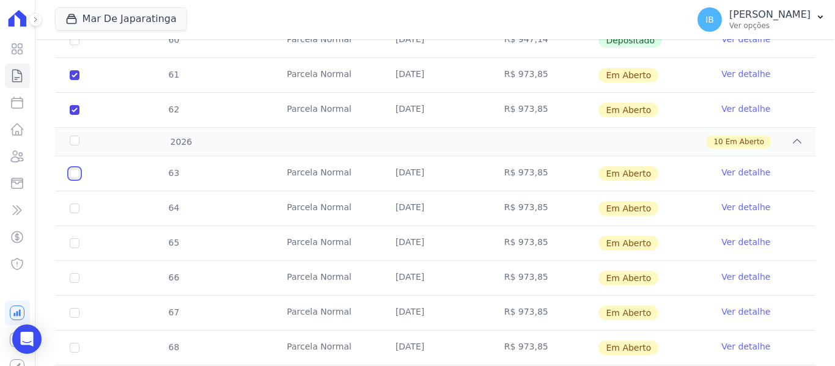
click at [76, 169] on input "checkbox" at bounding box center [75, 174] width 10 height 10
click at [76, 204] on input "checkbox" at bounding box center [75, 209] width 10 height 10
click at [72, 238] on input "checkbox" at bounding box center [75, 243] width 10 height 10
click at [78, 273] on input "checkbox" at bounding box center [75, 278] width 10 height 10
click at [79, 296] on td "67" at bounding box center [74, 313] width 39 height 34
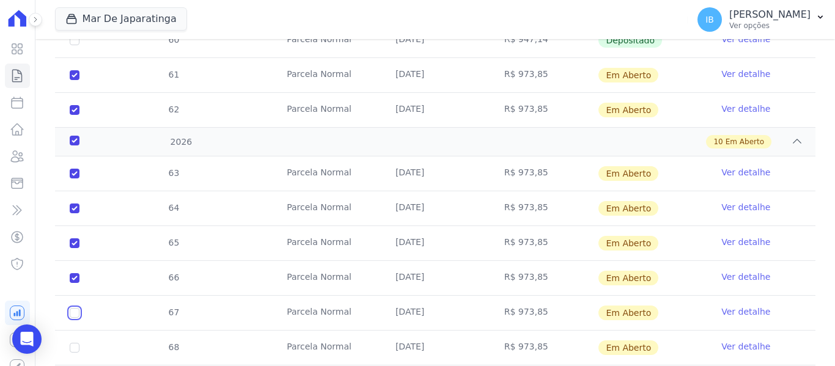
click at [79, 308] on input "checkbox" at bounding box center [75, 313] width 10 height 10
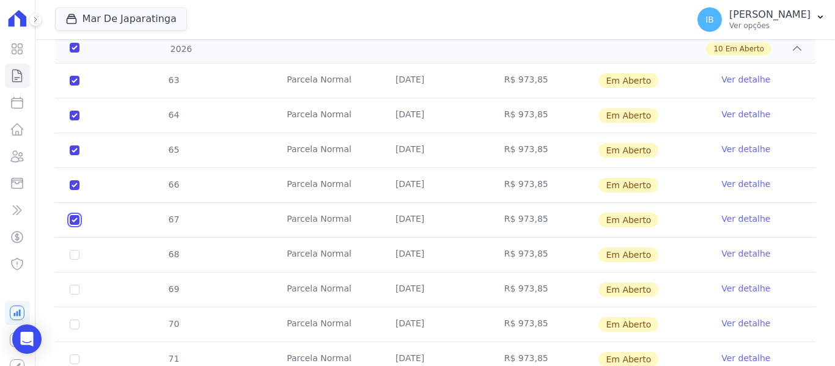
scroll to position [824, 0]
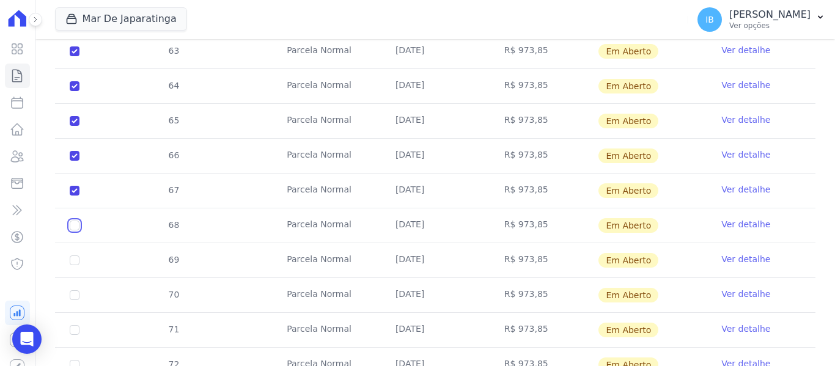
click at [74, 221] on input "checkbox" at bounding box center [75, 226] width 10 height 10
click at [76, 256] on input "checkbox" at bounding box center [75, 261] width 10 height 10
click at [75, 290] on input "checkbox" at bounding box center [75, 295] width 10 height 10
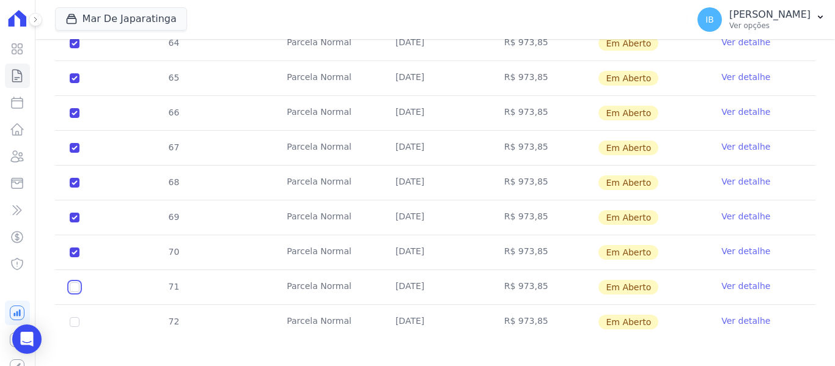
click at [77, 282] on input "checkbox" at bounding box center [75, 287] width 10 height 10
click at [78, 317] on input "checkbox" at bounding box center [75, 322] width 10 height 10
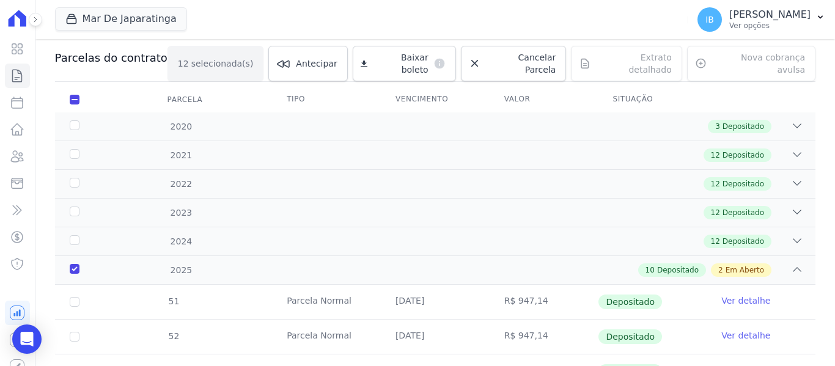
scroll to position [0, 0]
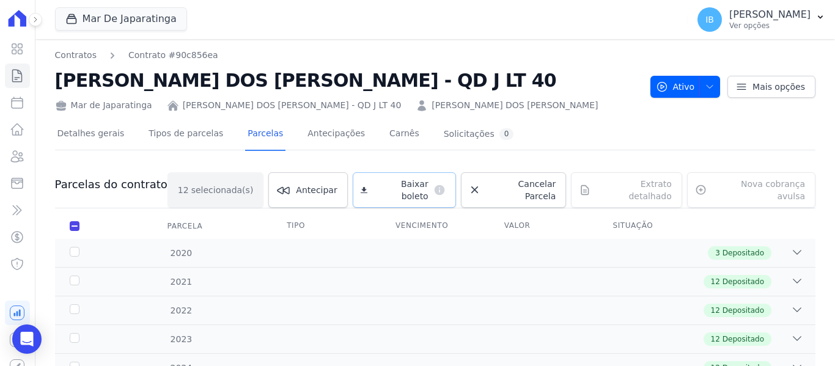
click at [411, 178] on link "Baixar boleto default" at bounding box center [404, 189] width 103 height 35
click at [69, 56] on link "Contratos" at bounding box center [76, 55] width 42 height 13
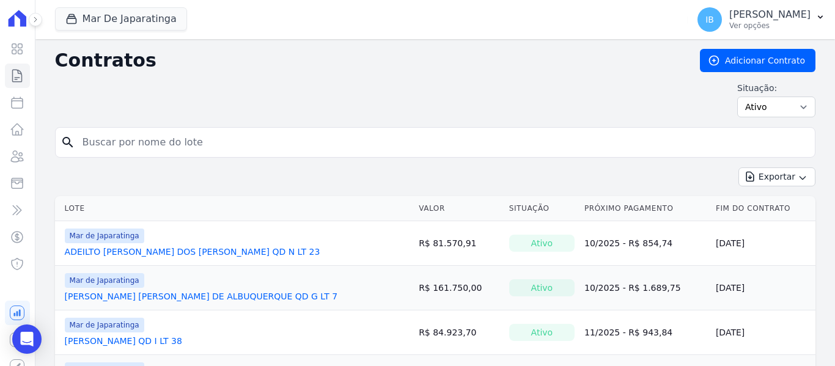
click at [215, 139] on input "search" at bounding box center [442, 142] width 735 height 24
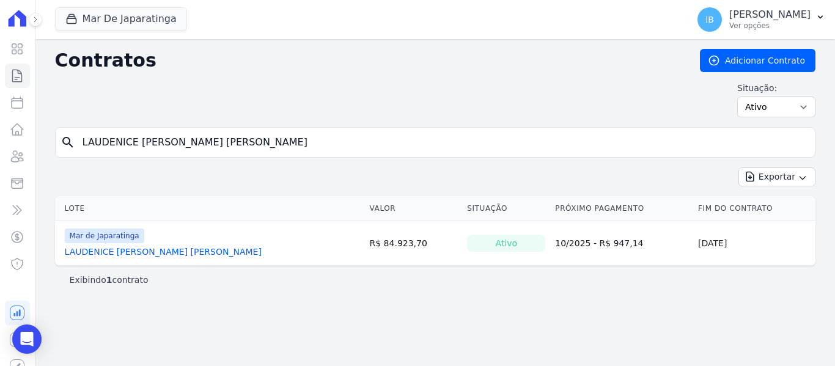
click at [94, 251] on link "LAUDENICE [PERSON_NAME] [PERSON_NAME]" at bounding box center [163, 252] width 197 height 12
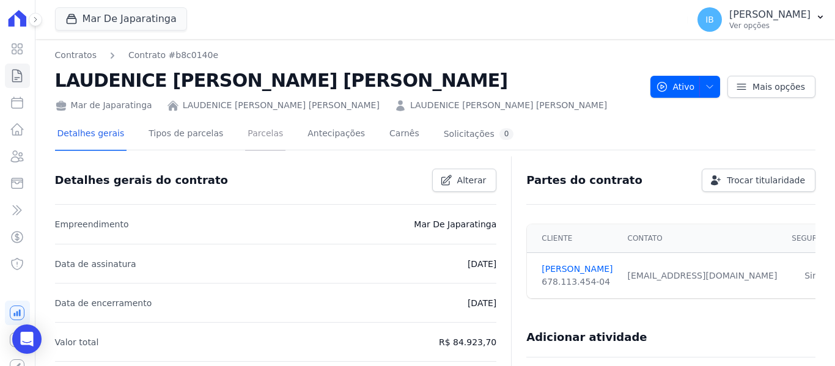
click at [252, 132] on link "Parcelas" at bounding box center [265, 135] width 40 height 32
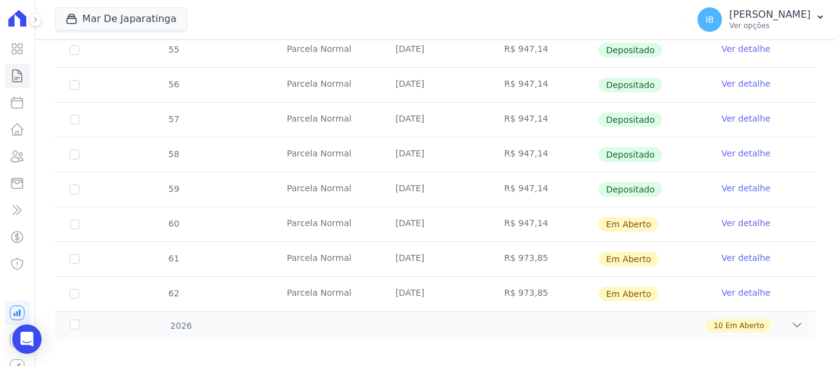
scroll to position [518, 0]
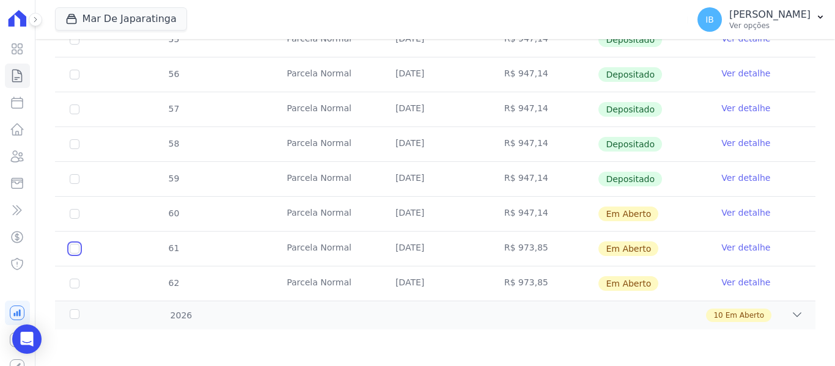
click at [72, 252] on input "checkbox" at bounding box center [75, 249] width 10 height 10
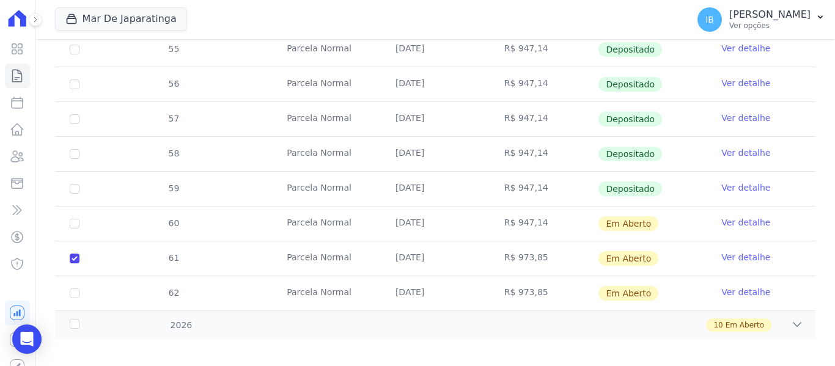
click at [74, 276] on td "62" at bounding box center [74, 293] width 39 height 34
click at [70, 289] on input "checkbox" at bounding box center [75, 294] width 10 height 10
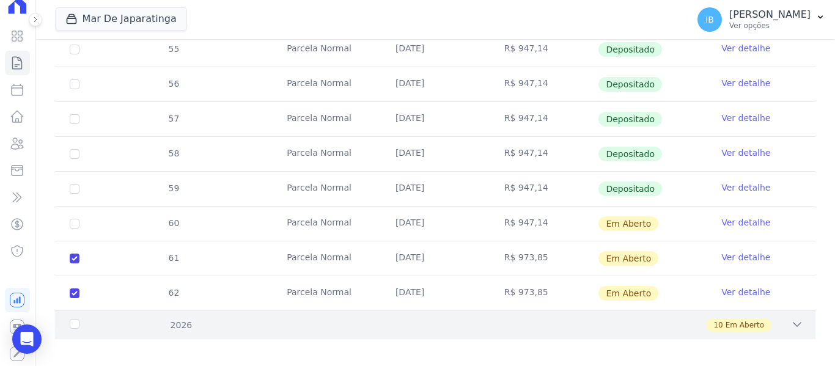
click at [78, 319] on div "2026" at bounding box center [100, 325] width 67 height 13
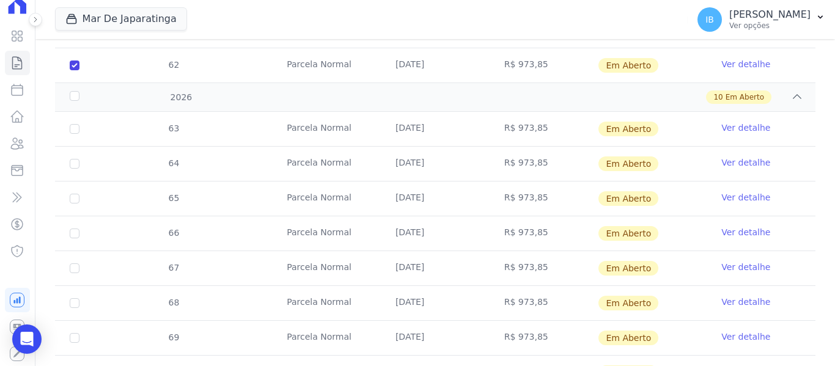
scroll to position [763, 0]
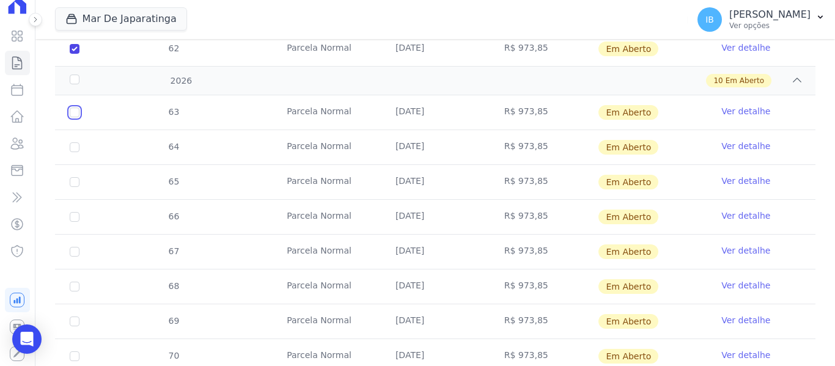
click at [78, 108] on input "checkbox" at bounding box center [75, 113] width 10 height 10
click at [78, 142] on input "checkbox" at bounding box center [75, 147] width 10 height 10
click at [75, 177] on input "checkbox" at bounding box center [75, 182] width 10 height 10
click at [77, 212] on input "checkbox" at bounding box center [75, 217] width 10 height 10
click at [73, 247] on td "67" at bounding box center [74, 252] width 39 height 34
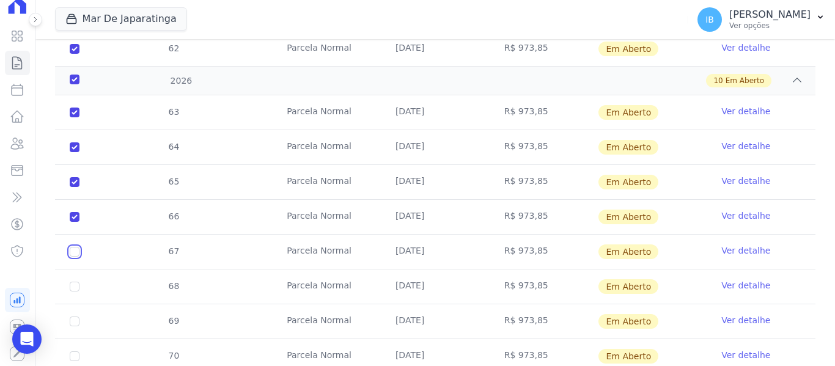
click at [72, 247] on input "checkbox" at bounding box center [75, 252] width 10 height 10
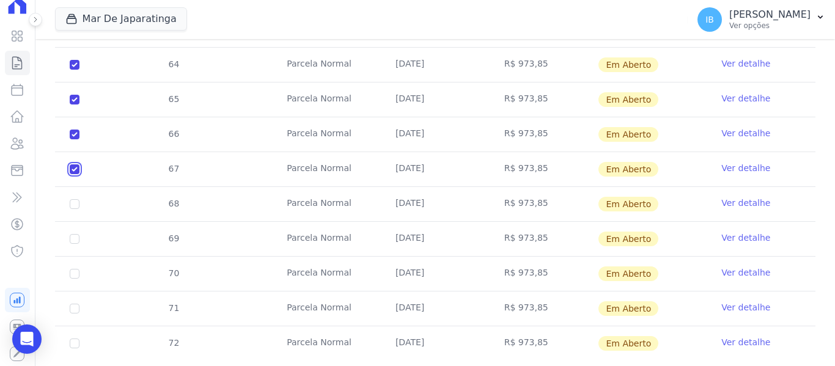
scroll to position [867, 0]
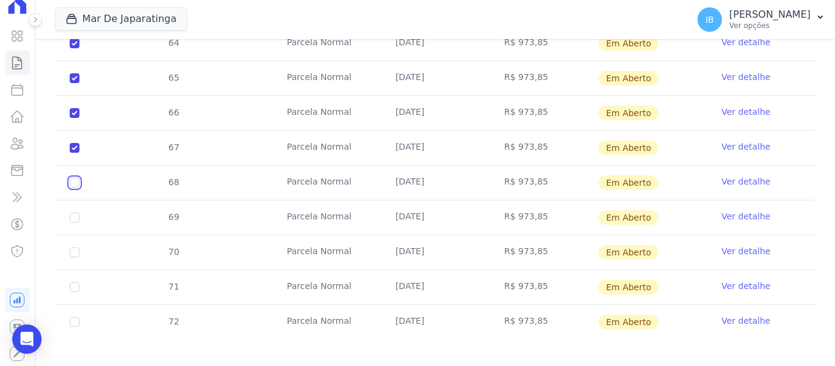
click at [75, 178] on input "checkbox" at bounding box center [75, 183] width 10 height 10
click at [78, 213] on input "checkbox" at bounding box center [75, 218] width 10 height 10
click at [74, 248] on input "checkbox" at bounding box center [75, 253] width 10 height 10
click at [74, 282] on input "checkbox" at bounding box center [75, 287] width 10 height 10
click at [76, 317] on input "checkbox" at bounding box center [75, 322] width 10 height 10
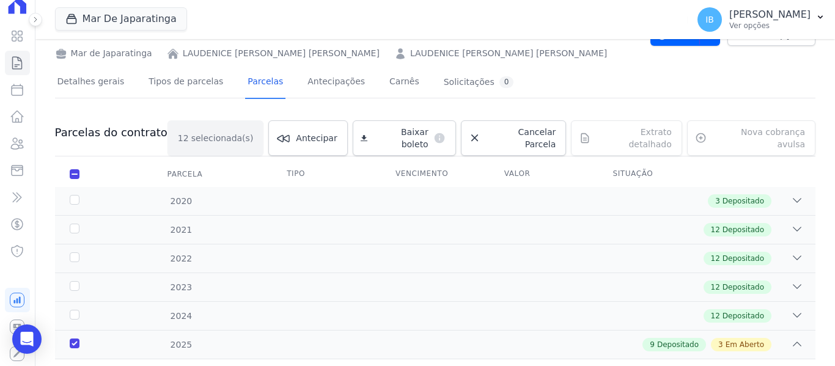
scroll to position [11, 0]
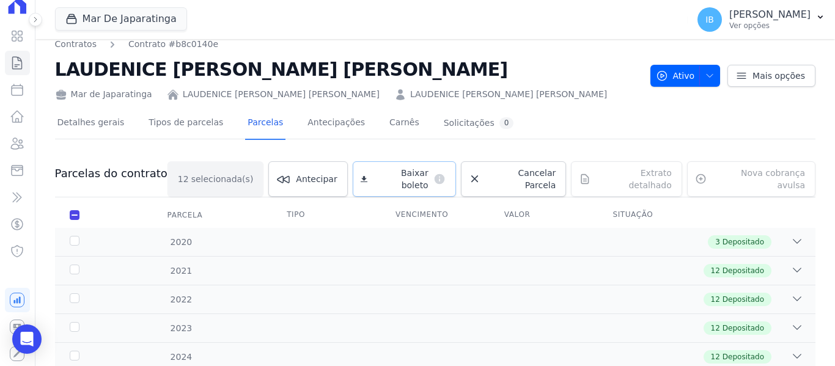
click at [403, 170] on span "Baixar boleto" at bounding box center [400, 179] width 56 height 24
click at [78, 47] on link "Contratos" at bounding box center [76, 44] width 42 height 13
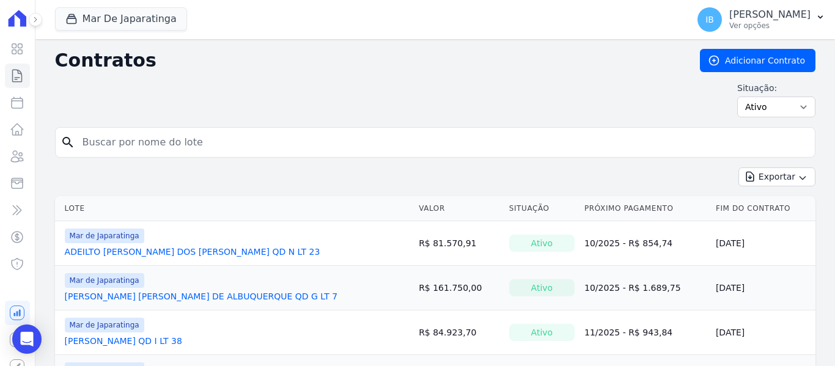
click at [234, 138] on input "search" at bounding box center [442, 142] width 735 height 24
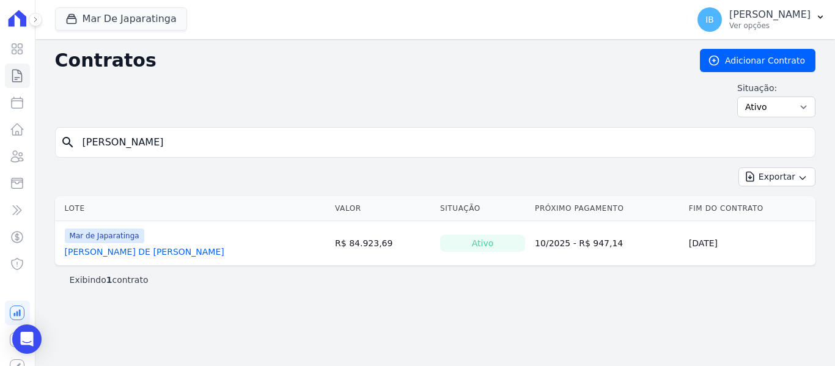
click at [138, 248] on link "[PERSON_NAME] DE [PERSON_NAME]" at bounding box center [145, 252] width 160 height 12
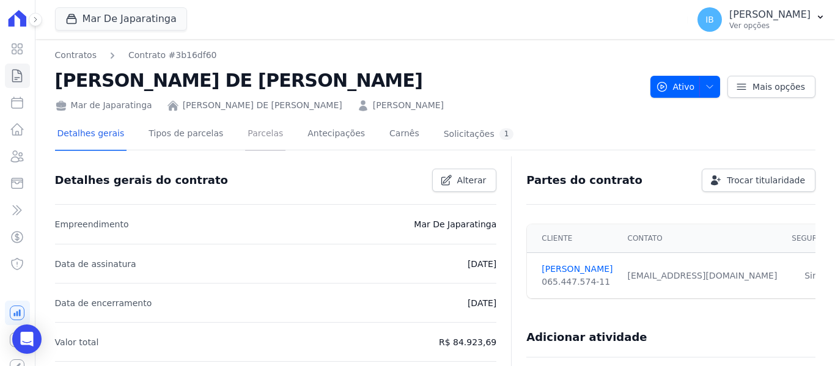
click at [252, 134] on link "Parcelas" at bounding box center [265, 135] width 40 height 32
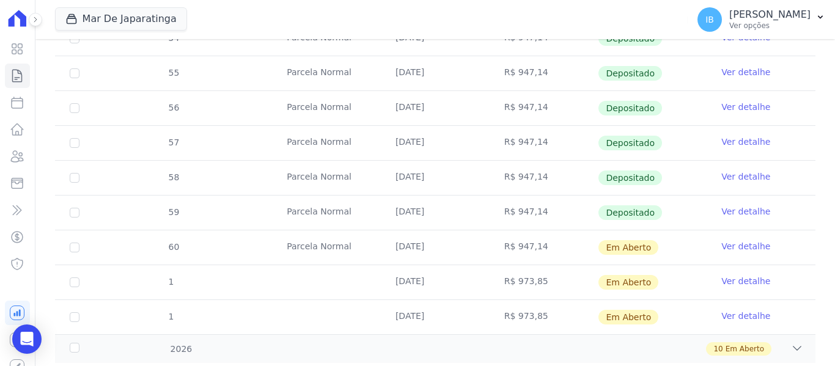
scroll to position [518, 0]
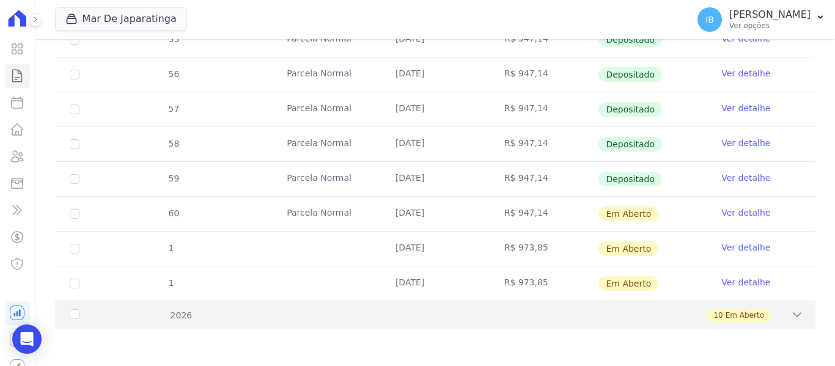
click at [78, 313] on div "2026" at bounding box center [100, 315] width 67 height 13
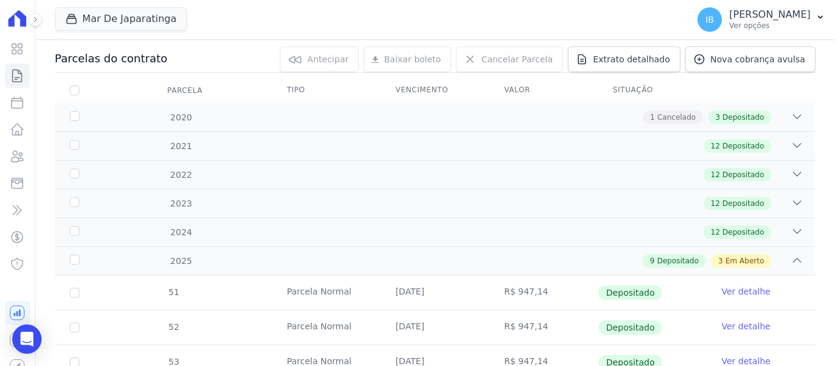
scroll to position [0, 0]
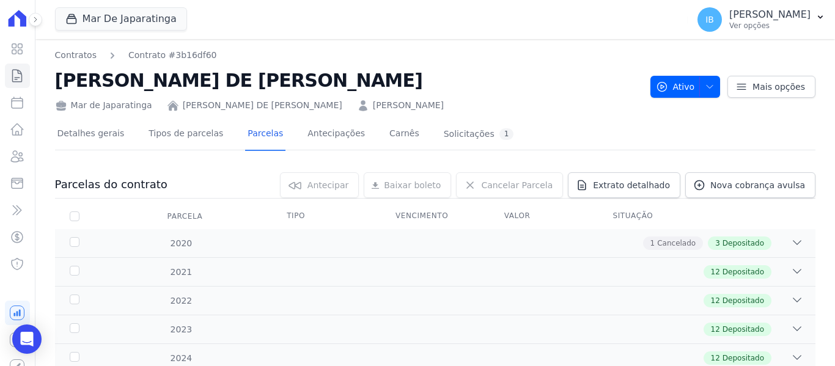
click at [55, 79] on h2 "[PERSON_NAME] DE [PERSON_NAME]" at bounding box center [348, 81] width 586 height 28
drag, startPoint x: 57, startPoint y: 79, endPoint x: 426, endPoint y: 89, distance: 369.4
click at [426, 89] on h2 "[PERSON_NAME] DE [PERSON_NAME]" at bounding box center [348, 81] width 586 height 28
copy h2 "[PERSON_NAME] DE [PERSON_NAME]"
click at [28, 336] on icon "Open Intercom Messenger" at bounding box center [27, 339] width 14 height 16
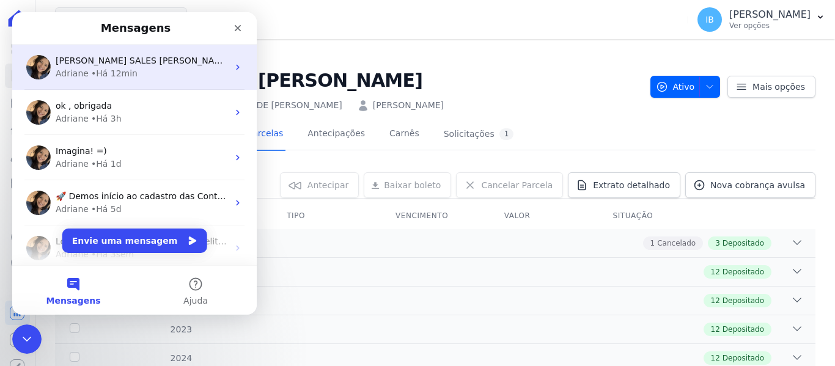
click at [124, 68] on div "• Há 12min" at bounding box center [114, 73] width 46 height 13
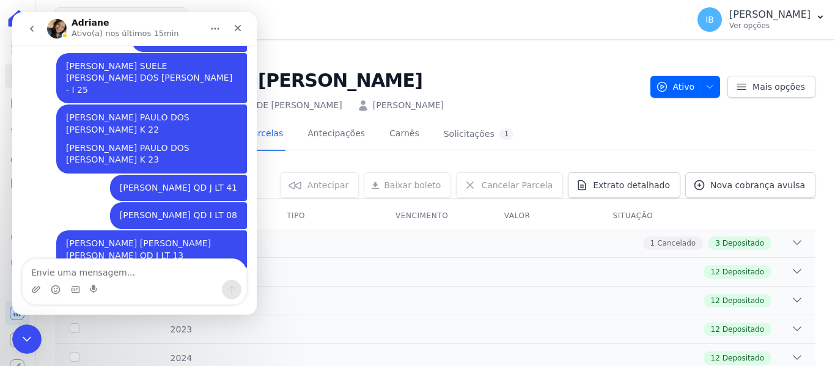
scroll to position [1104, 0]
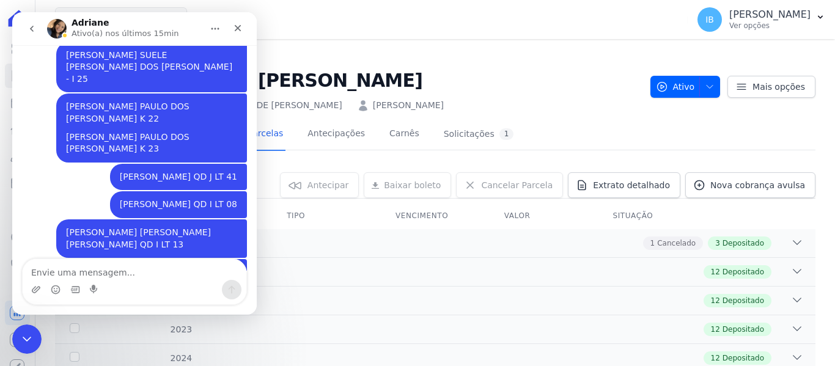
click at [46, 269] on textarea "Envie uma mensagem..." at bounding box center [135, 269] width 224 height 21
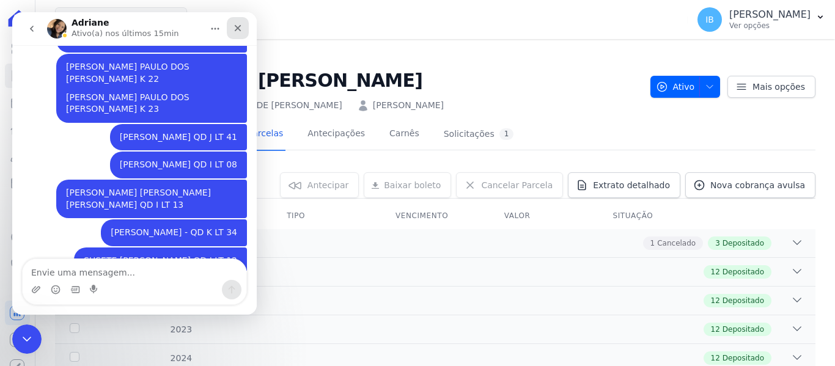
click at [234, 23] on icon "Fechar" at bounding box center [238, 28] width 10 height 10
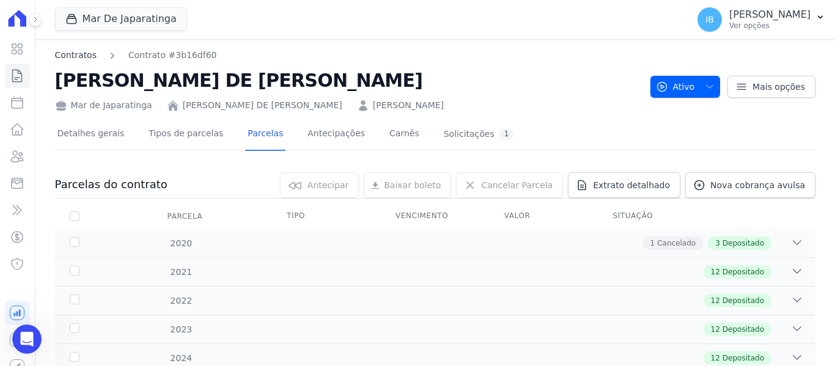
click at [69, 51] on link "Contratos" at bounding box center [76, 55] width 42 height 13
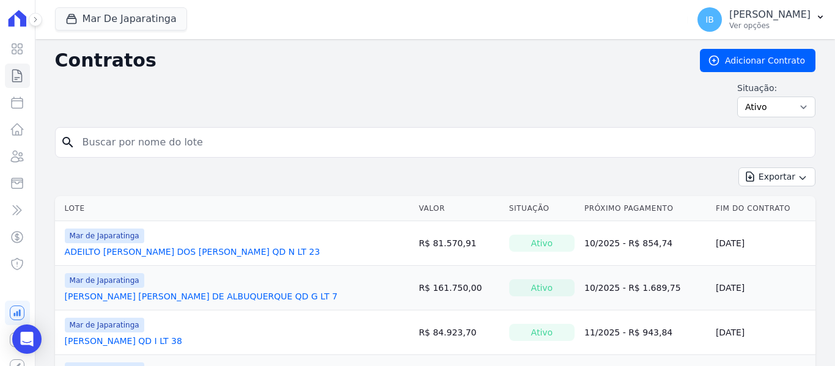
click at [167, 137] on input "search" at bounding box center [442, 142] width 735 height 24
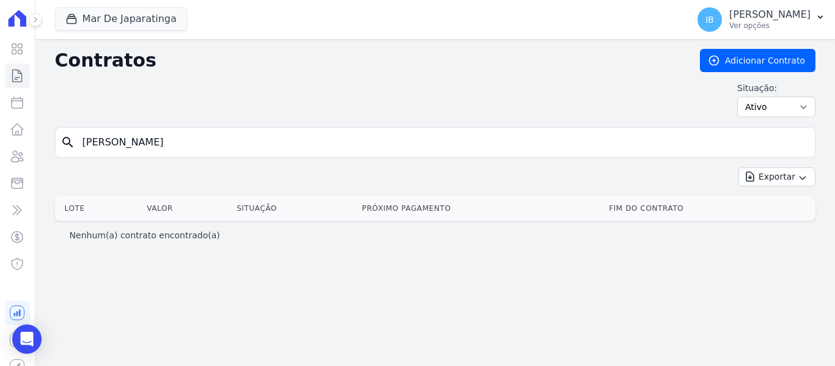
click at [167, 138] on input "[PERSON_NAME]" at bounding box center [442, 142] width 735 height 24
click at [129, 143] on input "BRUNA" at bounding box center [442, 142] width 735 height 24
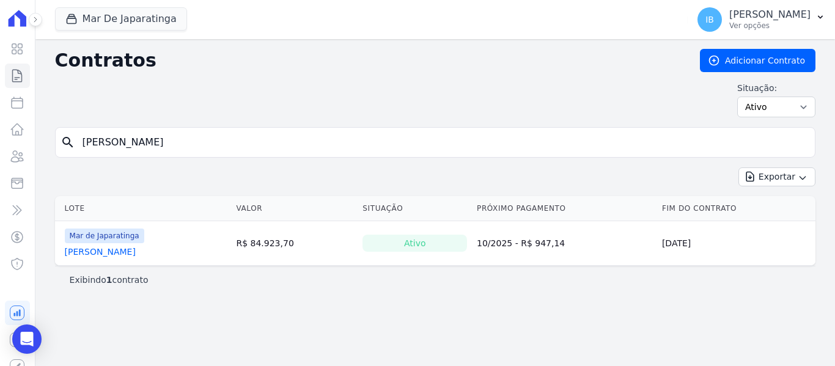
click at [107, 251] on link "[PERSON_NAME]" at bounding box center [100, 252] width 71 height 12
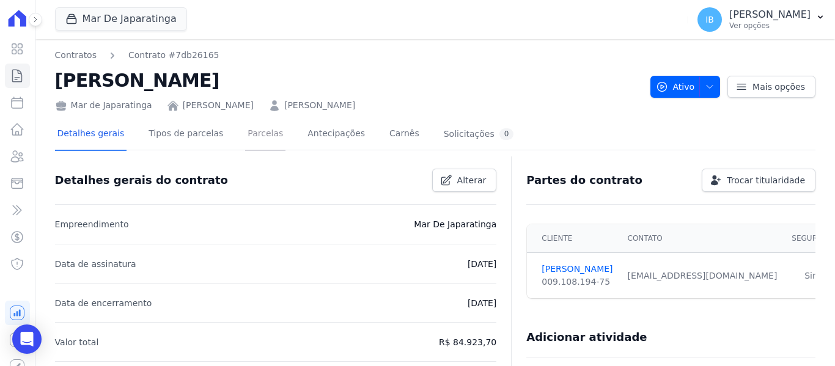
click at [245, 136] on link "Parcelas" at bounding box center [265, 135] width 40 height 32
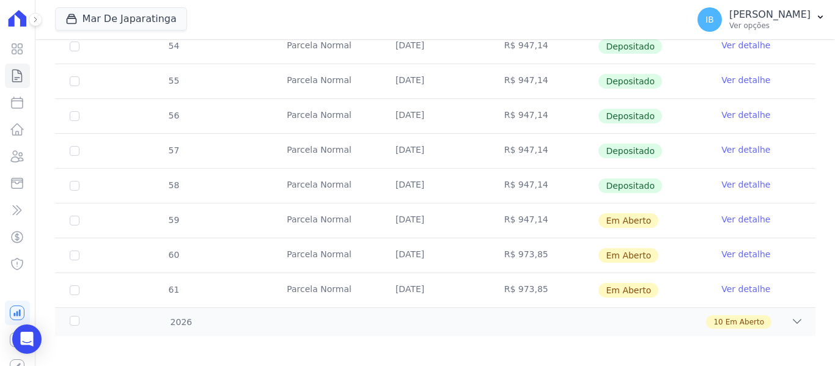
scroll to position [518, 0]
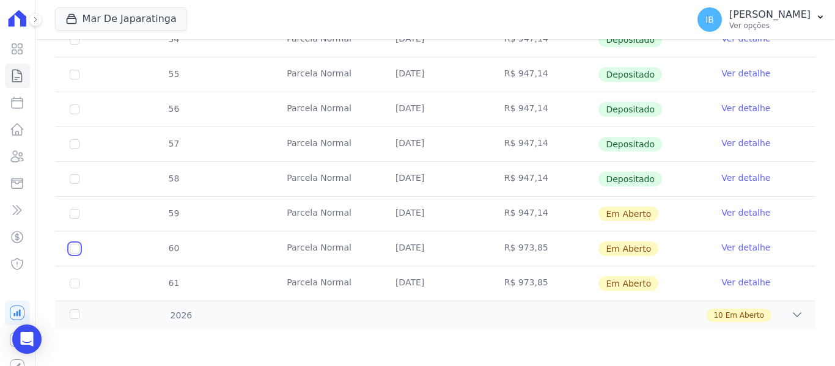
click at [73, 252] on input "checkbox" at bounding box center [75, 249] width 10 height 10
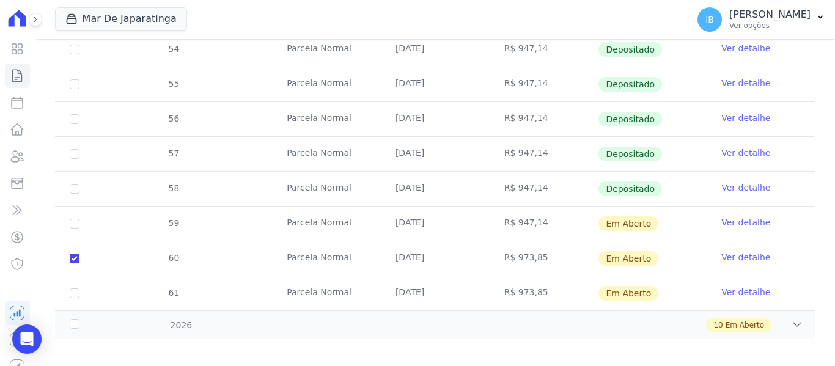
click at [74, 276] on td "61" at bounding box center [74, 293] width 39 height 34
click at [81, 281] on td "61" at bounding box center [74, 293] width 39 height 34
click at [76, 289] on input "checkbox" at bounding box center [75, 294] width 10 height 10
click at [71, 319] on div "2026" at bounding box center [100, 325] width 67 height 13
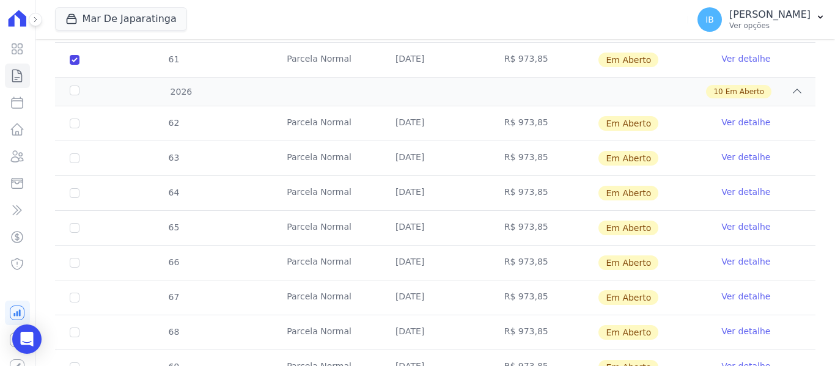
scroll to position [763, 0]
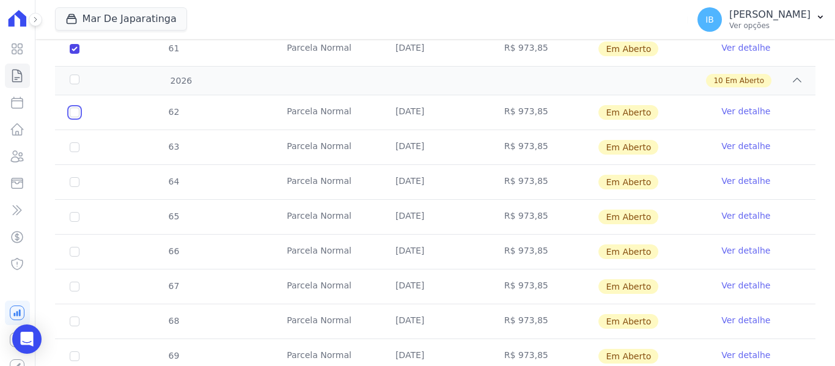
click at [77, 108] on input "checkbox" at bounding box center [75, 113] width 10 height 10
click at [77, 142] on input "checkbox" at bounding box center [75, 147] width 10 height 10
click at [76, 177] on input "checkbox" at bounding box center [75, 182] width 10 height 10
click at [76, 212] on input "checkbox" at bounding box center [75, 217] width 10 height 10
click at [71, 247] on input "checkbox" at bounding box center [75, 252] width 10 height 10
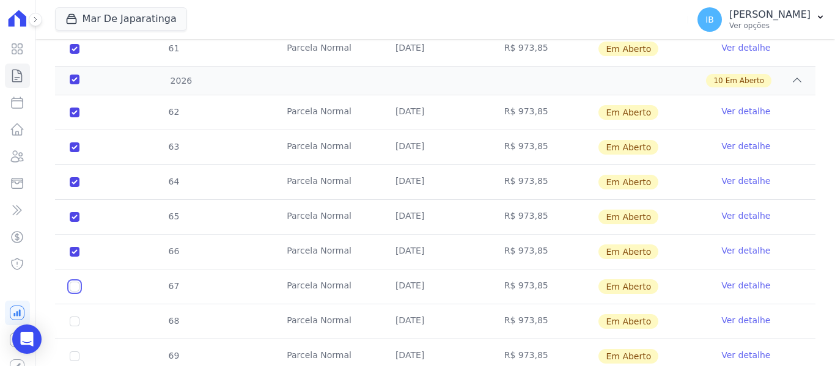
click at [77, 282] on input "checkbox" at bounding box center [75, 287] width 10 height 10
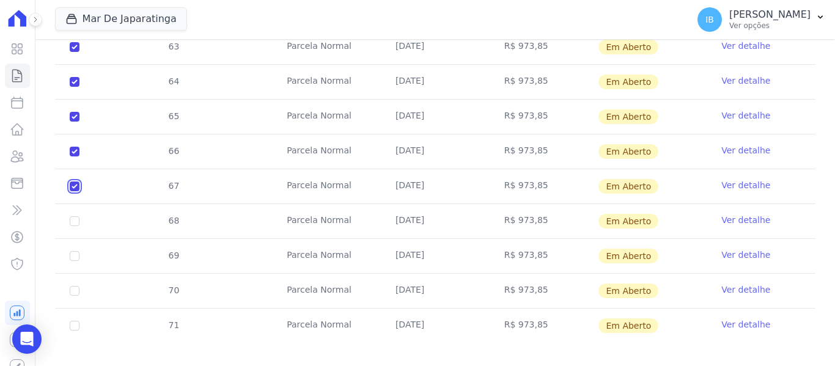
scroll to position [867, 0]
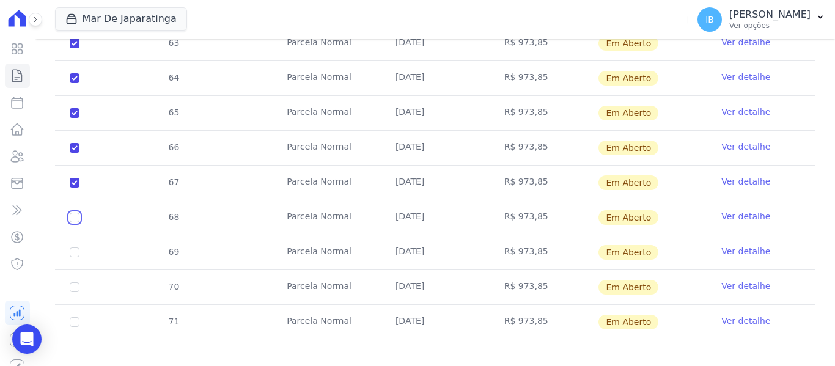
click at [74, 213] on input "checkbox" at bounding box center [75, 218] width 10 height 10
click at [76, 248] on input "checkbox" at bounding box center [75, 253] width 10 height 10
click at [77, 282] on input "checkbox" at bounding box center [75, 287] width 10 height 10
click at [70, 317] on input "checkbox" at bounding box center [75, 322] width 10 height 10
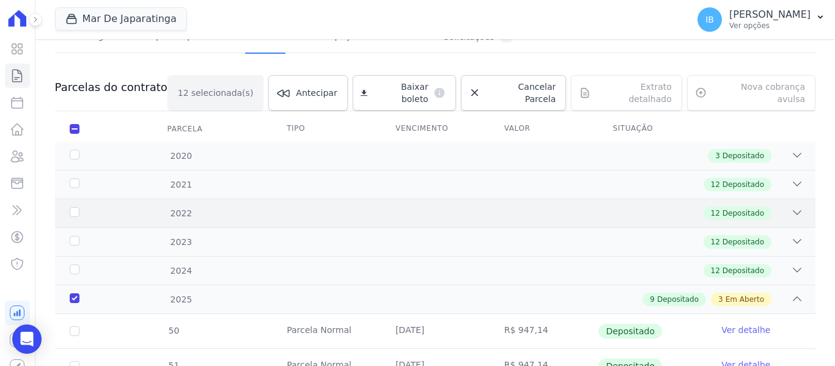
scroll to position [0, 0]
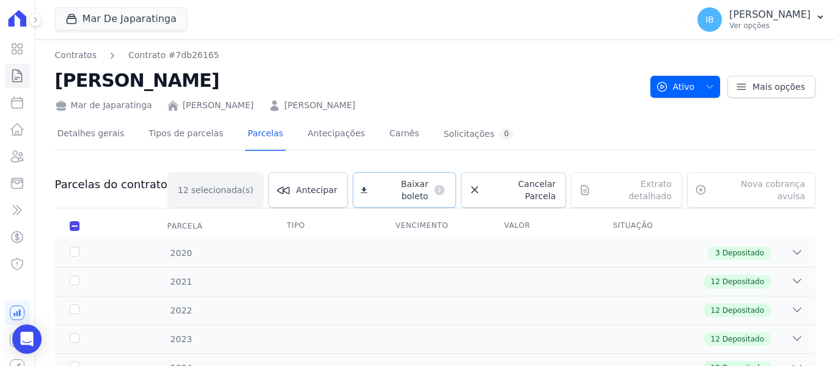
click at [399, 183] on span "Baixar boleto" at bounding box center [400, 190] width 56 height 24
click at [75, 51] on link "Contratos" at bounding box center [76, 55] width 42 height 13
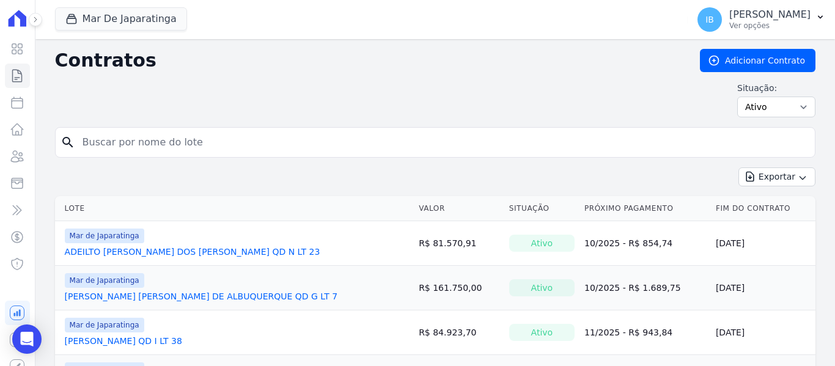
click at [169, 141] on input "search" at bounding box center [442, 142] width 735 height 24
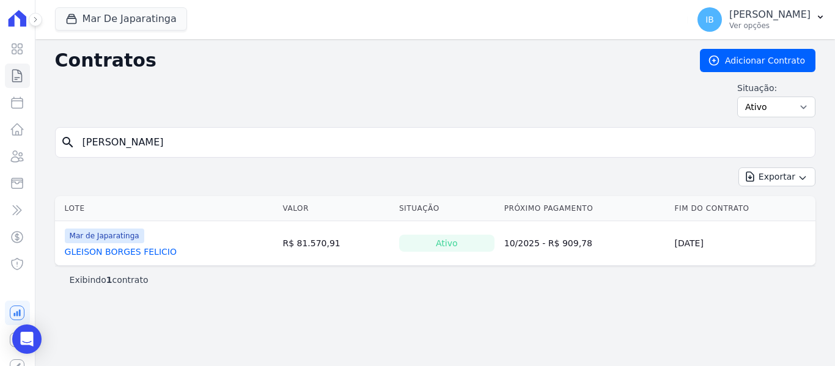
click at [137, 249] on link "GLEISON BORGES FELICIO" at bounding box center [121, 252] width 112 height 12
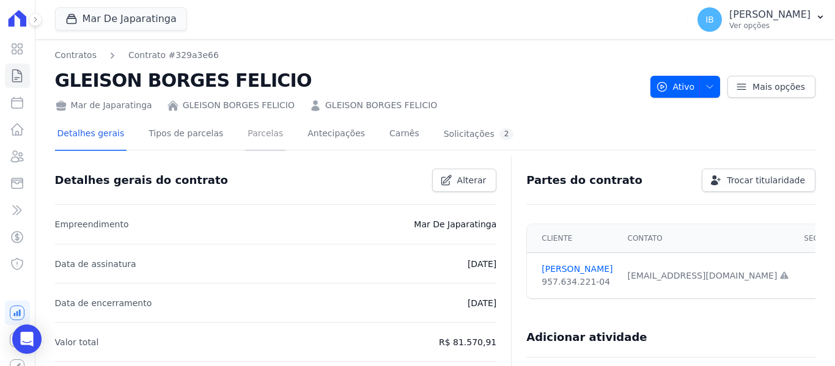
click at [249, 132] on link "Parcelas" at bounding box center [265, 135] width 40 height 32
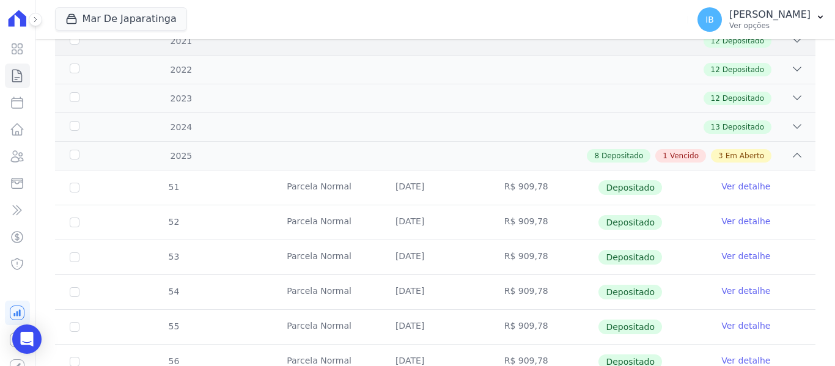
scroll to position [245, 0]
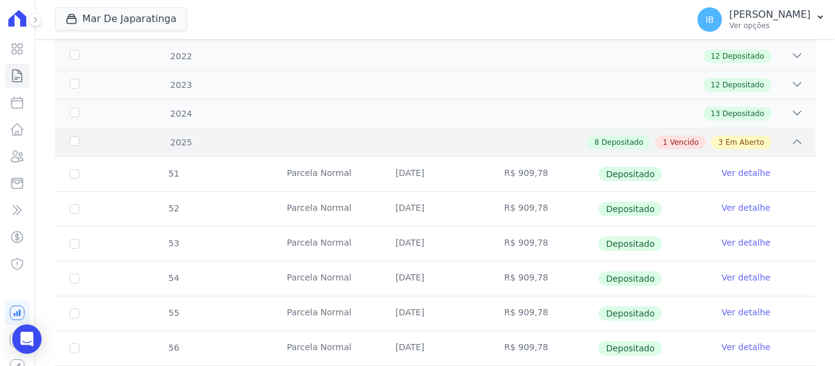
click at [79, 139] on div "2025" at bounding box center [100, 142] width 67 height 13
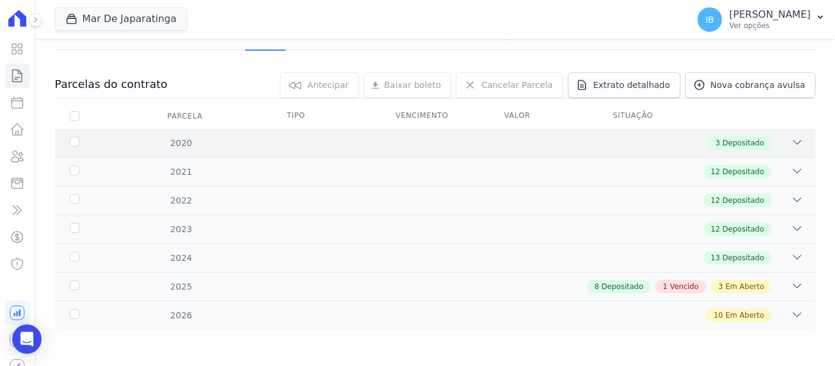
click at [79, 140] on div "2020" at bounding box center [100, 143] width 67 height 13
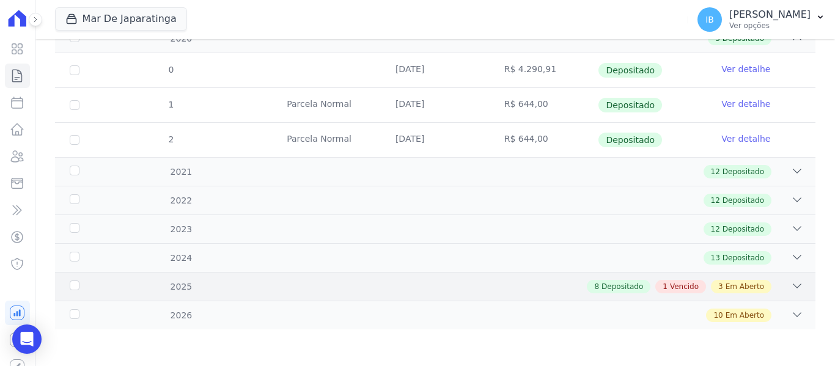
click at [79, 288] on div "2025" at bounding box center [100, 287] width 67 height 13
click at [0, 0] on td "54" at bounding box center [0, 0] width 0 height 0
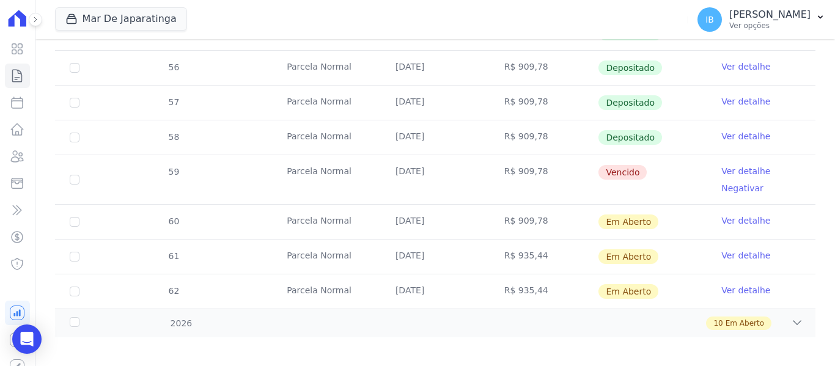
scroll to position [638, 0]
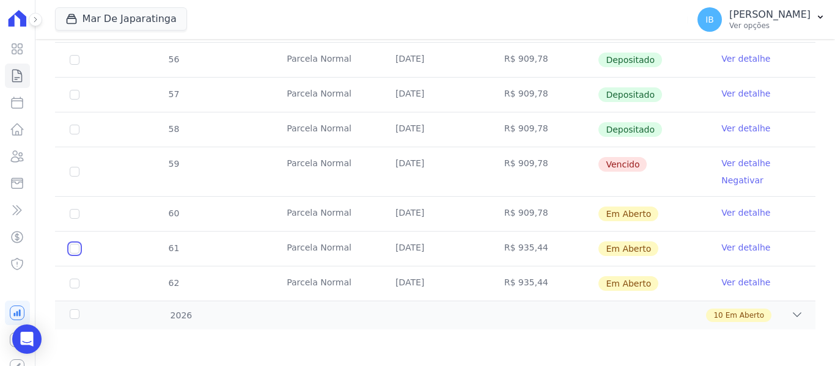
click at [78, 248] on input "checkbox" at bounding box center [75, 249] width 10 height 10
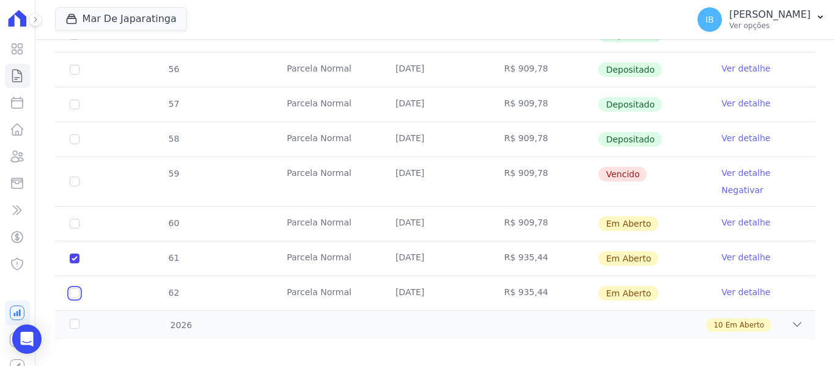
click at [71, 289] on input "checkbox" at bounding box center [75, 294] width 10 height 10
click at [76, 319] on div "2026" at bounding box center [100, 325] width 67 height 13
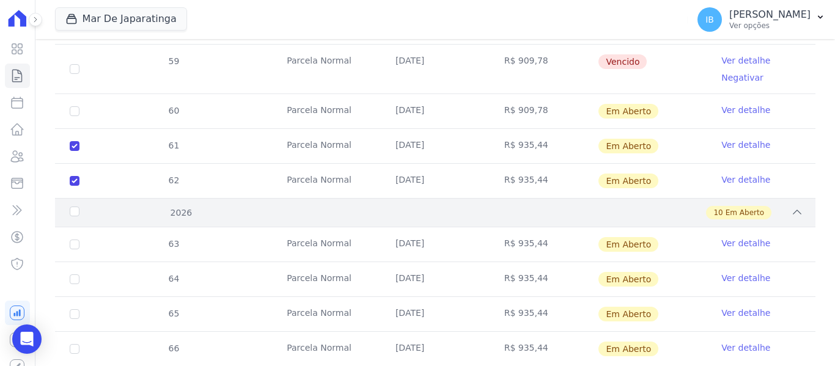
scroll to position [821, 0]
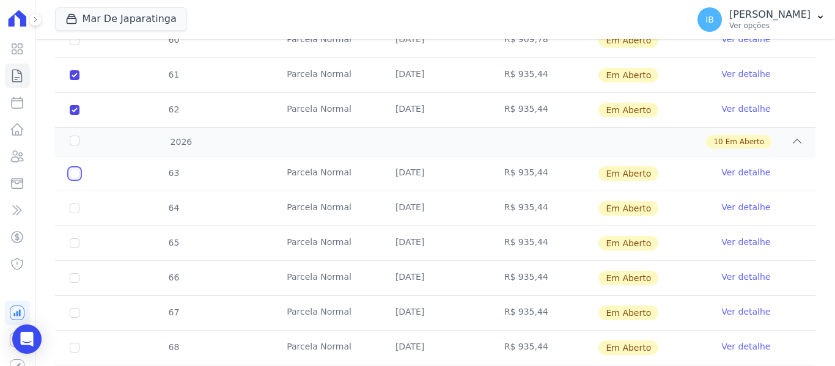
click at [73, 169] on input "checkbox" at bounding box center [75, 174] width 10 height 10
click at [78, 204] on input "checkbox" at bounding box center [75, 209] width 10 height 10
click at [78, 238] on input "checkbox" at bounding box center [75, 243] width 10 height 10
click at [76, 273] on input "checkbox" at bounding box center [75, 278] width 10 height 10
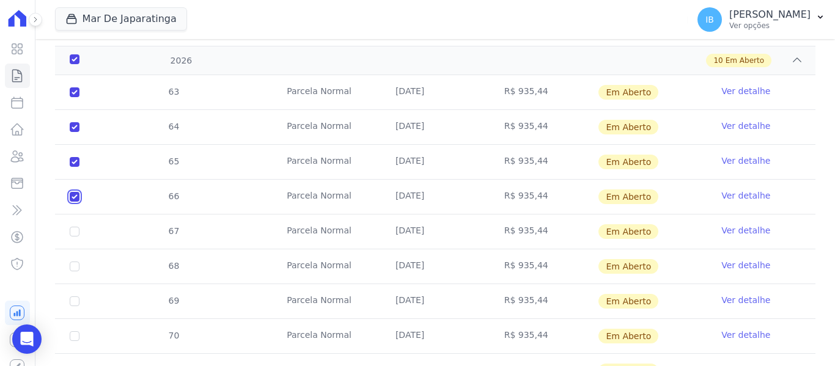
scroll to position [943, 0]
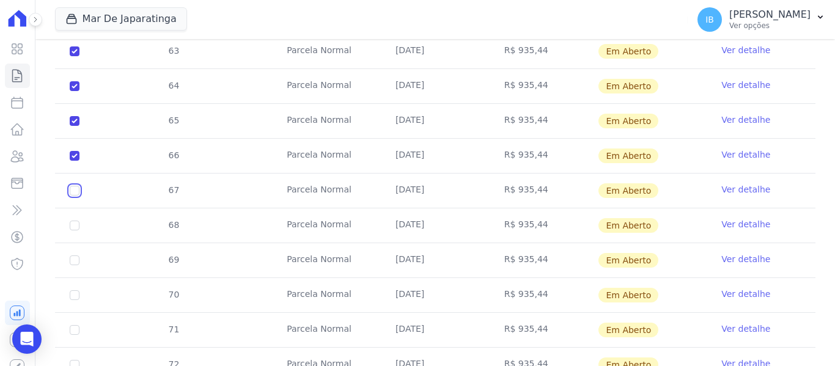
click at [72, 186] on input "checkbox" at bounding box center [75, 191] width 10 height 10
click at [76, 221] on input "checkbox" at bounding box center [75, 226] width 10 height 10
click at [74, 256] on input "checkbox" at bounding box center [75, 261] width 10 height 10
click at [78, 290] on input "checkbox" at bounding box center [75, 295] width 10 height 10
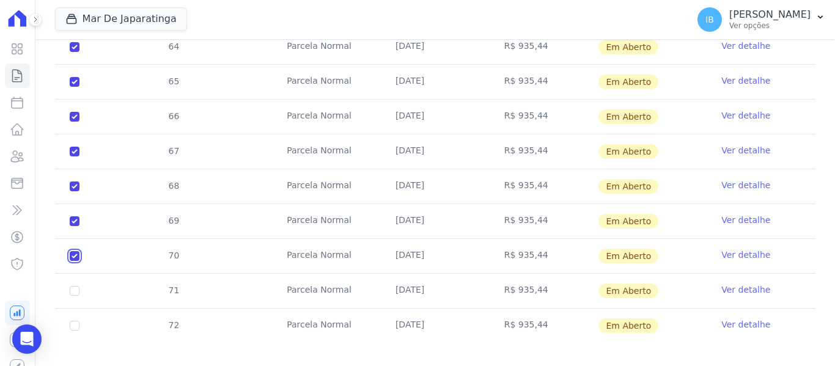
scroll to position [986, 0]
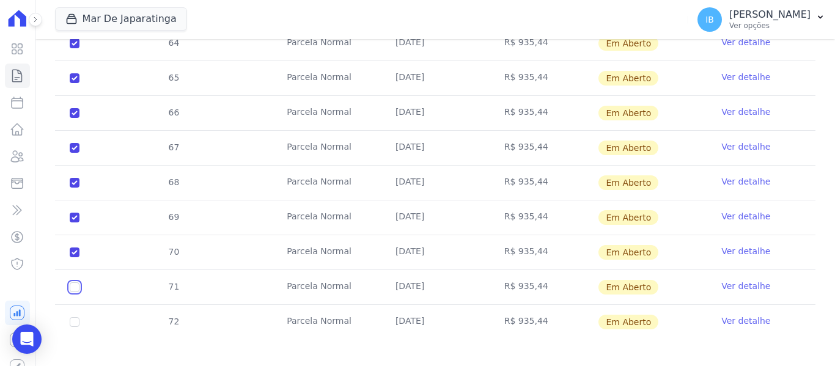
click at [73, 282] on input "checkbox" at bounding box center [75, 287] width 10 height 10
click at [79, 317] on input "checkbox" at bounding box center [75, 322] width 10 height 10
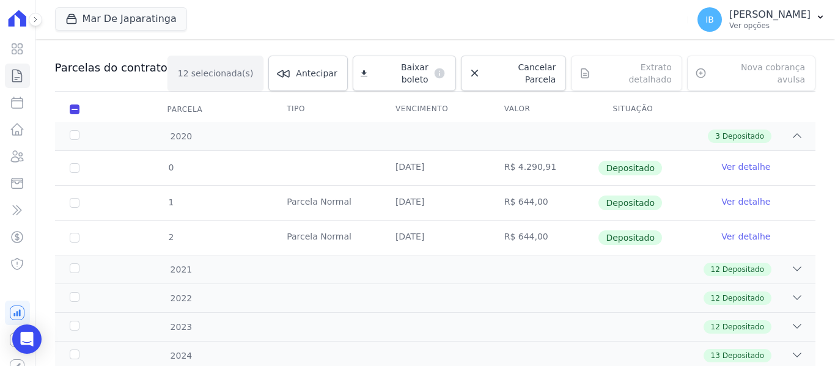
scroll to position [0, 0]
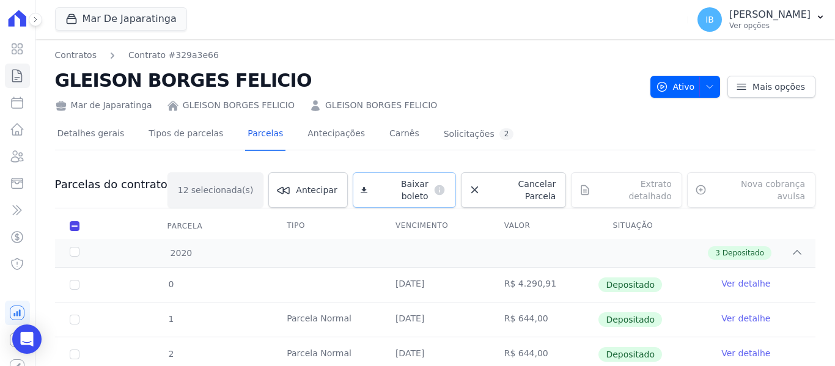
click at [428, 183] on span "Baixar boleto" at bounding box center [400, 190] width 56 height 24
click at [70, 54] on link "Contratos" at bounding box center [76, 55] width 42 height 13
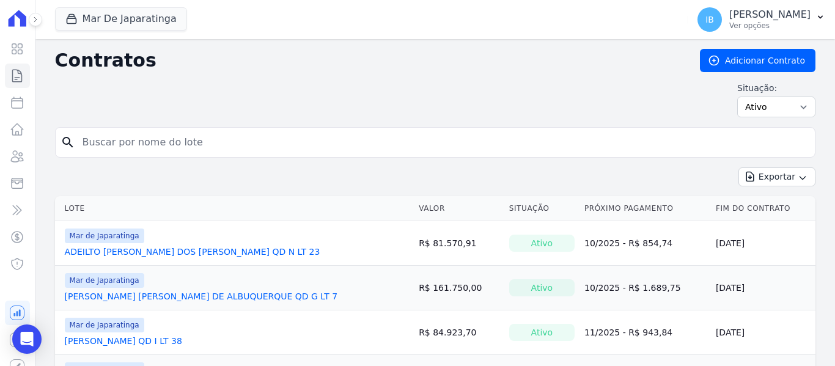
click at [171, 138] on input "search" at bounding box center [442, 142] width 735 height 24
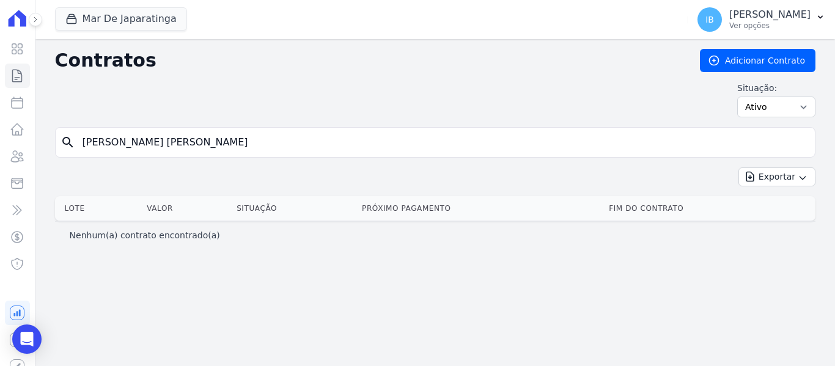
click at [195, 136] on input "[PERSON_NAME] [PERSON_NAME]" at bounding box center [442, 142] width 735 height 24
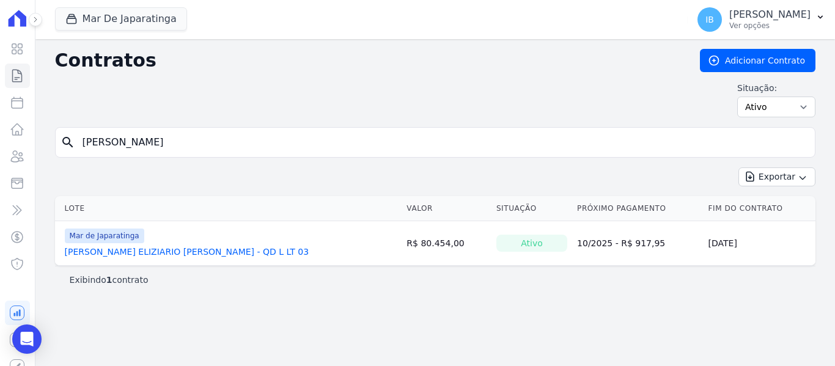
click at [138, 256] on link "[PERSON_NAME] ELIZIARIO [PERSON_NAME] - QD L LT 03" at bounding box center [187, 252] width 245 height 12
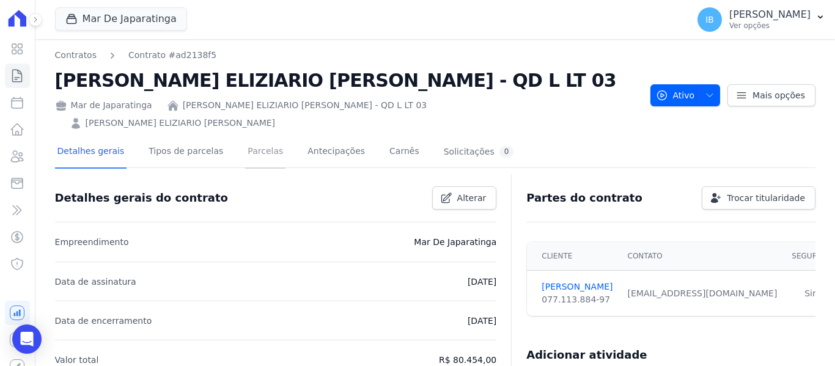
click at [245, 136] on link "Parcelas" at bounding box center [265, 152] width 40 height 32
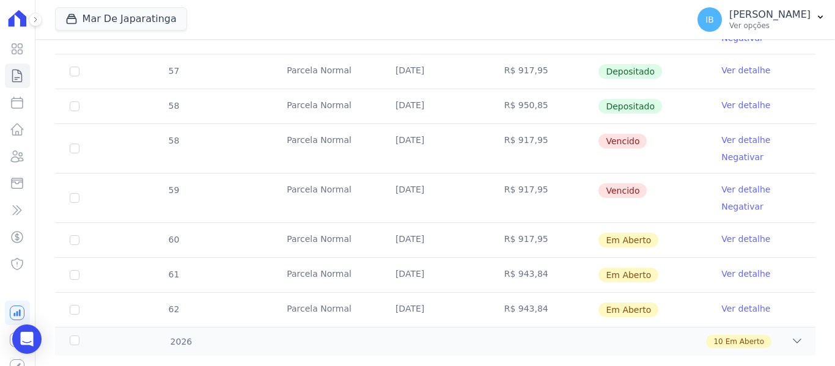
scroll to position [597, 0]
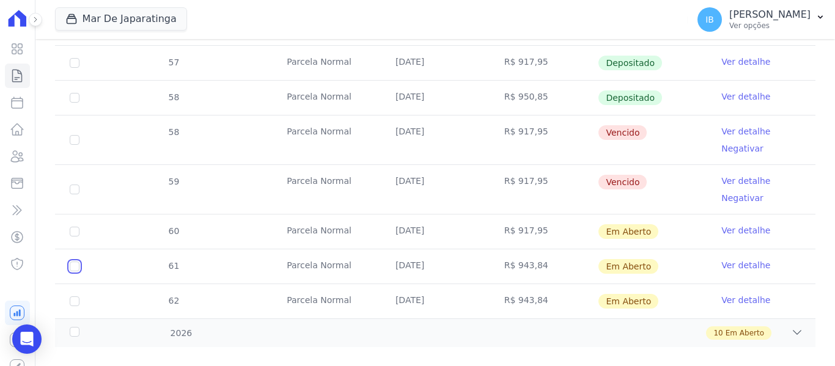
click at [78, 262] on input "checkbox" at bounding box center [75, 267] width 10 height 10
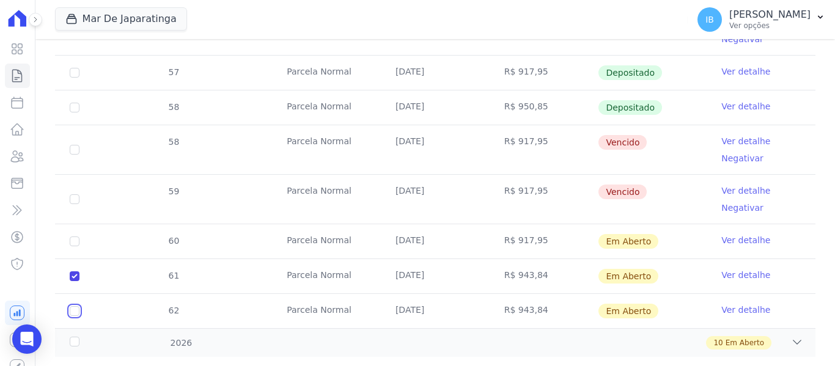
click at [76, 306] on input "checkbox" at bounding box center [75, 311] width 10 height 10
click at [71, 337] on div "2026" at bounding box center [100, 343] width 67 height 13
click at [77, 337] on div "2026" at bounding box center [100, 343] width 67 height 13
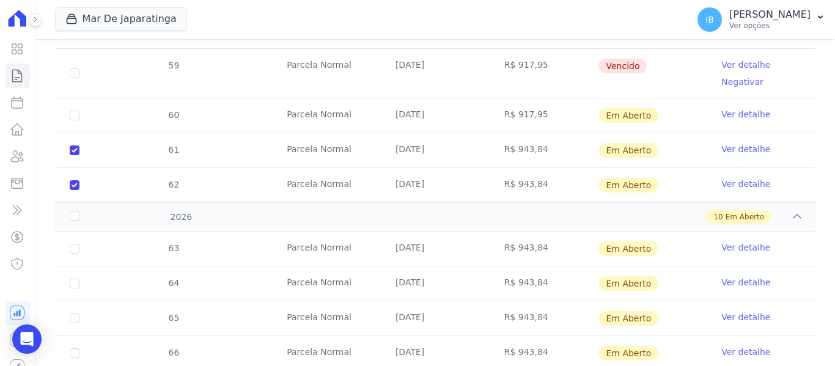
scroll to position [842, 0]
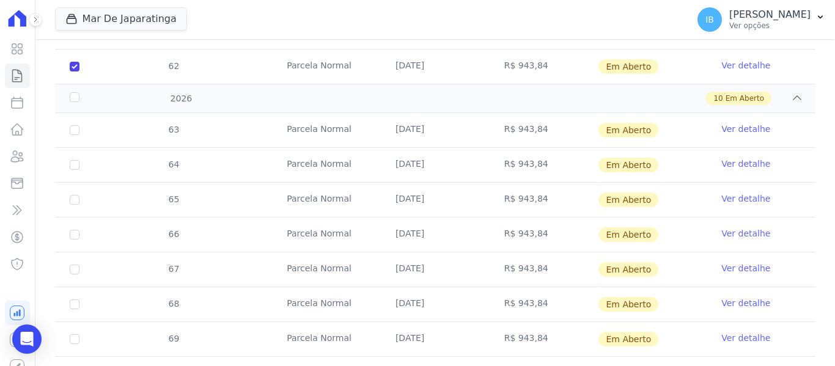
click at [79, 113] on td "63" at bounding box center [74, 130] width 39 height 34
click at [80, 113] on td "63" at bounding box center [74, 130] width 39 height 34
click at [73, 125] on input "checkbox" at bounding box center [75, 130] width 10 height 10
click at [77, 160] on input "checkbox" at bounding box center [75, 165] width 10 height 10
click at [72, 195] on input "checkbox" at bounding box center [75, 200] width 10 height 10
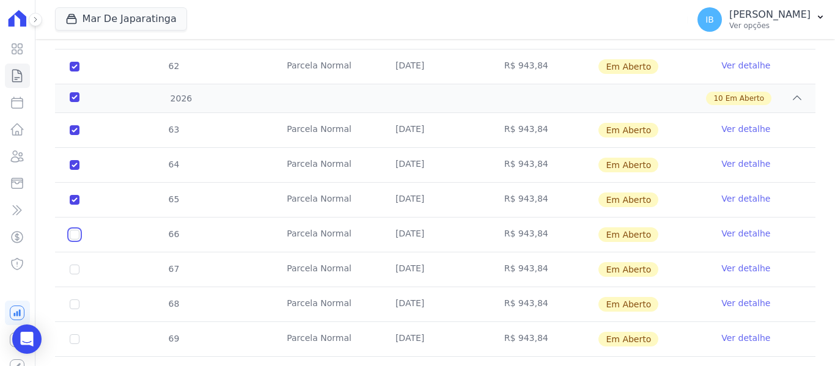
click at [70, 230] on input "checkbox" at bounding box center [75, 235] width 10 height 10
click at [71, 252] on td "67" at bounding box center [74, 269] width 39 height 34
click at [78, 265] on input "checkbox" at bounding box center [75, 270] width 10 height 10
click at [73, 300] on input "checkbox" at bounding box center [75, 305] width 10 height 10
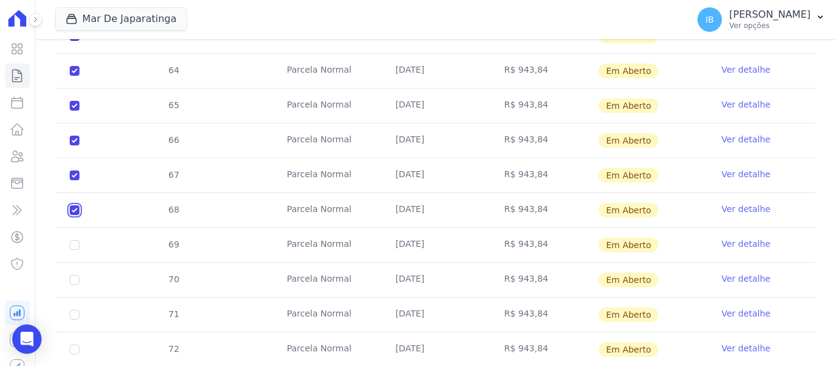
scroll to position [946, 0]
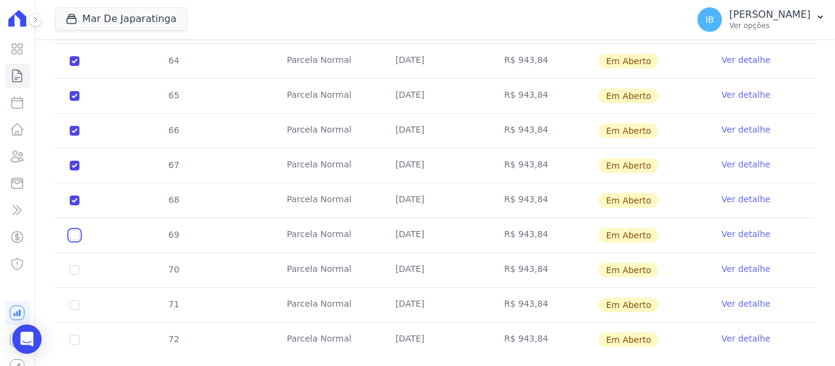
click at [73, 230] on input "checkbox" at bounding box center [75, 235] width 10 height 10
click at [78, 265] on input "checkbox" at bounding box center [75, 270] width 10 height 10
click at [78, 300] on input "checkbox" at bounding box center [75, 305] width 10 height 10
click at [77, 323] on td "72" at bounding box center [74, 340] width 39 height 34
click at [79, 323] on td "72" at bounding box center [74, 340] width 39 height 34
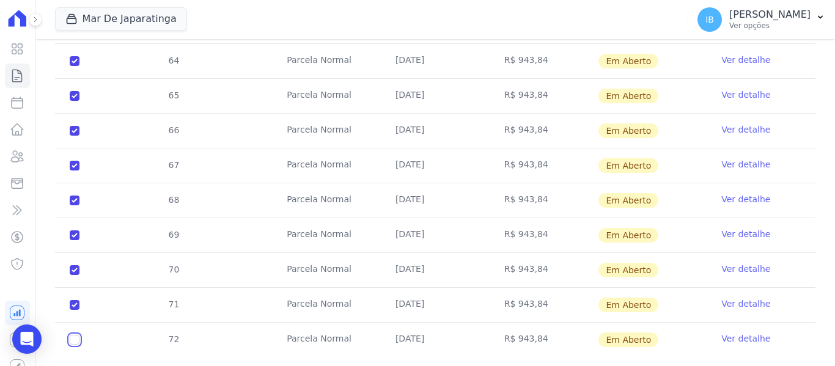
drag, startPoint x: 76, startPoint y: 311, endPoint x: 87, endPoint y: 312, distance: 10.5
click at [76, 335] on input "checkbox" at bounding box center [75, 340] width 10 height 10
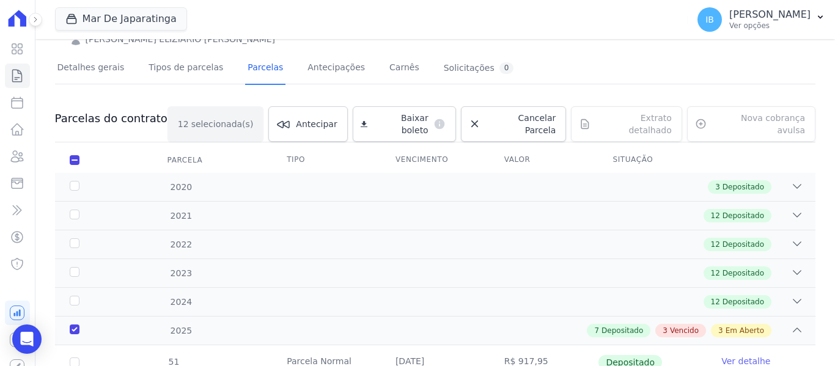
scroll to position [0, 0]
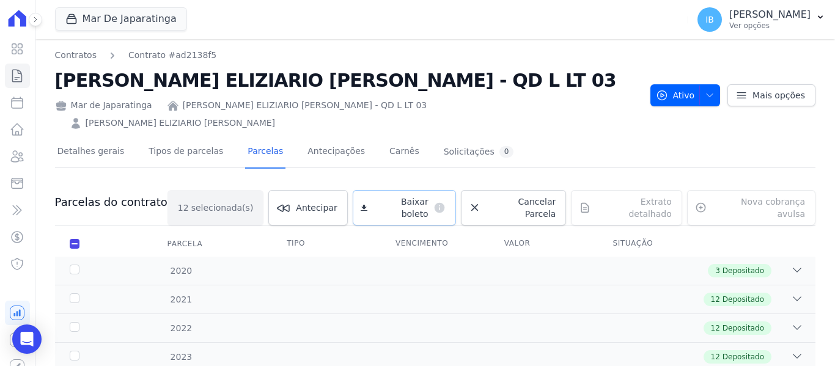
click at [405, 196] on span "Baixar boleto" at bounding box center [400, 208] width 56 height 24
click at [68, 58] on link "Contratos" at bounding box center [76, 55] width 42 height 13
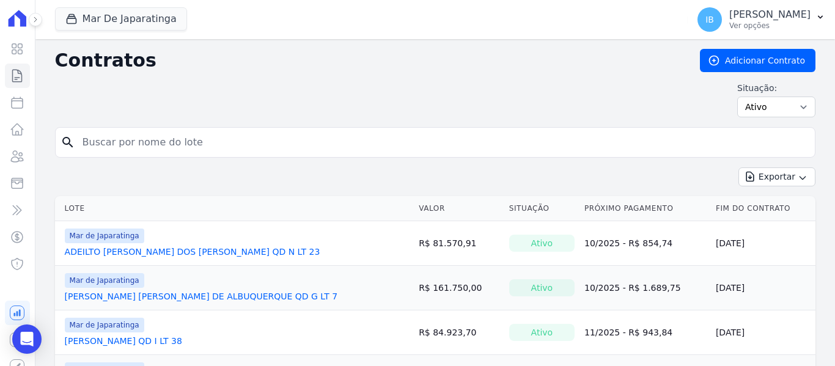
click at [196, 141] on input "search" at bounding box center [442, 142] width 735 height 24
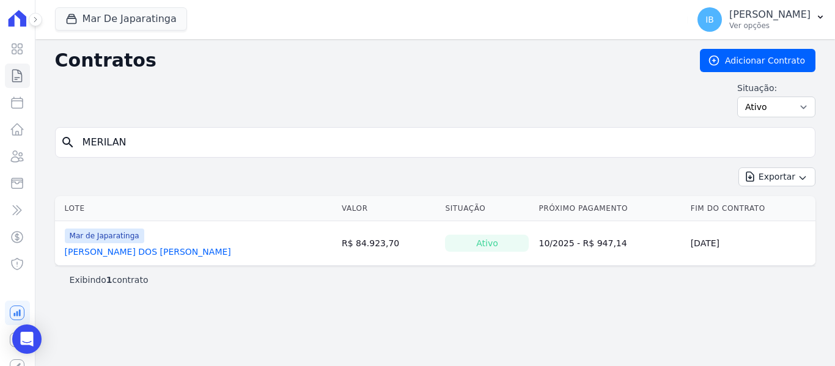
click at [135, 252] on link "[PERSON_NAME] DOS [PERSON_NAME]" at bounding box center [148, 252] width 166 height 12
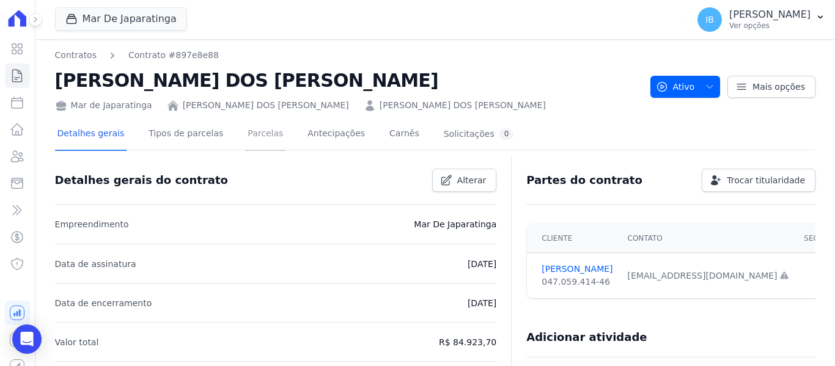
click at [245, 133] on link "Parcelas" at bounding box center [265, 135] width 40 height 32
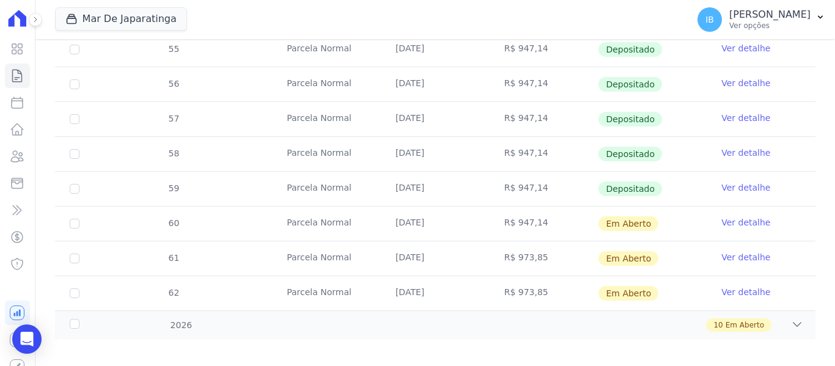
scroll to position [518, 0]
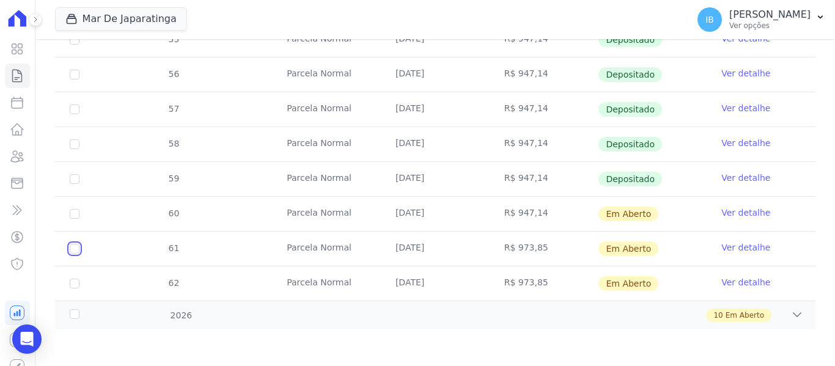
click at [78, 246] on input "checkbox" at bounding box center [75, 249] width 10 height 10
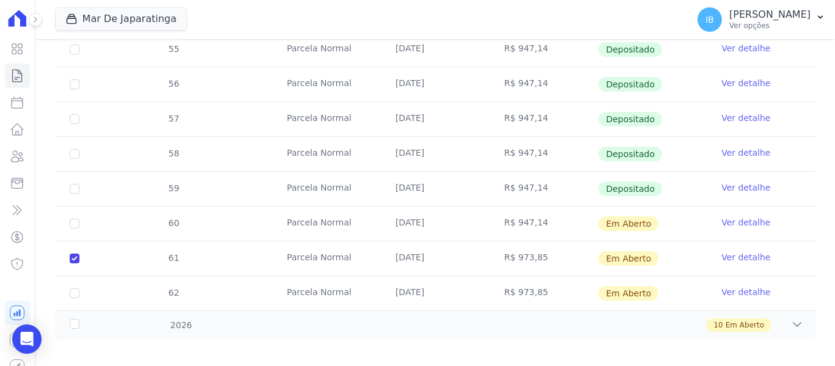
click at [78, 278] on td "62" at bounding box center [74, 293] width 39 height 34
click at [70, 289] on input "checkbox" at bounding box center [75, 294] width 10 height 10
click at [75, 319] on div "2026" at bounding box center [100, 325] width 67 height 13
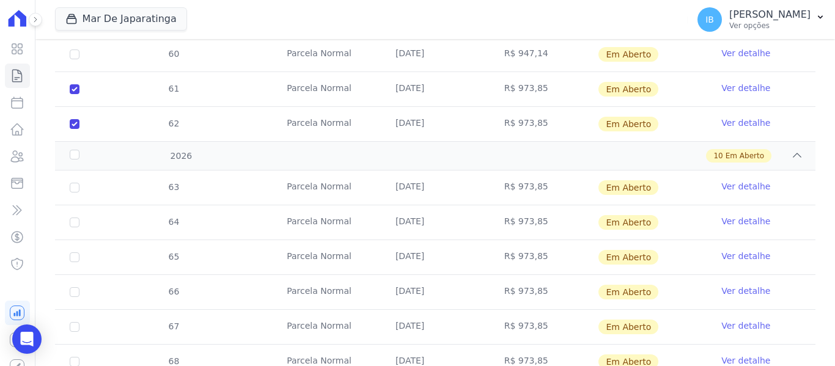
scroll to position [702, 0]
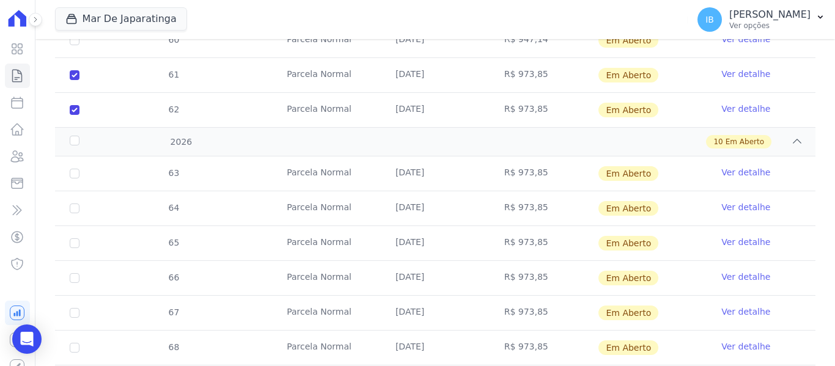
click at [79, 164] on td "63" at bounding box center [74, 173] width 39 height 34
click at [72, 169] on input "checkbox" at bounding box center [75, 174] width 10 height 10
click at [73, 204] on input "checkbox" at bounding box center [75, 209] width 10 height 10
click at [75, 238] on input "checkbox" at bounding box center [75, 243] width 10 height 10
click at [72, 273] on input "checkbox" at bounding box center [75, 278] width 10 height 10
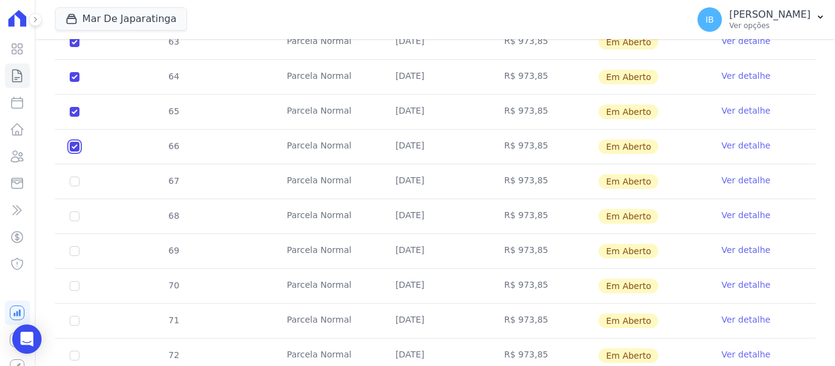
scroll to position [867, 0]
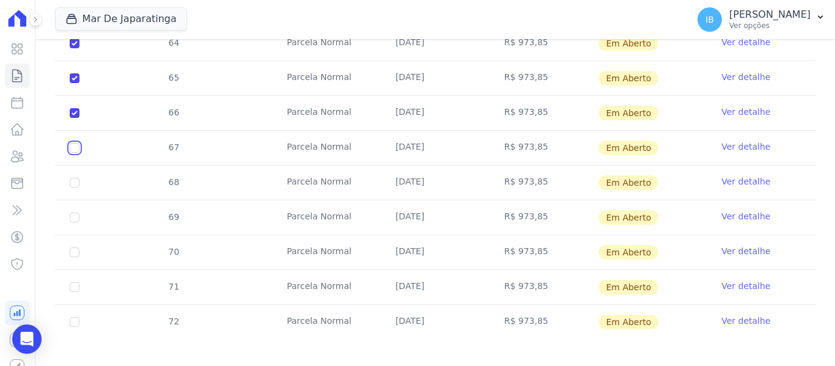
click at [75, 143] on input "checkbox" at bounding box center [75, 148] width 10 height 10
click at [76, 178] on input "checkbox" at bounding box center [75, 183] width 10 height 10
click at [76, 213] on input "checkbox" at bounding box center [75, 218] width 10 height 10
click at [73, 248] on input "checkbox" at bounding box center [75, 253] width 10 height 10
click at [72, 282] on input "checkbox" at bounding box center [75, 287] width 10 height 10
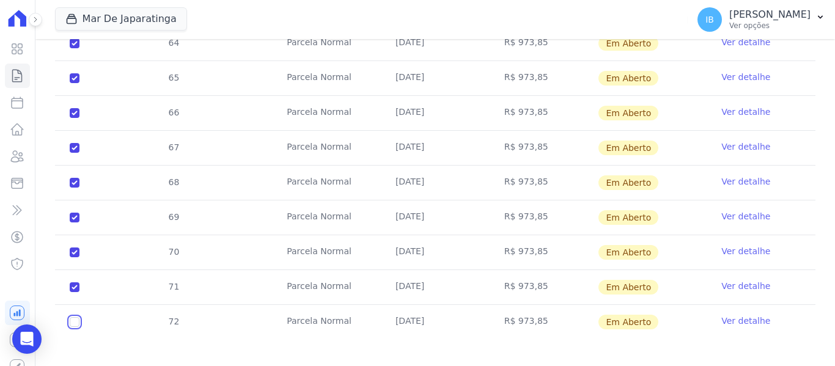
click at [73, 317] on input "checkbox" at bounding box center [75, 322] width 10 height 10
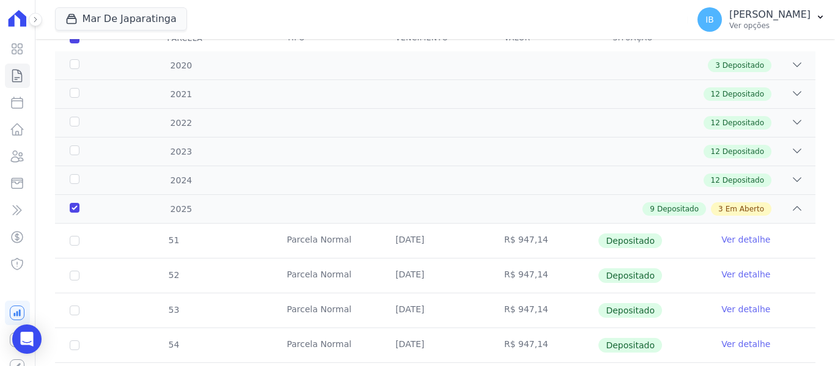
scroll to position [0, 0]
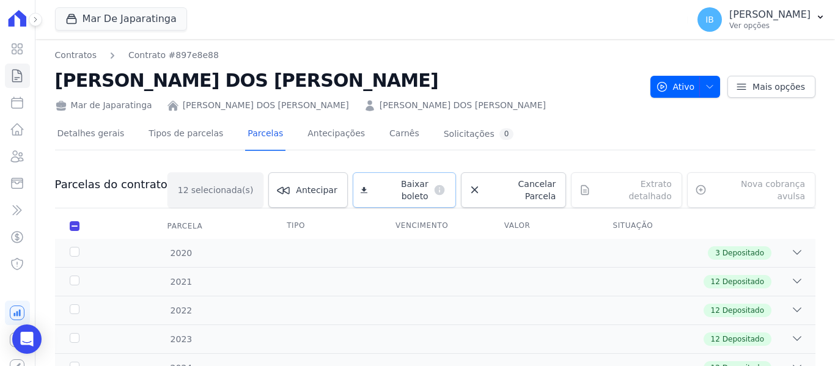
click at [390, 185] on span "Baixar boleto" at bounding box center [400, 190] width 56 height 24
click at [81, 56] on link "Contratos" at bounding box center [76, 55] width 42 height 13
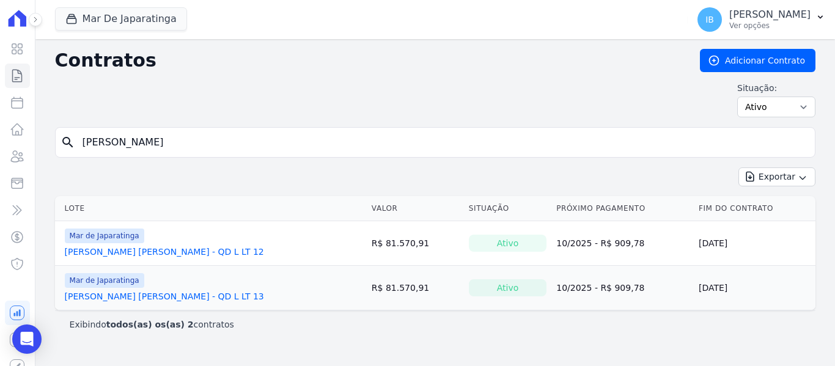
click at [197, 248] on link "[PERSON_NAME] [PERSON_NAME] - QD L LT 12" at bounding box center [164, 252] width 199 height 12
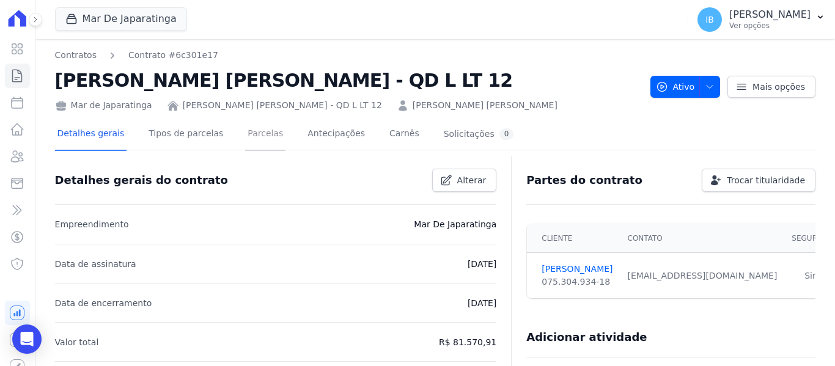
click at [254, 134] on link "Parcelas" at bounding box center [265, 135] width 40 height 32
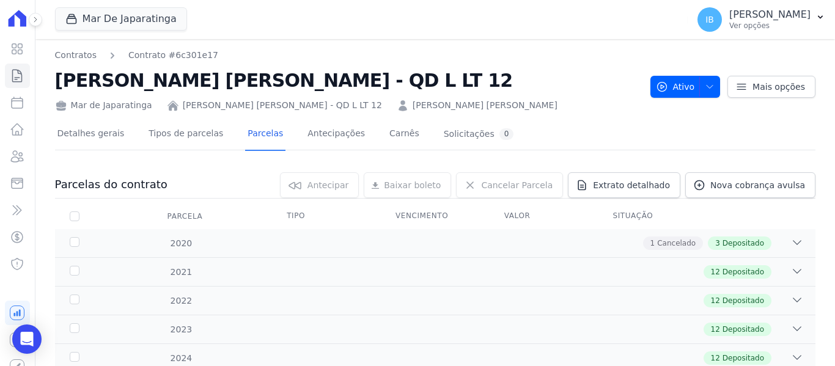
drag, startPoint x: 57, startPoint y: 78, endPoint x: 485, endPoint y: 78, distance: 427.9
click at [485, 78] on h2 "[PERSON_NAME] [PERSON_NAME] - QD L LT 12" at bounding box center [348, 81] width 586 height 28
copy h2 "[PERSON_NAME] [PERSON_NAME] - QD L LT 12"
click at [28, 333] on icon "Open Intercom Messenger" at bounding box center [27, 339] width 16 height 16
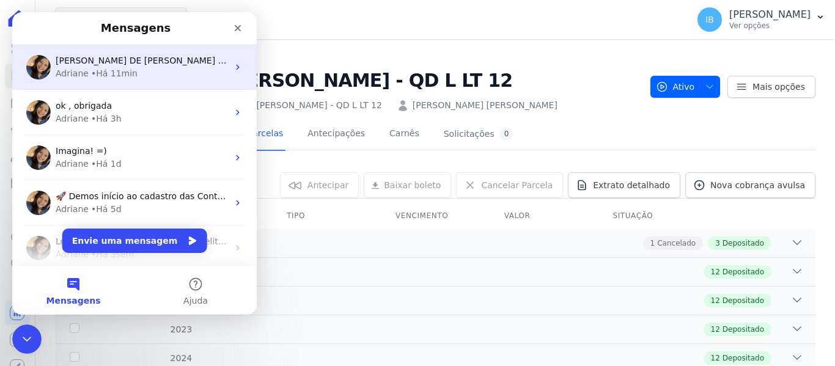
click at [114, 73] on div "• Há 11min" at bounding box center [114, 73] width 46 height 13
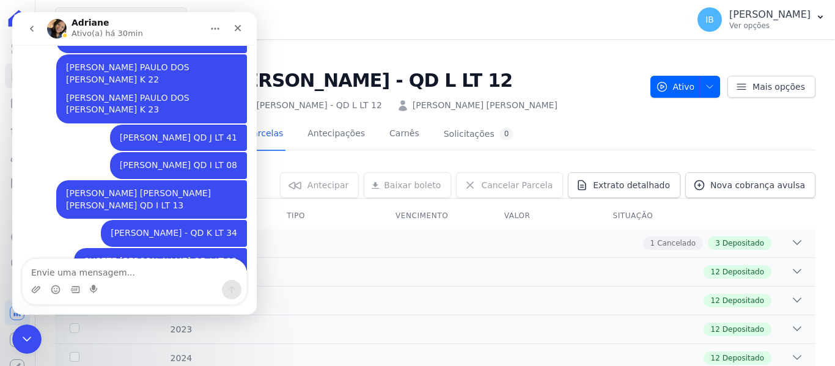
scroll to position [1144, 0]
click at [69, 271] on textarea "Envie uma mensagem..." at bounding box center [135, 269] width 224 height 21
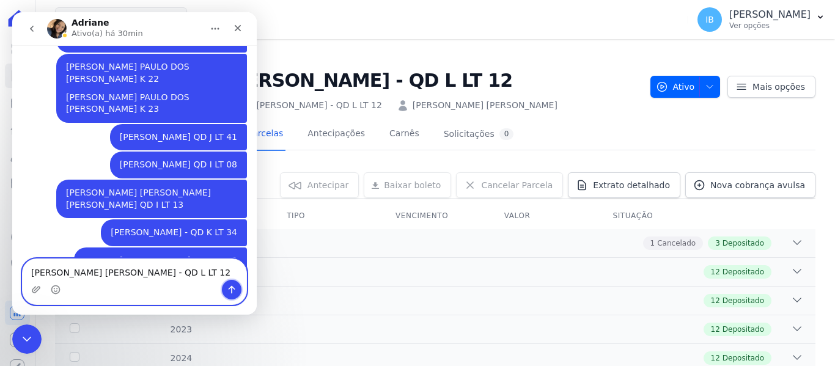
click at [231, 289] on icon "Enviar uma mensagem" at bounding box center [232, 290] width 10 height 10
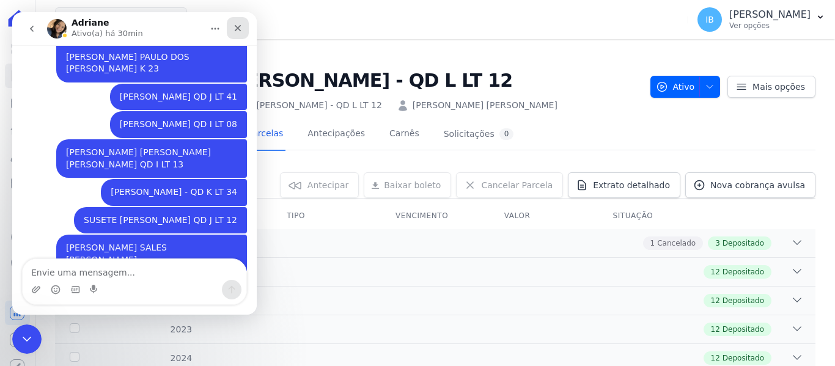
click at [238, 31] on icon "Fechar" at bounding box center [238, 28] width 10 height 10
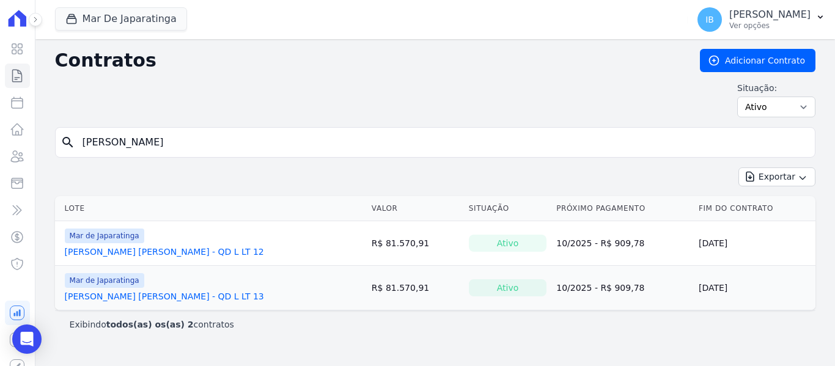
click at [194, 293] on link "[PERSON_NAME] [PERSON_NAME] - QD L LT 13" at bounding box center [164, 296] width 199 height 12
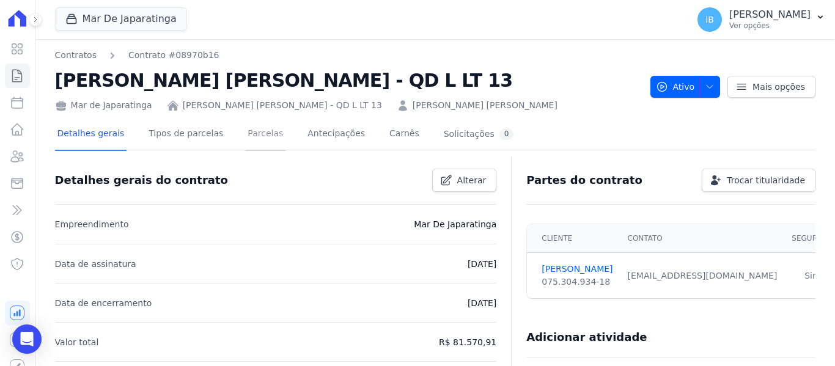
click at [260, 135] on link "Parcelas" at bounding box center [265, 135] width 40 height 32
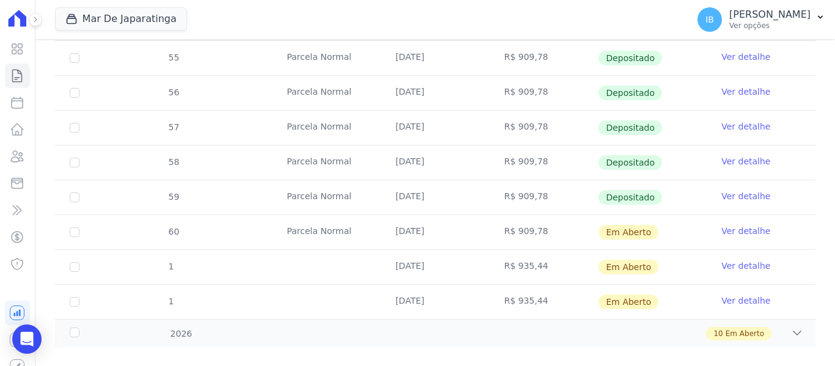
scroll to position [518, 0]
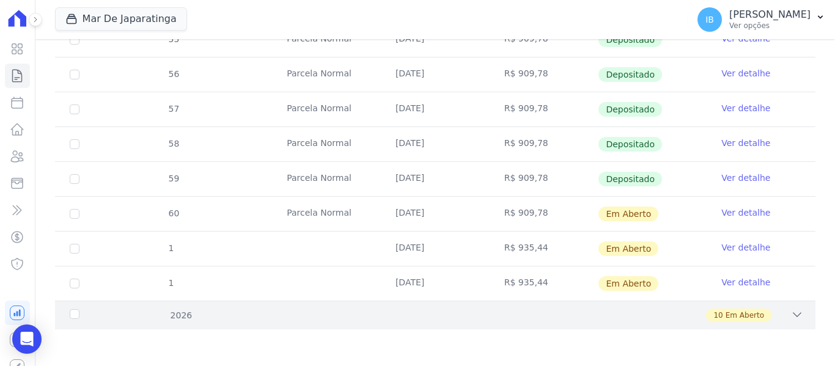
click at [72, 309] on div "2026" at bounding box center [100, 315] width 67 height 13
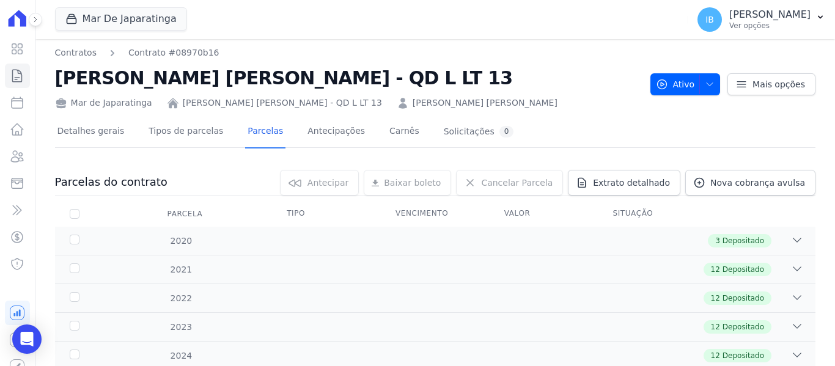
scroll to position [0, 0]
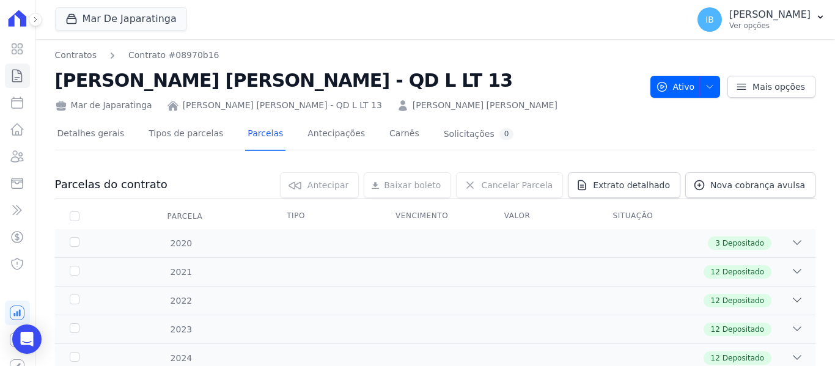
drag, startPoint x: 59, startPoint y: 80, endPoint x: 488, endPoint y: 80, distance: 429.8
click at [488, 80] on h2 "[PERSON_NAME] [PERSON_NAME] - QD L LT 13" at bounding box center [348, 81] width 586 height 28
click at [23, 343] on icon "Open Intercom Messenger" at bounding box center [27, 339] width 14 height 16
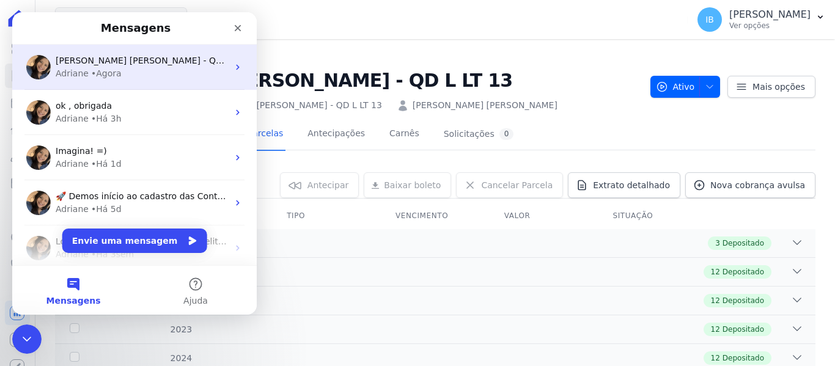
click at [123, 67] on div "Adriane • Agora" at bounding box center [142, 73] width 172 height 13
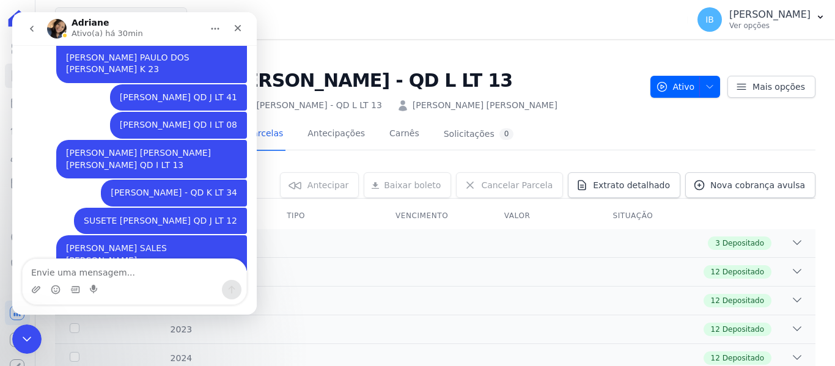
scroll to position [1184, 0]
click at [75, 274] on textarea "Envie uma mensagem..." at bounding box center [135, 269] width 224 height 21
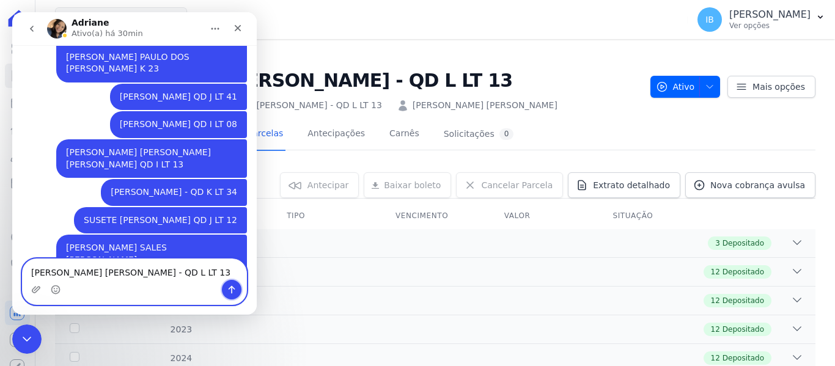
click at [227, 295] on button "Enviar uma mensagem" at bounding box center [232, 290] width 20 height 20
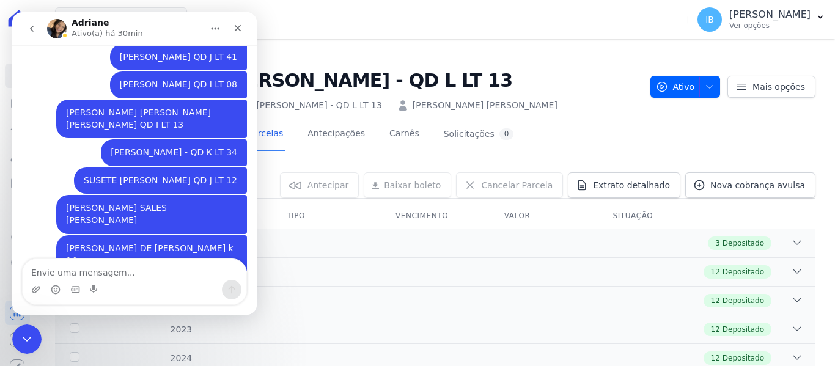
click at [353, 56] on nav "Contratos Contrato #08970b16" at bounding box center [348, 55] width 586 height 13
click at [236, 23] on icon "Fechar" at bounding box center [238, 28] width 10 height 10
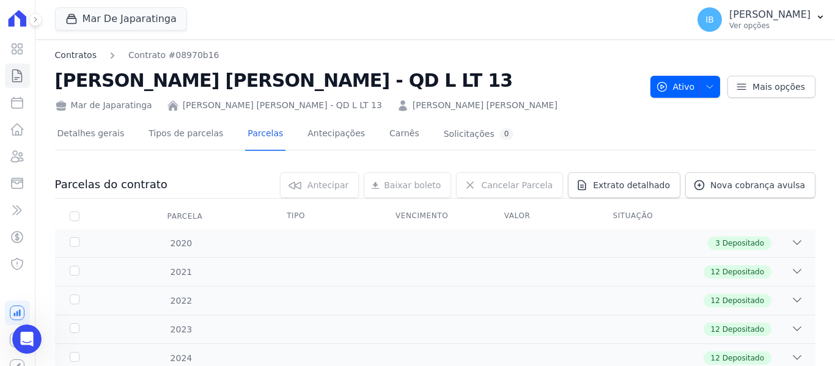
click at [79, 55] on link "Contratos" at bounding box center [76, 55] width 42 height 13
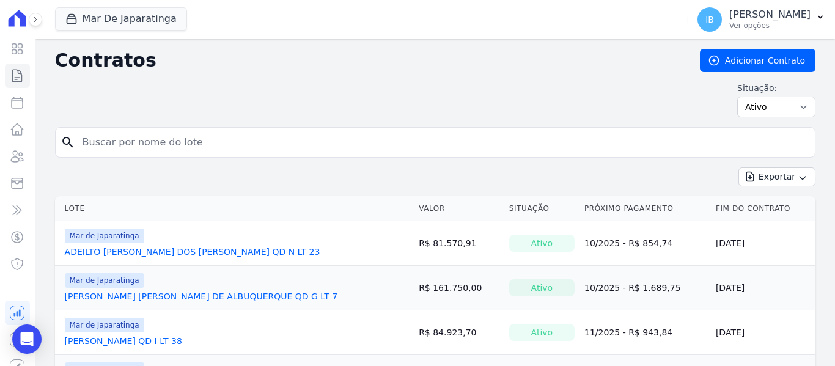
click at [141, 149] on input "search" at bounding box center [442, 142] width 735 height 24
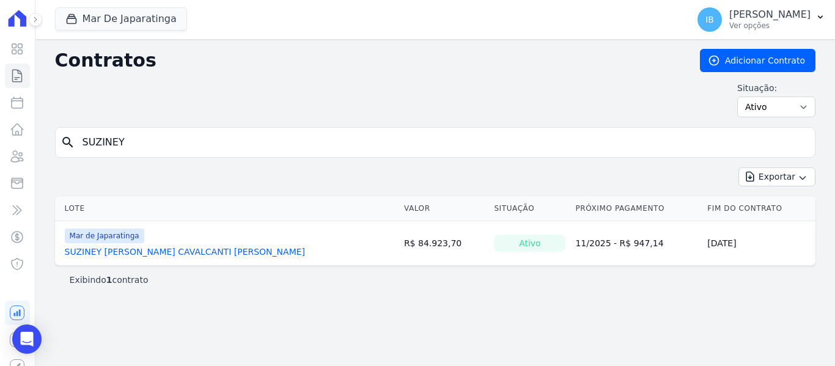
click at [103, 251] on link "SUZINEY [PERSON_NAME] CAVALCANTI [PERSON_NAME]" at bounding box center [185, 252] width 240 height 12
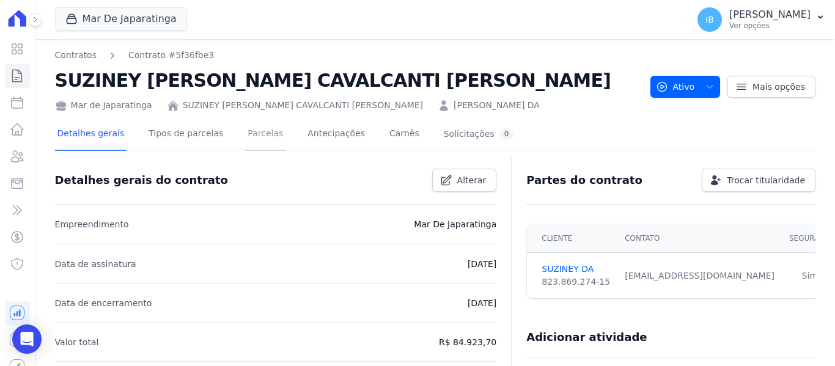
click at [247, 127] on link "Parcelas" at bounding box center [265, 135] width 40 height 32
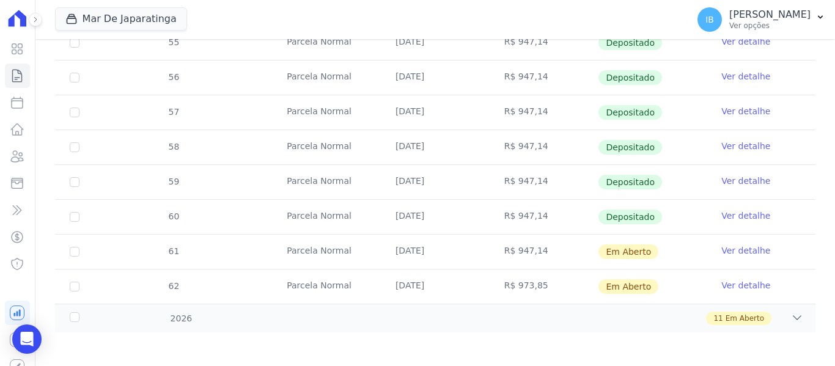
scroll to position [518, 0]
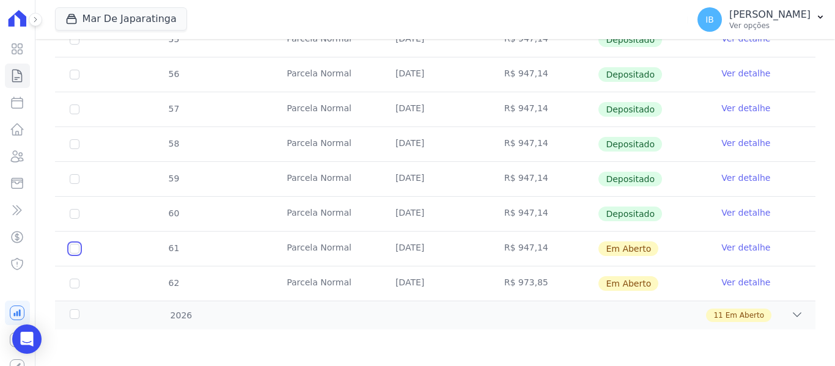
click at [72, 246] on input "checkbox" at bounding box center [75, 249] width 10 height 10
click at [74, 250] on input "checkbox" at bounding box center [75, 249] width 10 height 10
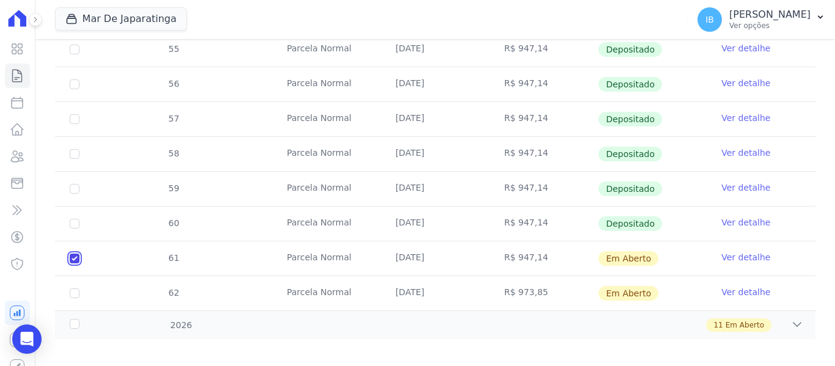
click at [74, 254] on input "checkbox" at bounding box center [75, 259] width 10 height 10
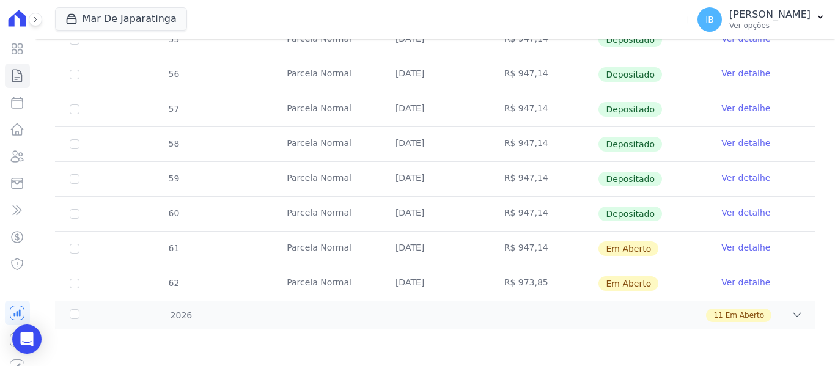
click at [75, 278] on td "62" at bounding box center [74, 284] width 39 height 34
click at [76, 284] on input "checkbox" at bounding box center [75, 284] width 10 height 10
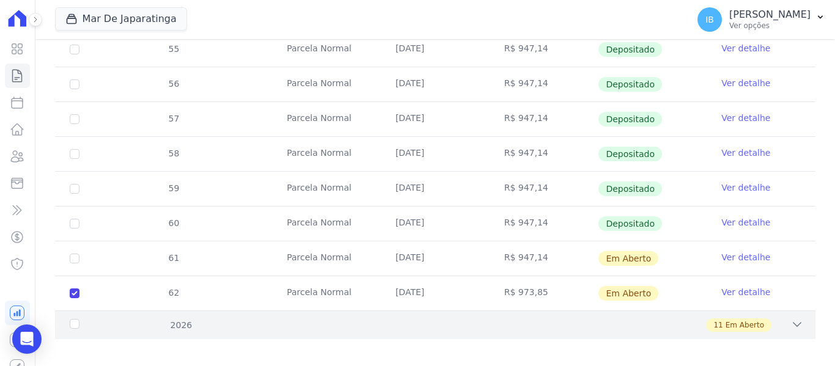
click at [73, 319] on div "2026" at bounding box center [100, 325] width 67 height 13
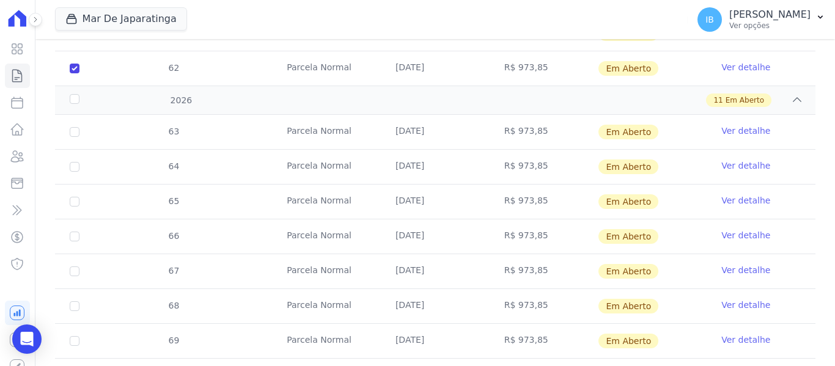
scroll to position [763, 0]
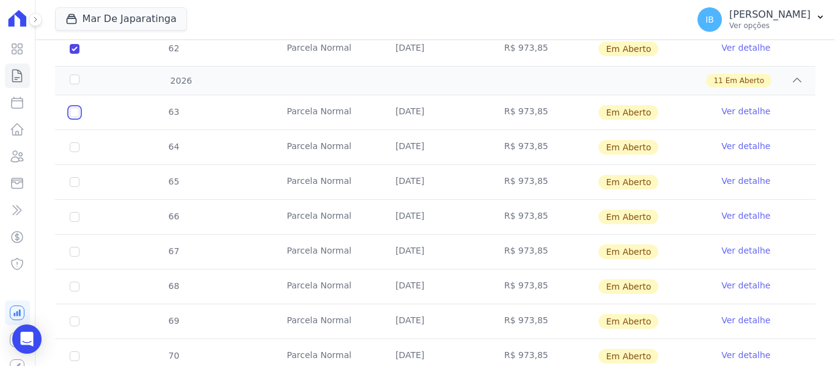
click at [73, 108] on input "checkbox" at bounding box center [75, 113] width 10 height 10
click at [73, 142] on input "checkbox" at bounding box center [75, 147] width 10 height 10
click at [76, 166] on td "65" at bounding box center [74, 182] width 39 height 34
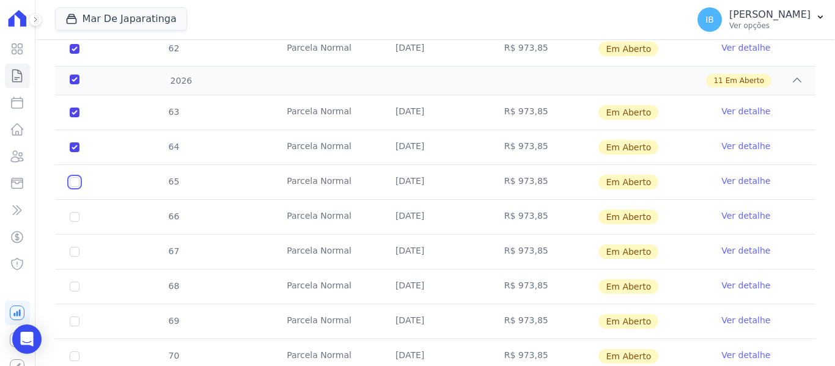
click at [73, 177] on input "checkbox" at bounding box center [75, 182] width 10 height 10
click at [78, 212] on td "66" at bounding box center [74, 217] width 39 height 34
click at [75, 212] on input "checkbox" at bounding box center [75, 217] width 10 height 10
click at [78, 247] on input "checkbox" at bounding box center [75, 252] width 10 height 10
click at [75, 282] on input "checkbox" at bounding box center [75, 287] width 10 height 10
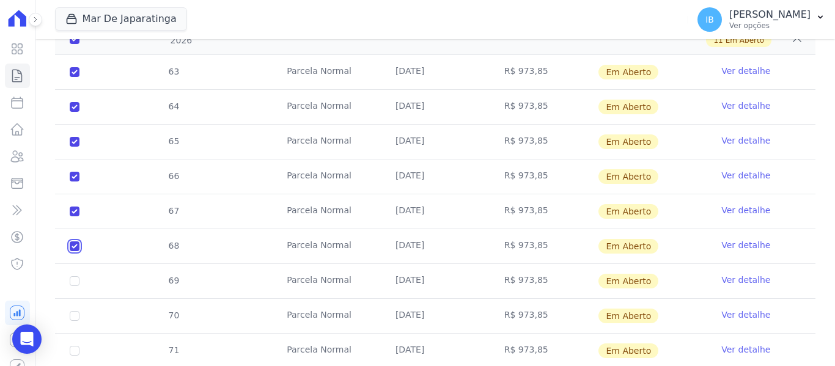
scroll to position [824, 0]
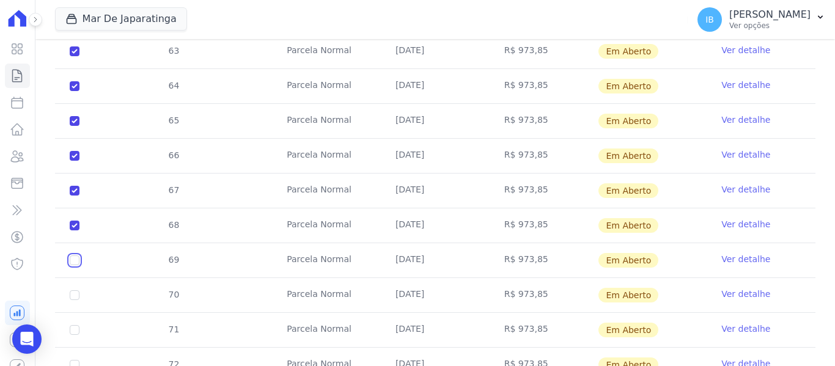
click at [74, 256] on input "checkbox" at bounding box center [75, 261] width 10 height 10
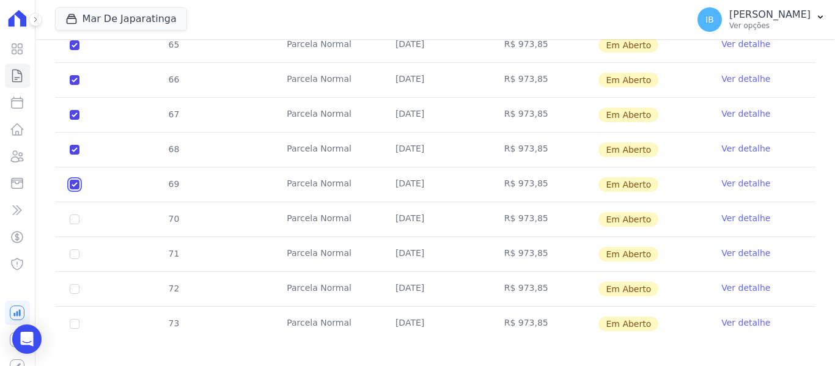
scroll to position [902, 0]
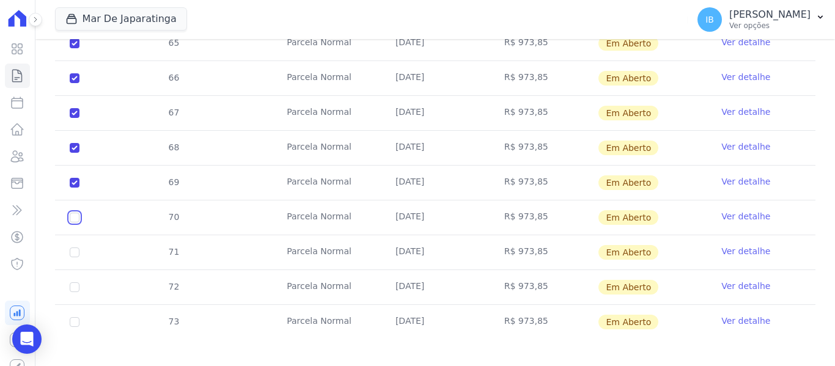
click at [73, 213] on input "checkbox" at bounding box center [75, 218] width 10 height 10
click at [76, 248] on input "checkbox" at bounding box center [75, 253] width 10 height 10
click at [78, 282] on input "checkbox" at bounding box center [75, 287] width 10 height 10
click at [74, 317] on input "checkbox" at bounding box center [75, 322] width 10 height 10
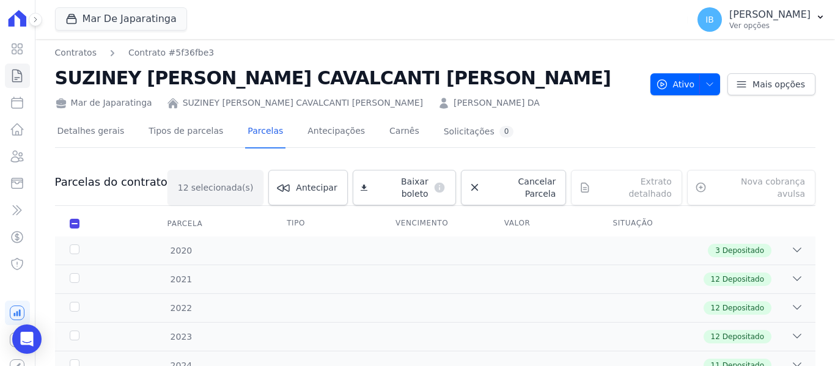
scroll to position [0, 0]
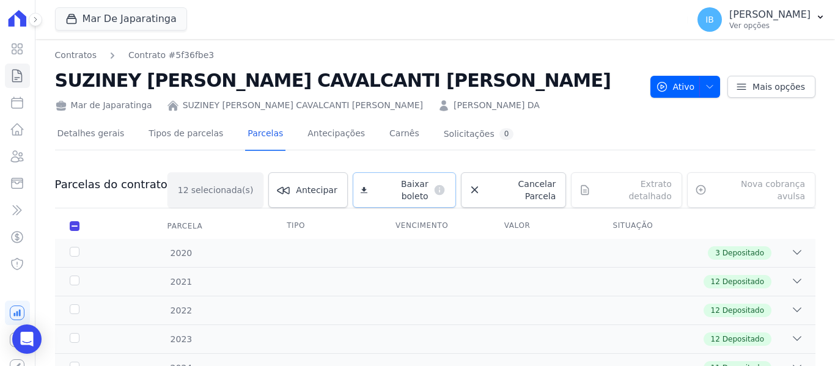
click at [416, 180] on span "Baixar boleto" at bounding box center [400, 190] width 56 height 24
click at [70, 56] on link "Contratos" at bounding box center [76, 55] width 42 height 13
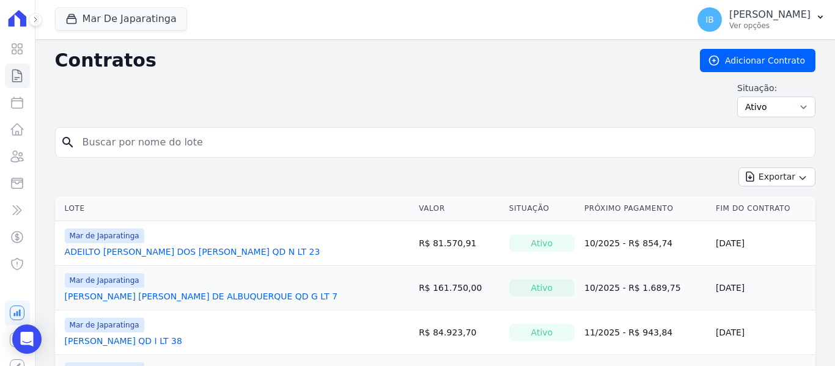
click at [166, 150] on input "search" at bounding box center [442, 142] width 735 height 24
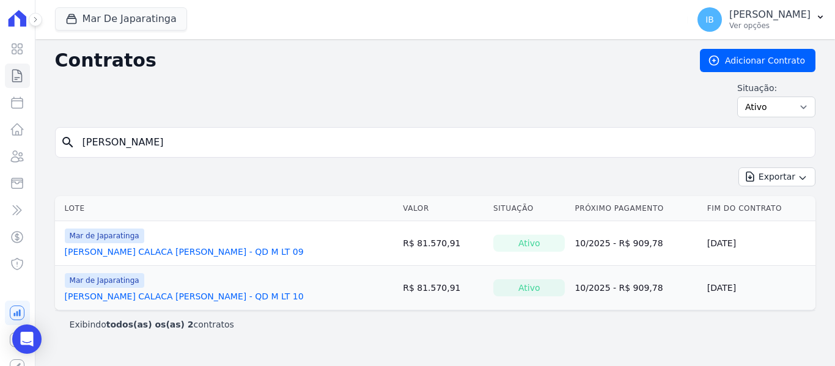
click at [124, 254] on link "[PERSON_NAME] CALACA [PERSON_NAME] - QD M LT 09" at bounding box center [184, 252] width 239 height 12
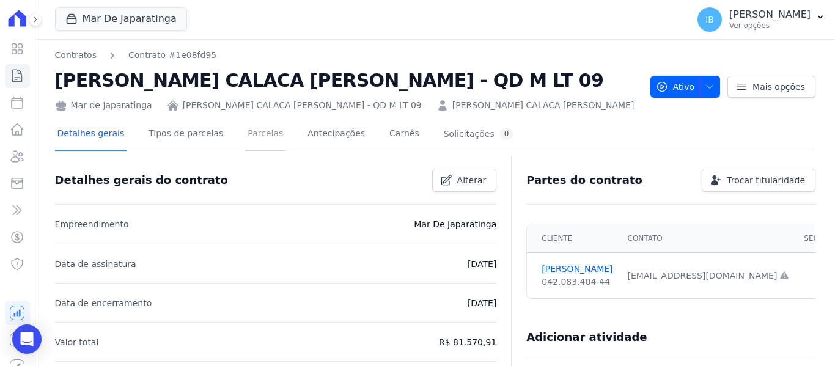
click at [245, 132] on link "Parcelas" at bounding box center [265, 135] width 40 height 32
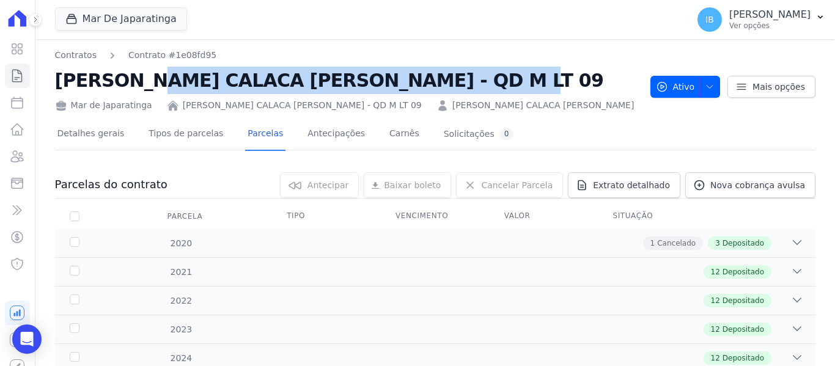
drag, startPoint x: 56, startPoint y: 76, endPoint x: 402, endPoint y: 78, distance: 345.4
click at [402, 78] on h2 "[PERSON_NAME] CALACA [PERSON_NAME] - QD M LT 09" at bounding box center [348, 81] width 586 height 28
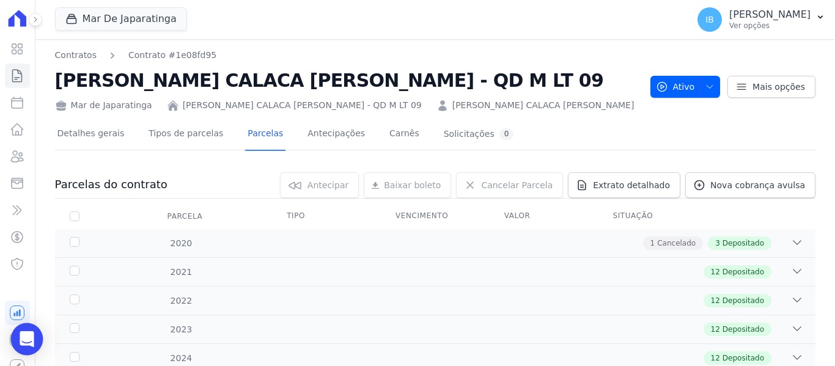
click at [32, 337] on icon "Open Intercom Messenger" at bounding box center [27, 339] width 14 height 16
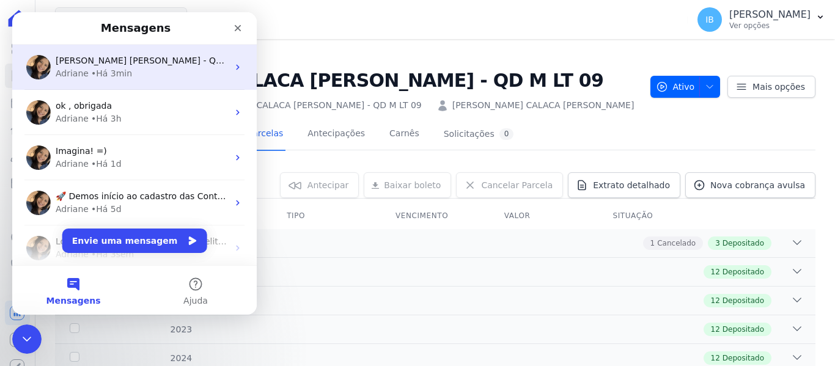
click at [114, 68] on div "• Há 3min" at bounding box center [111, 73] width 41 height 13
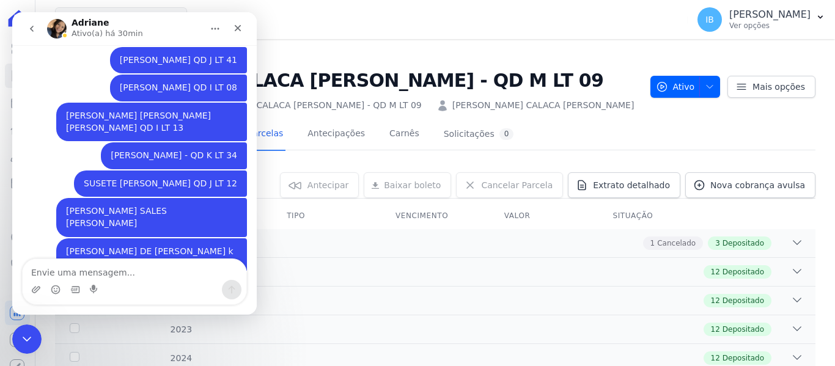
scroll to position [1224, 0]
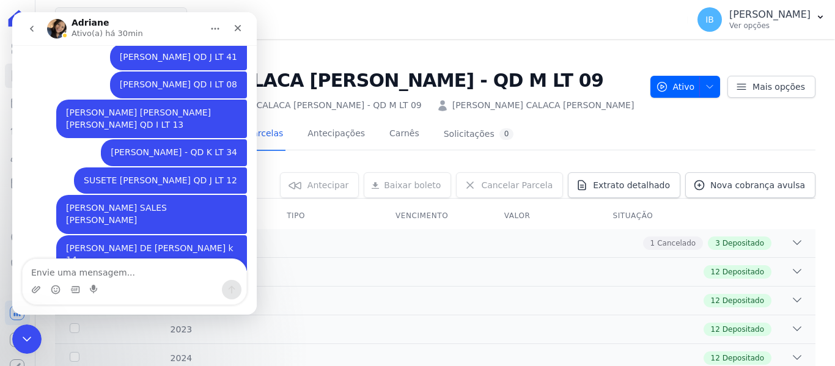
click at [67, 276] on textarea "Envie uma mensagem..." at bounding box center [135, 269] width 224 height 21
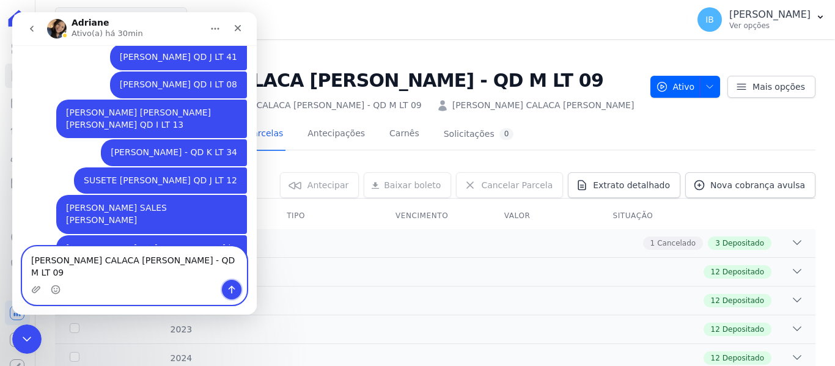
click at [230, 293] on icon "Enviar uma mensagem" at bounding box center [232, 290] width 10 height 10
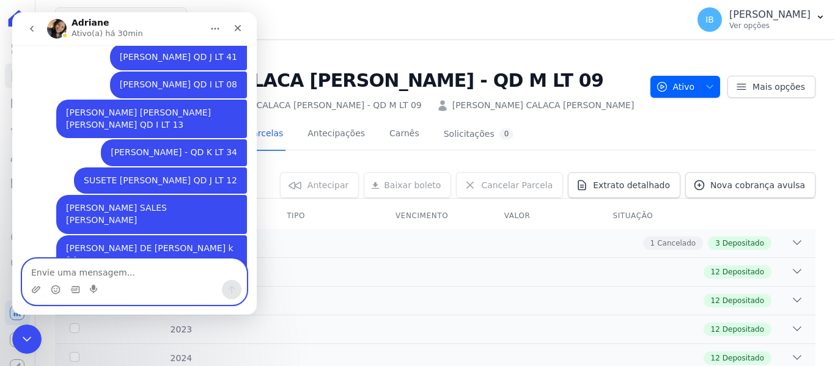
scroll to position [1251, 0]
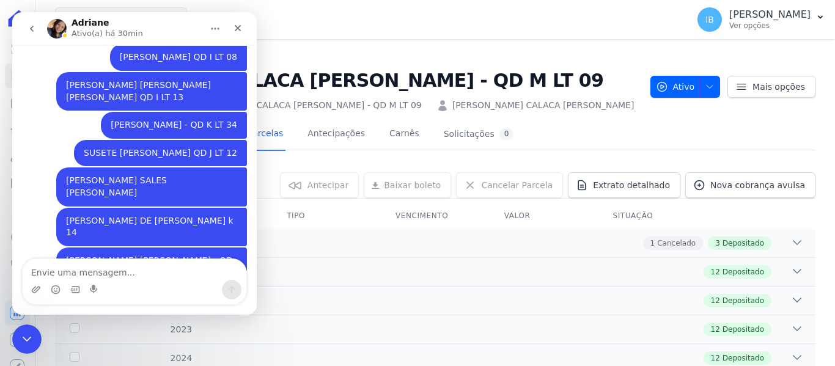
click at [507, 87] on h2 "[PERSON_NAME] CALACA [PERSON_NAME] - QD M LT 09" at bounding box center [348, 81] width 586 height 28
click at [231, 24] on div "Fechar" at bounding box center [238, 28] width 22 height 22
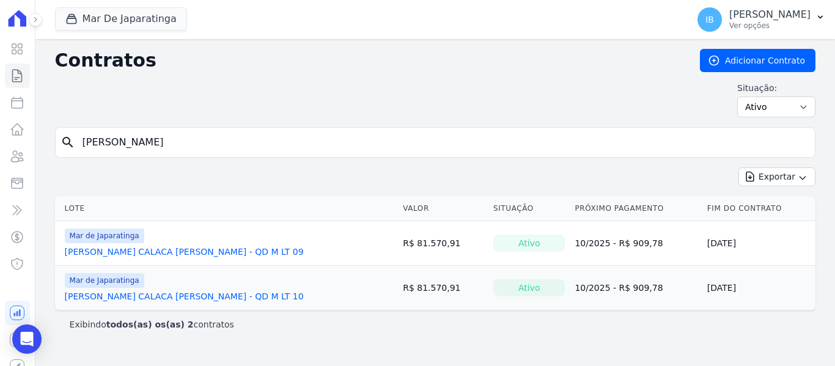
click at [169, 295] on link "[PERSON_NAME] CALACA [PERSON_NAME] - QD M LT 10" at bounding box center [184, 296] width 239 height 12
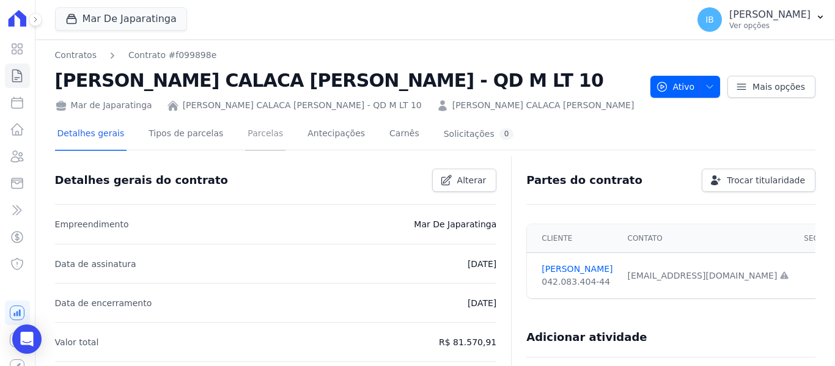
click at [246, 132] on link "Parcelas" at bounding box center [265, 135] width 40 height 32
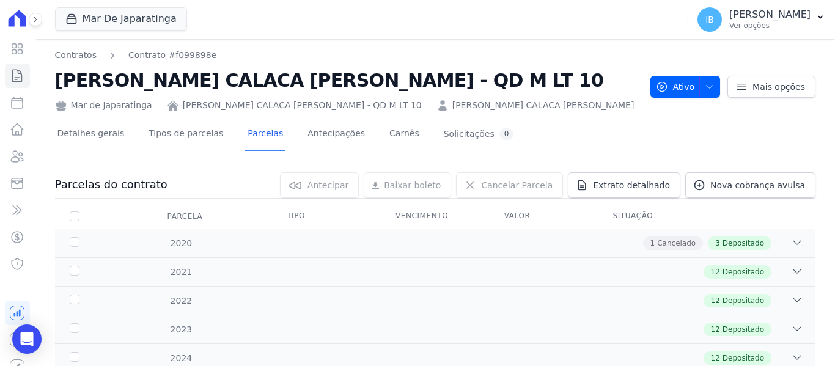
drag, startPoint x: 57, startPoint y: 49, endPoint x: 210, endPoint y: 53, distance: 153.5
click at [211, 52] on div "Contratos Contrato #f099898e [PERSON_NAME] CALACA [PERSON_NAME] - QD M LT [DATE…" at bounding box center [348, 80] width 586 height 63
click at [290, 70] on h2 "[PERSON_NAME] CALACA [PERSON_NAME] - QD M LT 10" at bounding box center [348, 81] width 586 height 28
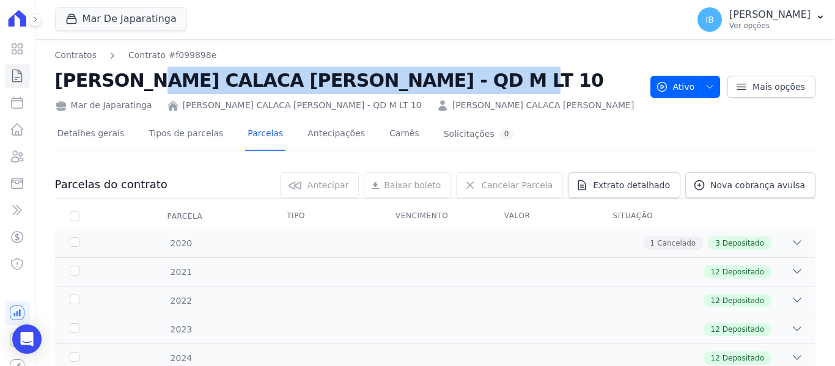
drag, startPoint x: 57, startPoint y: 78, endPoint x: 397, endPoint y: 77, distance: 339.9
click at [397, 77] on h2 "[PERSON_NAME] CALACA [PERSON_NAME] - QD M LT 10" at bounding box center [348, 81] width 586 height 28
click at [298, 105] on link "[PERSON_NAME] CALACA [PERSON_NAME] - QD M LT 10" at bounding box center [302, 105] width 239 height 13
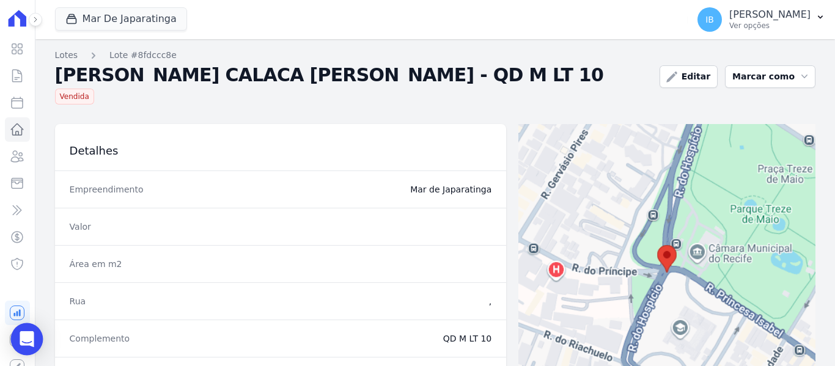
click at [30, 346] on div "Open Intercom Messenger" at bounding box center [27, 339] width 32 height 32
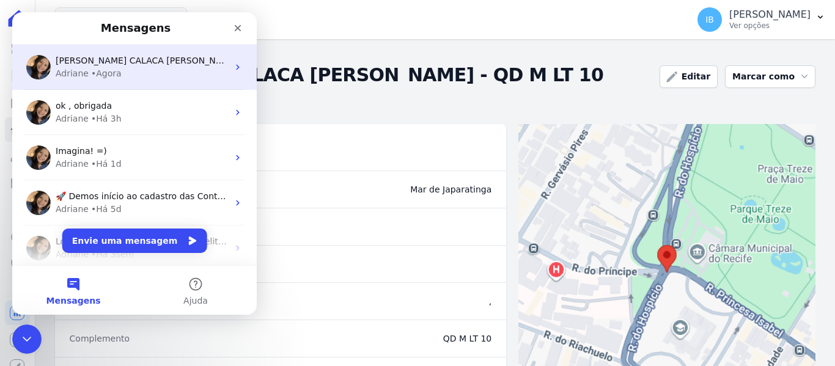
click at [128, 79] on div "Adriane • Agora" at bounding box center [142, 73] width 172 height 13
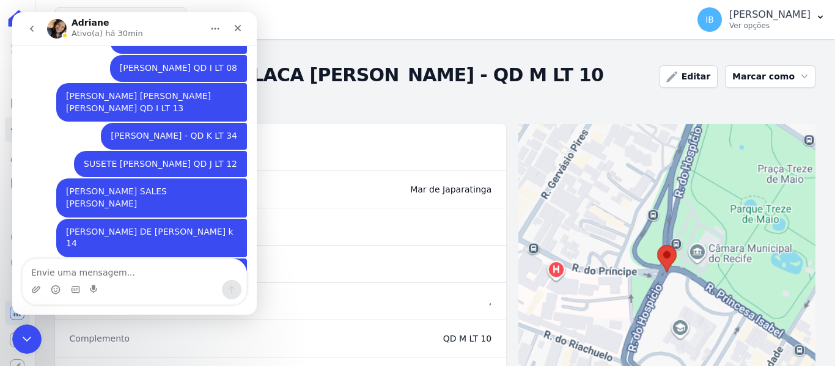
scroll to position [1251, 0]
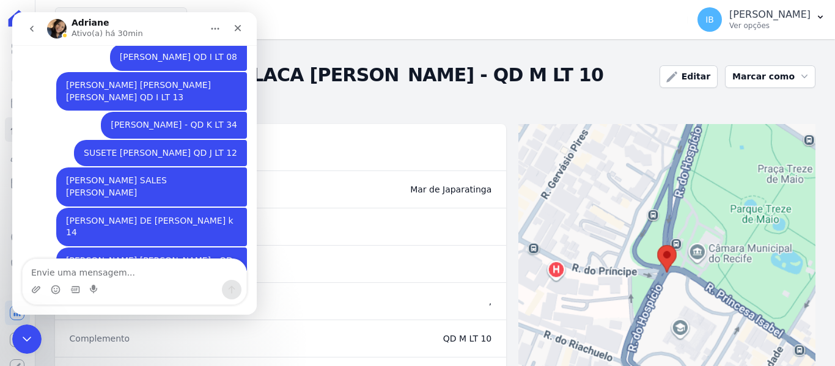
click at [65, 266] on textarea "Envie uma mensagem..." at bounding box center [135, 269] width 224 height 21
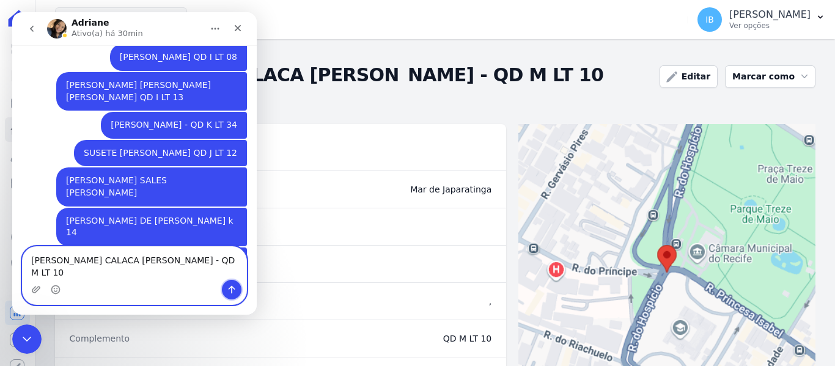
click at [227, 293] on icon "Enviar uma mensagem" at bounding box center [232, 290] width 10 height 10
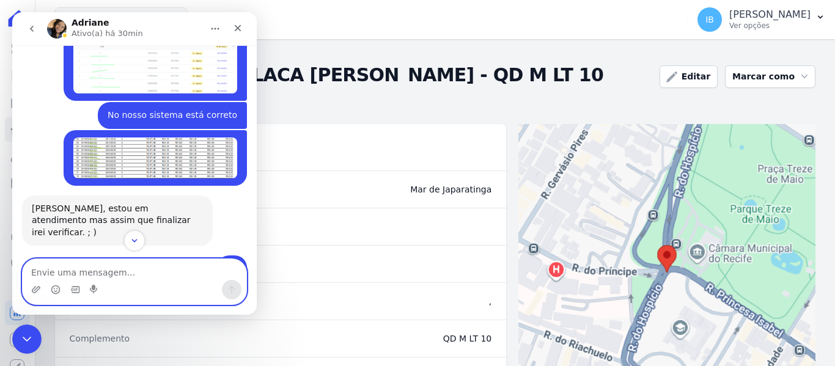
scroll to position [363, 0]
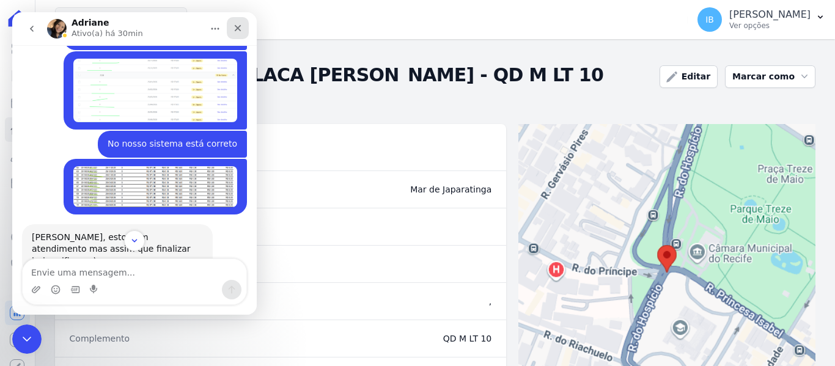
click at [235, 29] on icon "Fechar" at bounding box center [238, 28] width 10 height 10
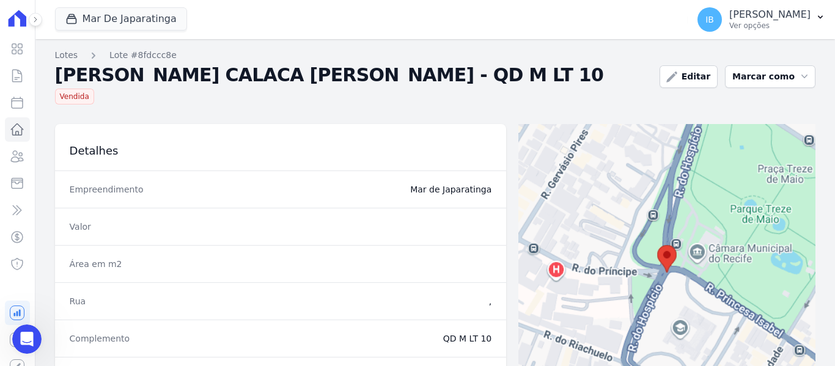
scroll to position [1279, 0]
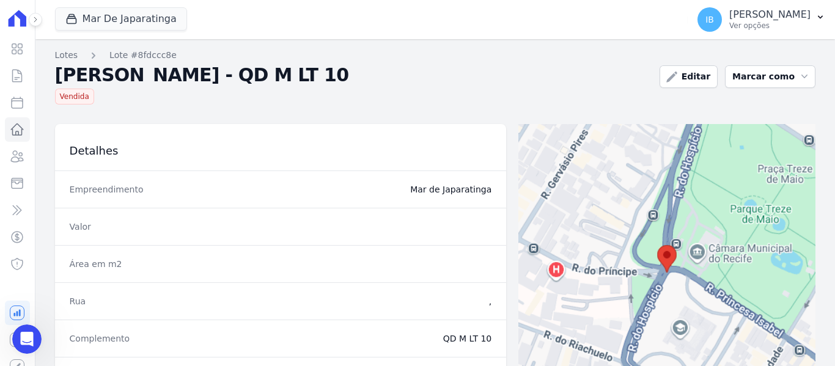
scroll to position [1279, 0]
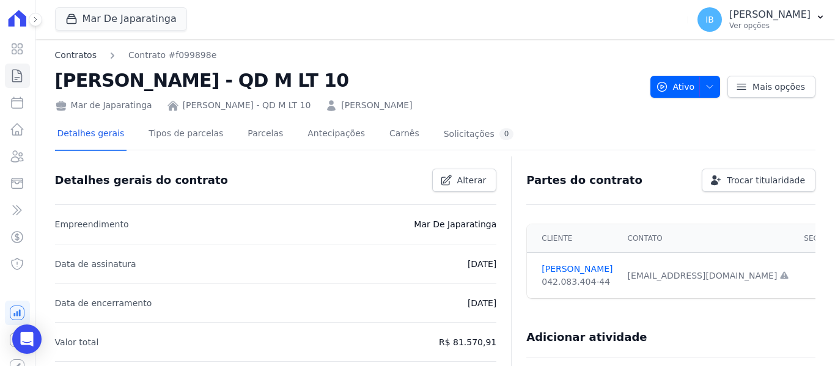
click at [69, 54] on link "Contratos" at bounding box center [76, 55] width 42 height 13
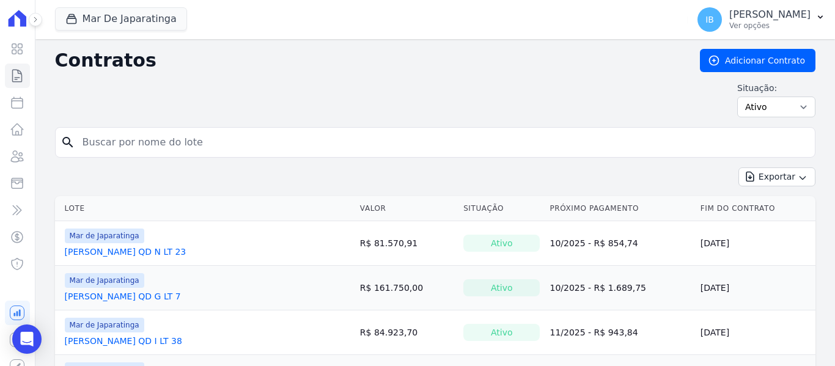
click at [155, 136] on input "search" at bounding box center [442, 142] width 735 height 24
type input "JULIANA"
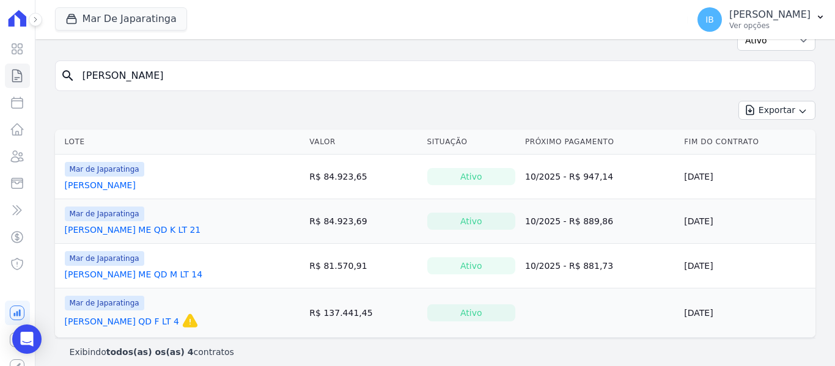
scroll to position [76, 0]
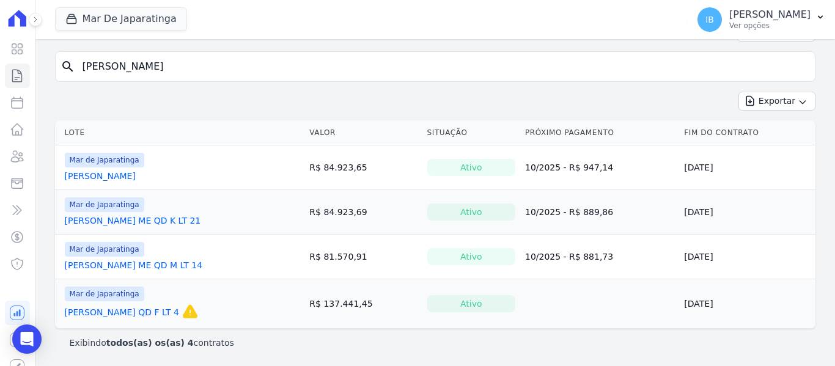
click at [164, 266] on link "JULIANA DA SILVA FREITAS ME QD M LT 14" at bounding box center [134, 265] width 138 height 12
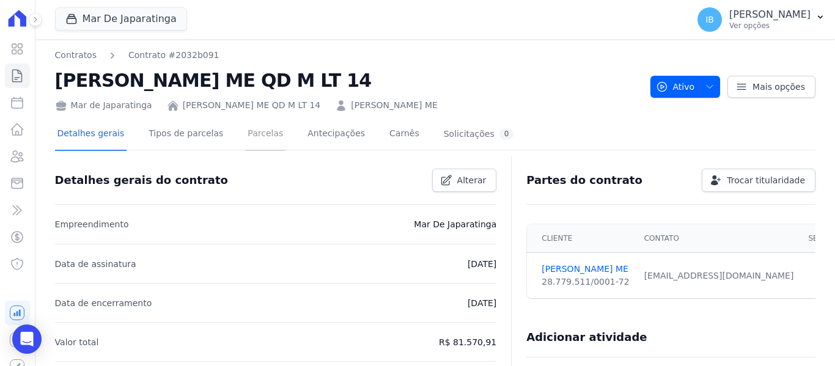
click at [248, 130] on link "Parcelas" at bounding box center [265, 135] width 40 height 32
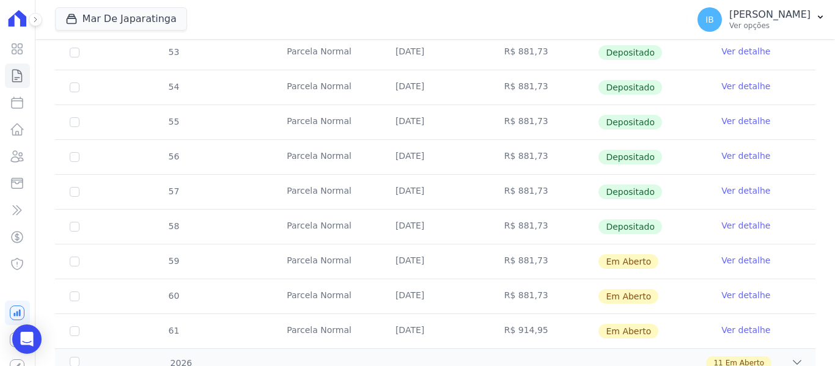
scroll to position [518, 0]
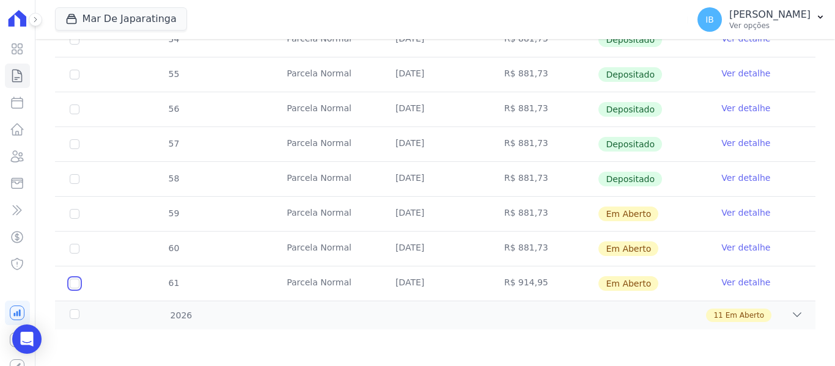
click at [73, 287] on input "checkbox" at bounding box center [75, 284] width 10 height 10
checkbox input "true"
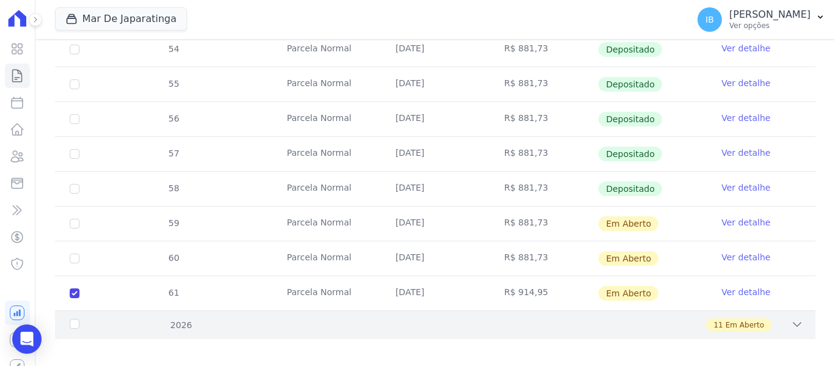
click at [69, 319] on div "2026" at bounding box center [100, 325] width 67 height 13
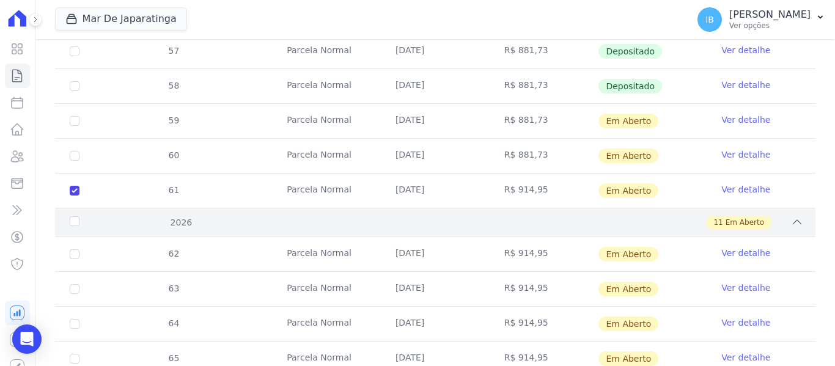
scroll to position [641, 0]
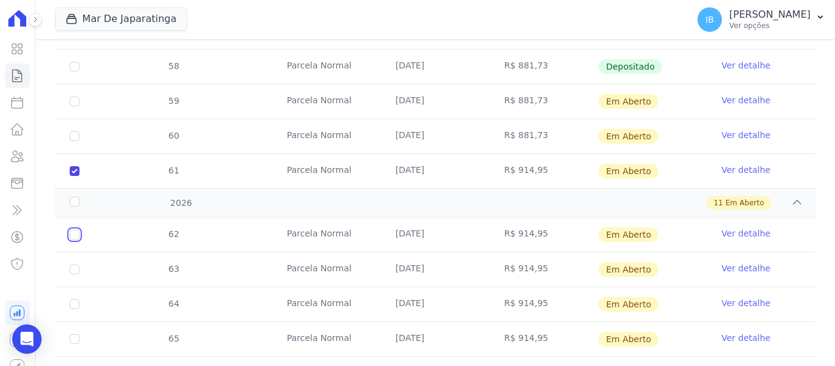
click at [76, 230] on input "checkbox" at bounding box center [75, 235] width 10 height 10
checkbox input "true"
click at [79, 258] on td "63" at bounding box center [74, 269] width 39 height 34
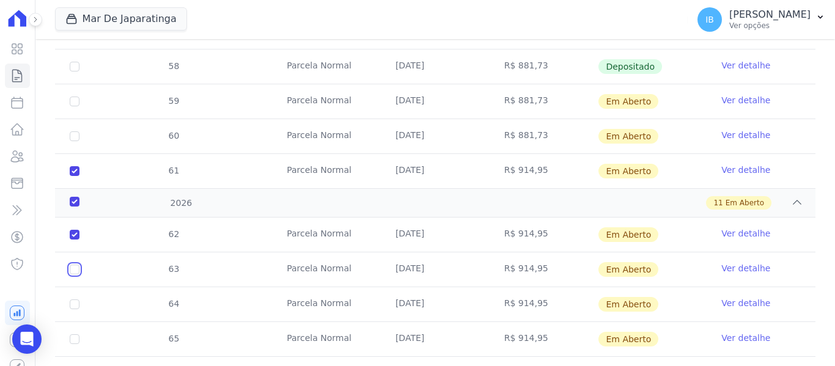
click at [74, 265] on input "checkbox" at bounding box center [75, 270] width 10 height 10
checkbox input "true"
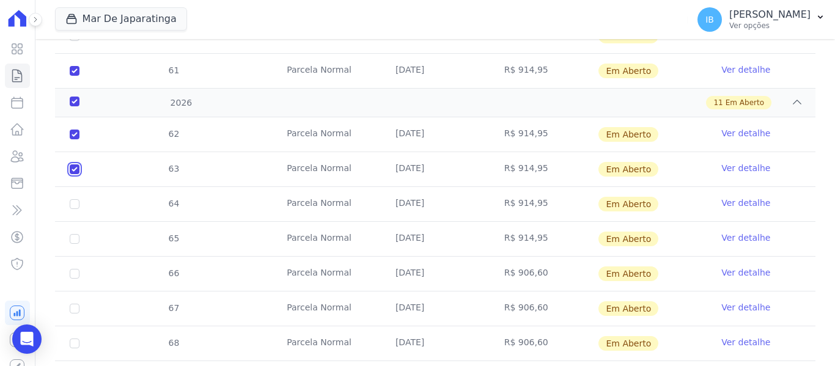
scroll to position [763, 0]
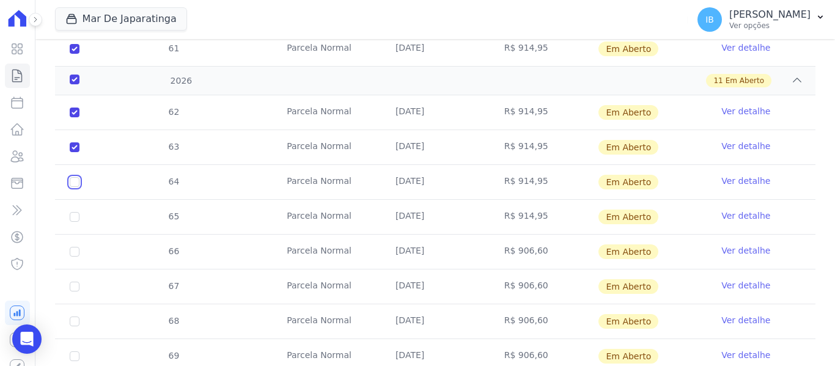
click at [72, 177] on input "checkbox" at bounding box center [75, 182] width 10 height 10
checkbox input "true"
click at [78, 212] on input "checkbox" at bounding box center [75, 217] width 10 height 10
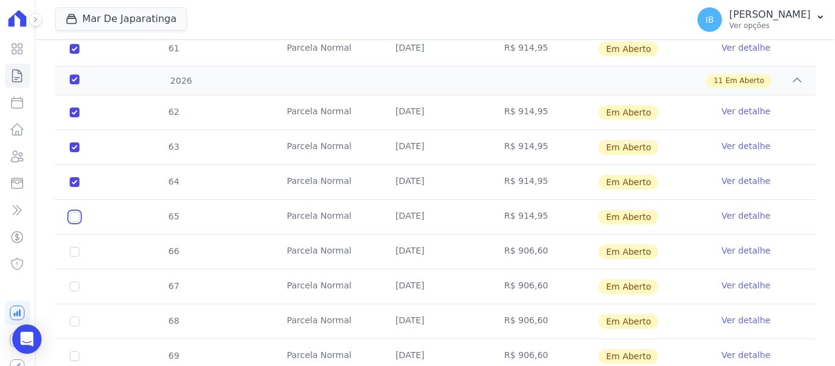
checkbox input "true"
click at [73, 247] on input "checkbox" at bounding box center [75, 252] width 10 height 10
checkbox input "true"
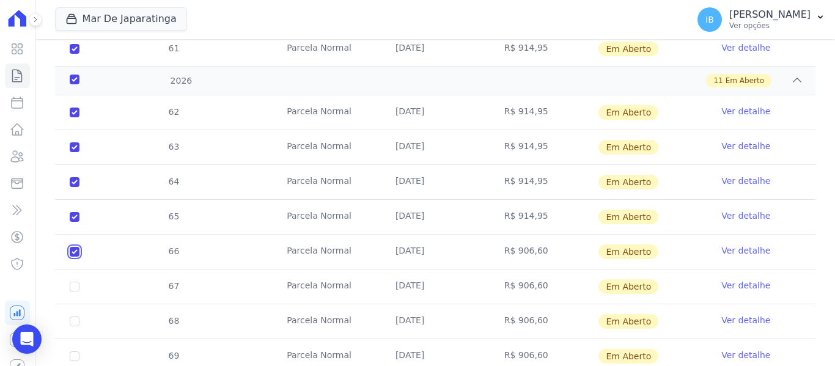
checkbox input "true"
click at [77, 282] on input "checkbox" at bounding box center [75, 287] width 10 height 10
checkbox input "true"
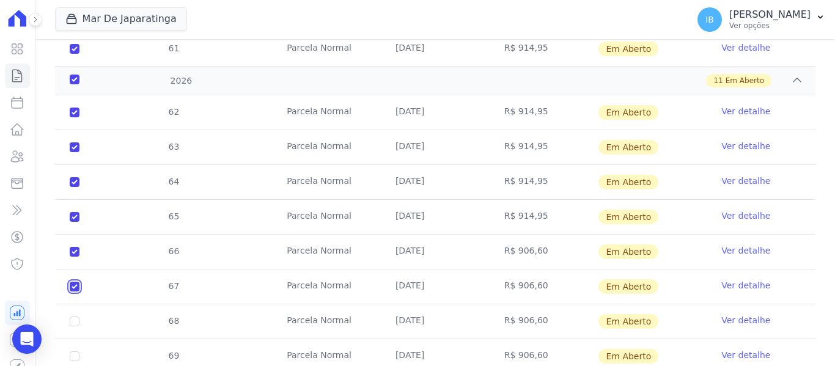
checkbox input "true"
click at [75, 317] on input "checkbox" at bounding box center [75, 322] width 10 height 10
checkbox input "true"
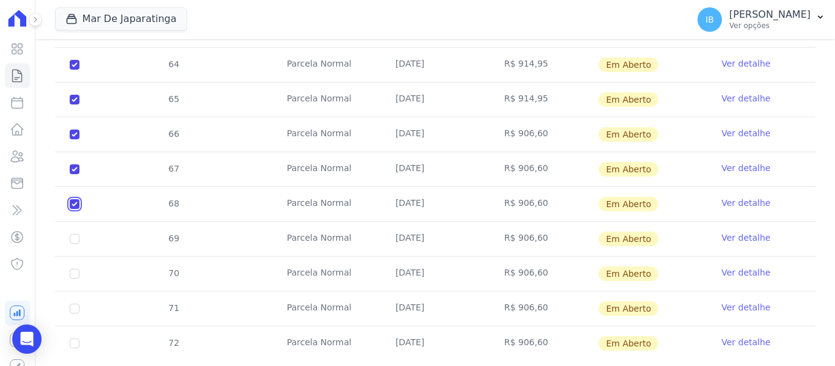
scroll to position [885, 0]
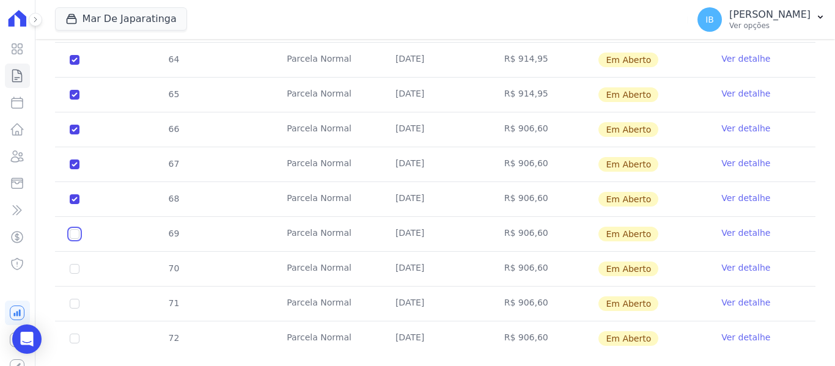
click at [70, 229] on input "checkbox" at bounding box center [75, 234] width 10 height 10
checkbox input "true"
click at [74, 264] on input "checkbox" at bounding box center [75, 269] width 10 height 10
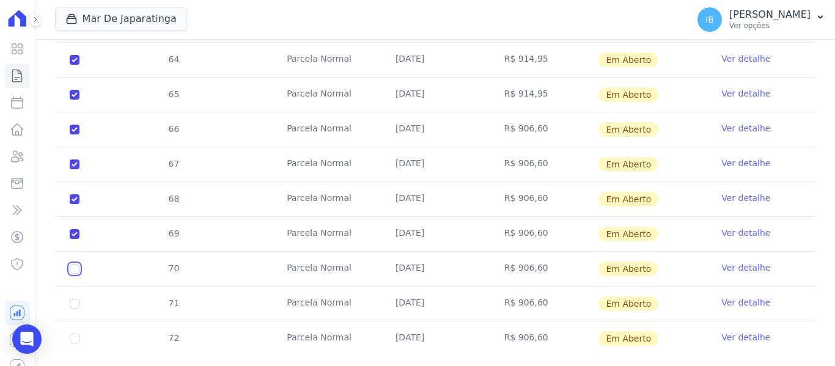
checkbox input "true"
click at [78, 299] on input "checkbox" at bounding box center [75, 304] width 10 height 10
checkbox input "true"
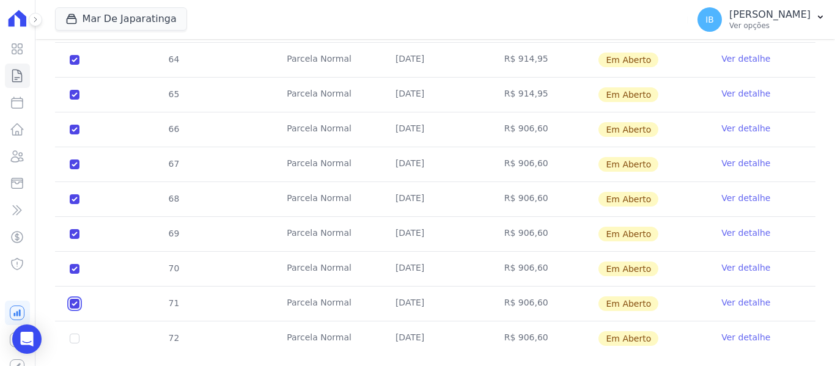
checkbox input "true"
click at [79, 328] on td "72" at bounding box center [74, 339] width 39 height 34
click at [71, 334] on input "checkbox" at bounding box center [75, 339] width 10 height 10
checkbox input "true"
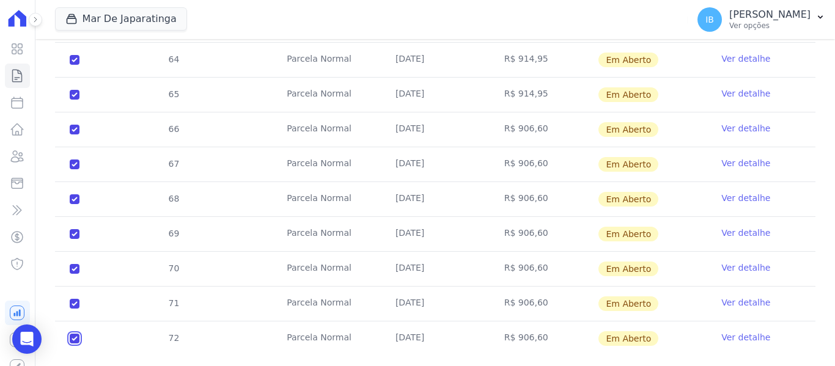
checkbox input "true"
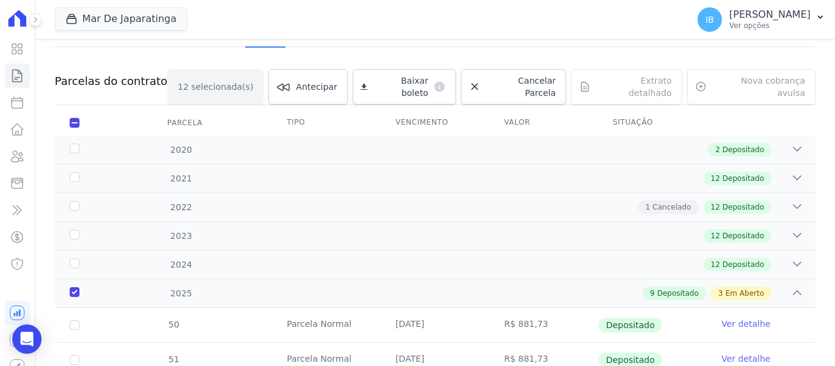
scroll to position [0, 0]
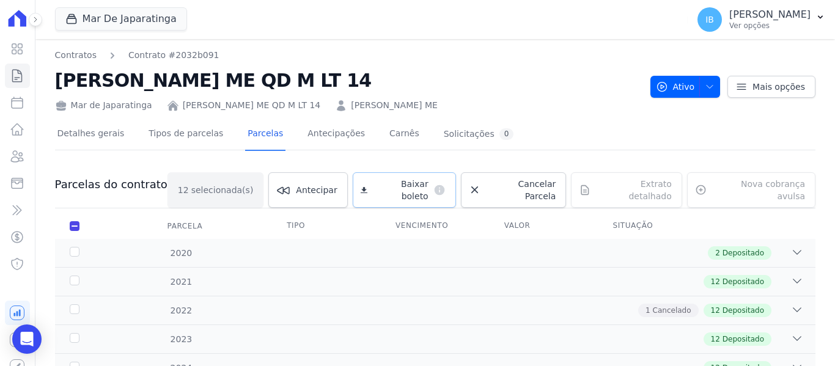
click at [405, 179] on link "Baixar boleto default" at bounding box center [404, 189] width 103 height 35
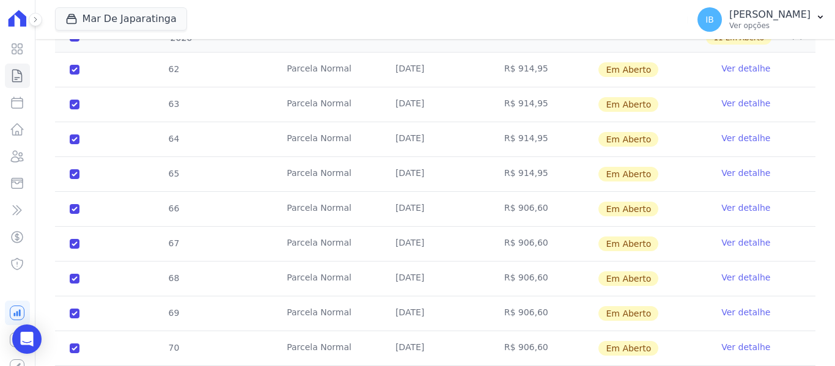
scroll to position [718, 0]
